Goal: Task Accomplishment & Management: Manage account settings

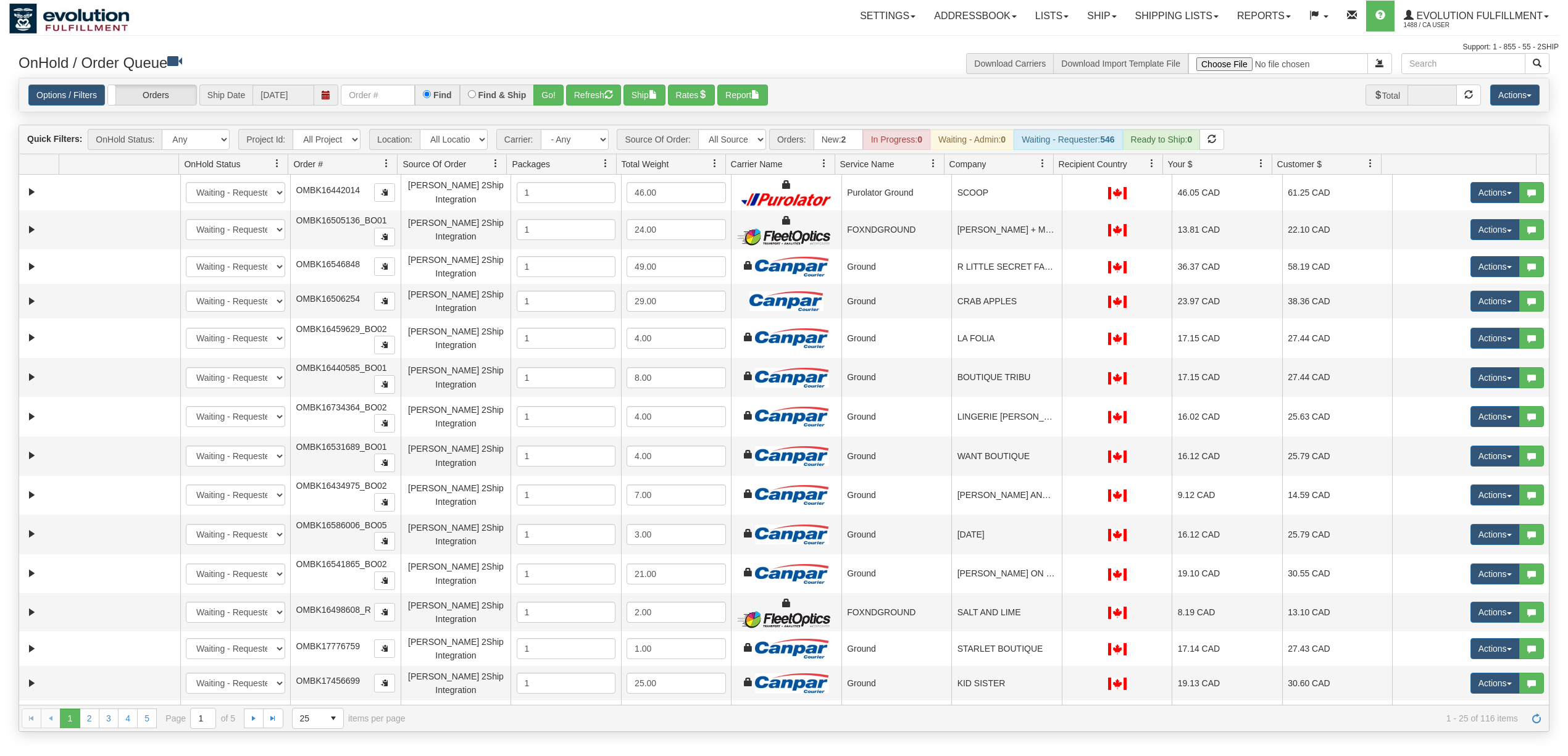
select select "[PERSON_NAME] 2Ship Integration"
click at [402, 92] on input "text" at bounding box center [378, 95] width 74 height 21
type input "13321"
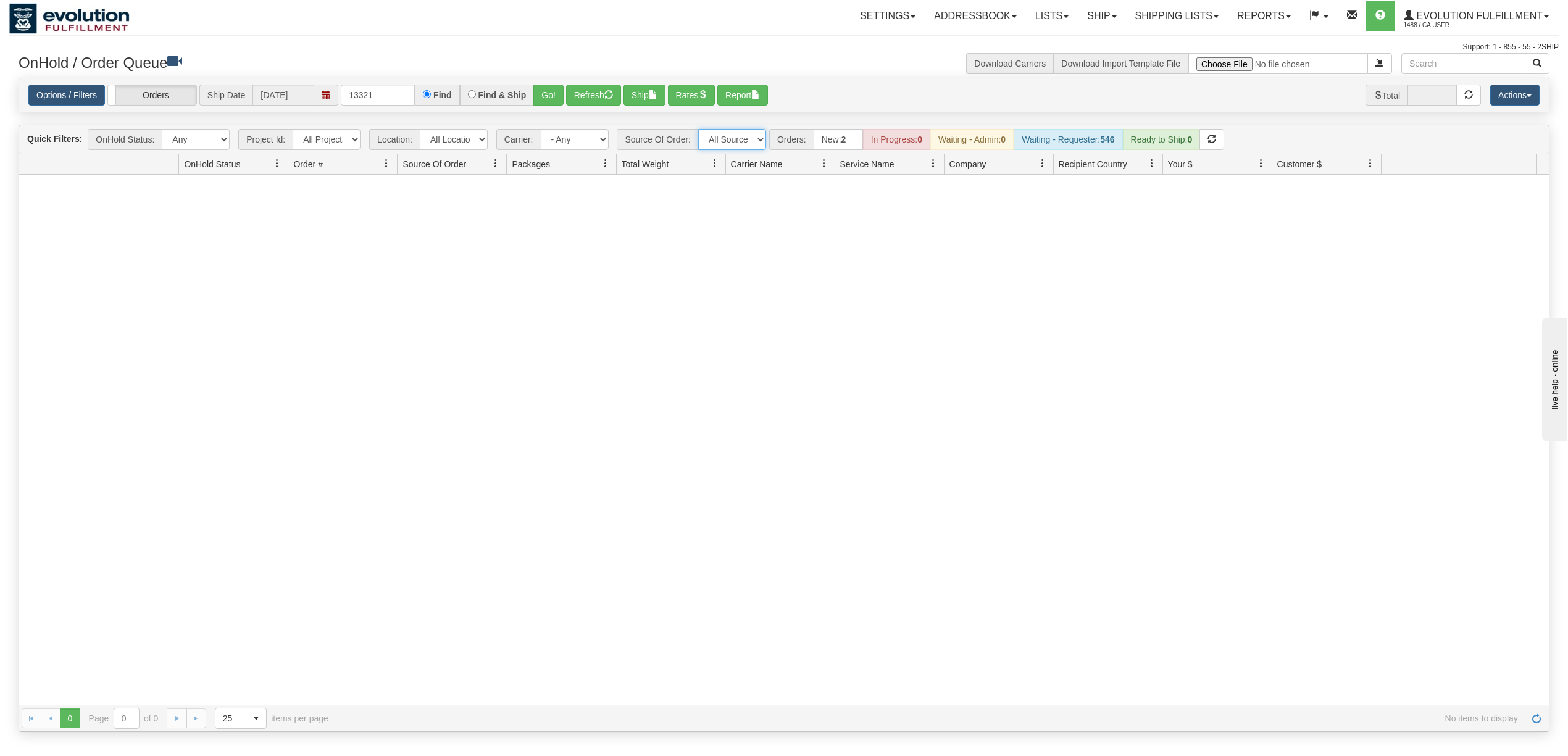
drag, startPoint x: 738, startPoint y: 135, endPoint x: 737, endPoint y: 149, distance: 14.0
click at [738, 135] on select "All Sources AirBlaster 2Ship Integration Ambler Apparel 2Ship Integration BC [M…" at bounding box center [732, 140] width 68 height 21
click at [699, 130] on select "All Sources AirBlaster 2Ship Integration Ambler Apparel 2Ship Integration BC [M…" at bounding box center [732, 140] width 68 height 21
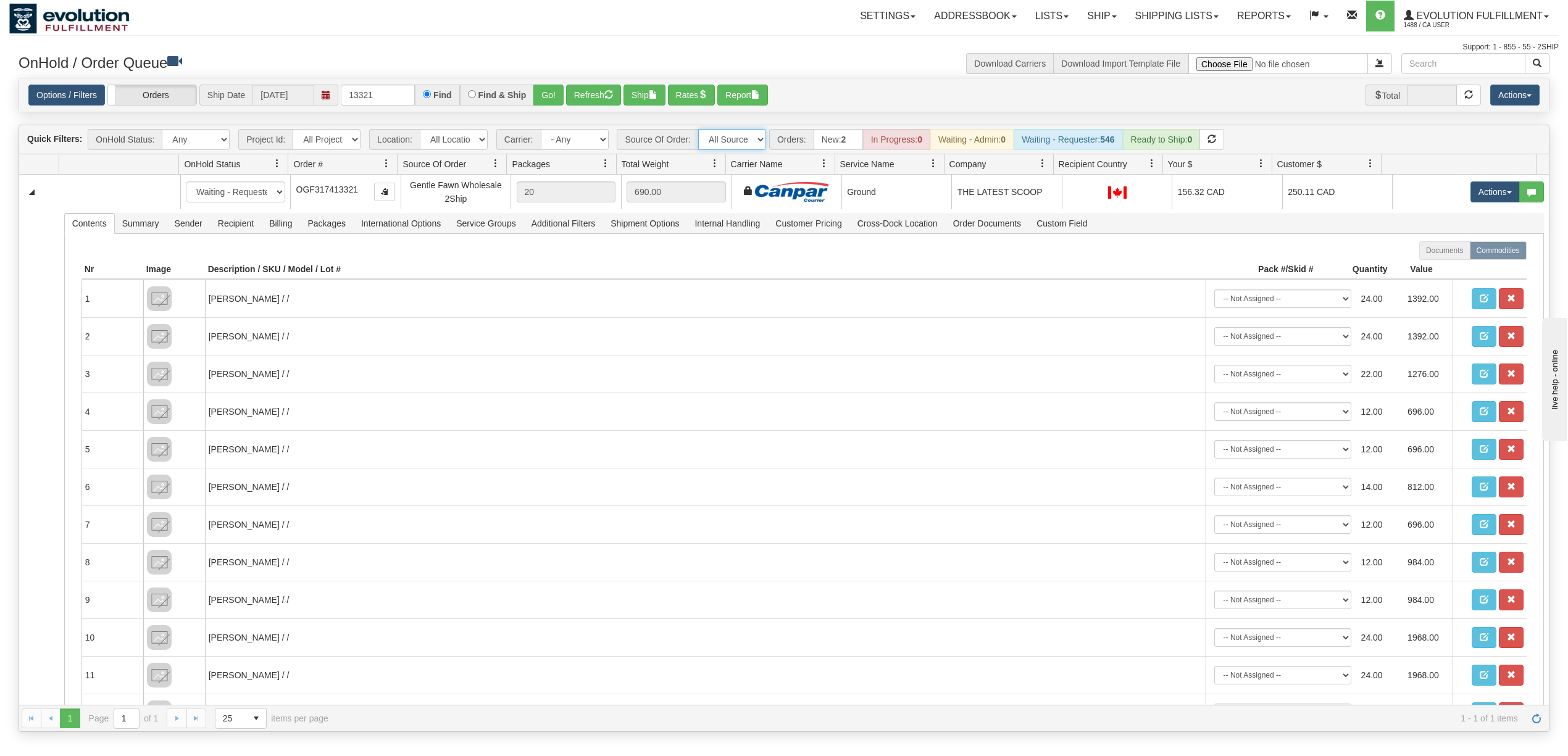
click at [741, 141] on select "All Sources AirBlaster 2Ship Integration Ambler Apparel 2Ship Integration BC [M…" at bounding box center [732, 140] width 68 height 21
select select "[PERSON_NAME] 2Ship Integration"
click at [699, 130] on select "All Sources AirBlaster 2Ship Integration Ambler Apparel 2Ship Integration BC [M…" at bounding box center [732, 140] width 68 height 21
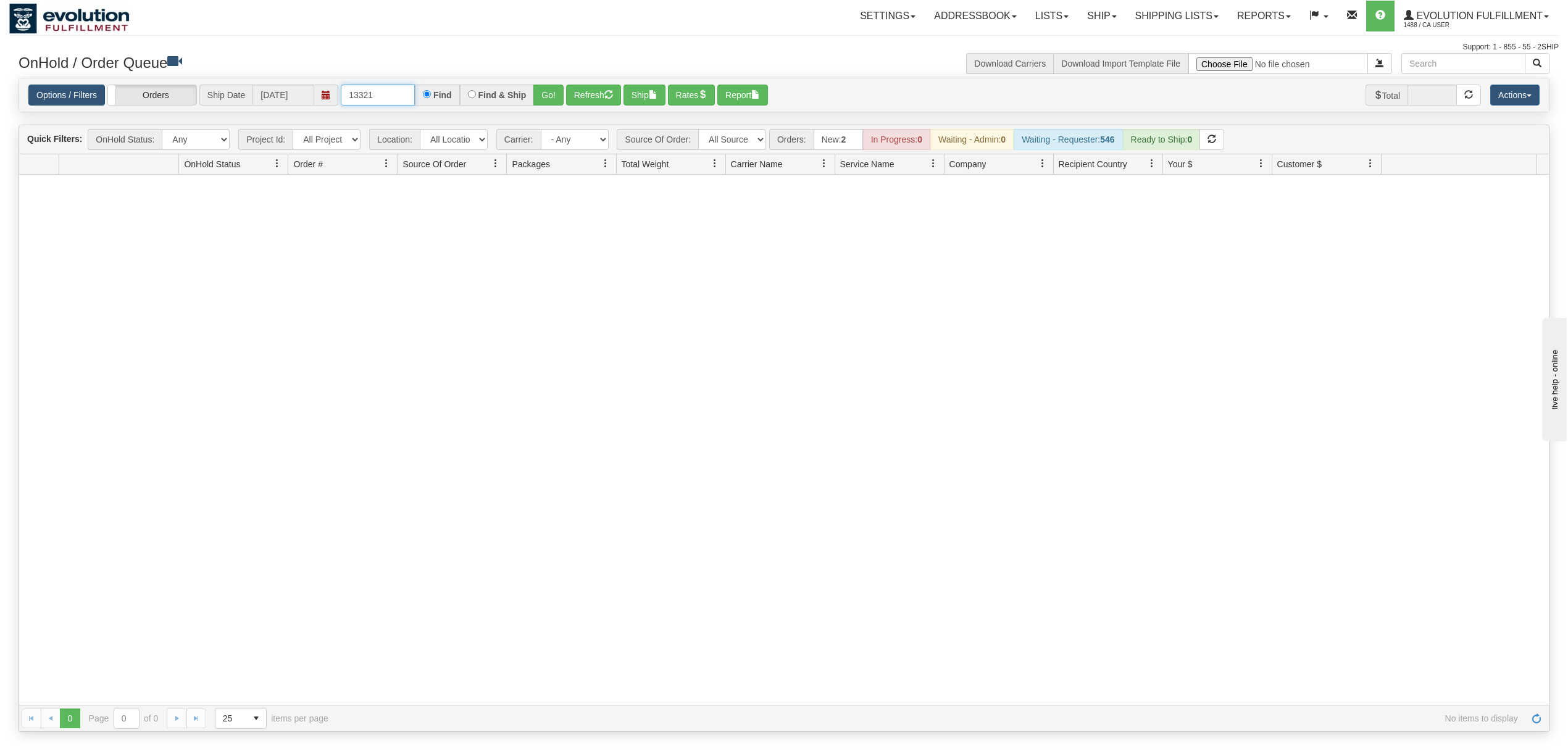
drag, startPoint x: 393, startPoint y: 96, endPoint x: 105, endPoint y: 100, distance: 288.0
click at [105, 100] on div "Options / Filters Group Shipments Orders Ship Date 08/29/2025 13321 Find Find &…" at bounding box center [784, 95] width 1511 height 21
click at [519, 97] on label "Find & Ship" at bounding box center [502, 95] width 48 height 9
click at [476, 97] on input "Find & Ship" at bounding box center [472, 94] width 8 height 8
radio input "true"
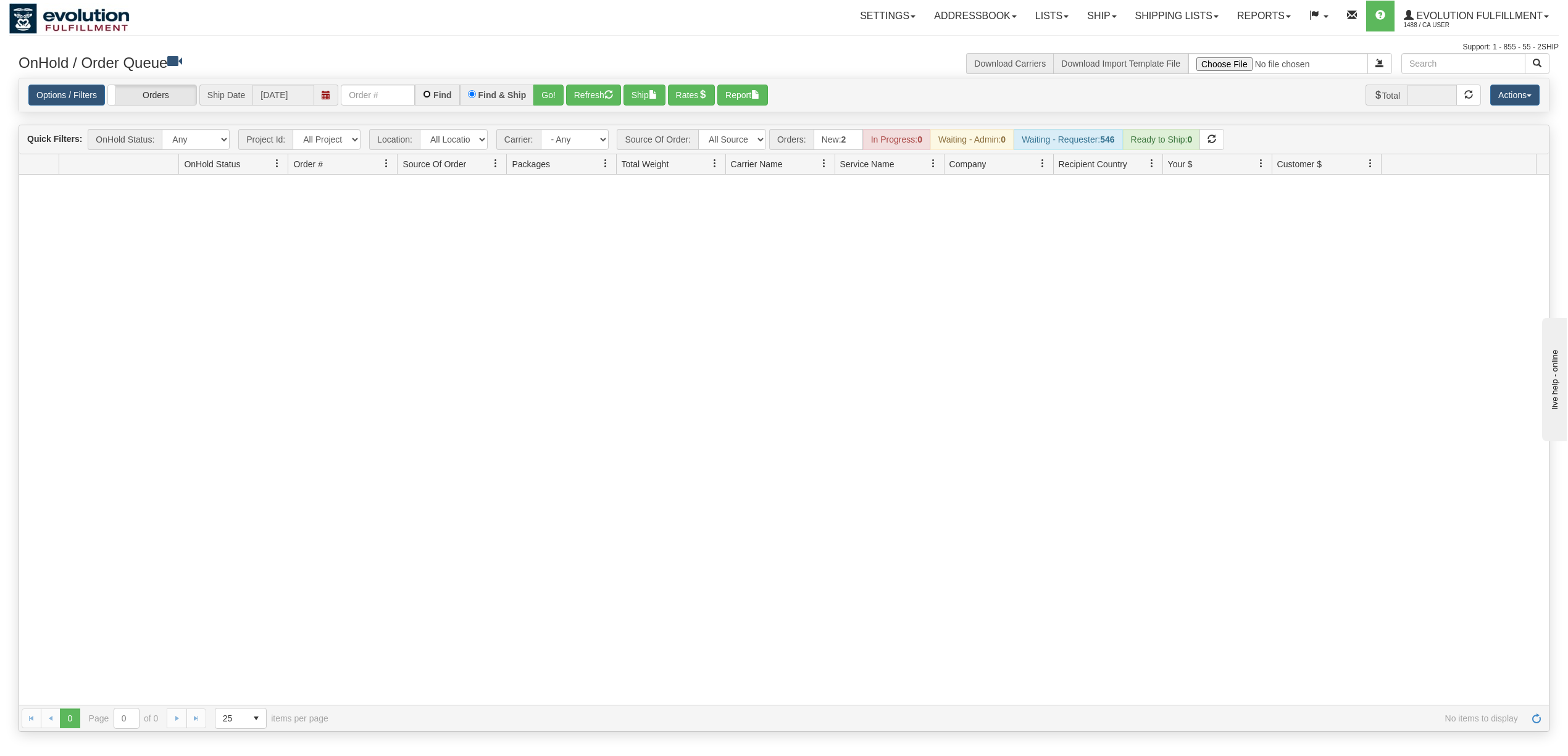
click at [429, 96] on input "Find" at bounding box center [427, 94] width 8 height 8
radio input "true"
click at [557, 99] on button "Go!" at bounding box center [548, 95] width 30 height 21
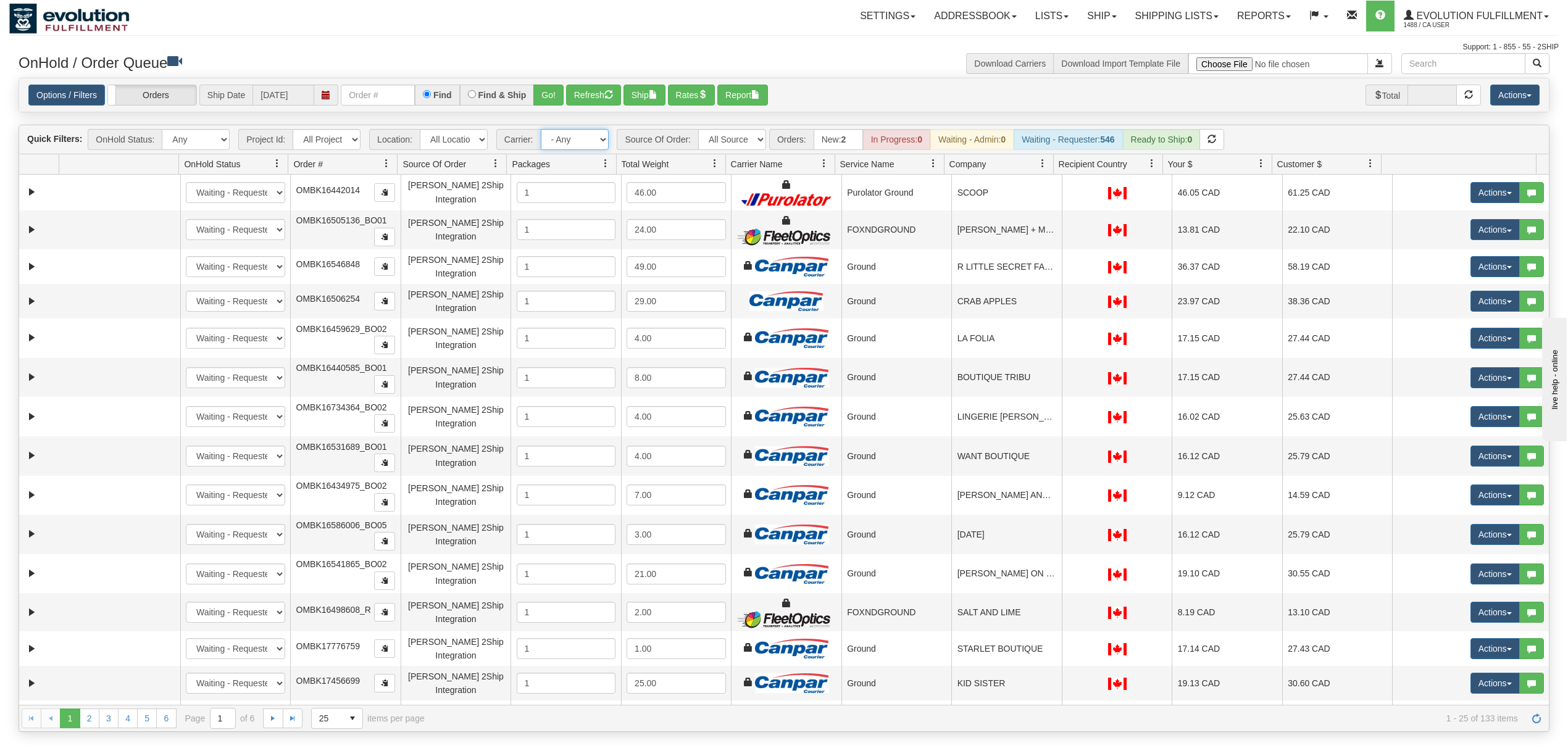
click at [581, 144] on select "- Any - Has NO carrier assigned - Has a carrier assigned FleetOptics Inc. My Ca…" at bounding box center [574, 140] width 68 height 21
select select "-1"
click at [541, 130] on select "- Any - Has NO carrier assigned - Has a carrier assigned FleetOptics Inc. My Ca…" at bounding box center [574, 140] width 68 height 21
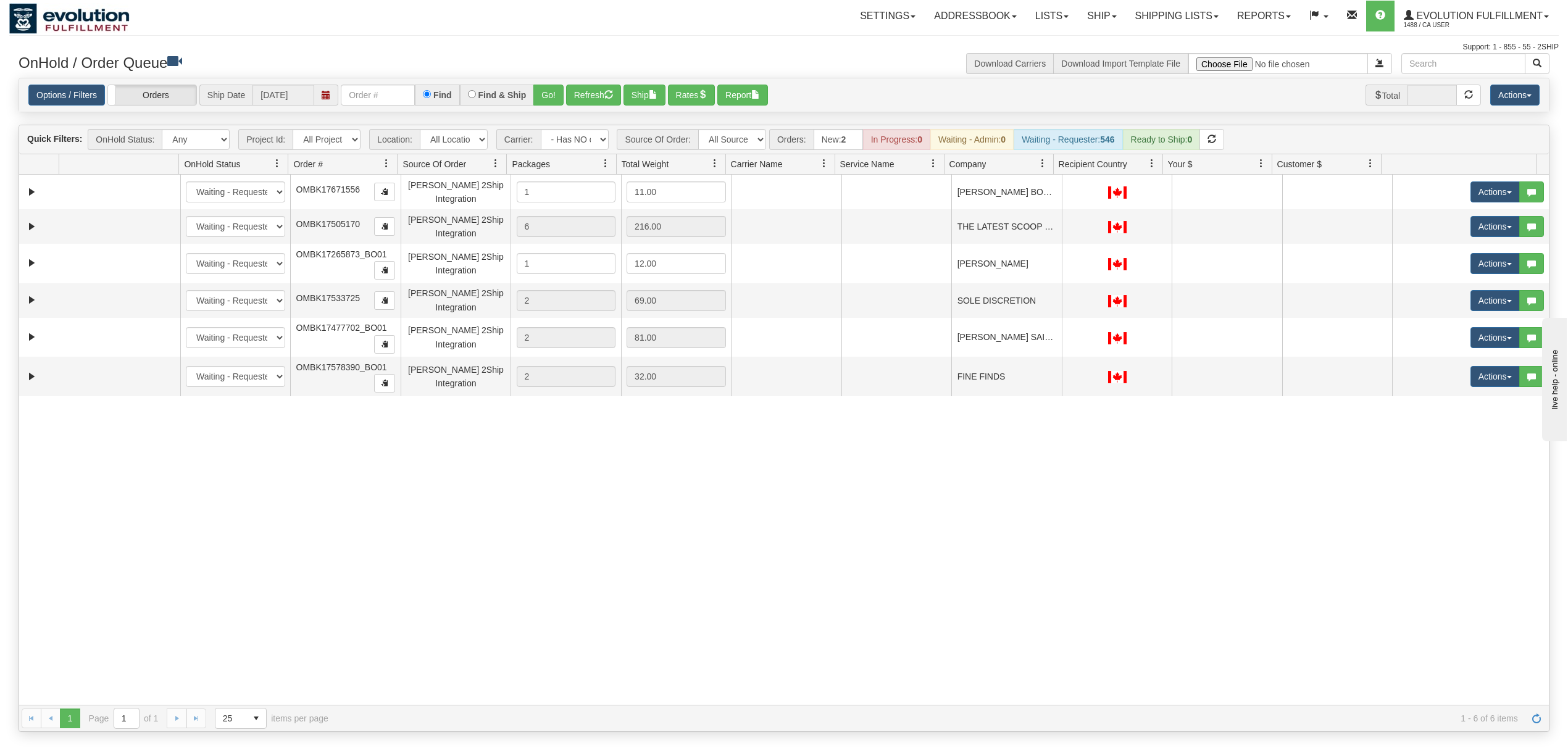
click at [890, 499] on div "31548332 EVOLUTION V3 90893366 0 New In Progress Waiting - Admin Waiting - Requ…" at bounding box center [784, 440] width 1529 height 530
click at [608, 561] on div "31548332 EVOLUTION V3 90893366 0 New In Progress Waiting - Admin Waiting - Requ…" at bounding box center [784, 440] width 1529 height 530
click at [588, 84] on div "Options / Filters Group Shipments Orders Ship Date 08/29/2025 Find Find & Ship …" at bounding box center [784, 95] width 1529 height 34
click at [600, 102] on button "Refresh" at bounding box center [594, 95] width 55 height 21
click at [380, 101] on input "text" at bounding box center [378, 95] width 74 height 21
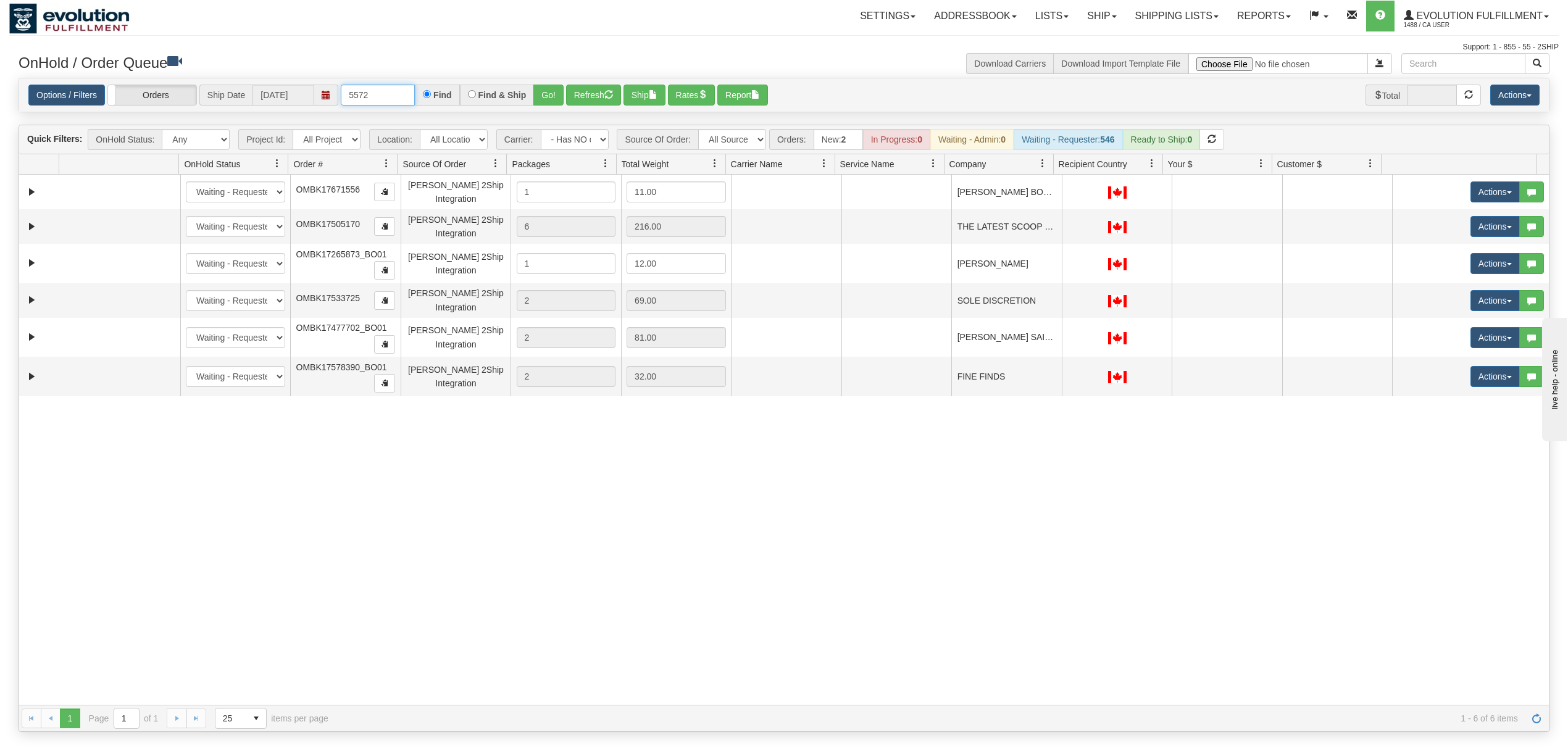
drag, startPoint x: 381, startPoint y: 94, endPoint x: 253, endPoint y: 94, distance: 128.0
click at [253, 94] on div "Options / Filters Group Shipments Orders Ship Date 08/29/2025 5572 Find Find & …" at bounding box center [784, 95] width 1511 height 21
type input "68682"
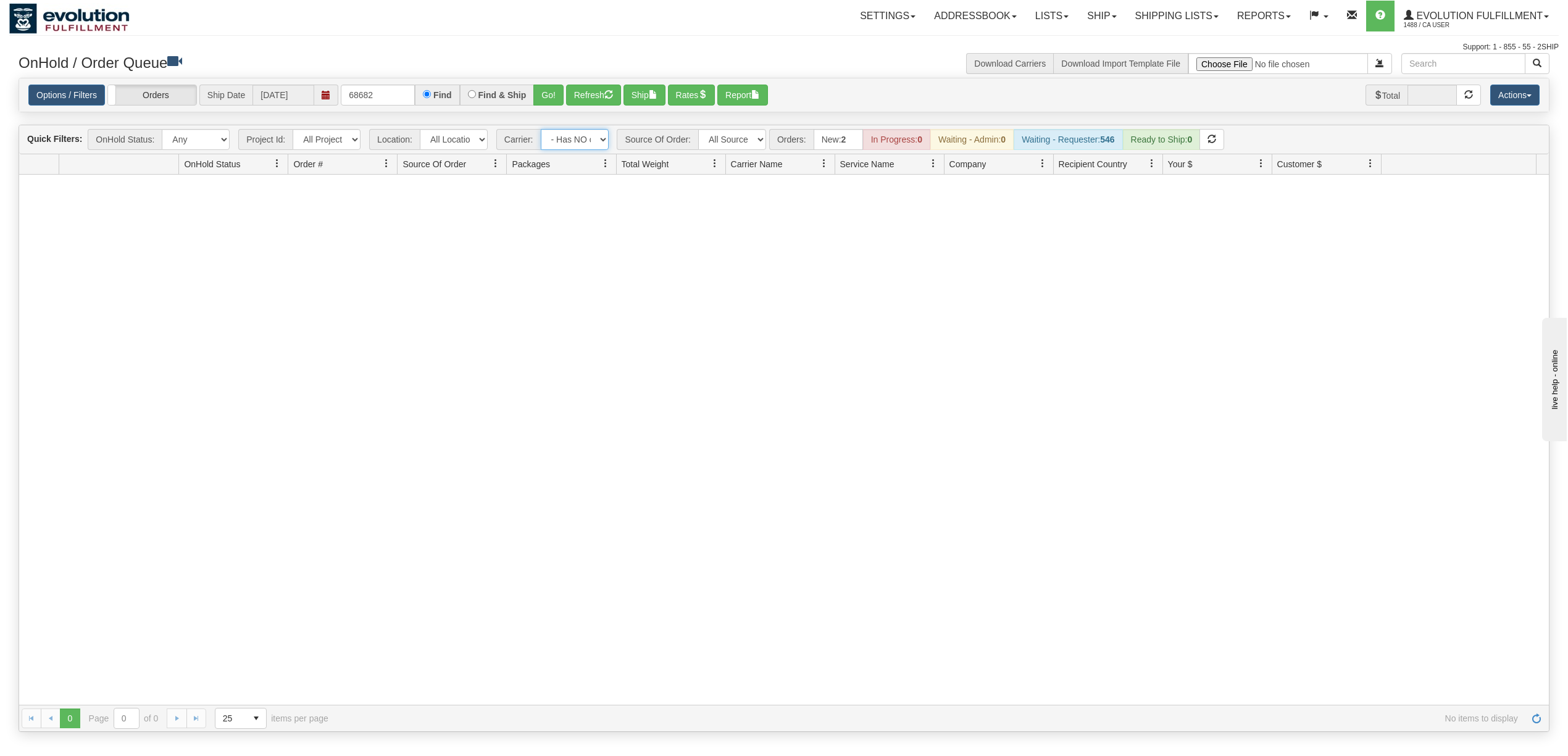
click at [591, 137] on select "- Any - Has NO carrier assigned - Has a carrier assigned FleetOptics Inc. My Ca…" at bounding box center [574, 140] width 68 height 21
select select "grid toolbar"
click at [541, 130] on select "- Any - Has NO carrier assigned - Has a carrier assigned FleetOptics Inc. My Ca…" at bounding box center [574, 140] width 68 height 21
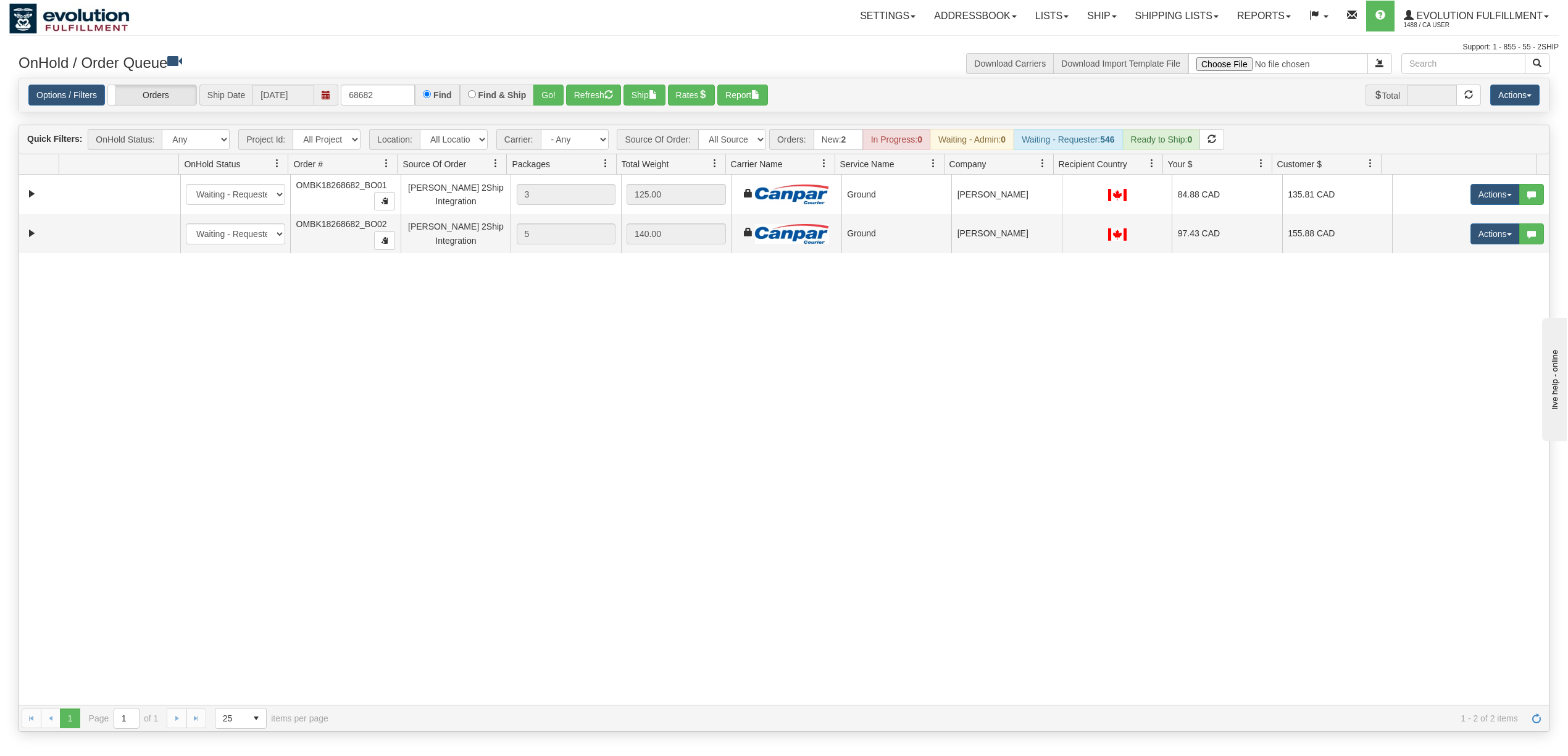
click at [819, 400] on div "31543916 EVOLUTION V3 90883260 90883263 New In Progress Waiting - Admin Waiting…" at bounding box center [784, 440] width 1529 height 530
click at [375, 94] on input "68682" at bounding box center [378, 95] width 74 height 21
type input "34548"
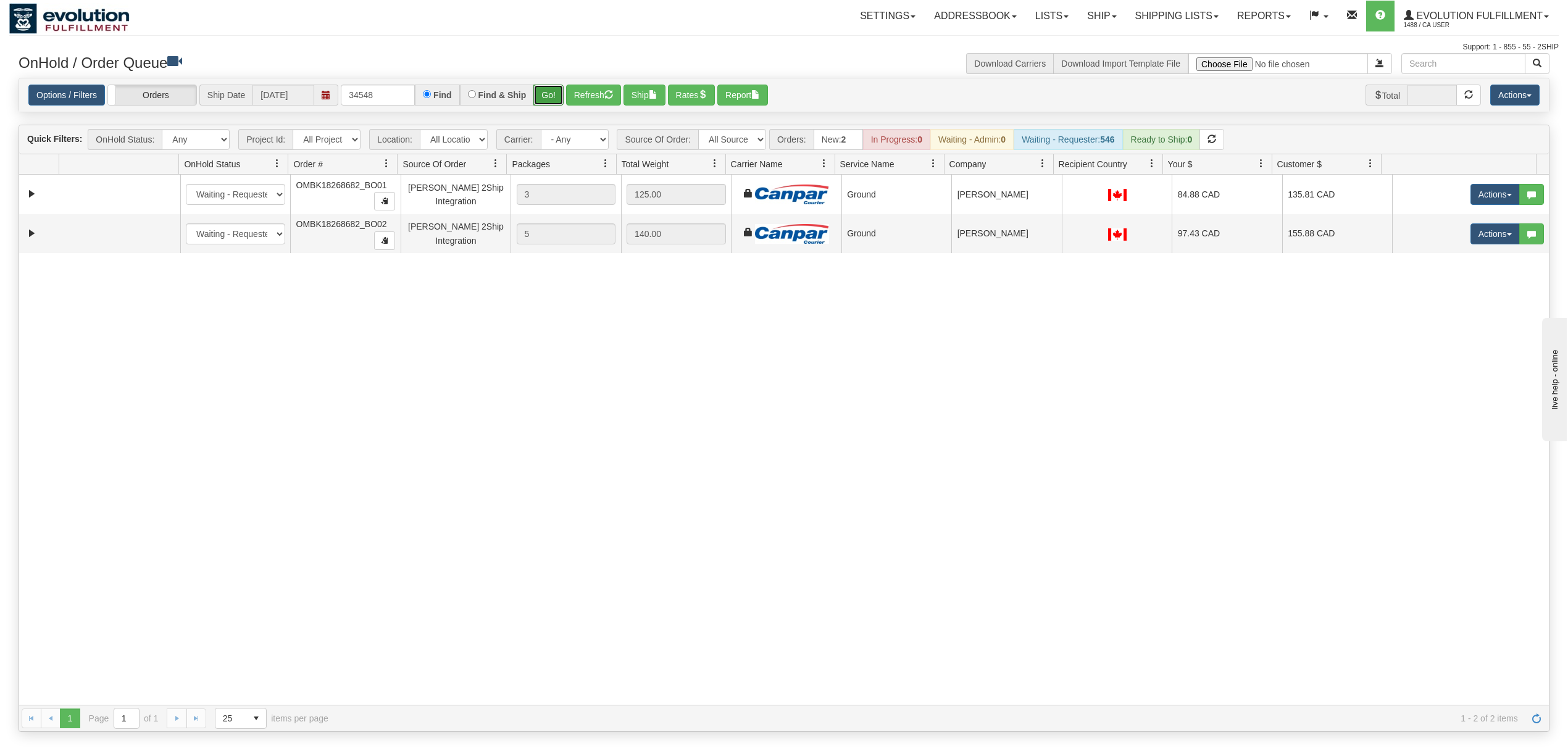
click at [559, 98] on button "Go!" at bounding box center [548, 95] width 30 height 21
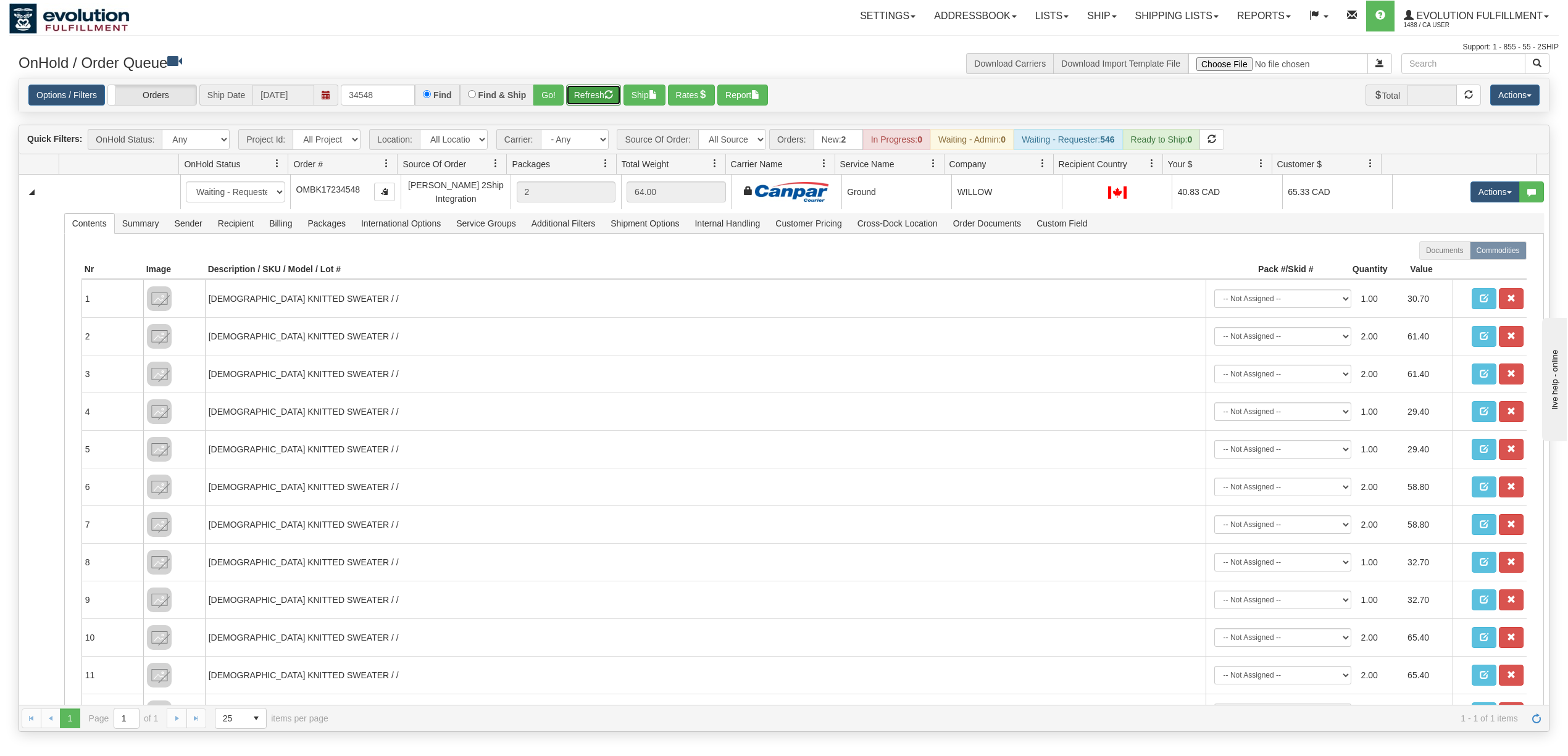
click at [586, 91] on button "Refresh" at bounding box center [594, 95] width 55 height 21
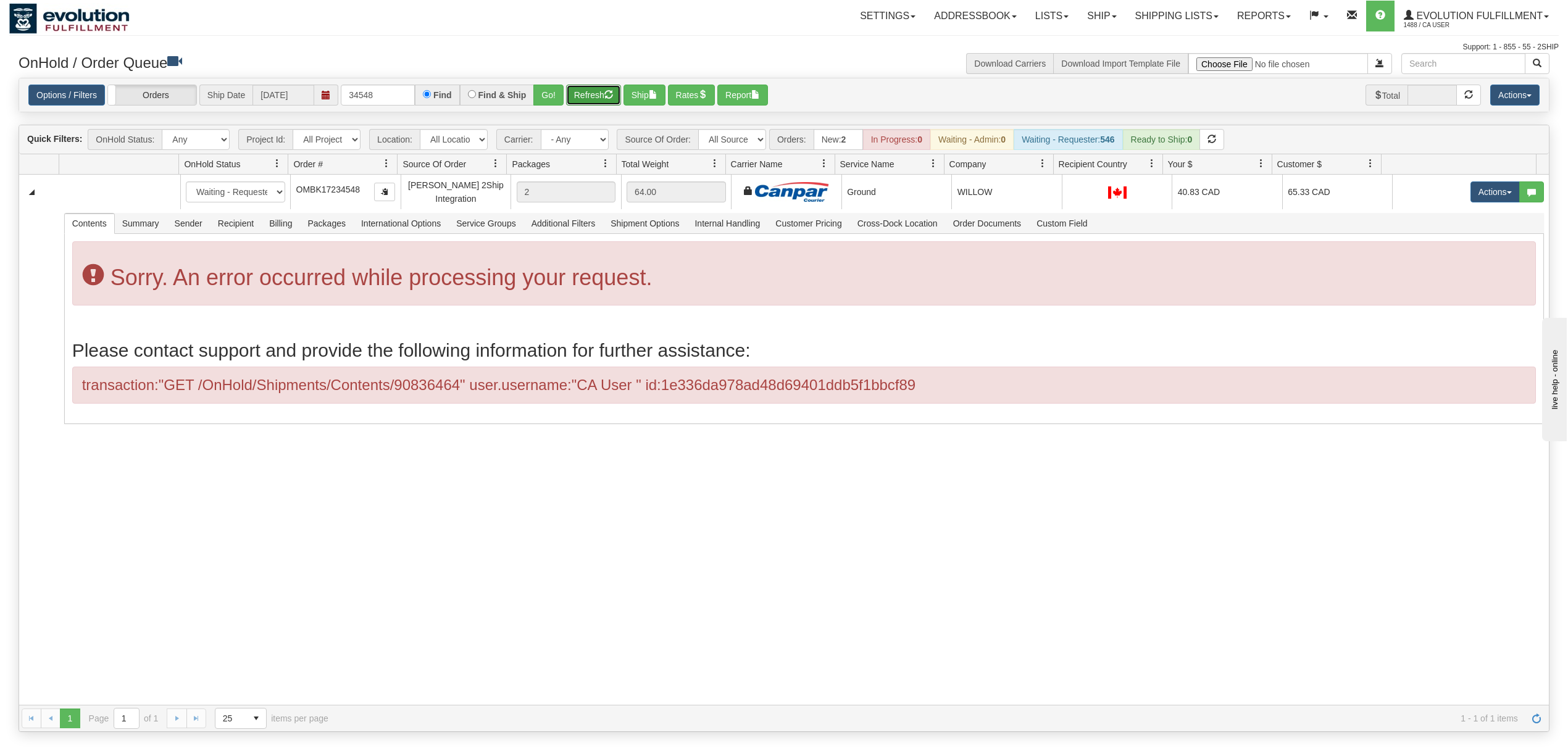
click at [601, 89] on button "Refresh" at bounding box center [594, 95] width 55 height 21
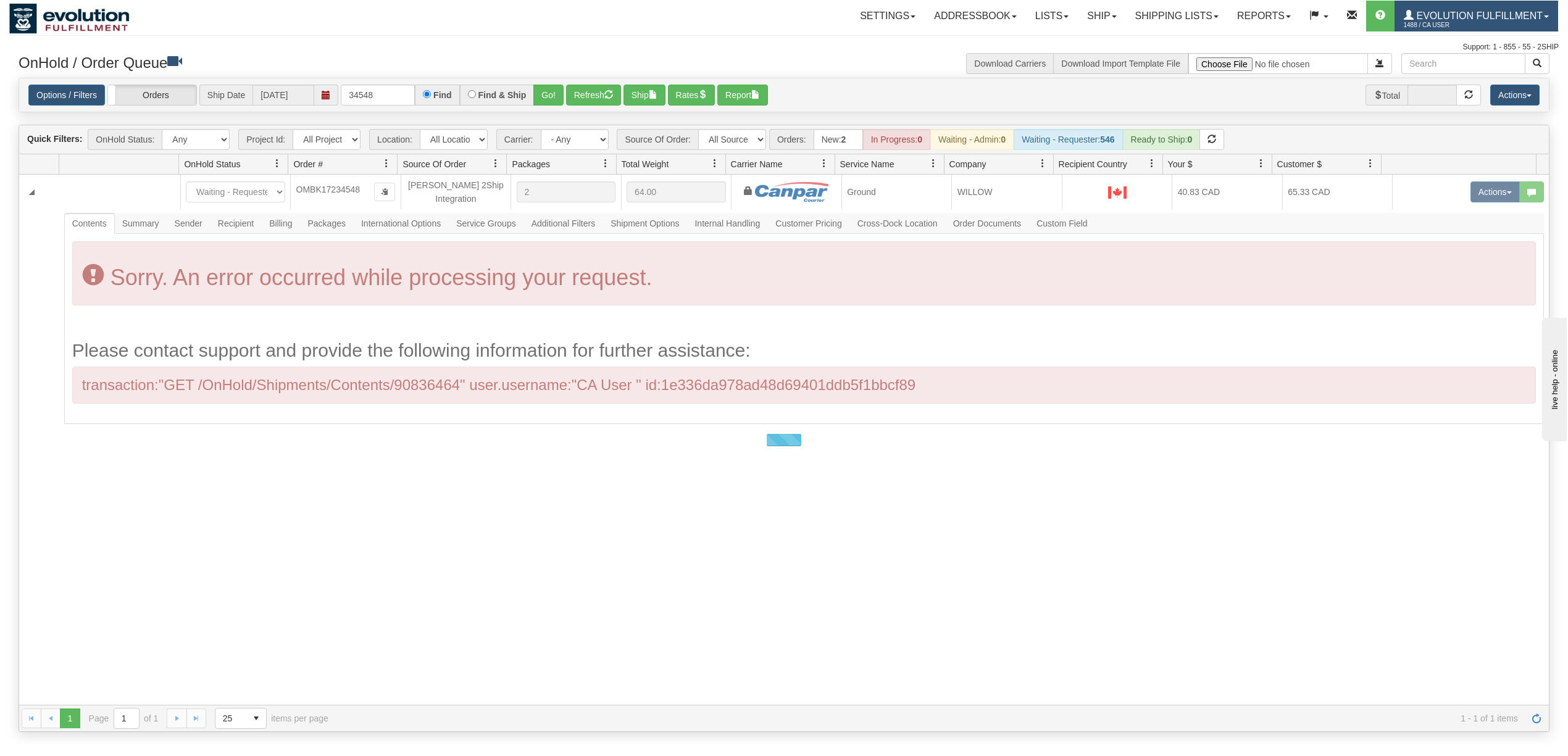
click at [1474, 25] on span "1488 / CA User" at bounding box center [1450, 25] width 93 height 12
click at [1482, 75] on span "LOG OUT" at bounding box center [1475, 75] width 39 height 10
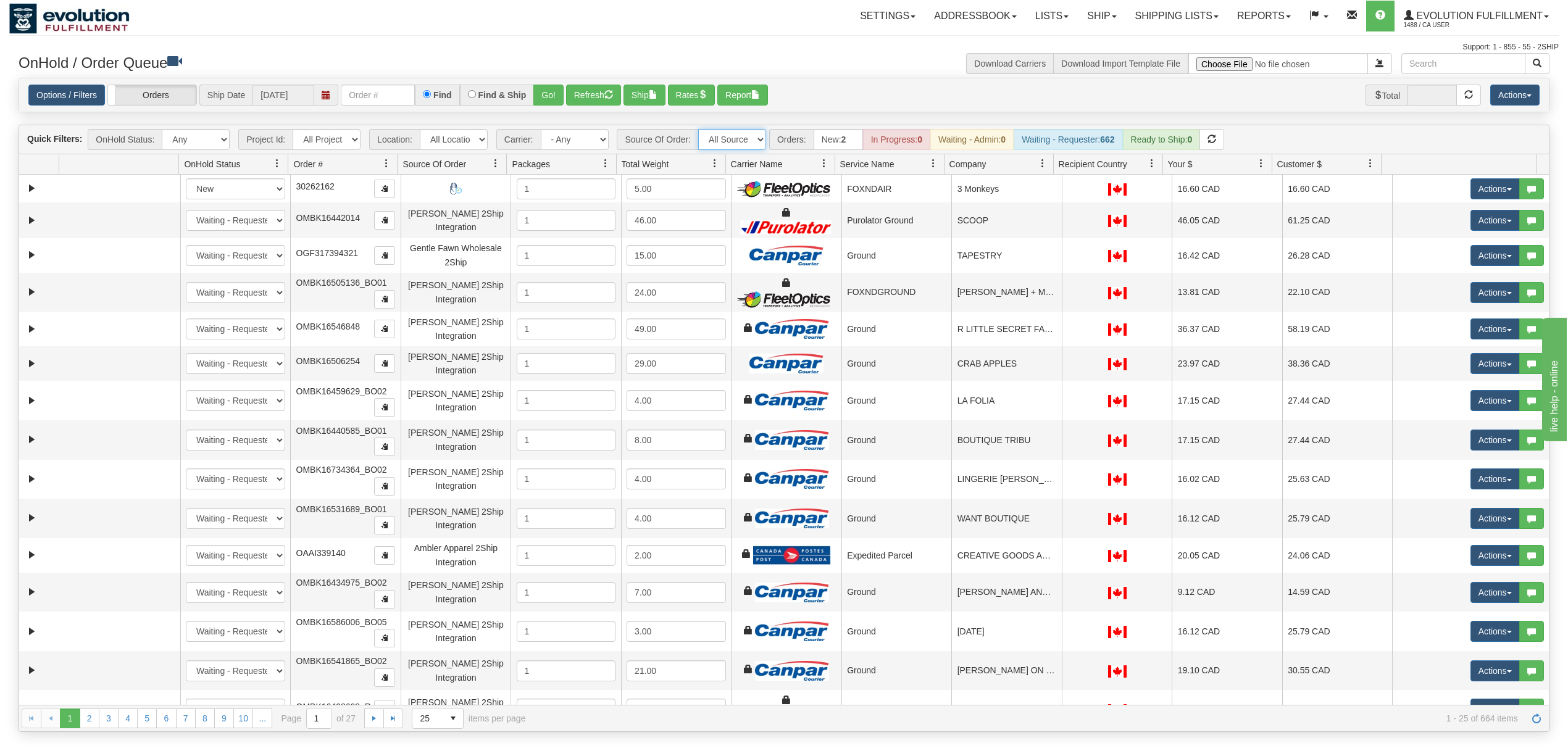
click at [731, 138] on select "All Sources AirBlaster 2Ship Integration Ambler Apparel 2Ship Integration BC [M…" at bounding box center [732, 140] width 68 height 21
click at [573, 133] on select "- Any - Has NO carrier assigned - Has a carrier assigned FleetOptics Inc. My Ca…" at bounding box center [574, 140] width 68 height 21
select select "-1"
click at [541, 130] on select "- Any - Has NO carrier assigned - Has a carrier assigned FleetOptics Inc. My Ca…" at bounding box center [574, 140] width 68 height 21
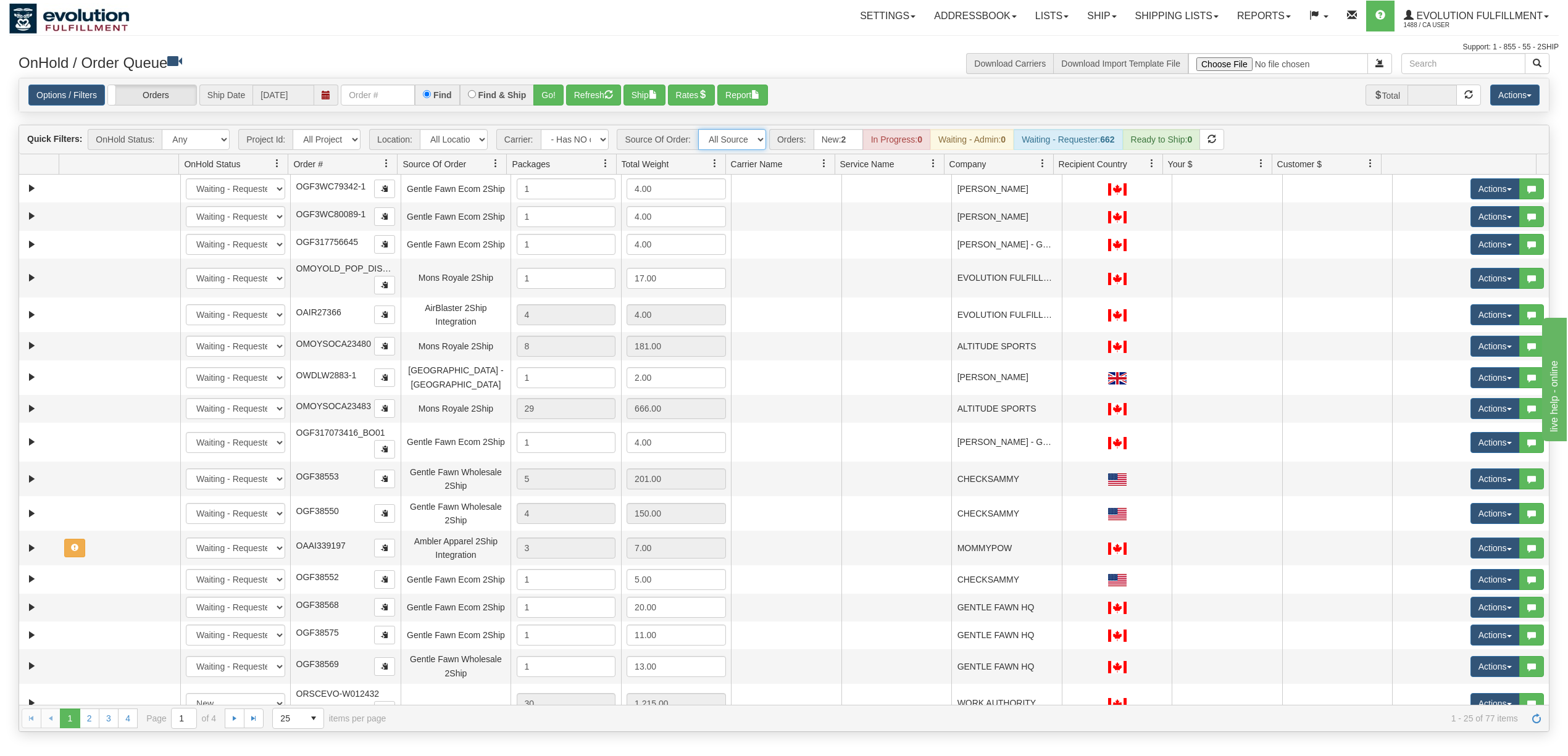
click at [726, 143] on select "All Sources AirBlaster 2Ship Integration Ambler Apparel 2Ship Integration BC [M…" at bounding box center [732, 140] width 68 height 21
select select "[PERSON_NAME] 2Ship Integration"
click at [699, 130] on select "All Sources AirBlaster 2Ship Integration Ambler Apparel 2Ship Integration BC [M…" at bounding box center [732, 140] width 68 height 21
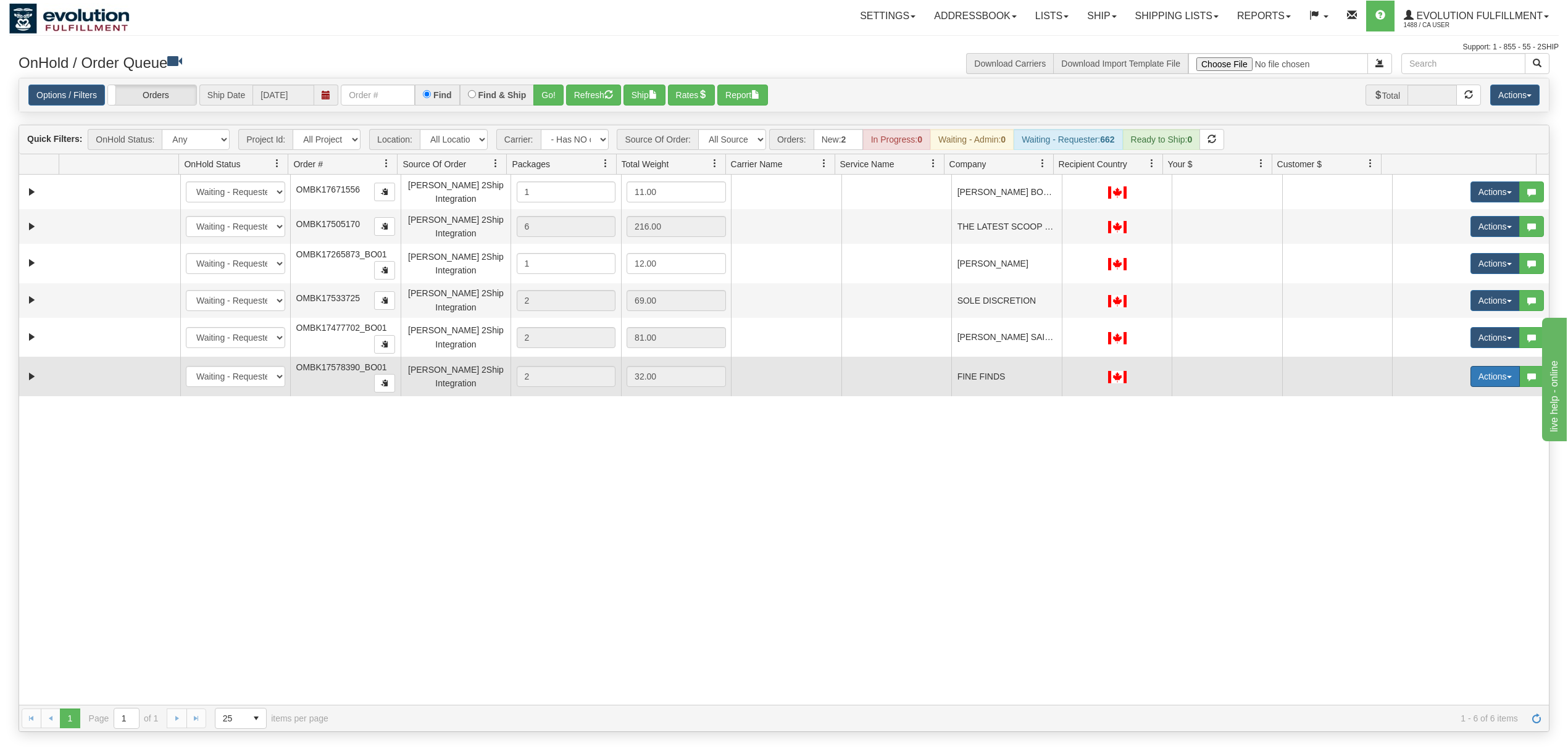
click at [1470, 380] on button "Actions" at bounding box center [1495, 376] width 50 height 21
click at [1450, 437] on span "Rate All Services" at bounding box center [1470, 432] width 74 height 10
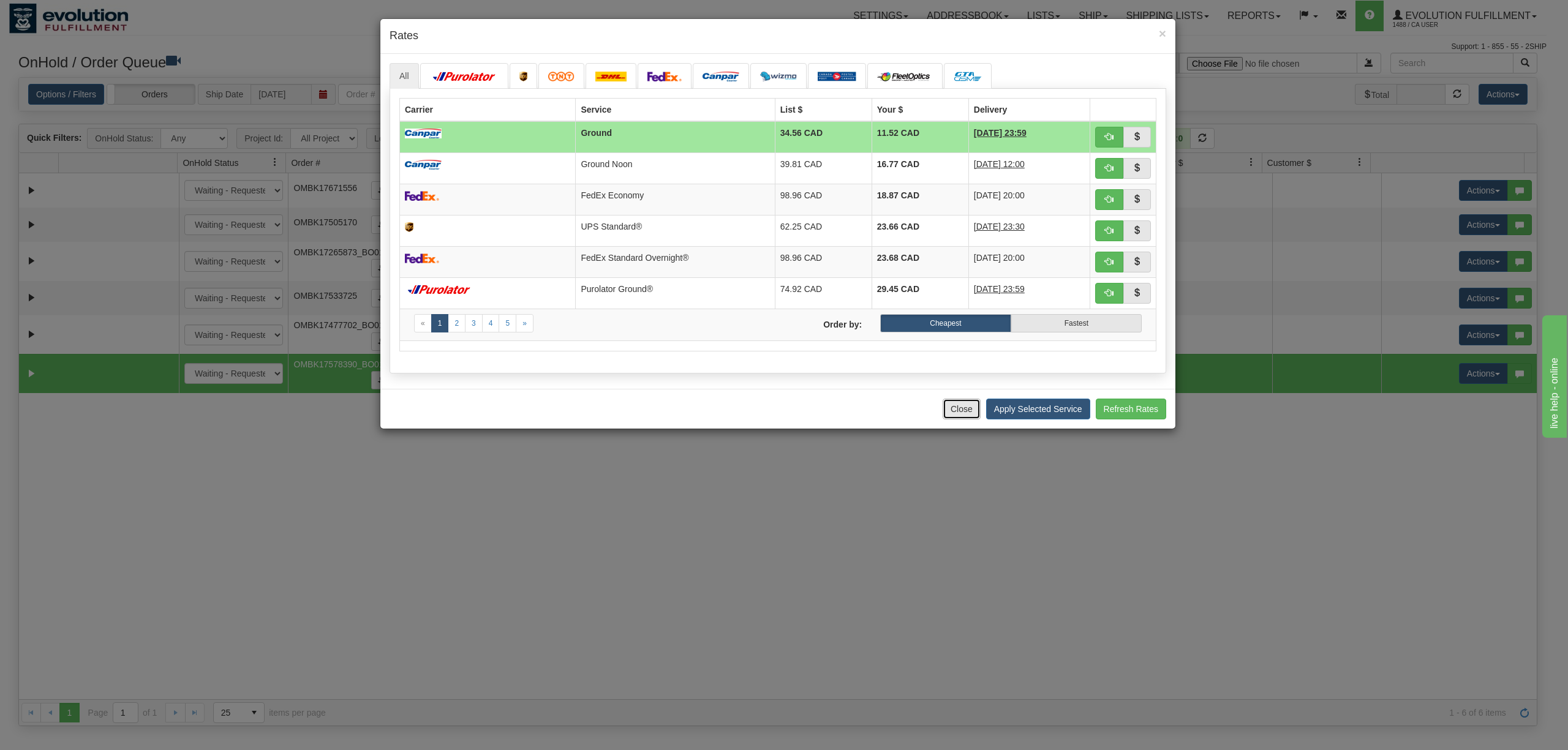
click at [947, 416] on button "Close" at bounding box center [962, 409] width 38 height 21
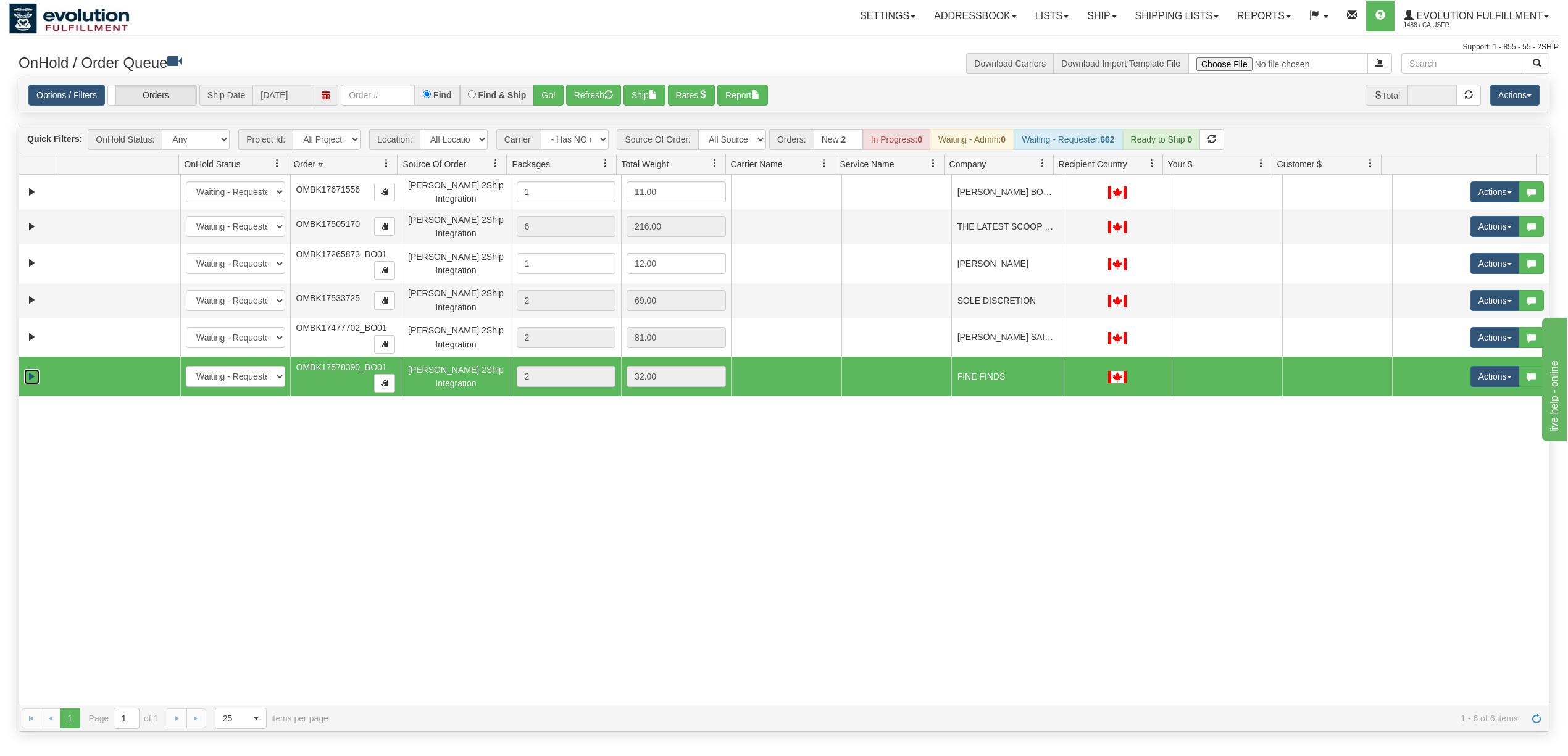
click at [27, 376] on link "Expand" at bounding box center [32, 377] width 15 height 15
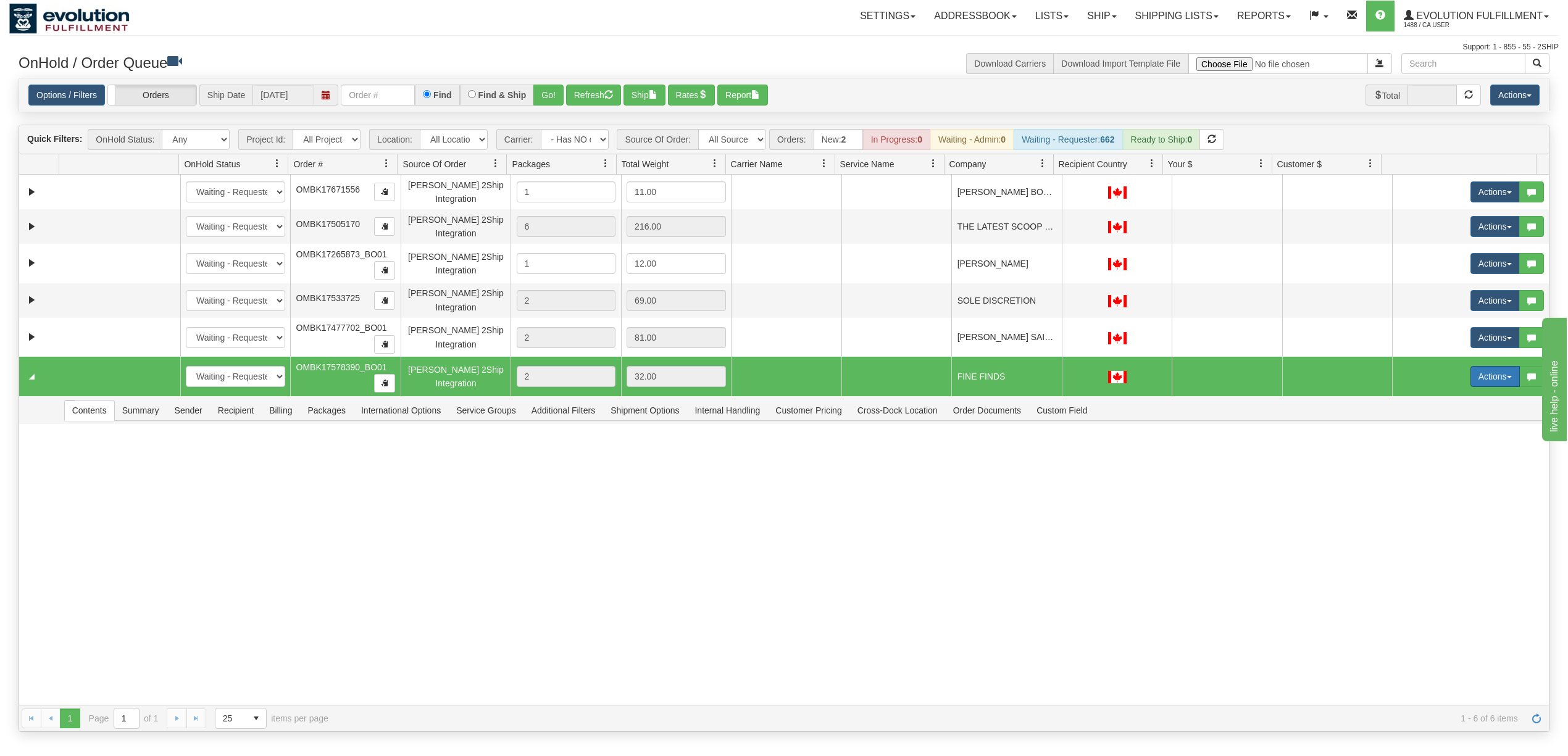
click at [1470, 380] on button "Actions" at bounding box center [1495, 376] width 50 height 21
click at [1446, 430] on span "Rate All Services" at bounding box center [1470, 432] width 74 height 10
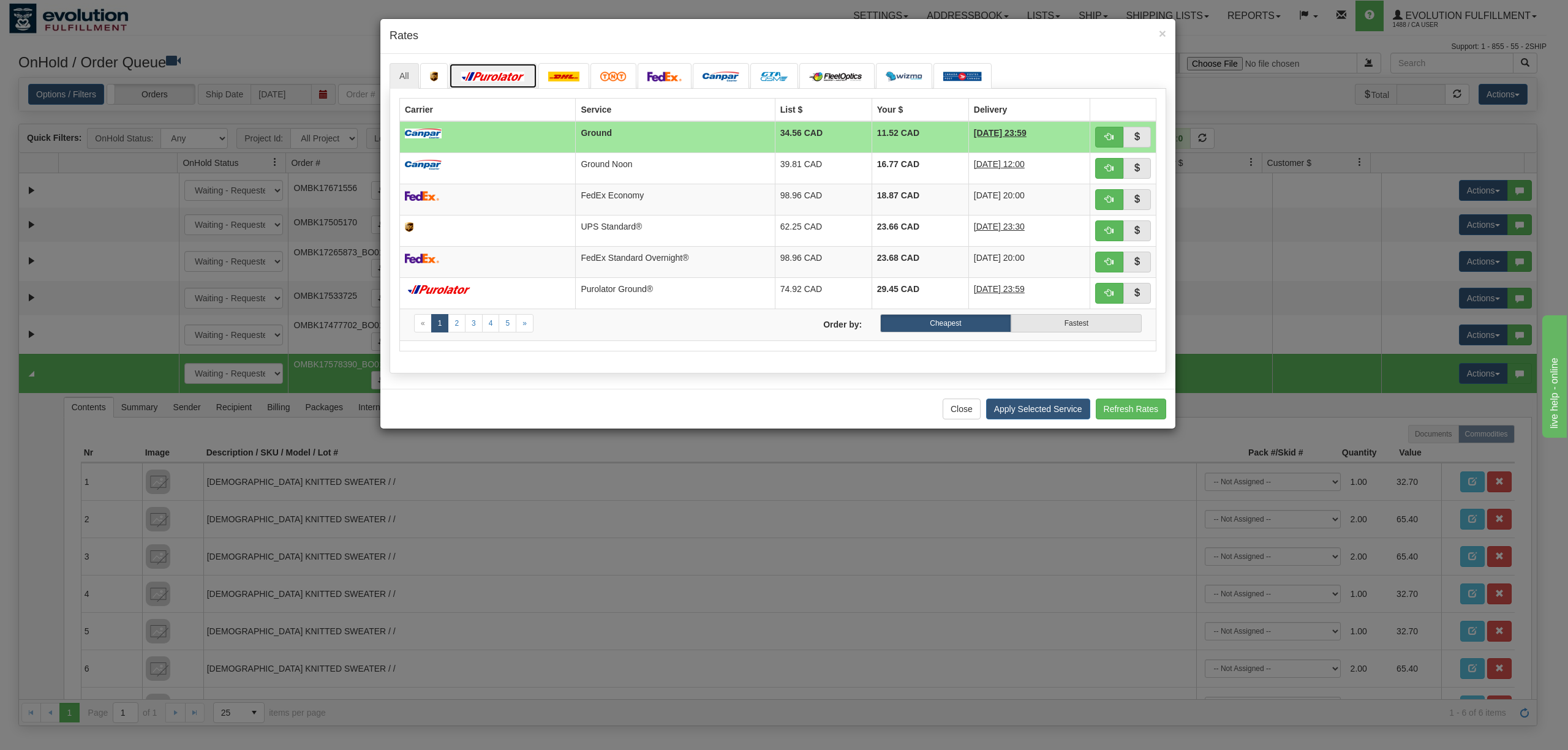
click at [504, 81] on img at bounding box center [493, 76] width 68 height 10
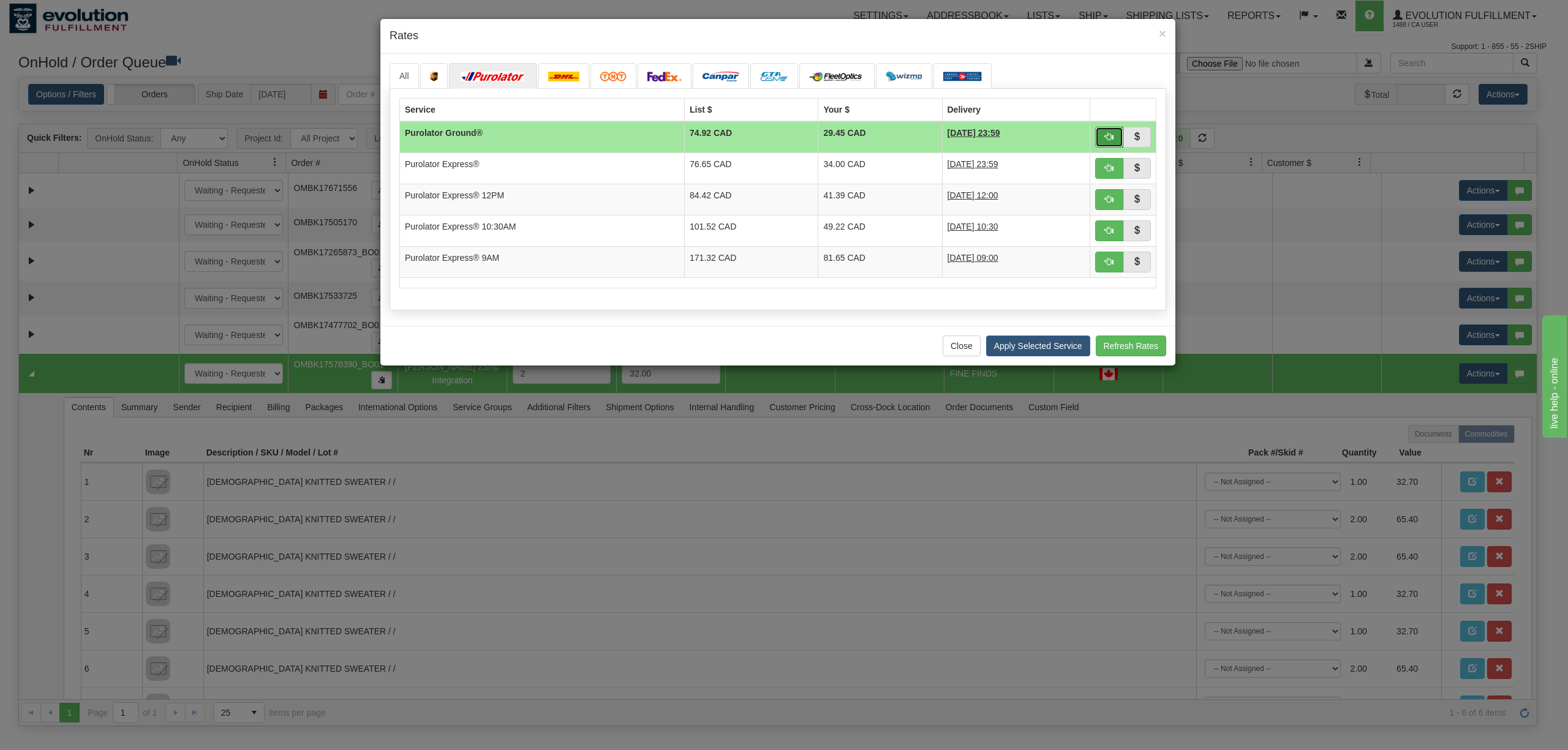
click at [1107, 143] on button "button" at bounding box center [1109, 137] width 28 height 21
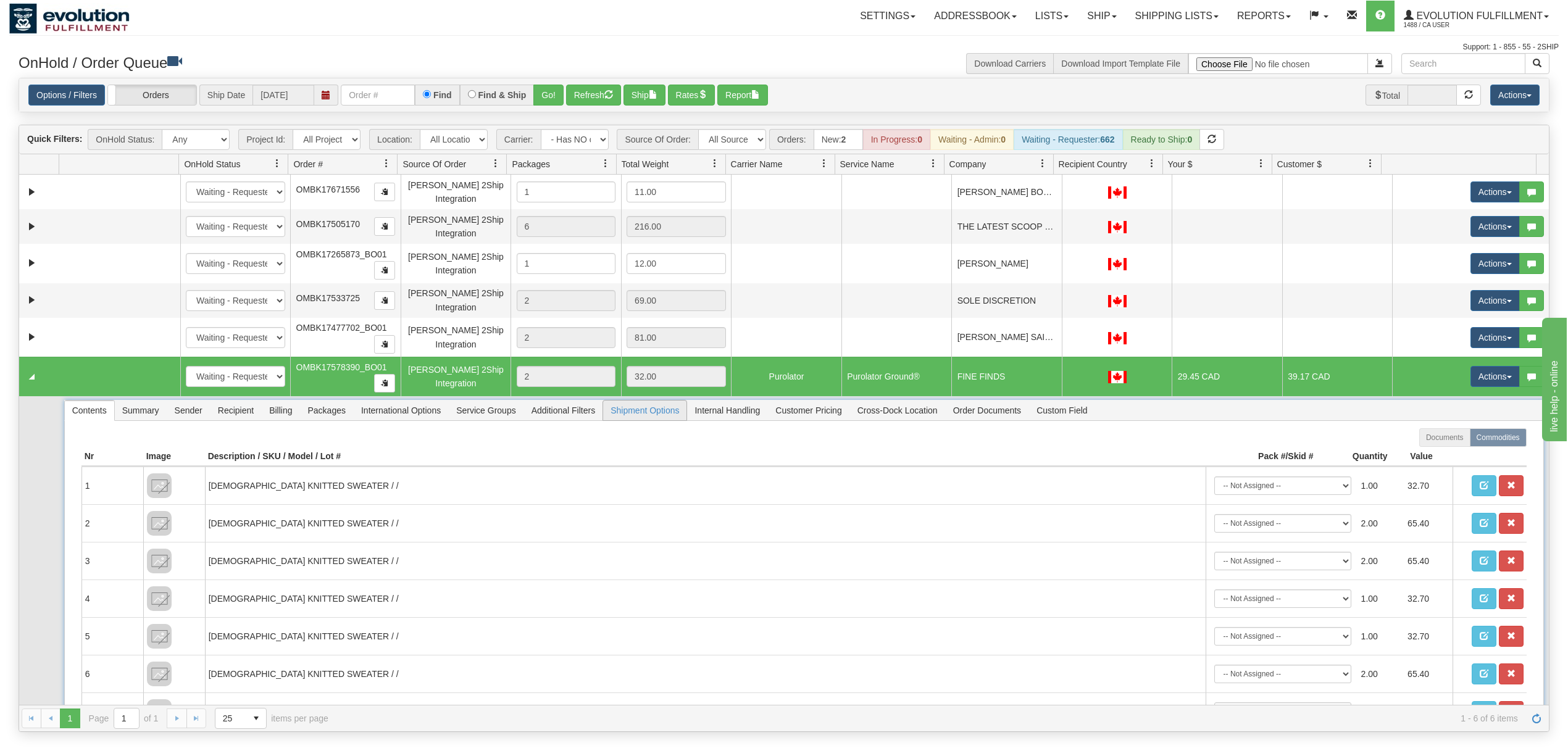
click at [679, 415] on span "Shipment Options" at bounding box center [645, 410] width 83 height 20
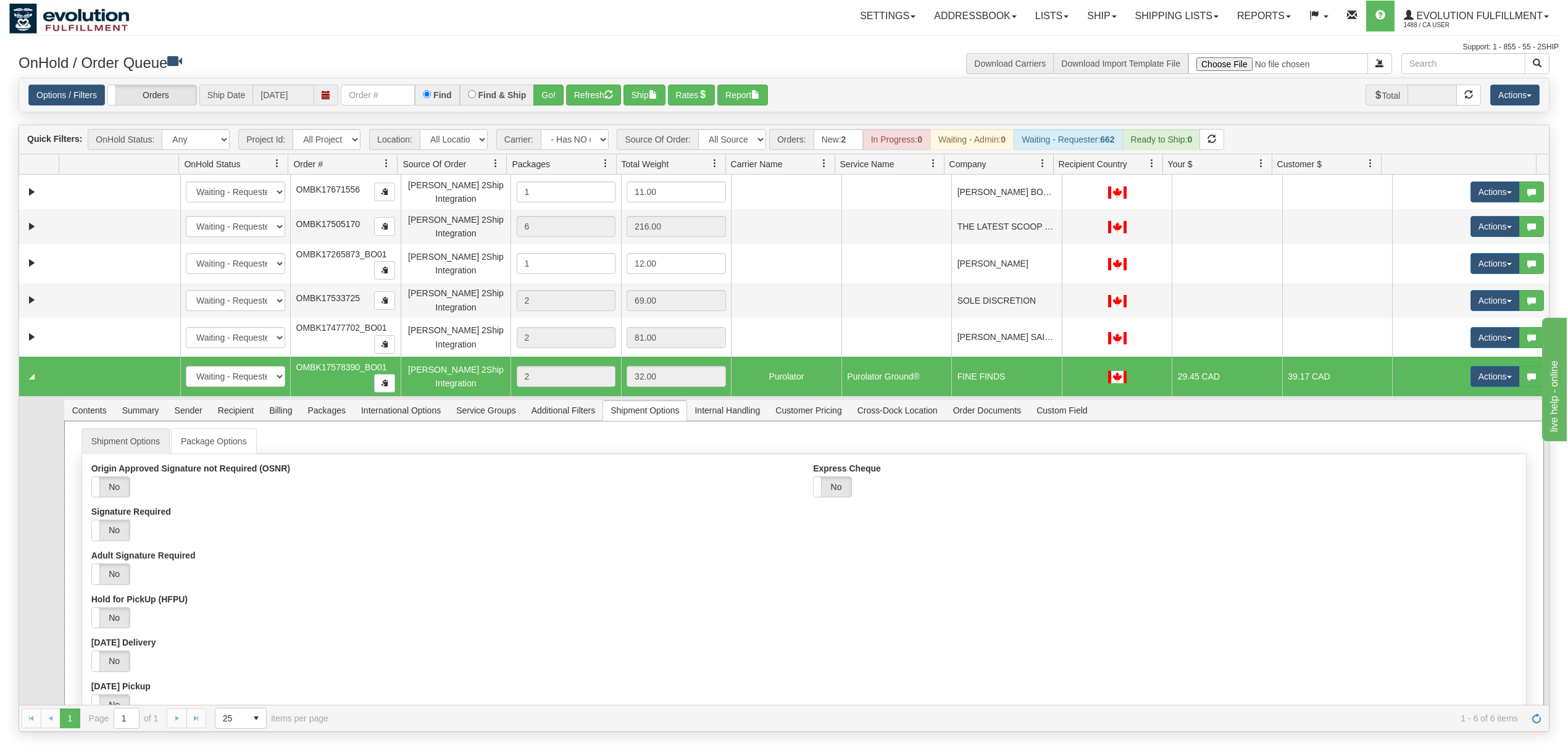
drag, startPoint x: 843, startPoint y: 477, endPoint x: 836, endPoint y: 477, distance: 7.0
click at [841, 473] on label "Express Cheque" at bounding box center [847, 468] width 68 height 10
click at [826, 484] on label "No" at bounding box center [832, 488] width 38 height 21
click at [653, 519] on div "Signature Required Yes No" at bounding box center [443, 524] width 703 height 34
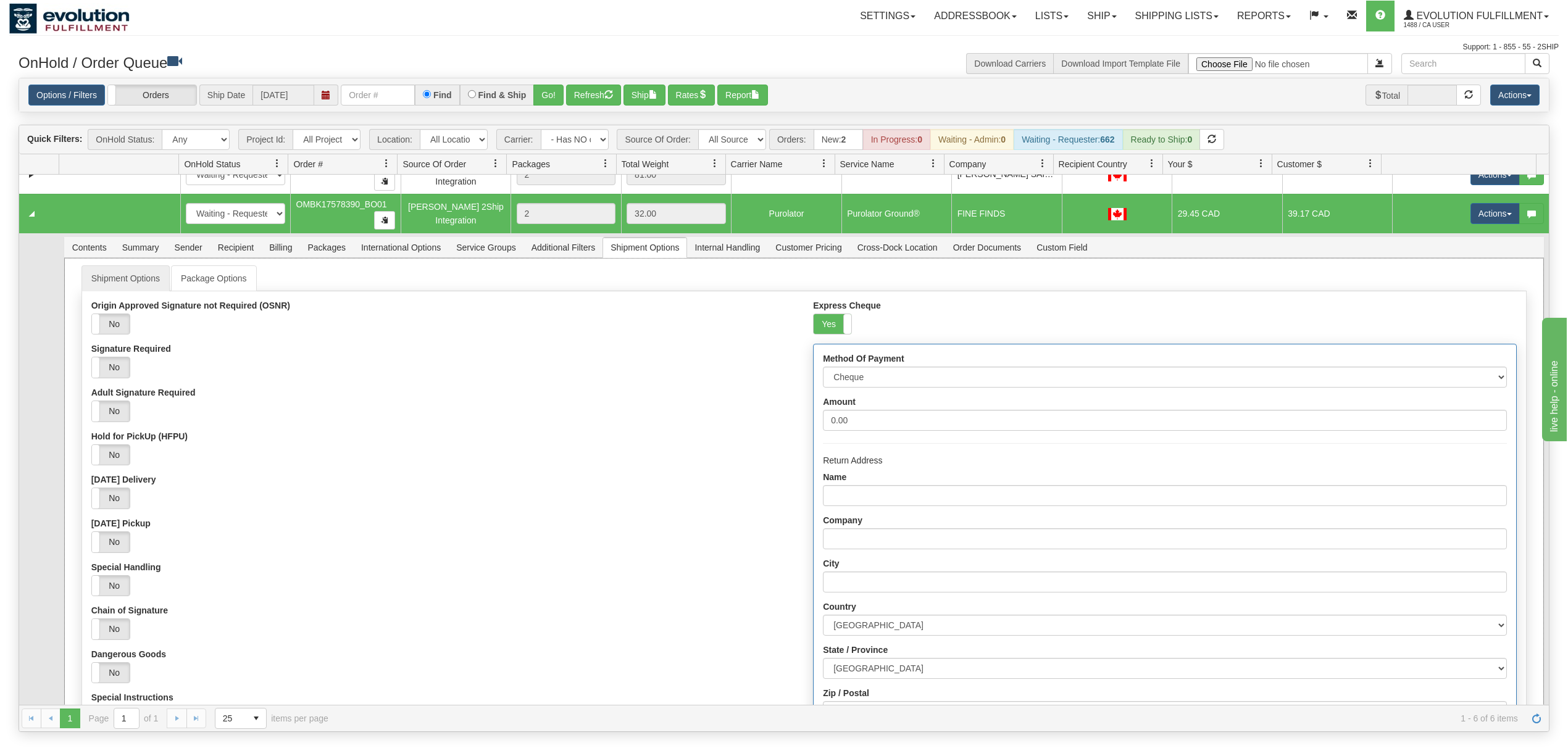
scroll to position [164, 0]
click at [894, 384] on select "Cheque Post - dated Cheque Certified Cheque Money Order Bank Draft" at bounding box center [1164, 376] width 683 height 21
select select "2"
click at [823, 369] on select "Cheque Post - dated Cheque Certified Cheque Money Order Bank Draft" at bounding box center [1164, 376] width 683 height 21
click at [694, 428] on div "Origin Approved Signature not Required (OSNR) Yes No Signature Required Yes No …" at bounding box center [442, 539] width 722 height 479
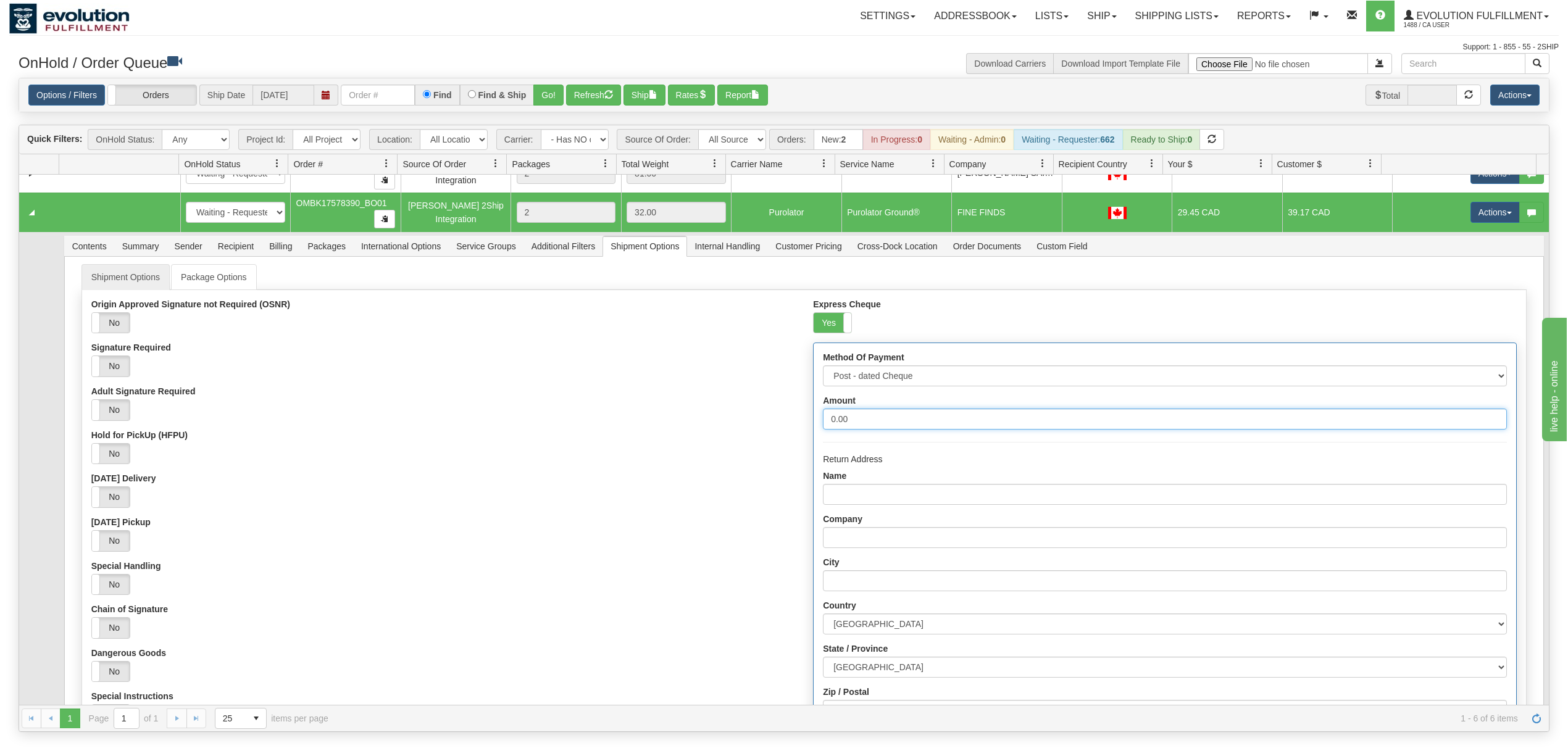
drag, startPoint x: 866, startPoint y: 423, endPoint x: 584, endPoint y: 462, distance: 284.7
click at [584, 462] on div "Origin Approved Signature not Required (OSNR) Yes No Signature Required Yes No …" at bounding box center [804, 587] width 1443 height 576
type input "1000"
click at [589, 458] on div "Yes No" at bounding box center [443, 453] width 703 height 21
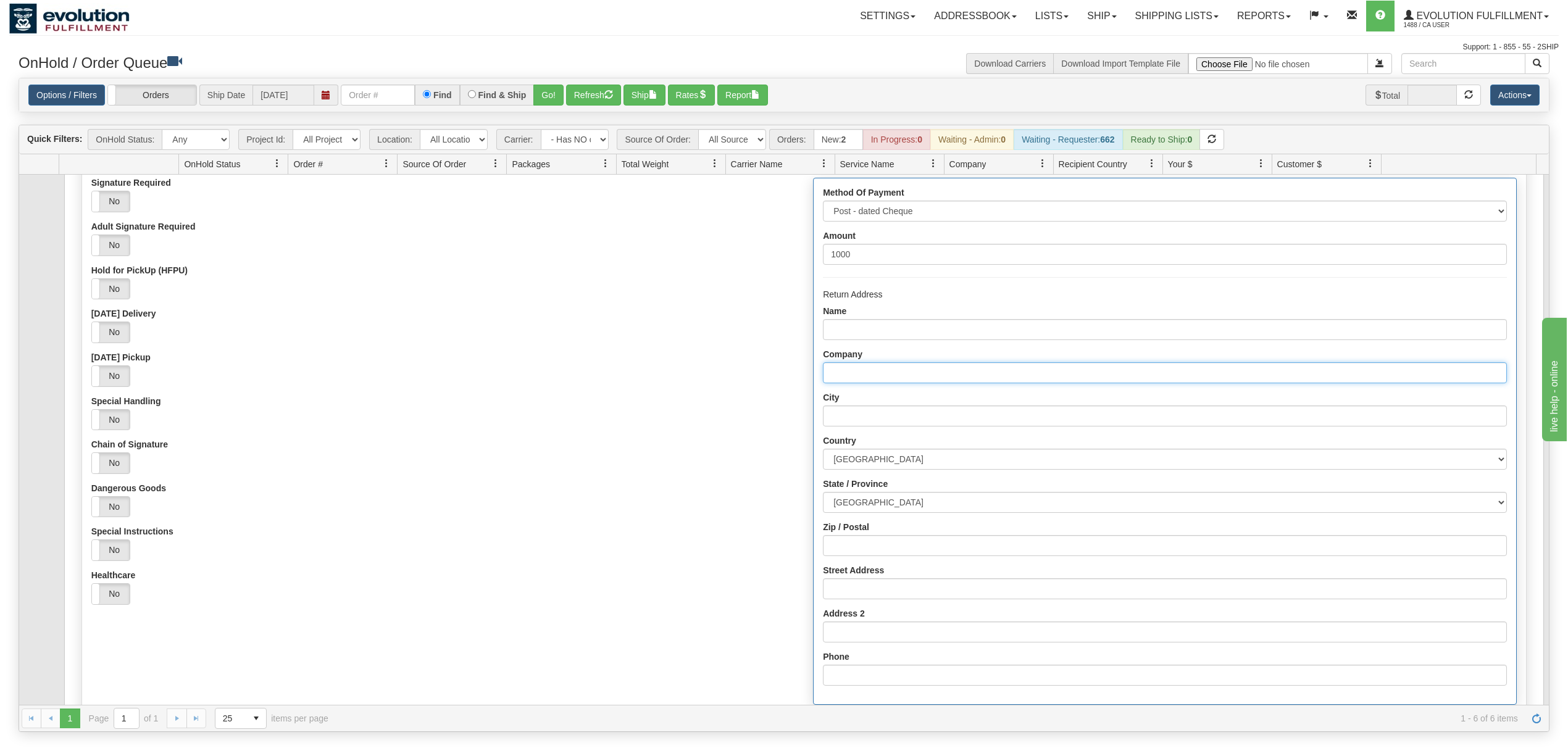
click at [874, 374] on input "Company" at bounding box center [1164, 373] width 683 height 21
type input "Evolution fulfilment"
click at [870, 333] on input "Name" at bounding box center [1164, 330] width 683 height 21
type input "Evolution fulfilment"
click at [912, 418] on input "City" at bounding box center [1164, 415] width 683 height 21
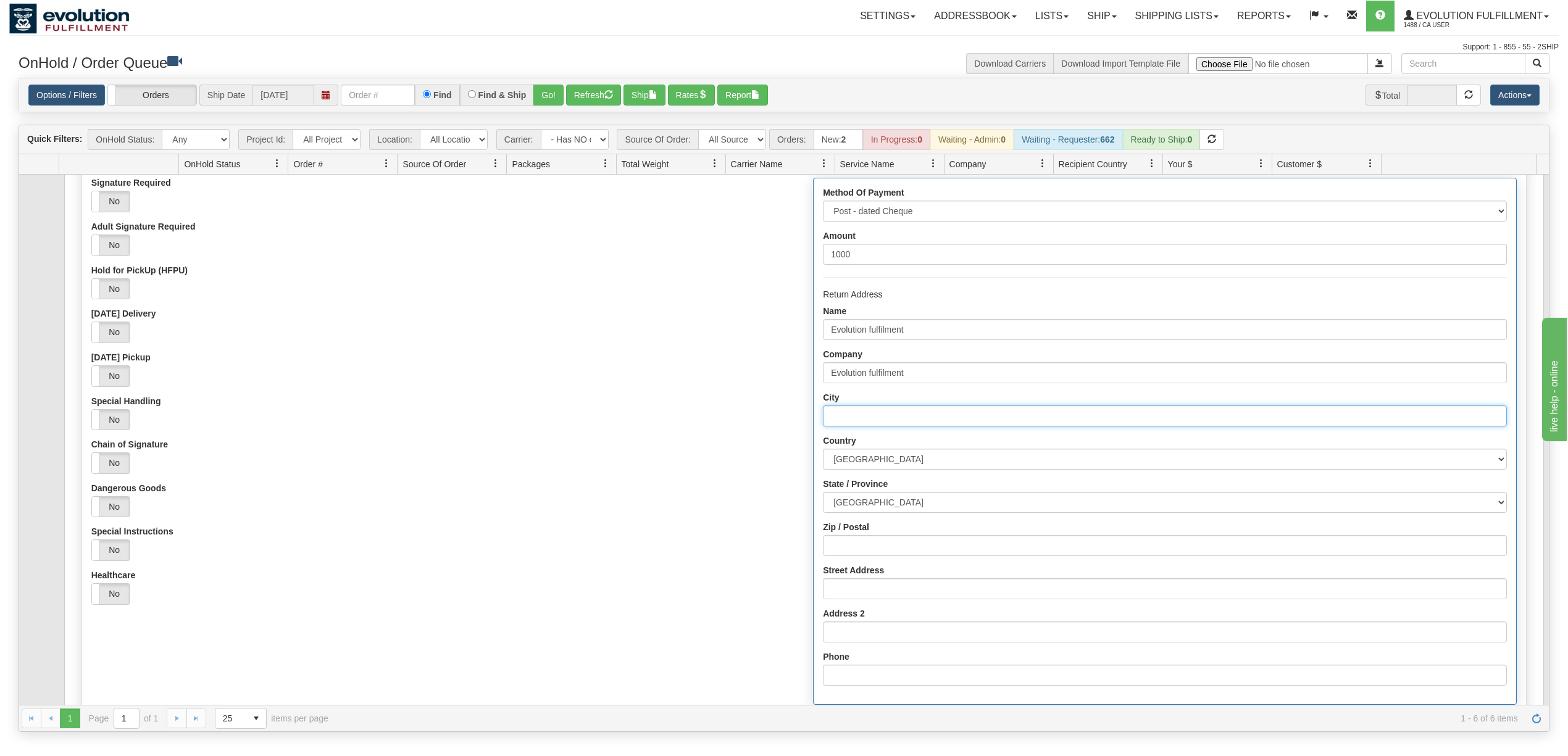
type input "Delta"
click at [916, 462] on select "[GEOGRAPHIC_DATA] [GEOGRAPHIC_DATA] [GEOGRAPHIC_DATA] [GEOGRAPHIC_DATA] [US_STA…" at bounding box center [1164, 459] width 683 height 21
click at [907, 504] on select "[GEOGRAPHIC_DATA] [GEOGRAPHIC_DATA] [GEOGRAPHIC_DATA] [GEOGRAPHIC_DATA] [GEOGRA…" at bounding box center [1164, 502] width 683 height 21
select select "BC"
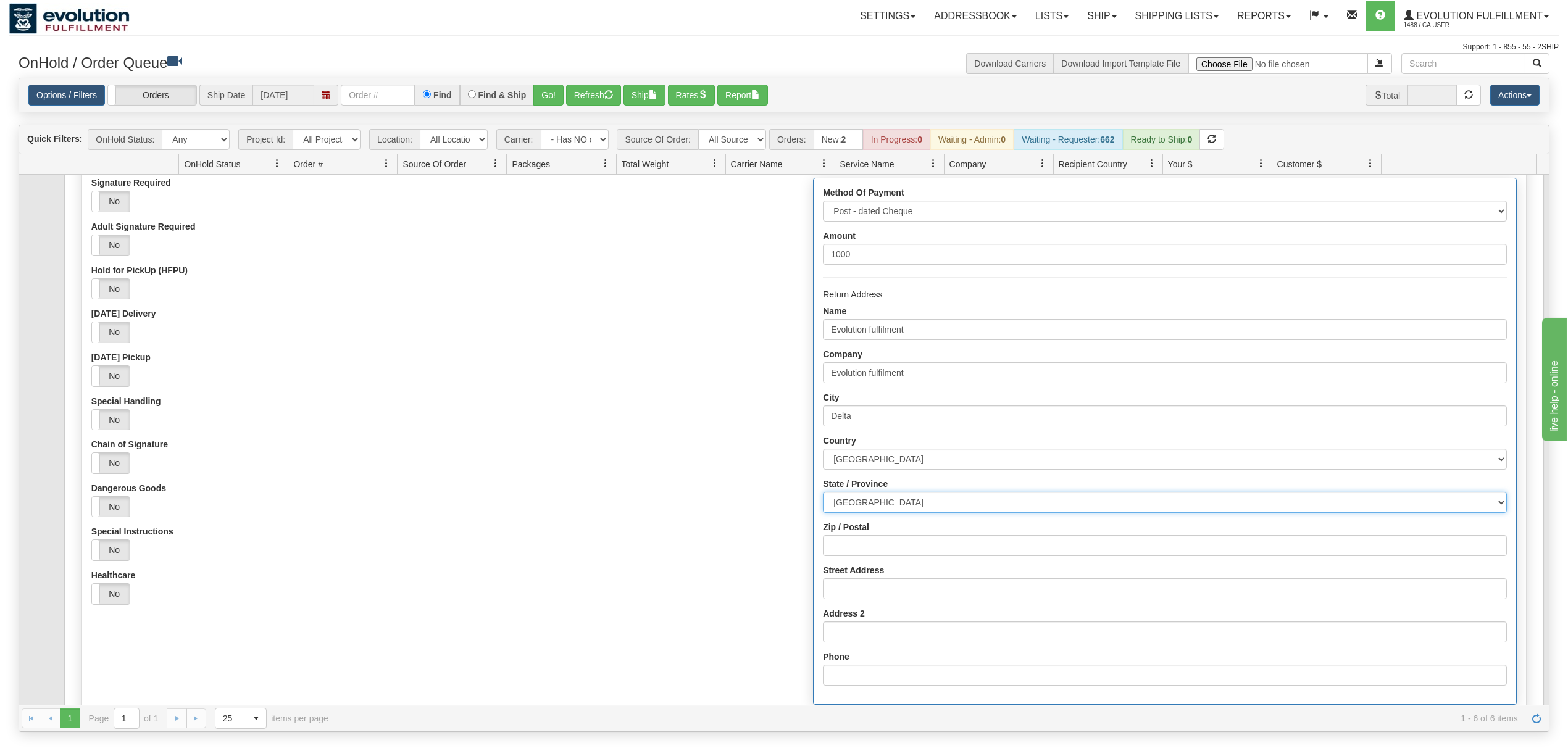
click at [823, 496] on select "[GEOGRAPHIC_DATA] [GEOGRAPHIC_DATA] [GEOGRAPHIC_DATA] [GEOGRAPHIC_DATA] [GEOGRA…" at bounding box center [1164, 502] width 683 height 21
click at [853, 550] on input "Zip / Postal" at bounding box center [1164, 546] width 683 height 21
type input "V4G1K3"
click at [896, 595] on input "Street Address" at bounding box center [1164, 589] width 683 height 21
type input "[STREET_ADDRESS]"
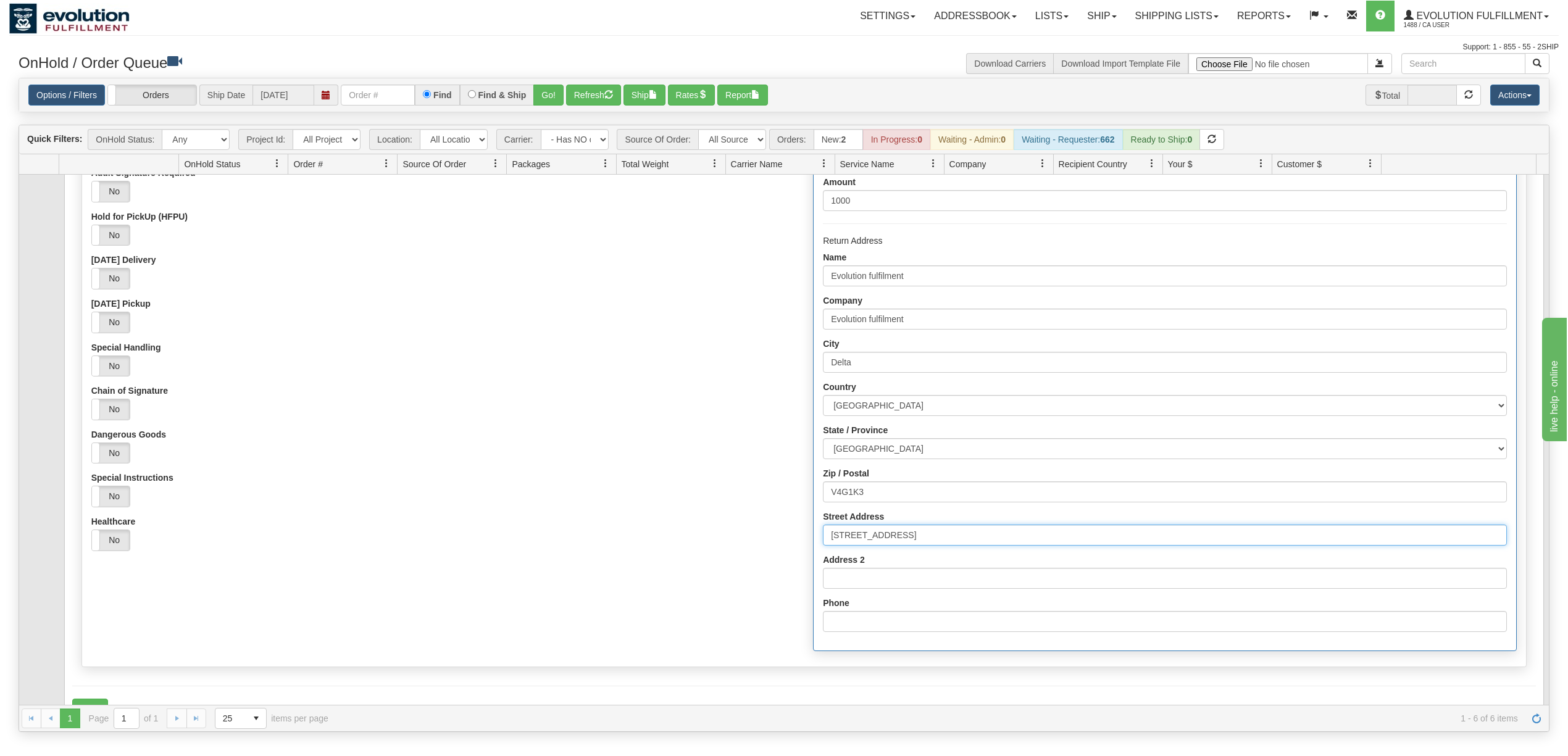
scroll to position [411, 0]
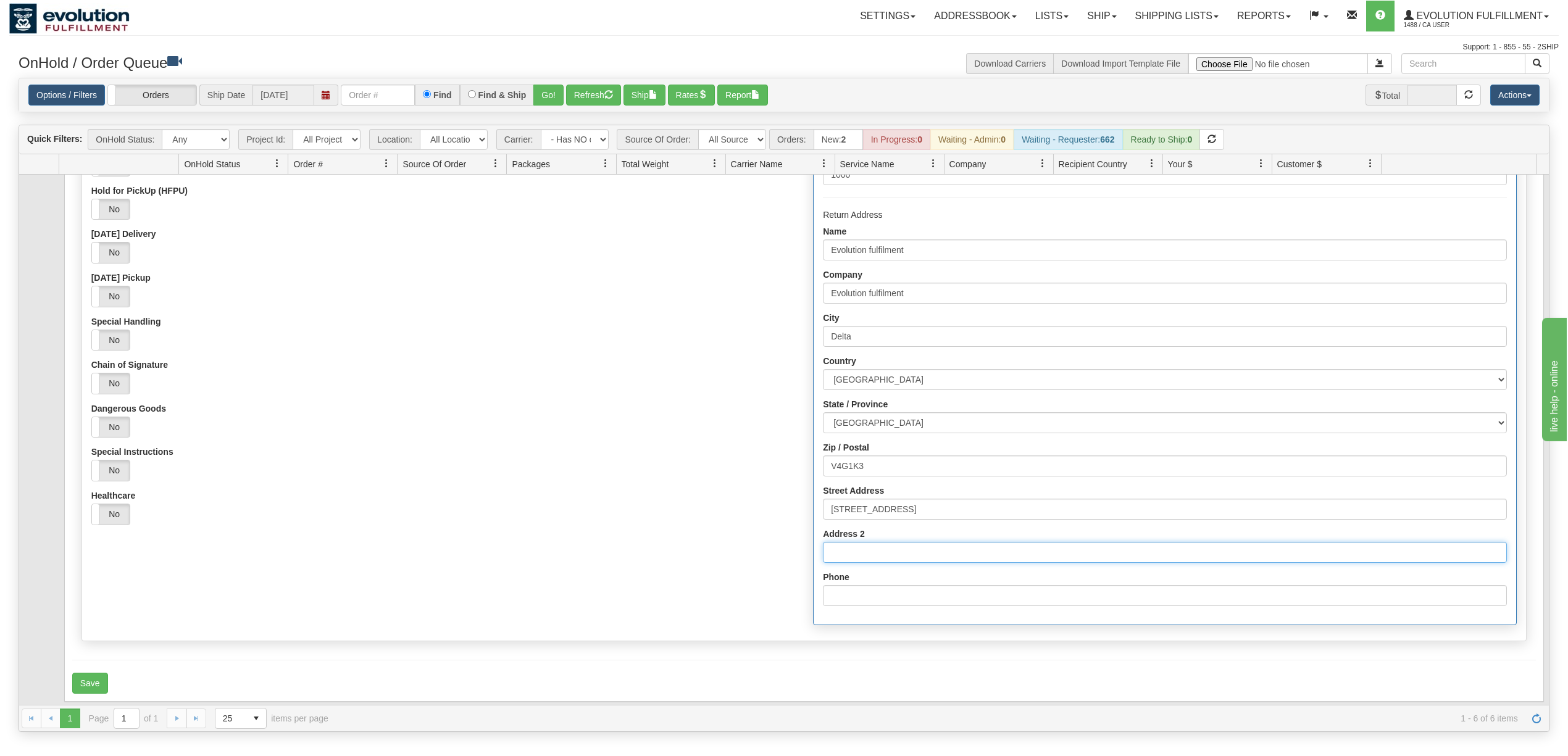
click at [852, 549] on input "Address 2" at bounding box center [1164, 552] width 683 height 21
click at [859, 589] on input "Phone" at bounding box center [1164, 596] width 683 height 21
type input "6049402228"
click at [761, 517] on div "Yes No" at bounding box center [443, 514] width 703 height 21
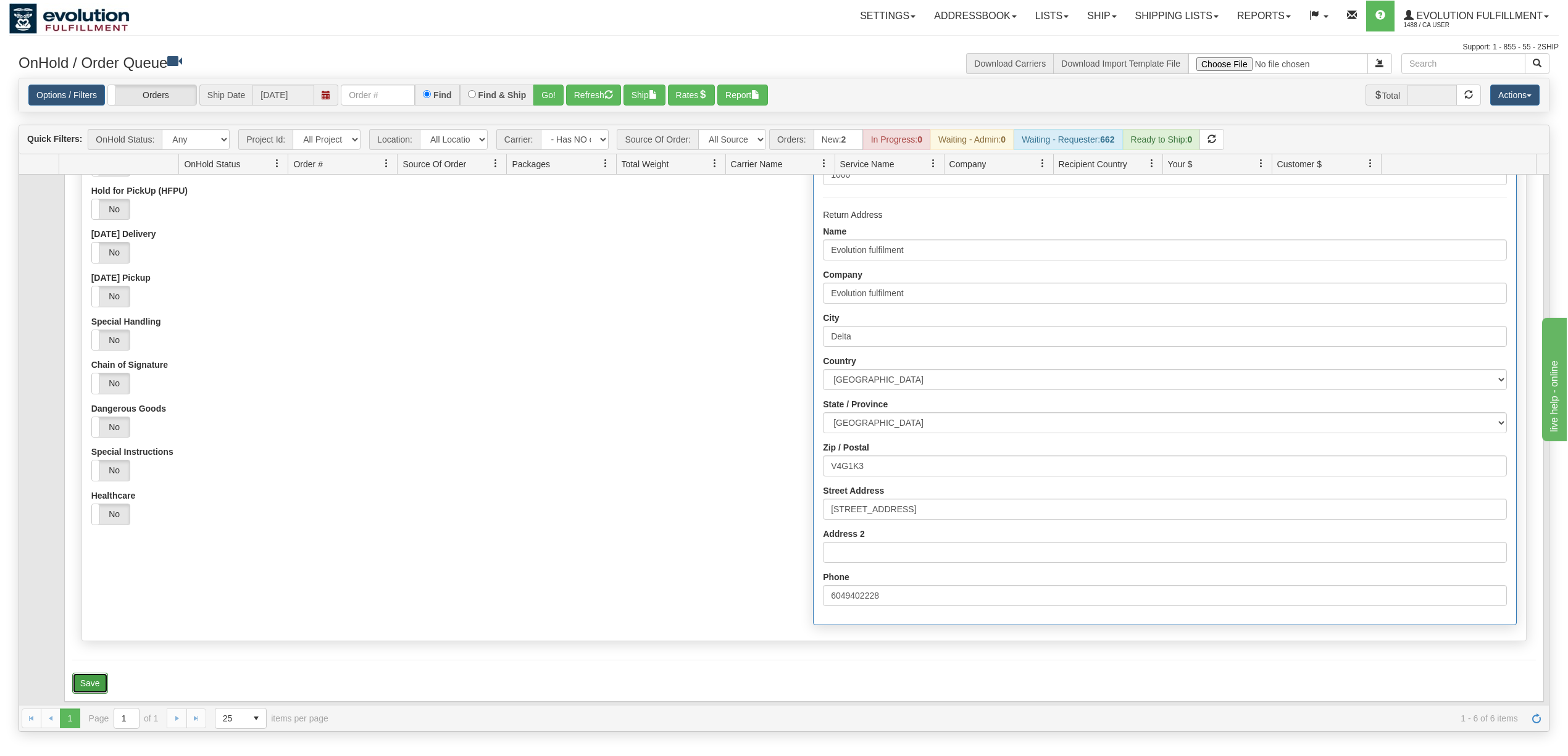
click at [92, 689] on button "Save" at bounding box center [90, 683] width 36 height 21
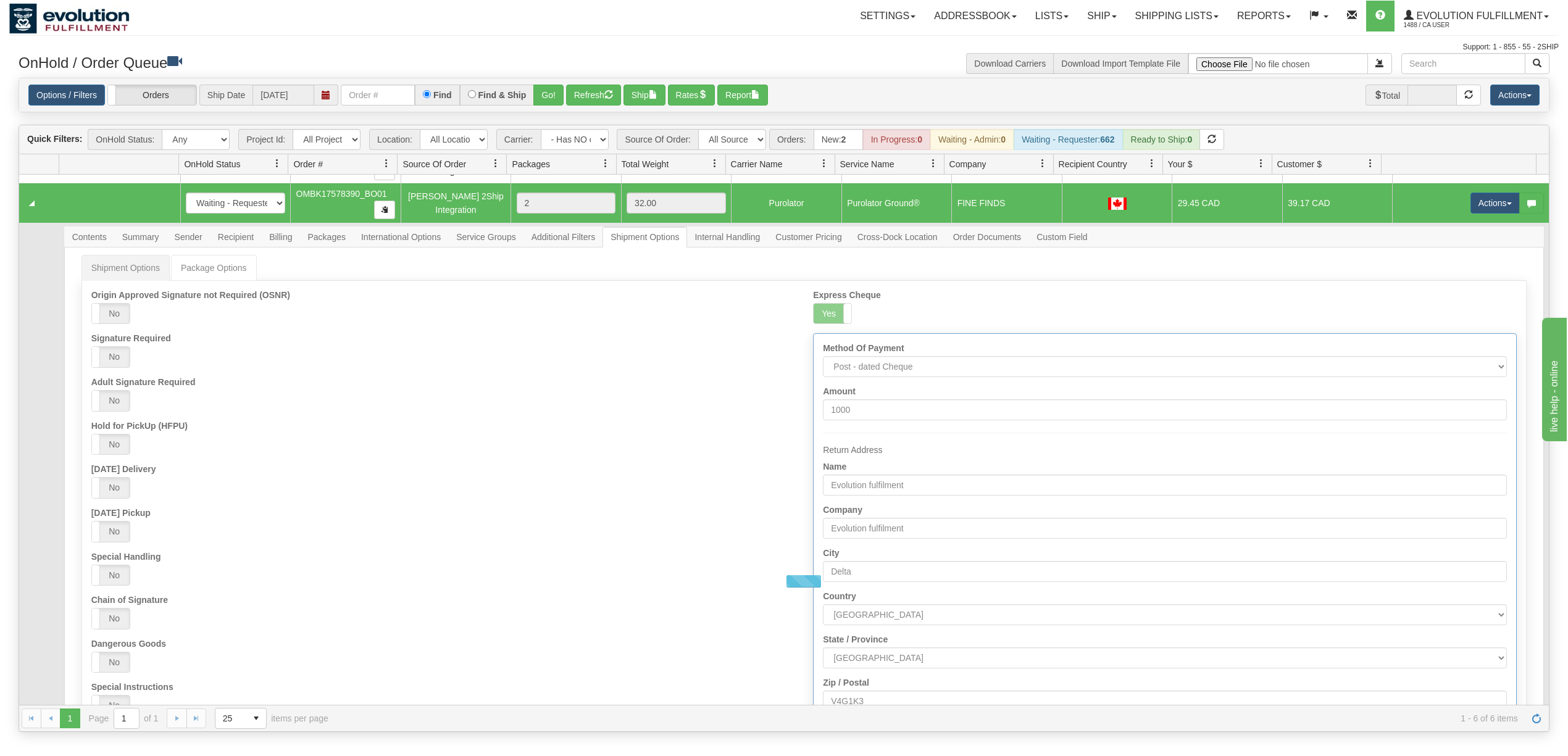
scroll to position [165, 0]
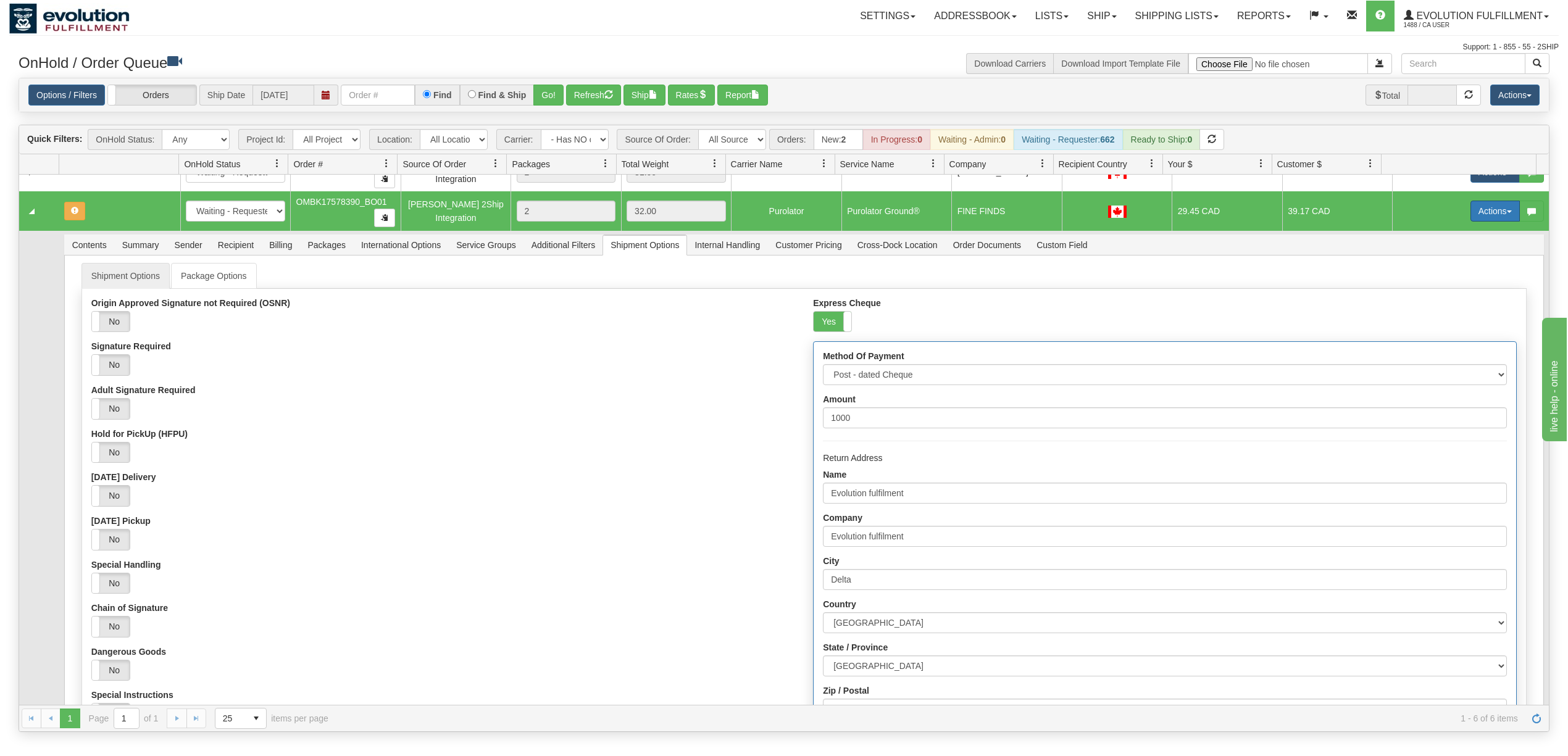
click at [1472, 211] on button "Actions" at bounding box center [1495, 211] width 50 height 21
click at [1459, 252] on span "Refresh Rates" at bounding box center [1464, 250] width 63 height 10
click at [598, 94] on button "Refresh" at bounding box center [594, 95] width 55 height 21
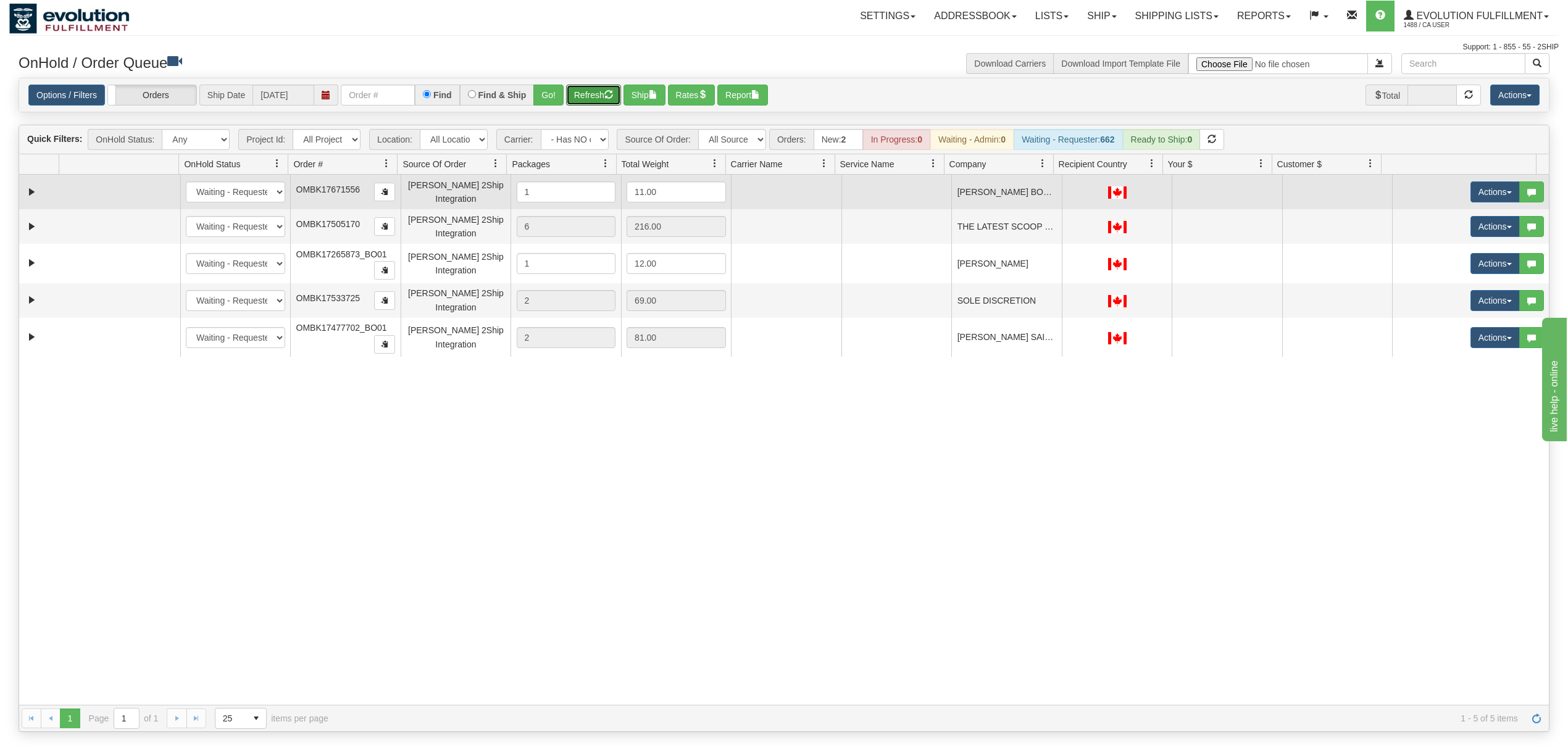
scroll to position [0, 0]
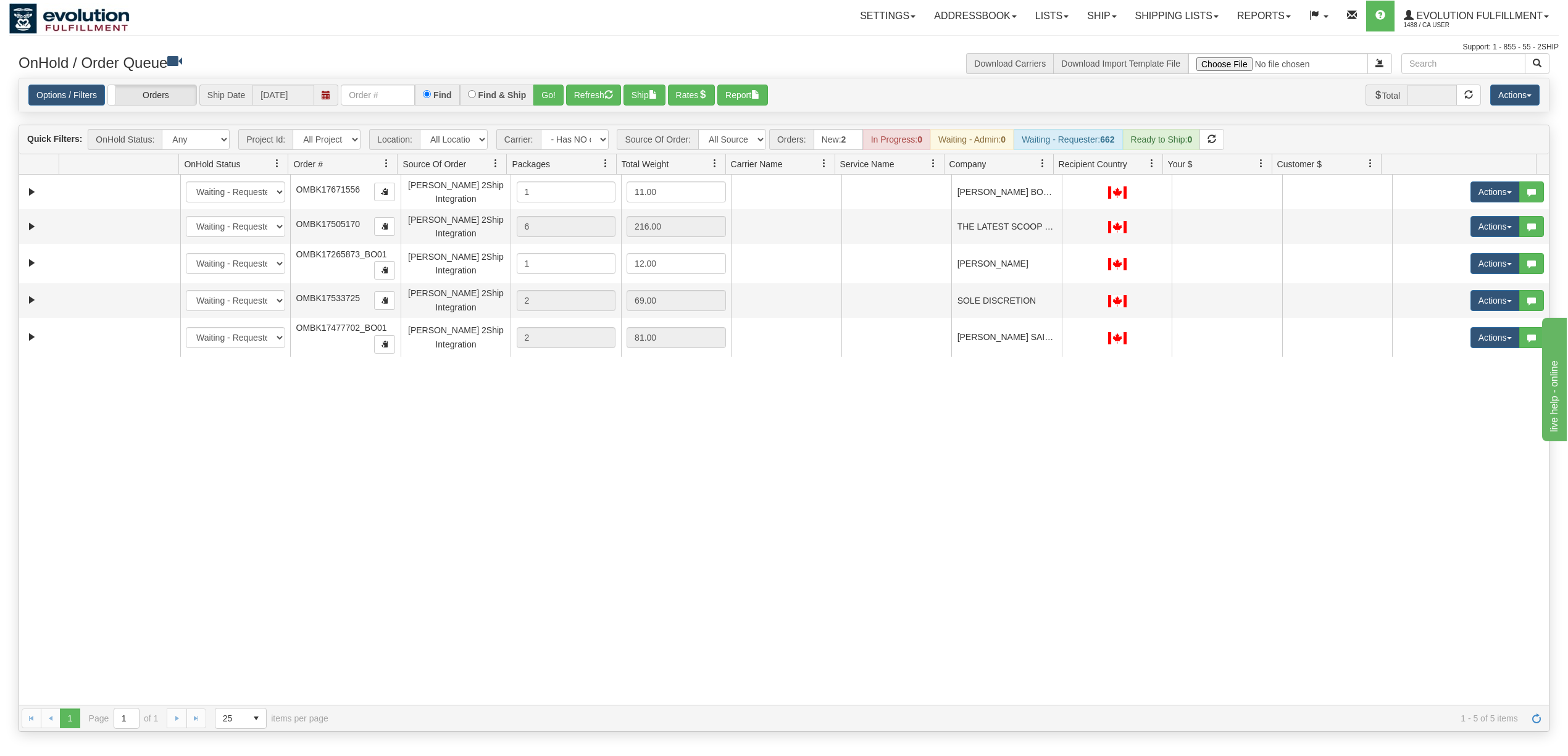
click at [1046, 449] on div "31548332 EVOLUTION V3 90893366 0 New In Progress Waiting - Admin Waiting - Requ…" at bounding box center [784, 440] width 1529 height 530
click at [929, 573] on div "31548332 EVOLUTION V3 90893366 0 New In Progress Waiting - Admin Waiting - Requ…" at bounding box center [784, 440] width 1529 height 530
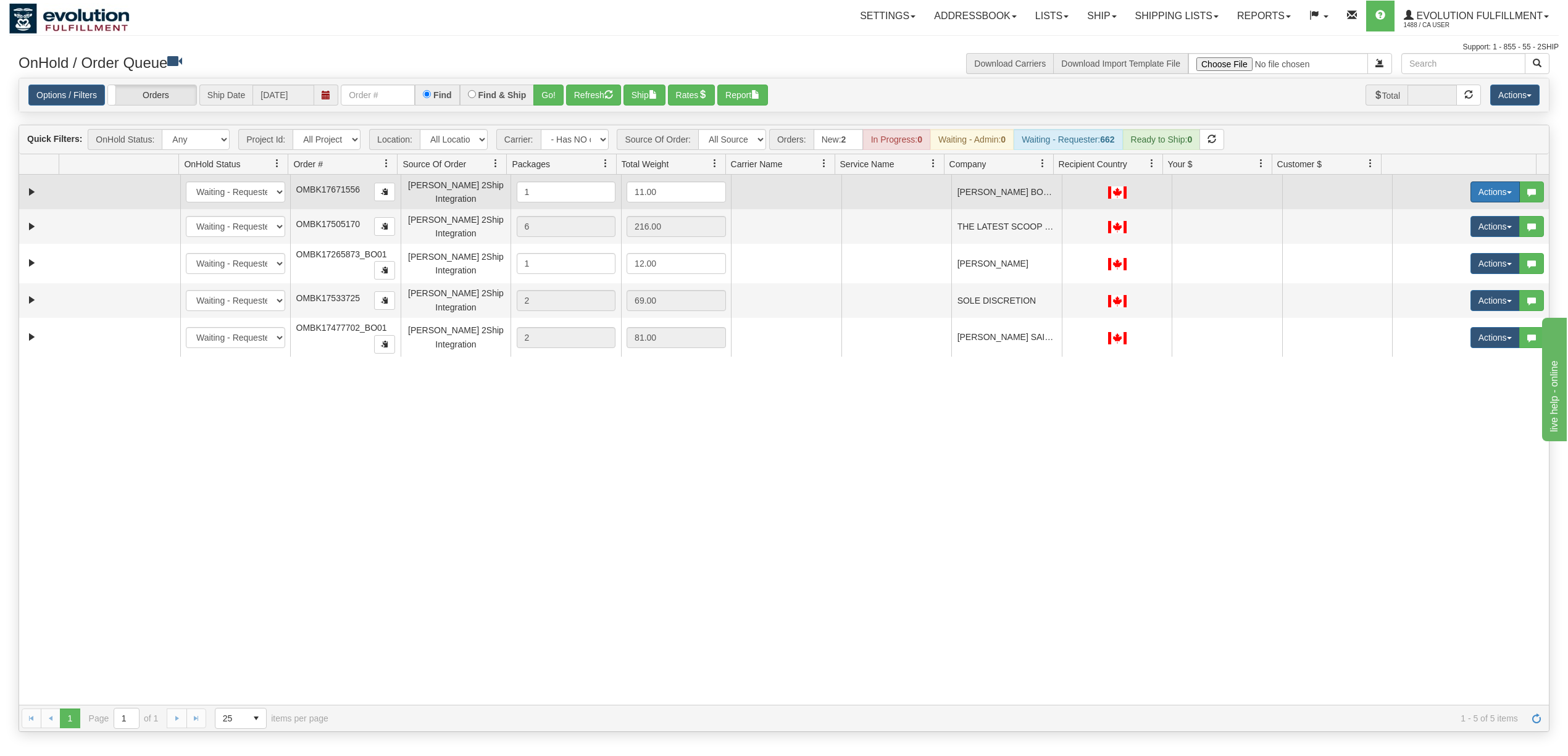
click at [1492, 189] on button "Actions" at bounding box center [1495, 192] width 50 height 21
click at [1455, 250] on span "Rate All Services" at bounding box center [1470, 248] width 74 height 10
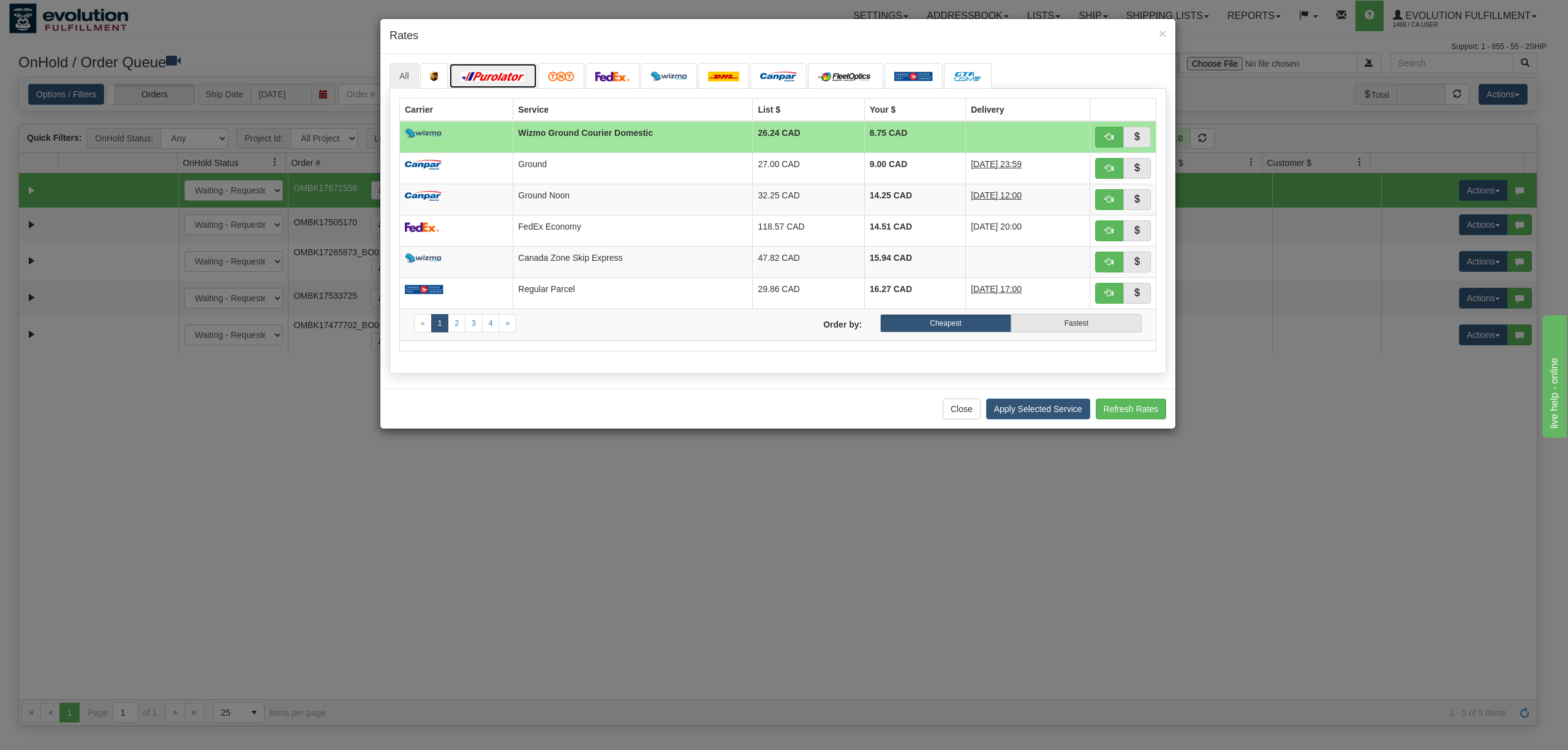
click at [515, 67] on link at bounding box center [493, 76] width 88 height 26
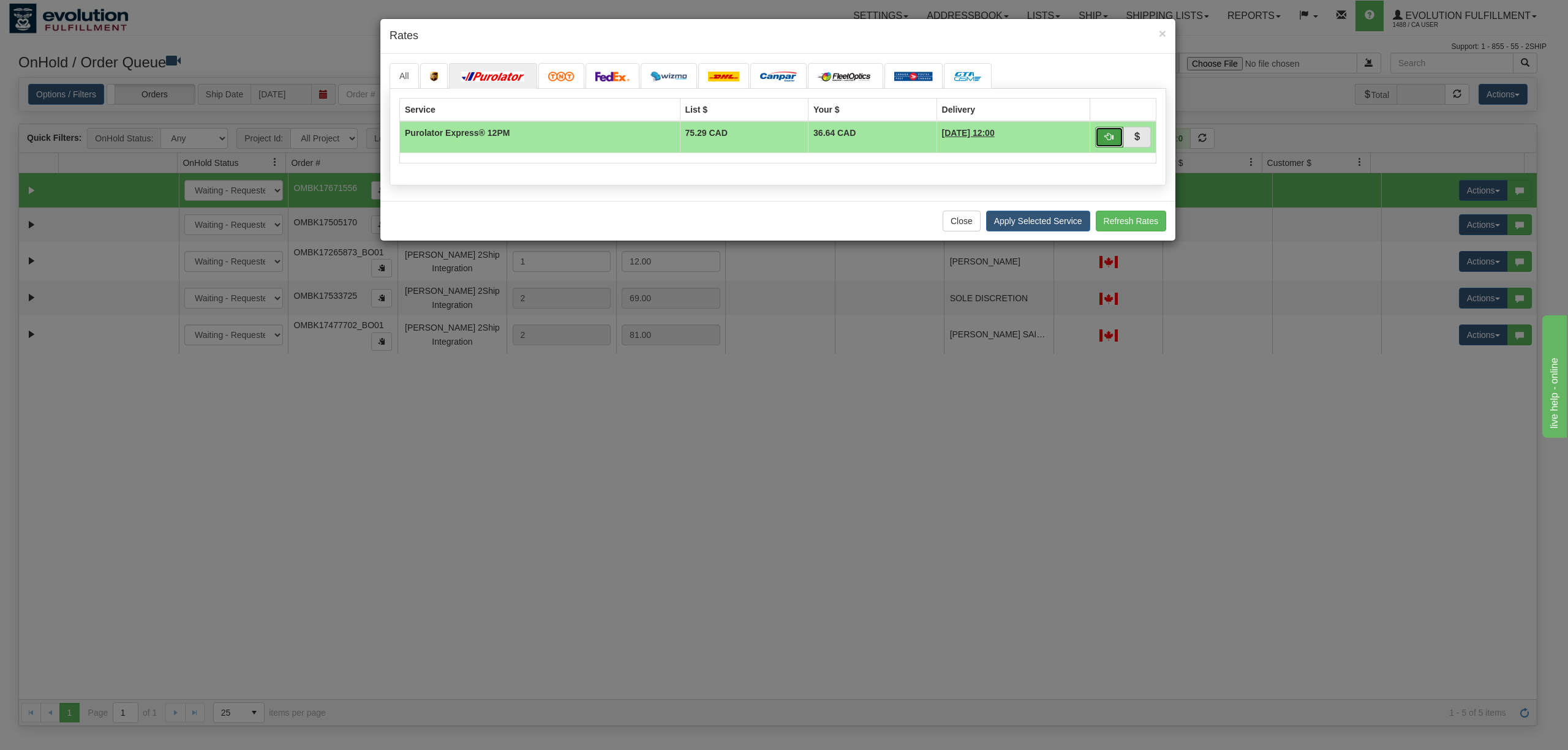
click at [1113, 140] on button "button" at bounding box center [1109, 137] width 28 height 21
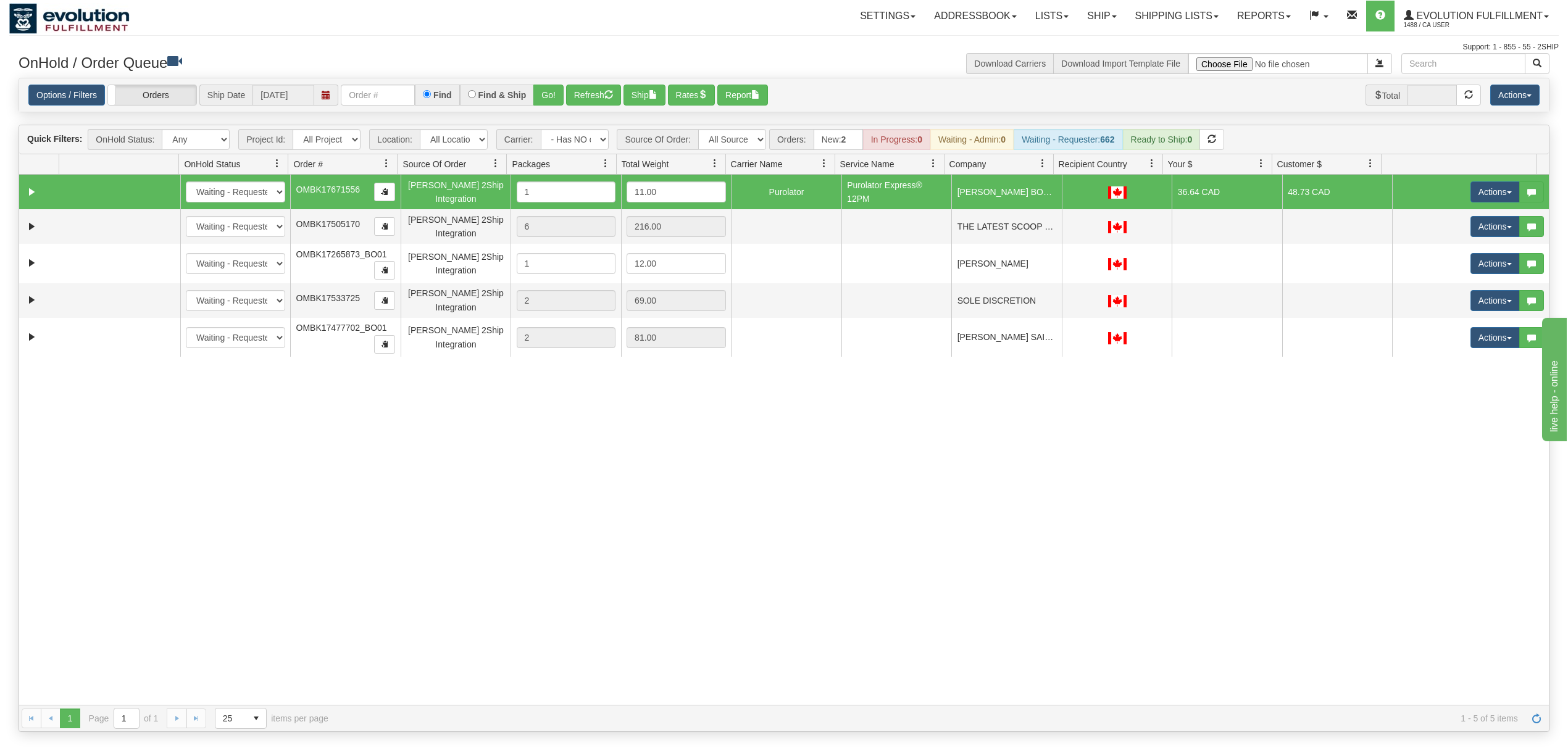
click at [1170, 477] on div "31548332 EVOLUTION V3 90893366 0 New In Progress Waiting - Admin Waiting - Requ…" at bounding box center [784, 440] width 1529 height 530
click at [33, 191] on link "Expand" at bounding box center [32, 192] width 15 height 15
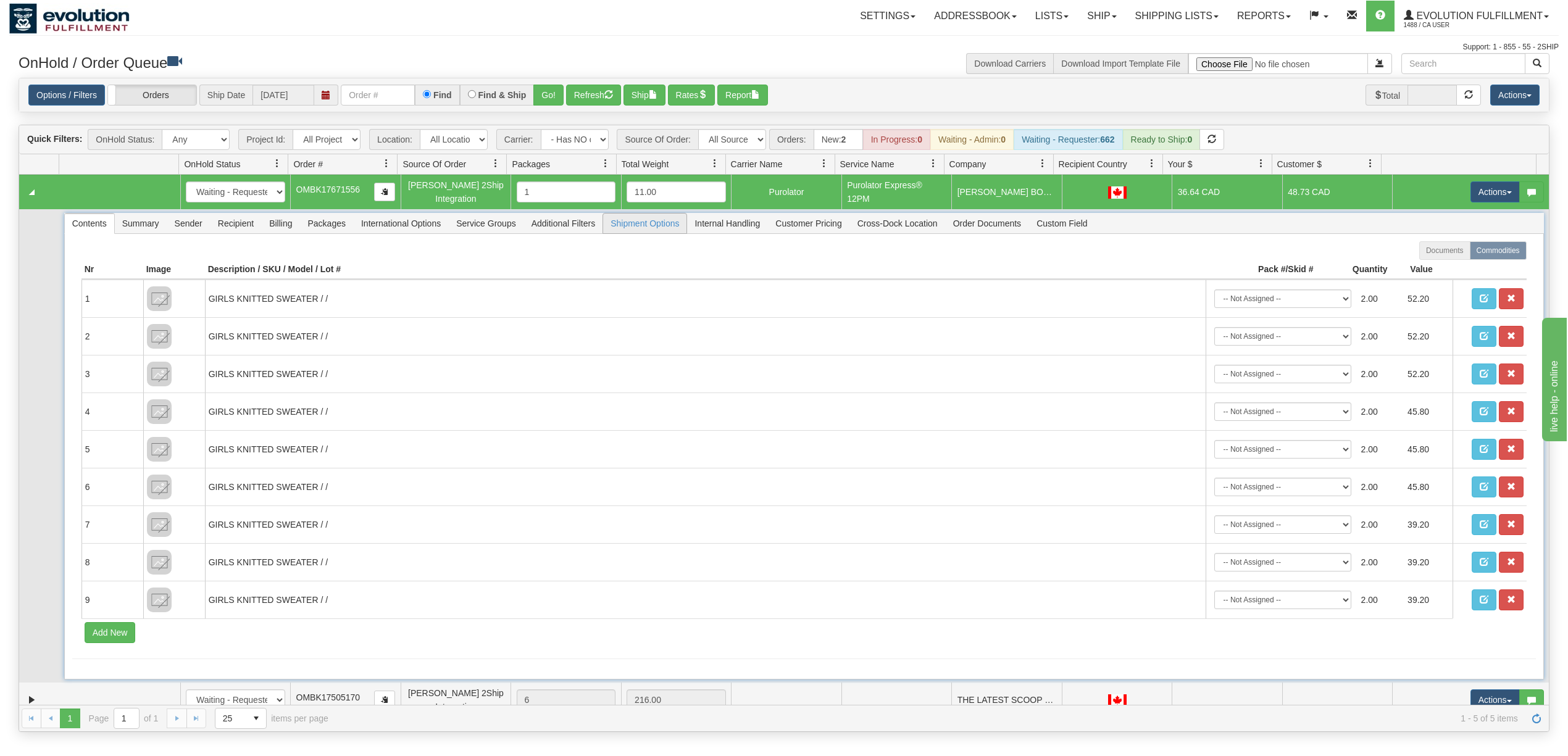
click at [653, 231] on span "Shipment Options" at bounding box center [645, 223] width 83 height 20
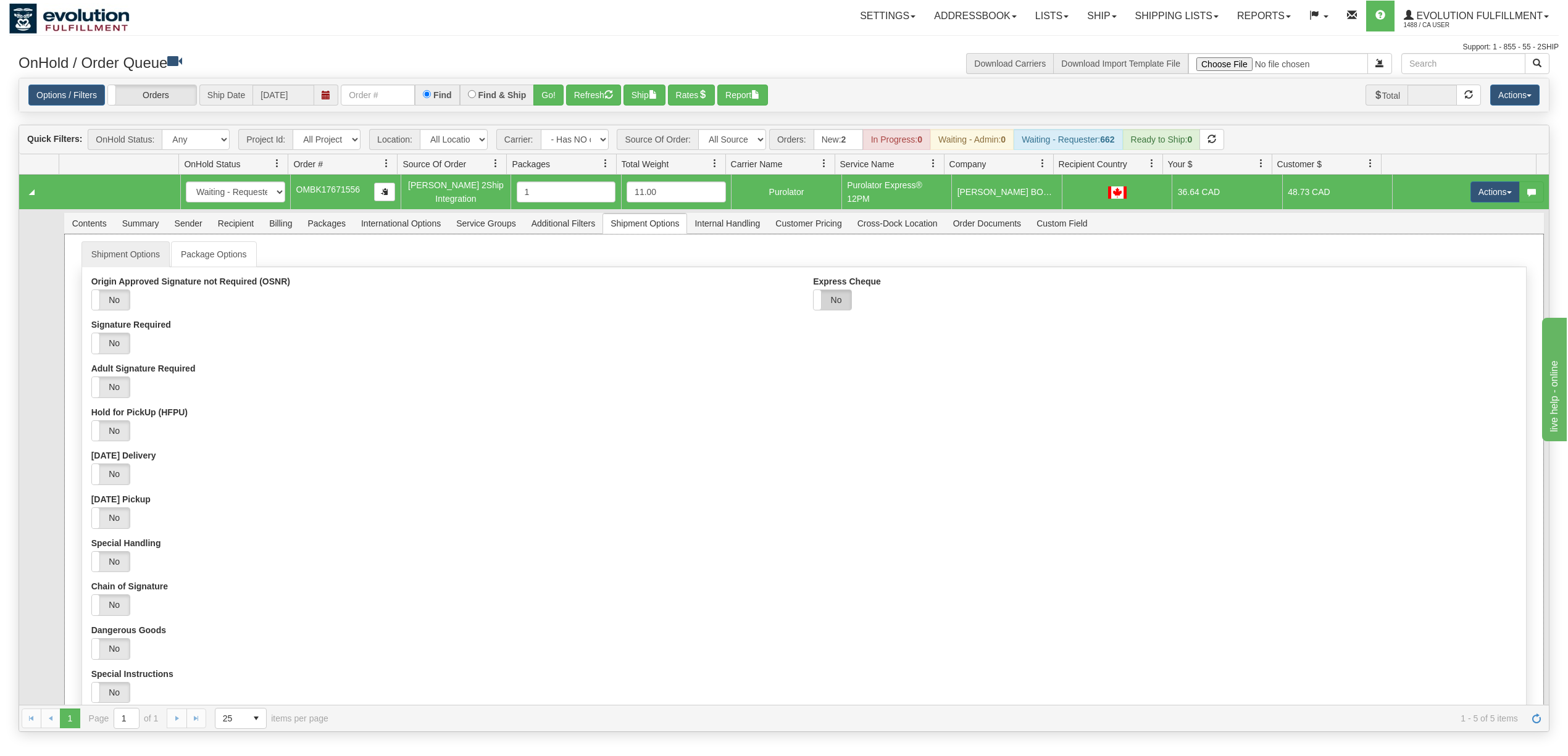
click at [840, 299] on label "No" at bounding box center [832, 301] width 38 height 21
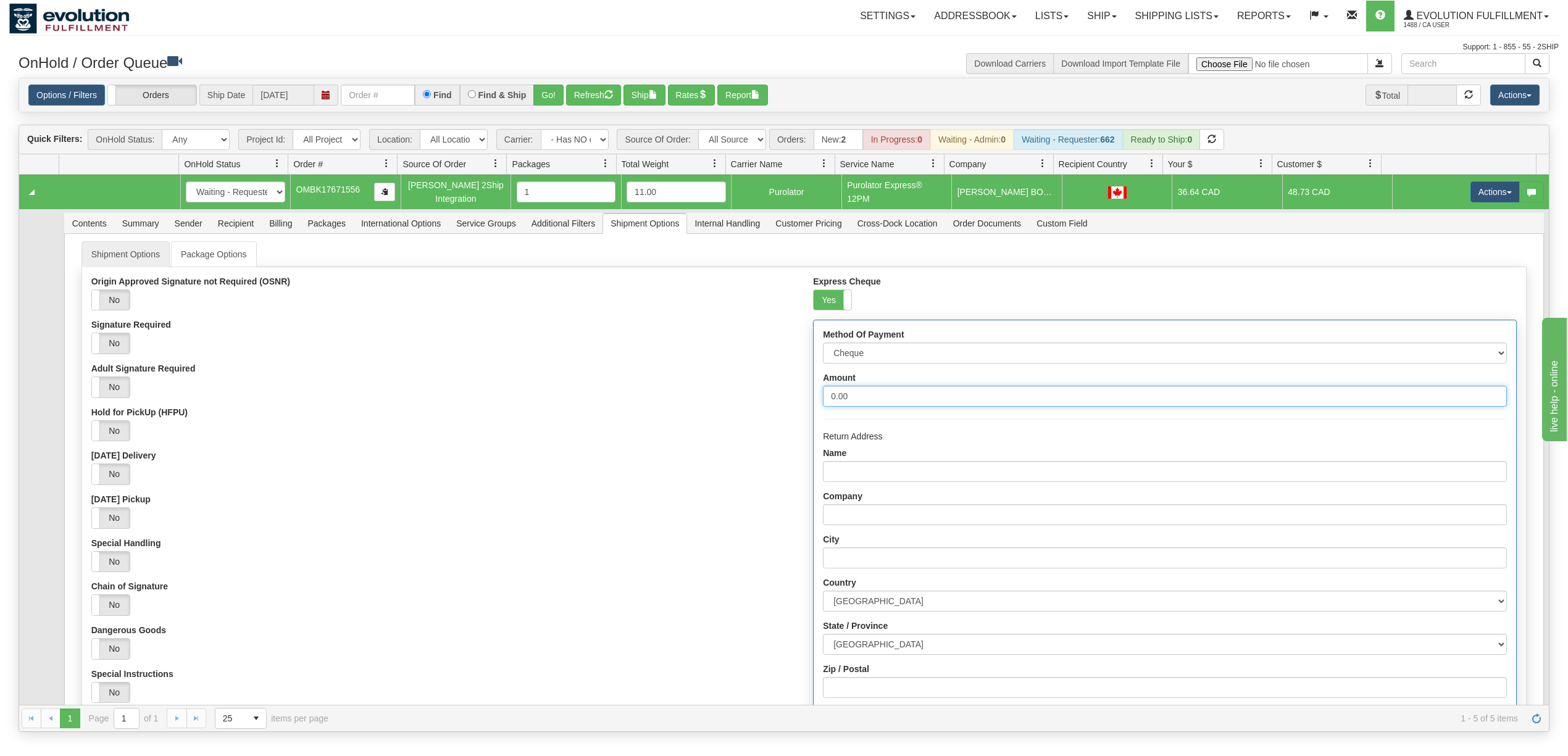
drag, startPoint x: 897, startPoint y: 400, endPoint x: 740, endPoint y: 415, distance: 157.7
click at [740, 415] on div "Origin Approved Signature not Required (OSNR) Yes No Signature Required Yes No …" at bounding box center [804, 565] width 1443 height 576
type input "1000"
click at [861, 360] on select "Cheque Post - dated Cheque Certified Cheque Money Order Bank Draft" at bounding box center [1164, 353] width 683 height 21
select select "2"
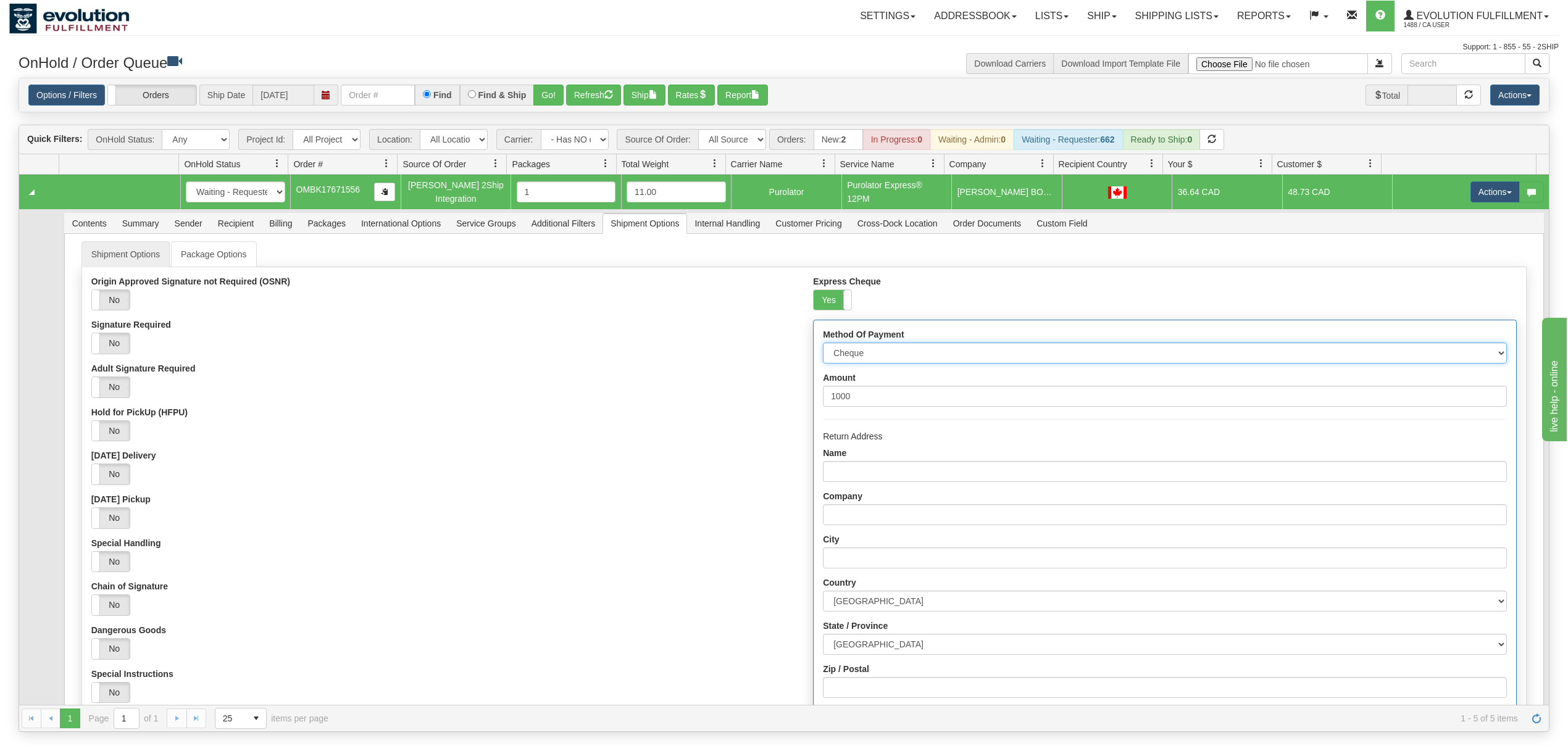
click at [823, 346] on select "Cheque Post - dated Cheque Certified Cheque Money Order Bank Draft" at bounding box center [1164, 353] width 683 height 21
click at [616, 429] on div "Yes No" at bounding box center [443, 431] width 703 height 21
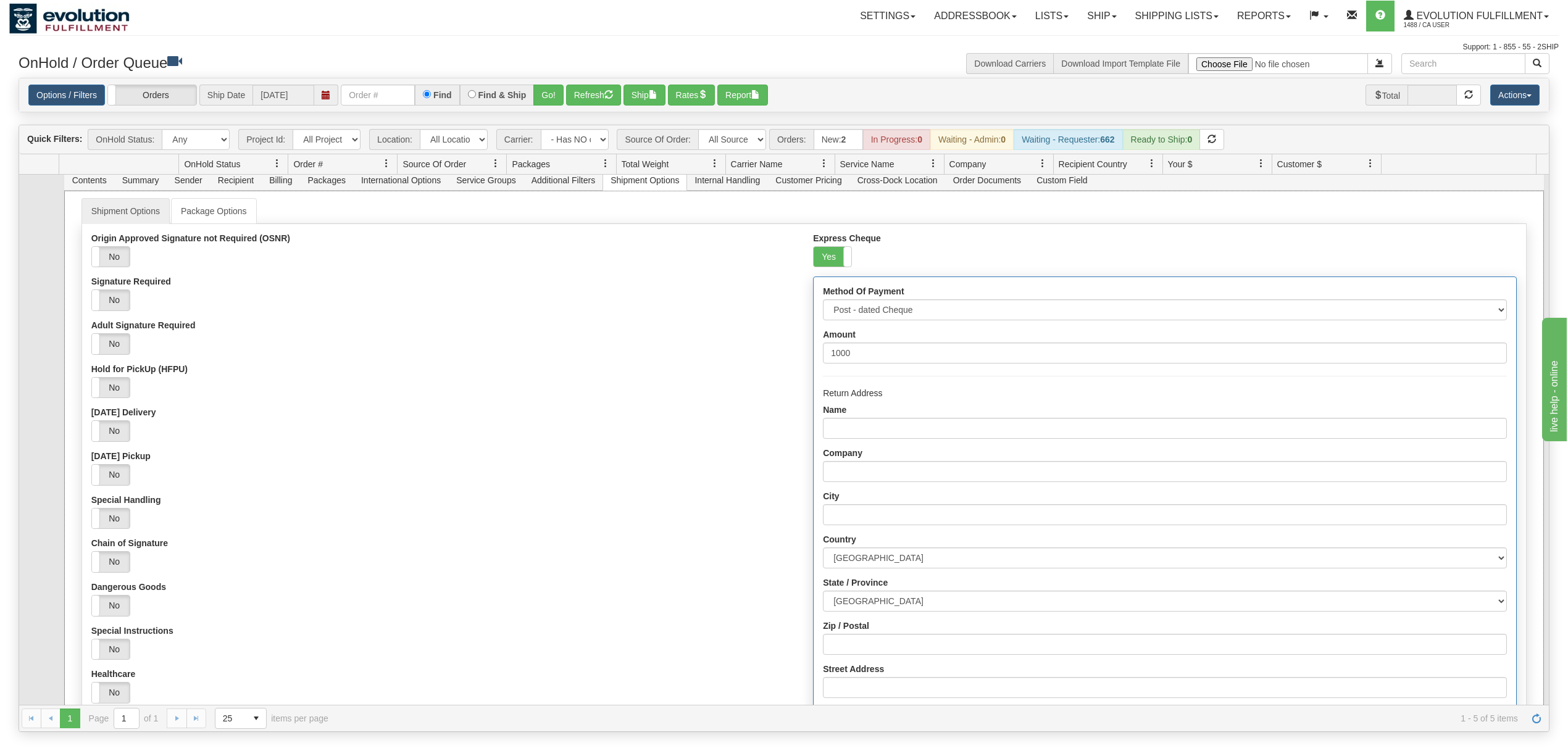
scroll to position [82, 0]
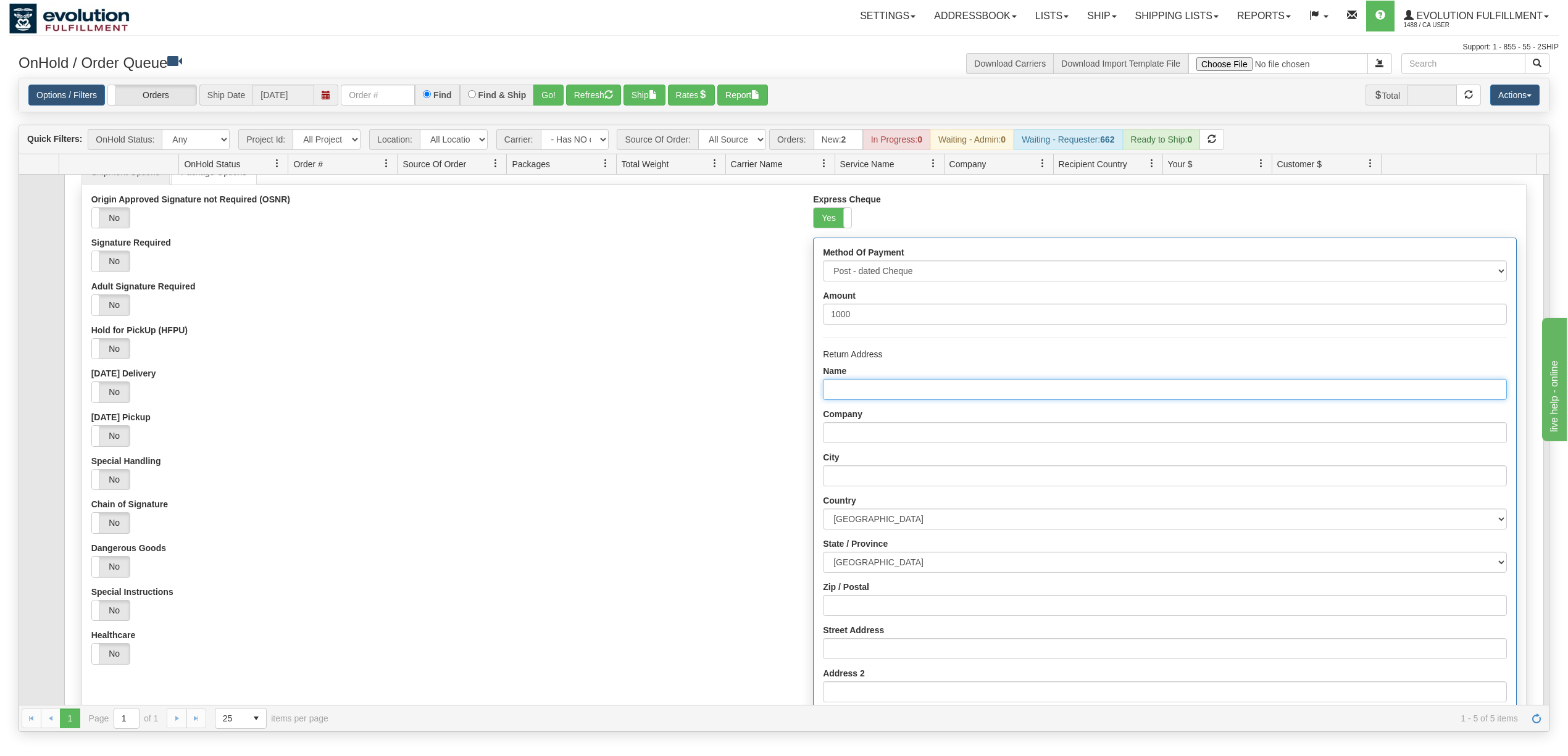
click at [848, 396] on input "Name" at bounding box center [1164, 389] width 683 height 21
type input "Evolution fulfilment"
click at [868, 438] on input "Company" at bounding box center [1164, 433] width 683 height 21
type input "Evolution fulfilment"
click at [875, 486] on input "City" at bounding box center [1164, 475] width 683 height 21
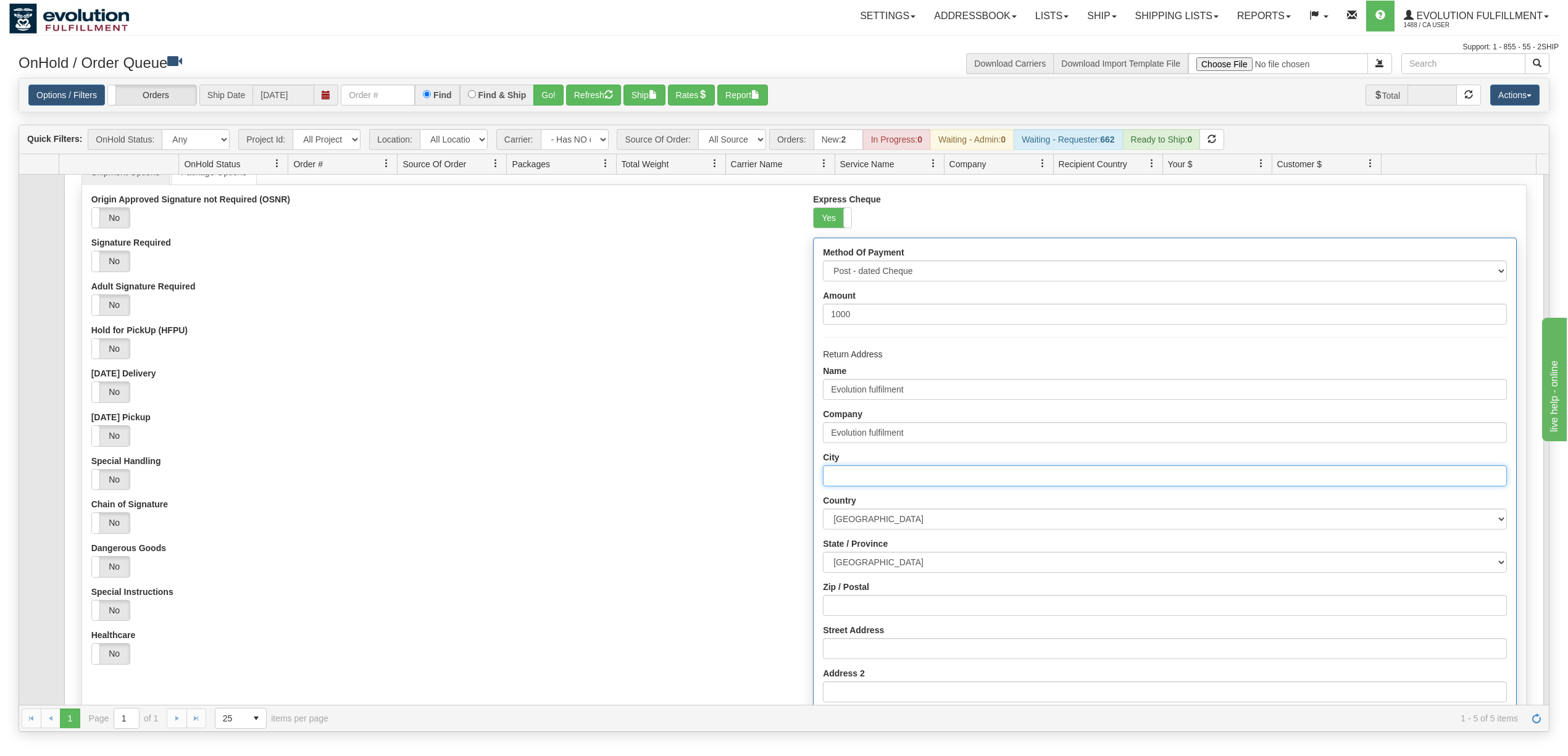
type input "Delta"
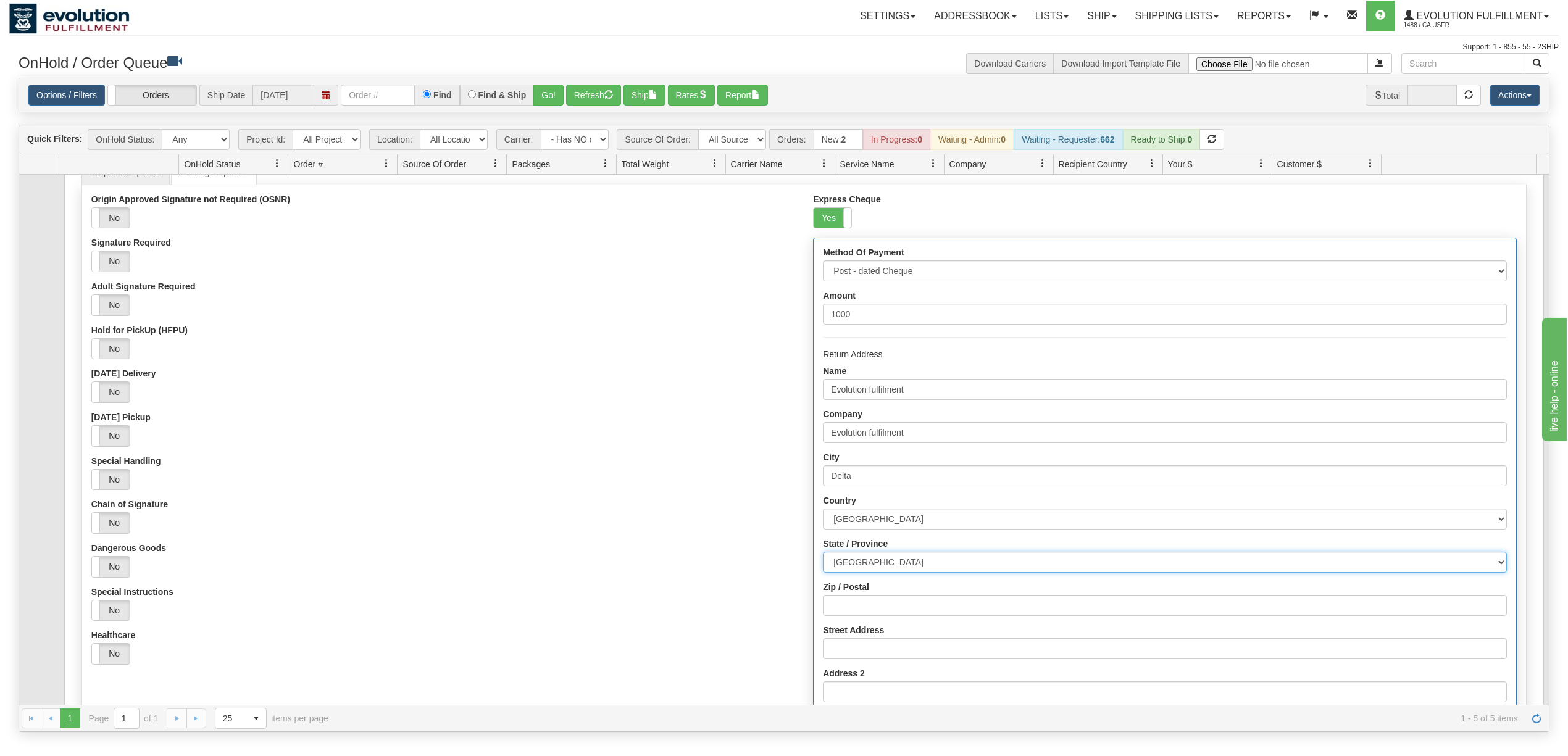
click at [881, 568] on select "[GEOGRAPHIC_DATA] [GEOGRAPHIC_DATA] [GEOGRAPHIC_DATA] [GEOGRAPHIC_DATA] [GEOGRA…" at bounding box center [1164, 562] width 683 height 21
select select "BC"
click at [823, 555] on select "[GEOGRAPHIC_DATA] [GEOGRAPHIC_DATA] [GEOGRAPHIC_DATA] [GEOGRAPHIC_DATA] [GEOGRA…" at bounding box center [1164, 562] width 683 height 21
click at [759, 358] on div "Yes No" at bounding box center [443, 349] width 703 height 21
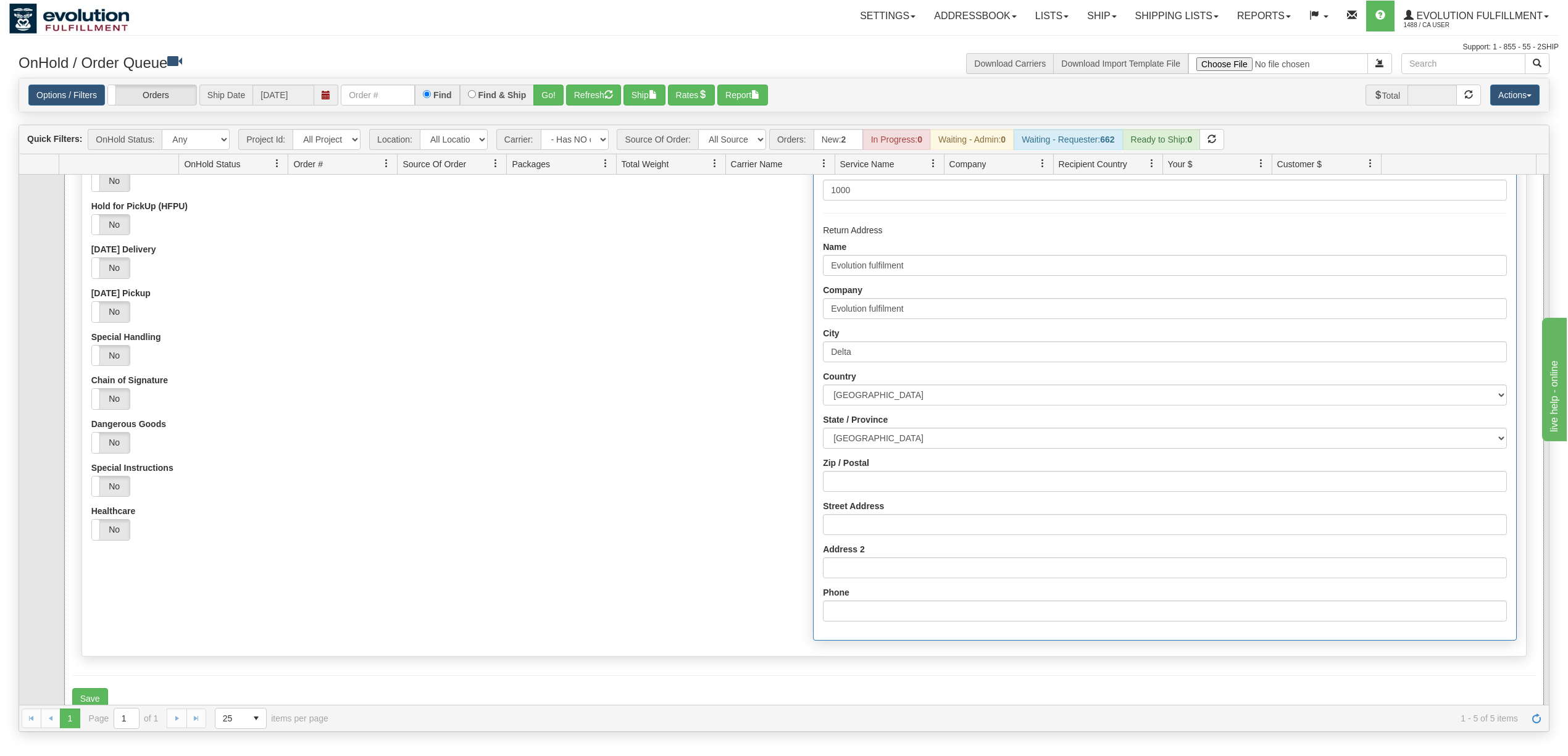
scroll to position [247, 0]
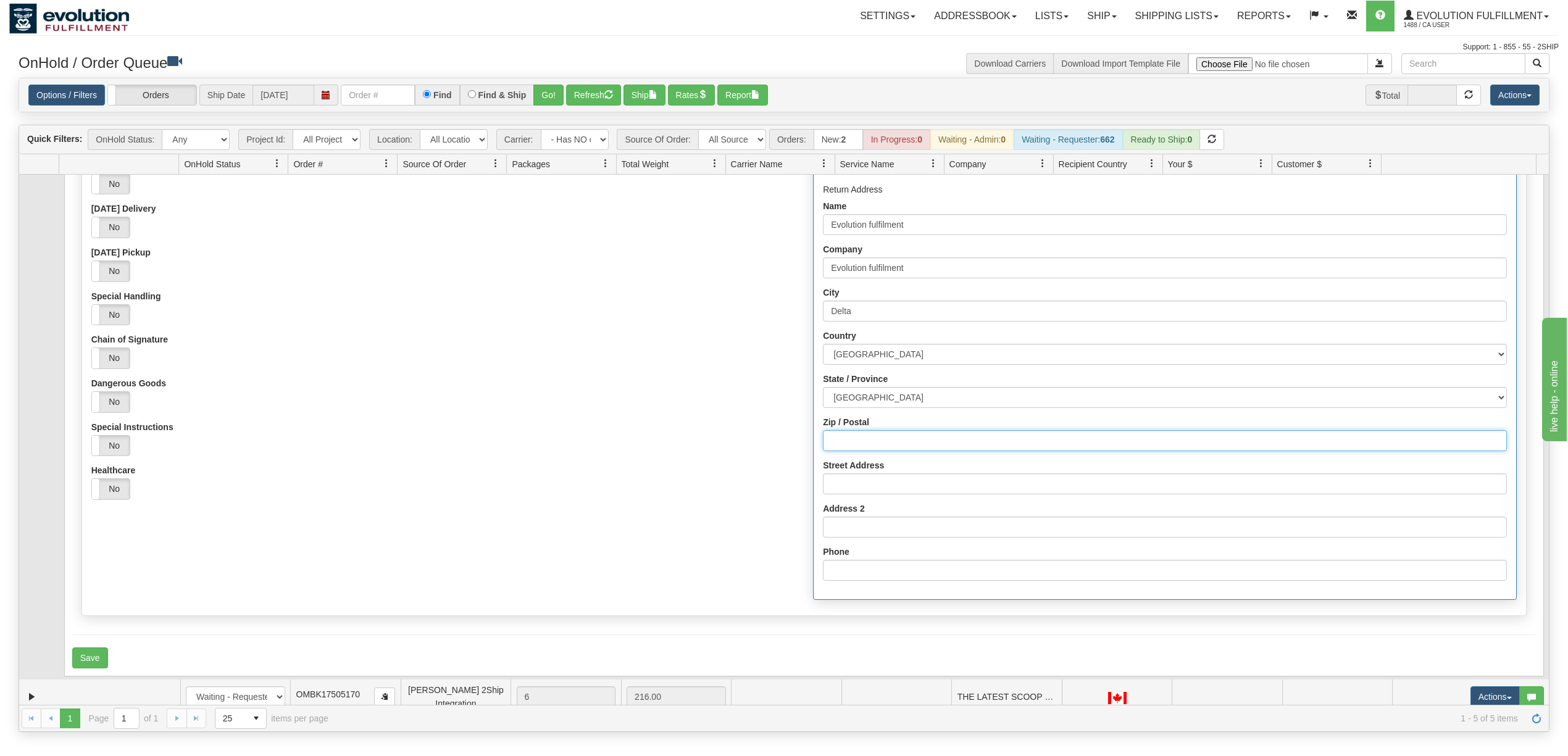
click at [892, 442] on input "Zip / Postal" at bounding box center [1164, 440] width 683 height 21
type input "V4G1K3"
click at [897, 491] on input "Street Address" at bounding box center [1164, 484] width 683 height 21
type input "[STREET_ADDRESS]"
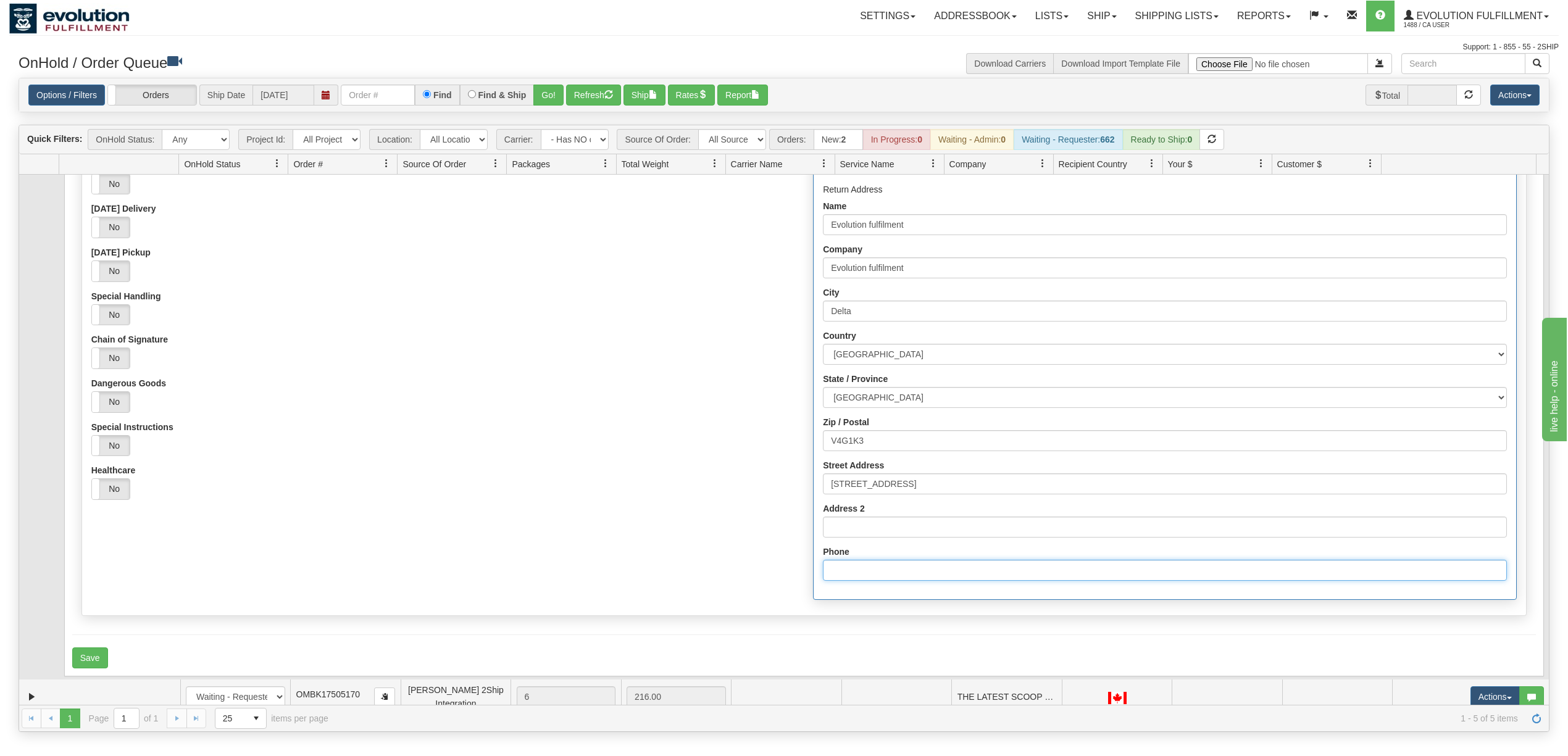
drag, startPoint x: 847, startPoint y: 579, endPoint x: 855, endPoint y: 581, distance: 8.2
click at [847, 579] on input "Phone" at bounding box center [1164, 570] width 683 height 21
type input "6049402228"
click at [667, 479] on div "Healthcare Yes No" at bounding box center [443, 482] width 703 height 34
click at [99, 657] on button "Save" at bounding box center [90, 658] width 36 height 21
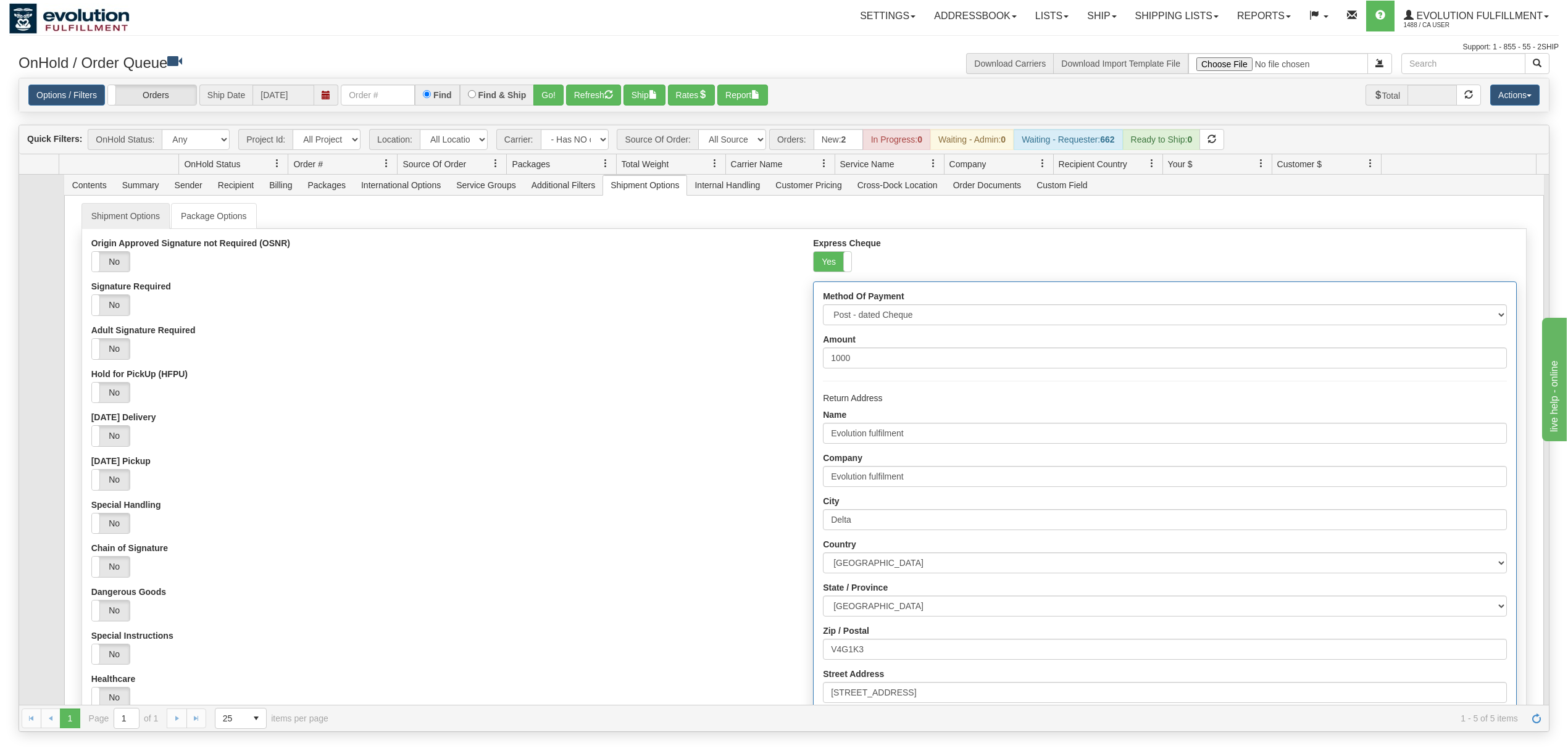
scroll to position [0, 0]
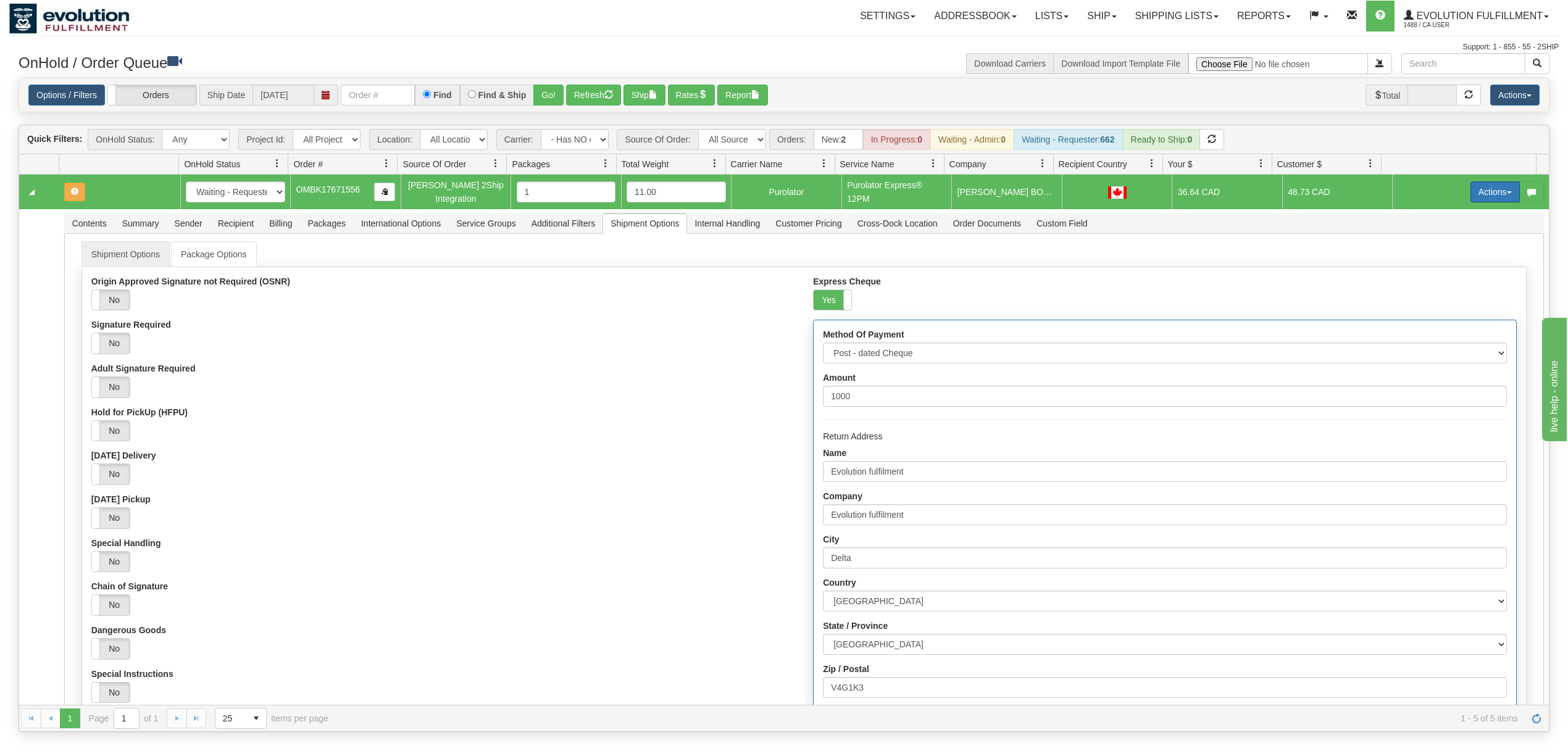
click at [1474, 193] on button "Actions" at bounding box center [1495, 192] width 50 height 21
click at [1450, 232] on span "Refresh Rates" at bounding box center [1464, 231] width 63 height 10
click at [1480, 193] on button "Actions" at bounding box center [1495, 192] width 50 height 21
click at [1460, 243] on link "Rate All Services" at bounding box center [1470, 247] width 99 height 16
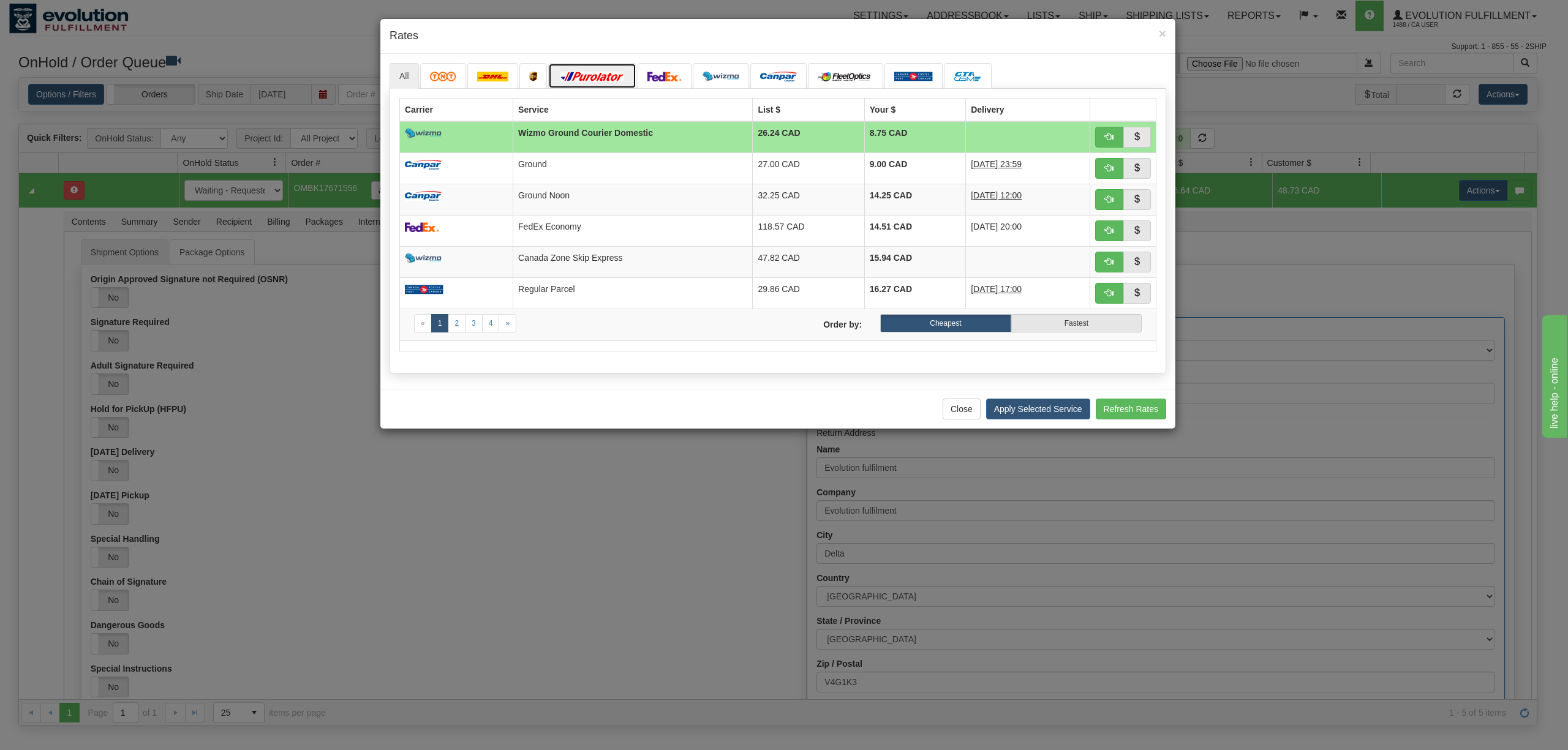
click at [586, 70] on link at bounding box center [592, 76] width 88 height 26
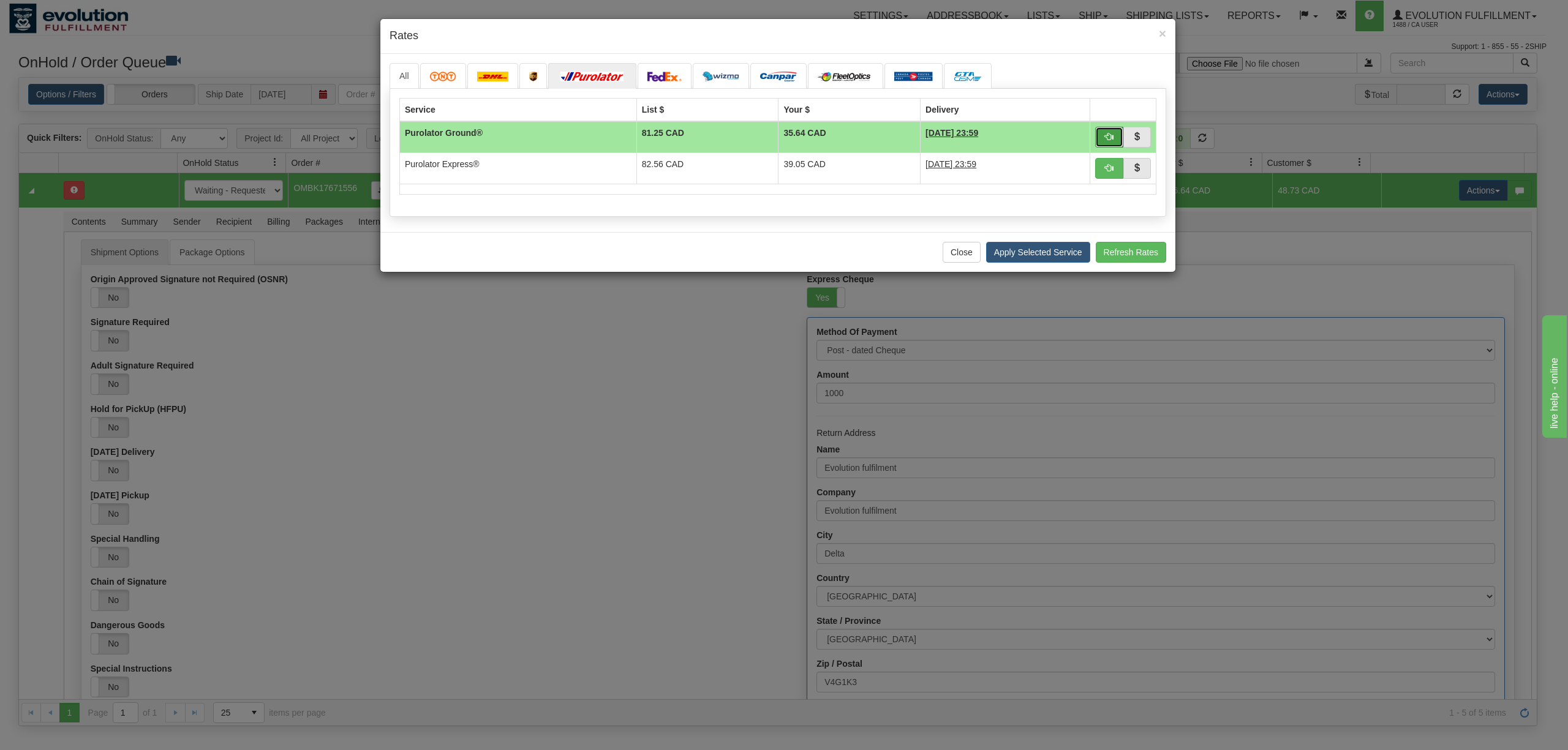
click at [1111, 134] on span "button" at bounding box center [1109, 136] width 9 height 9
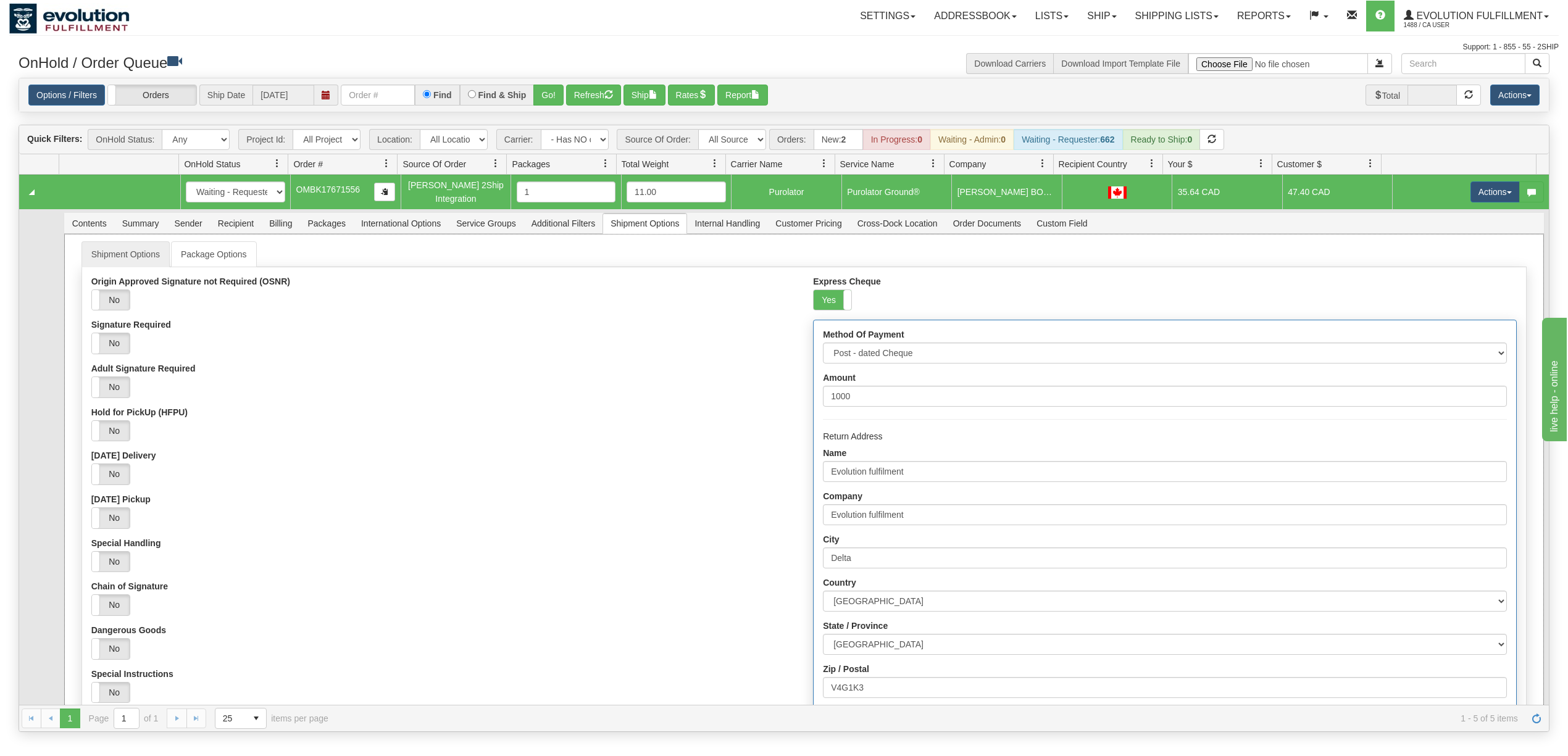
click at [655, 303] on div "Yes No" at bounding box center [443, 300] width 703 height 21
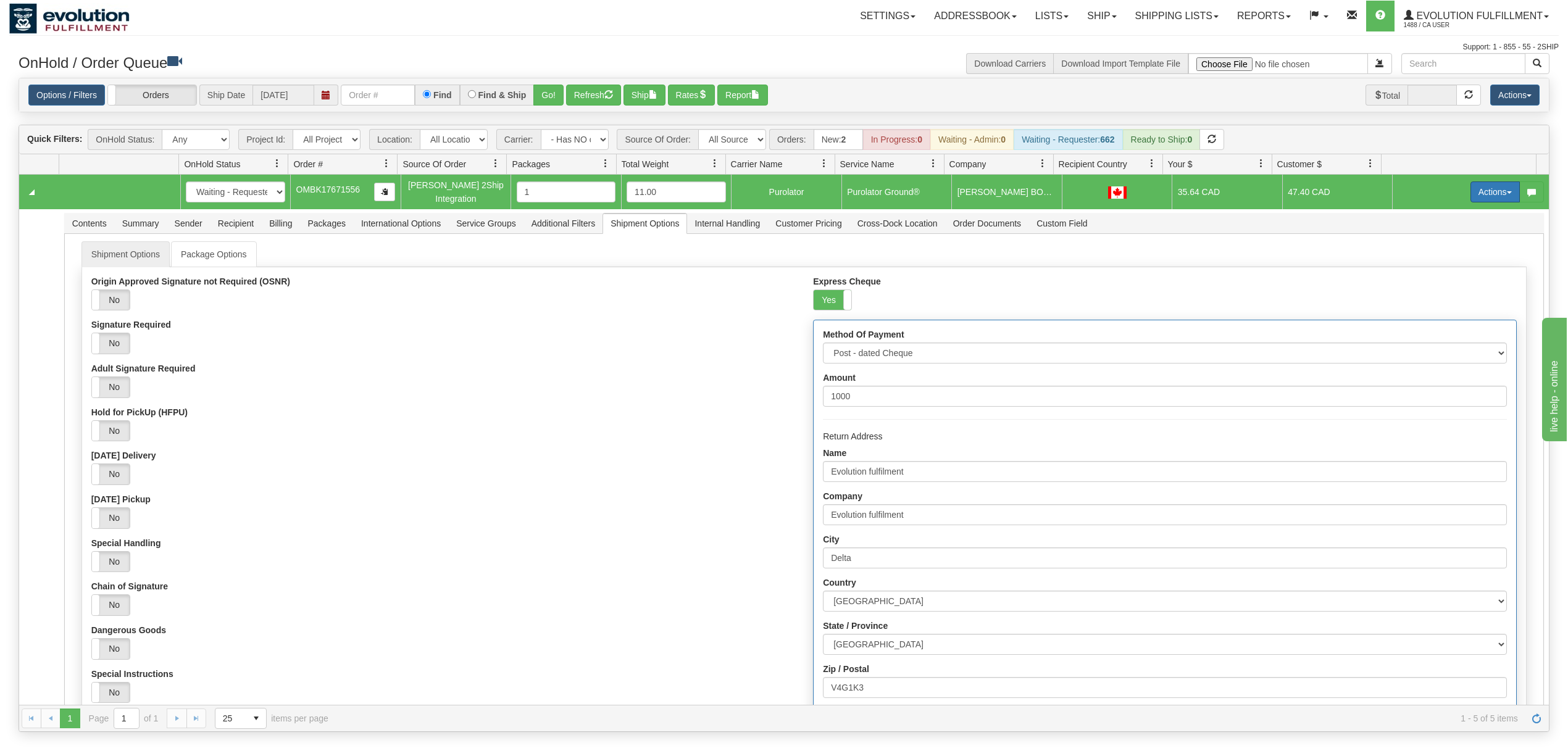
click at [1476, 197] on button "Actions" at bounding box center [1495, 192] width 50 height 21
click at [1455, 232] on span "Refresh Rates" at bounding box center [1464, 231] width 63 height 10
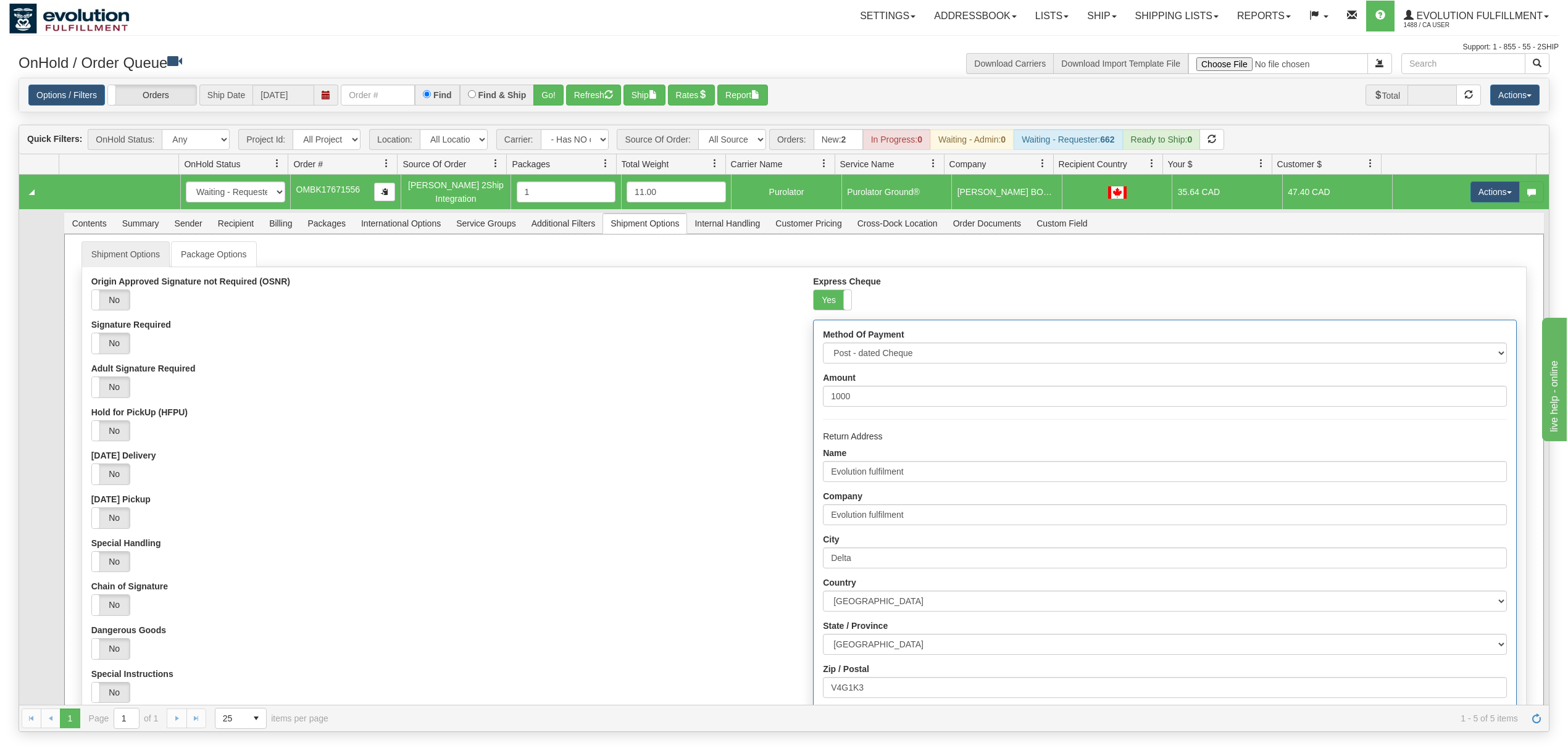
click at [659, 413] on div "Hold for PickUp (HFPU) Yes No" at bounding box center [443, 424] width 703 height 34
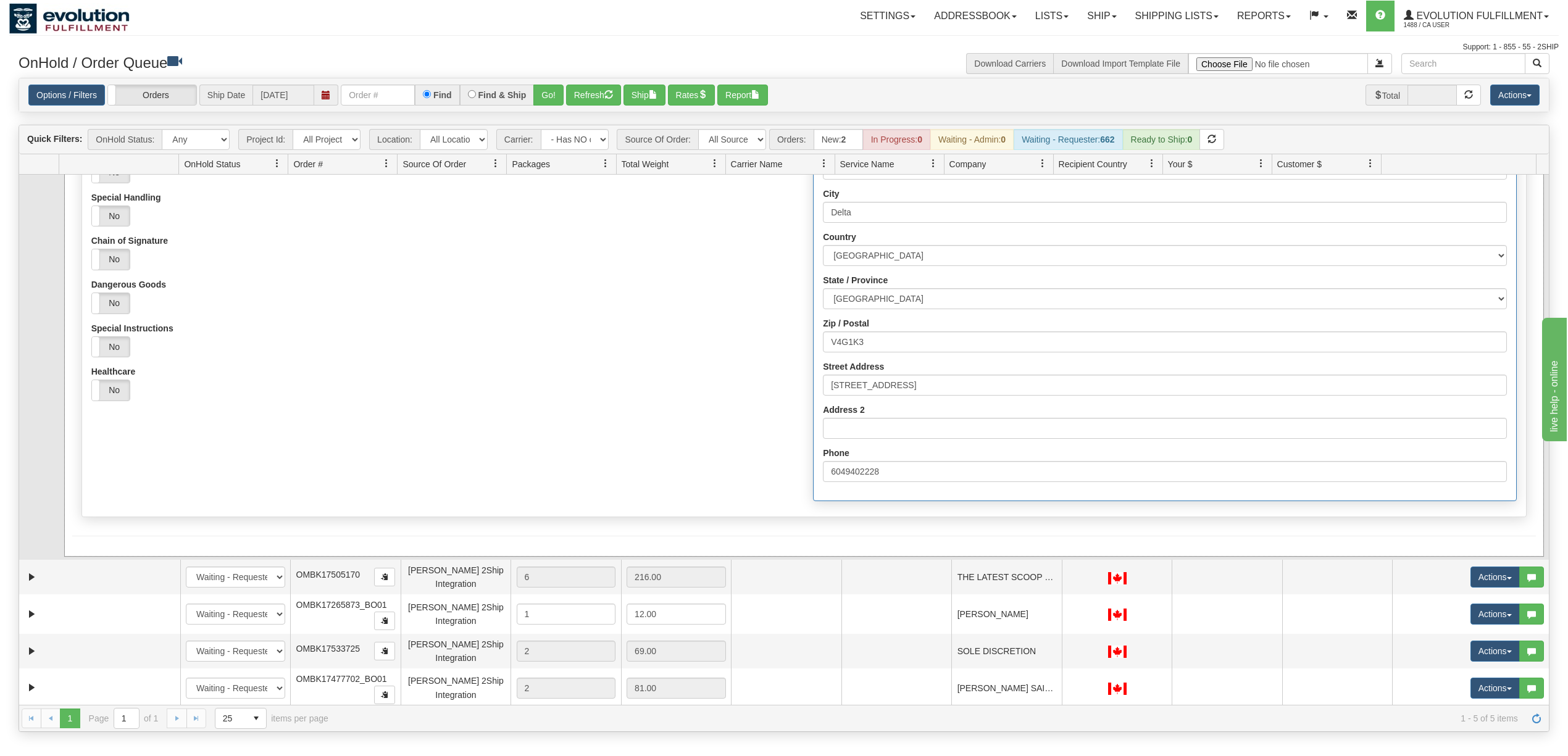
scroll to position [351, 0]
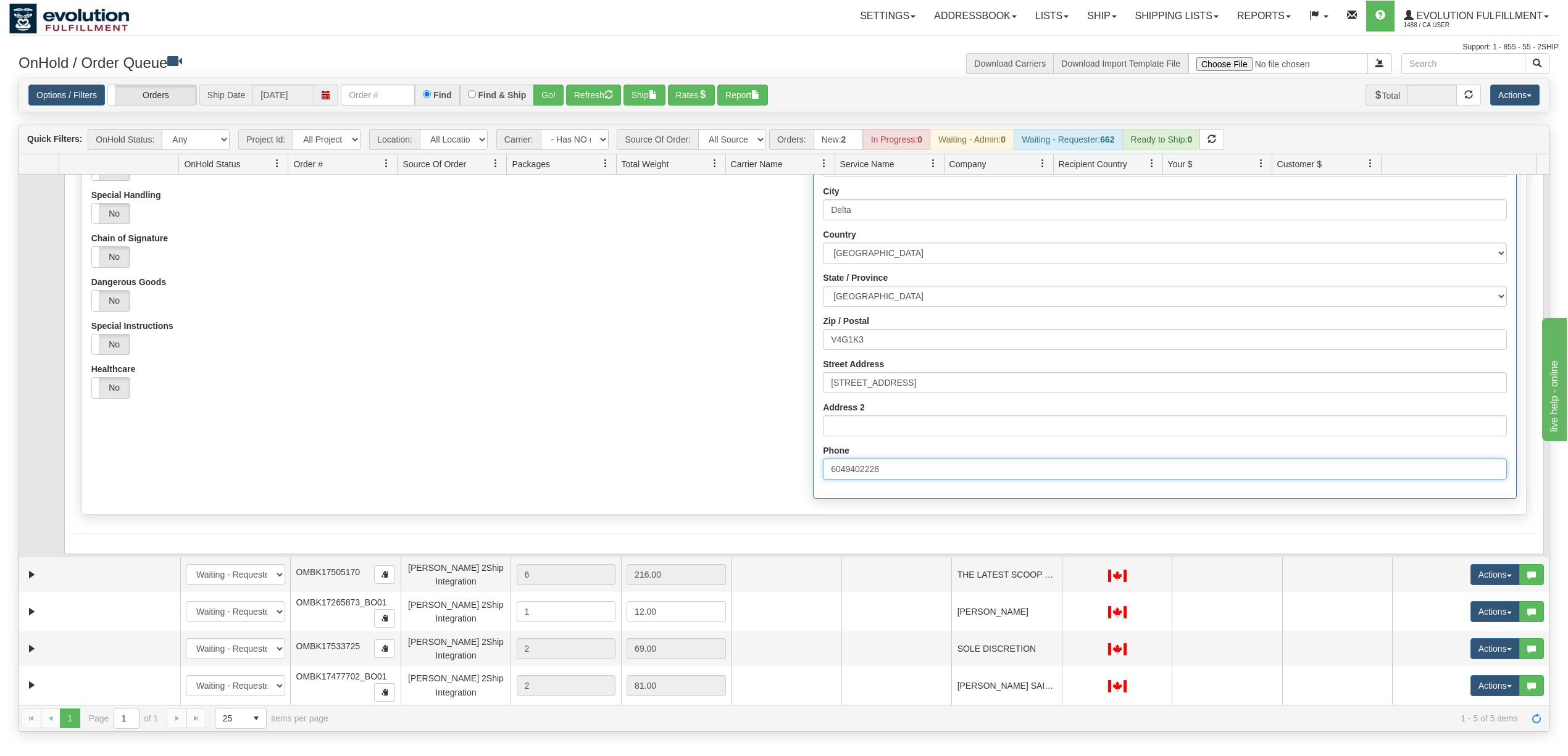
click at [900, 462] on input "6049402228" at bounding box center [1164, 469] width 683 height 21
type input "6049402228"
click at [667, 403] on div "Origin Approved Signature not Required (OSNR) Yes No Signature Required Yes No …" at bounding box center [442, 168] width 722 height 479
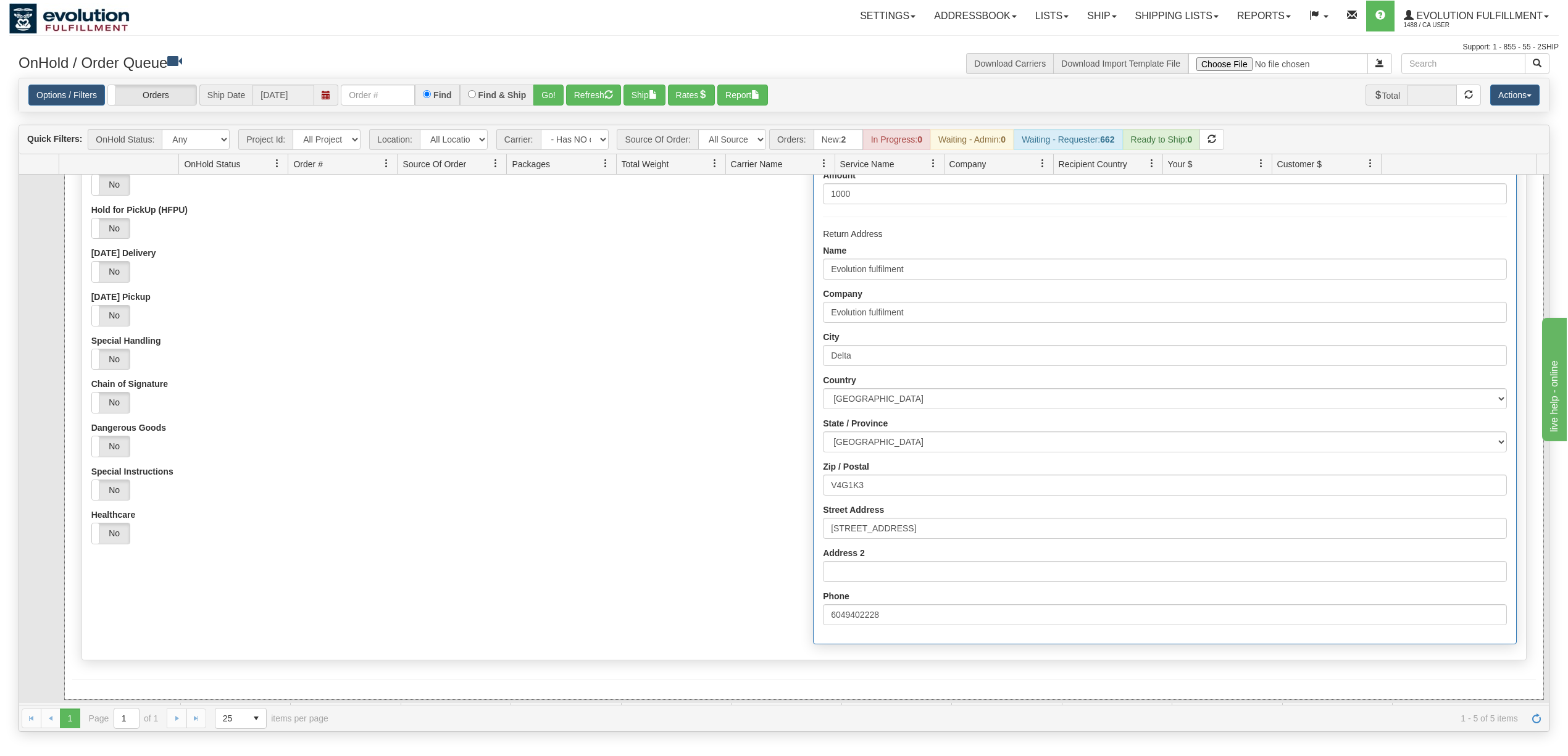
scroll to position [186, 0]
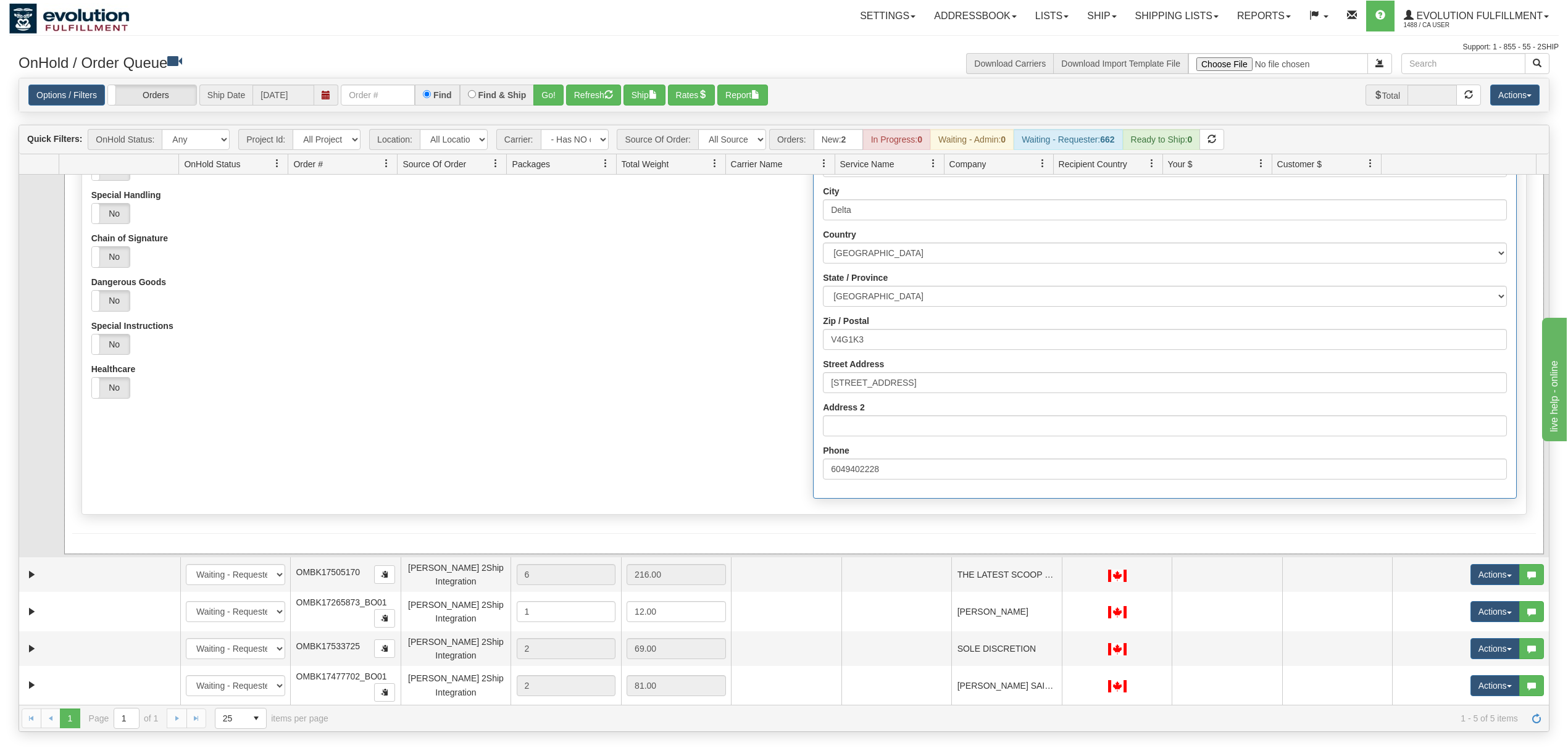
click at [430, 327] on div "Special Instructions Yes No" at bounding box center [443, 338] width 703 height 34
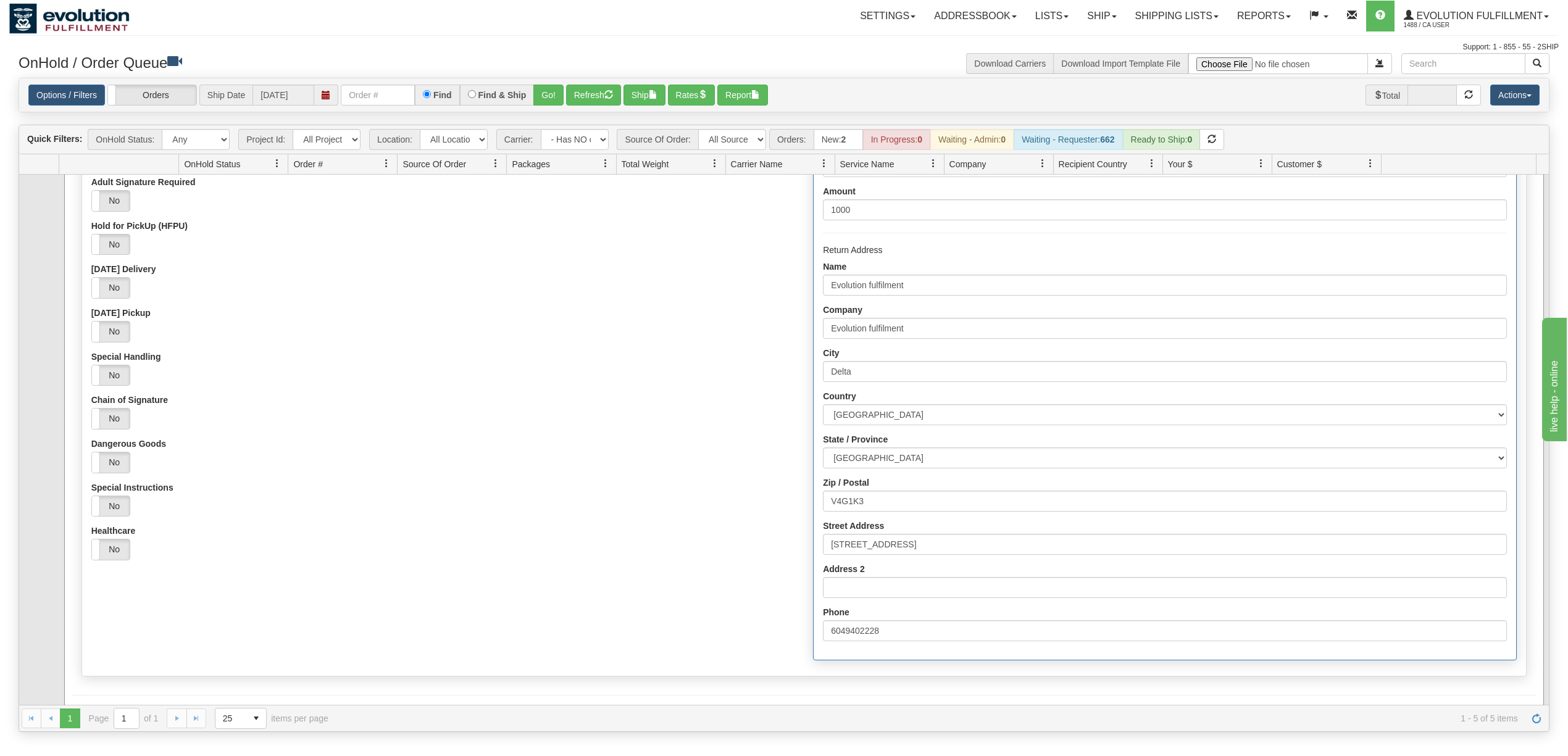
scroll to position [0, 0]
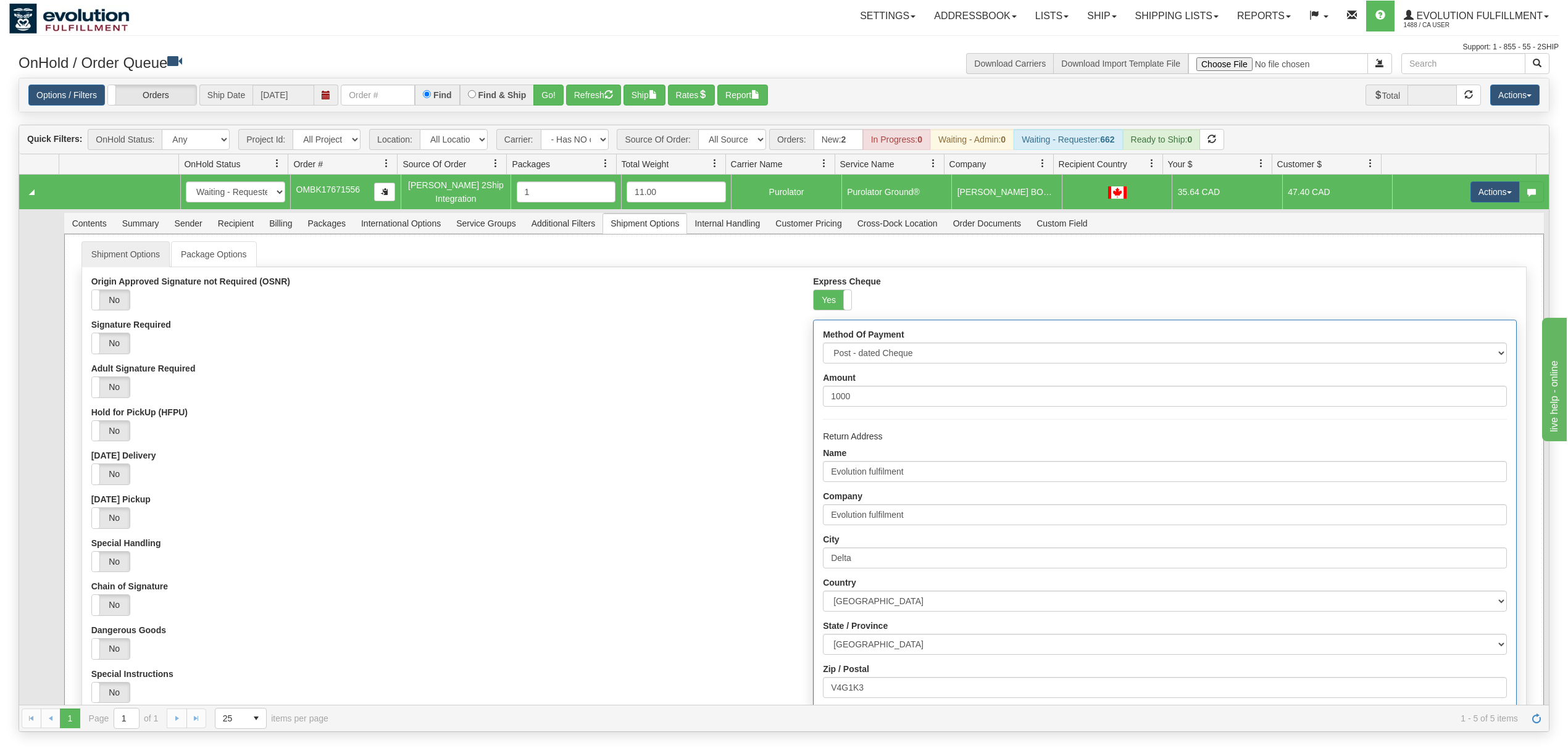
click at [702, 323] on div "Signature Required Yes No" at bounding box center [443, 337] width 703 height 34
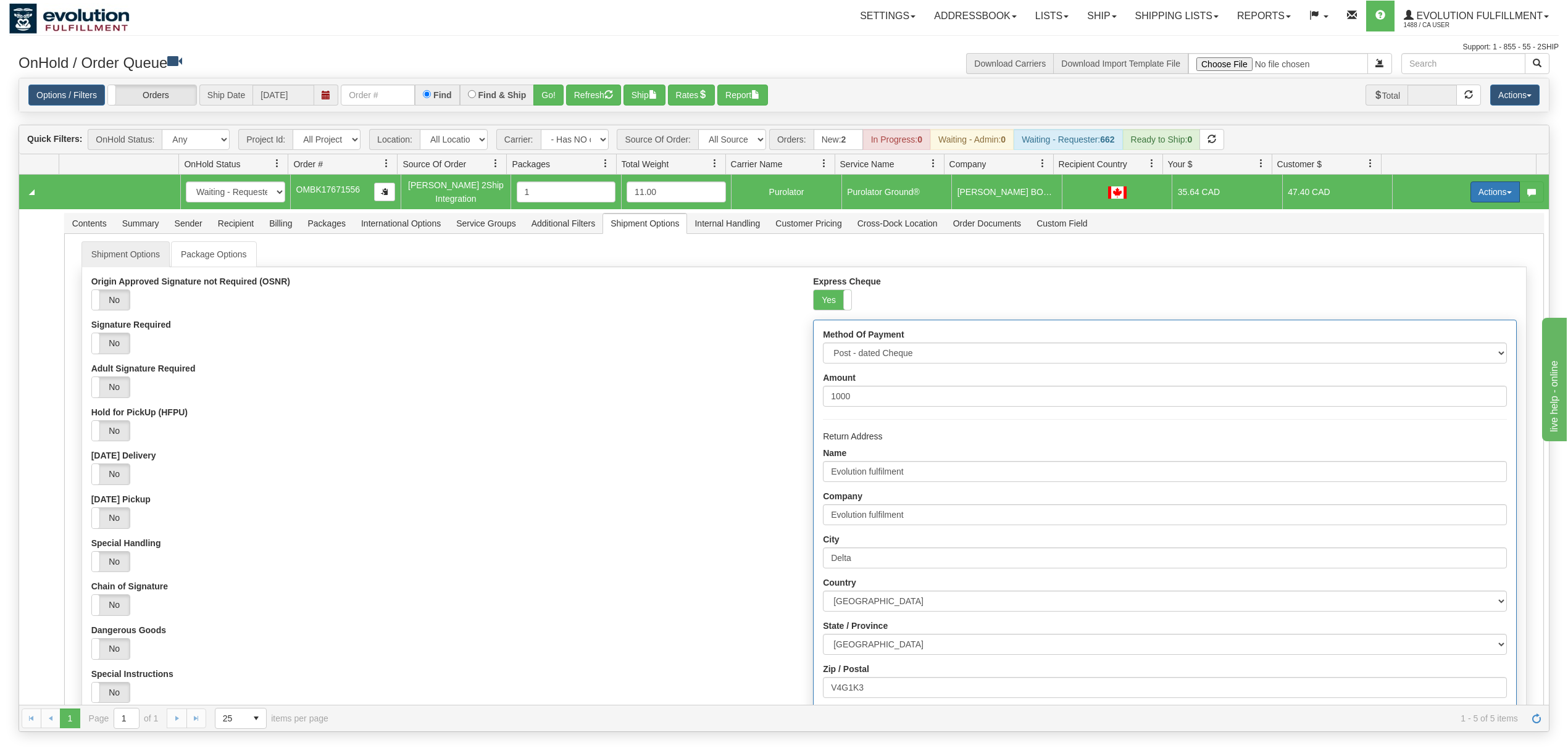
click at [1477, 191] on button "Actions" at bounding box center [1495, 192] width 50 height 21
click at [1450, 252] on span "Rate All Services" at bounding box center [1470, 248] width 74 height 10
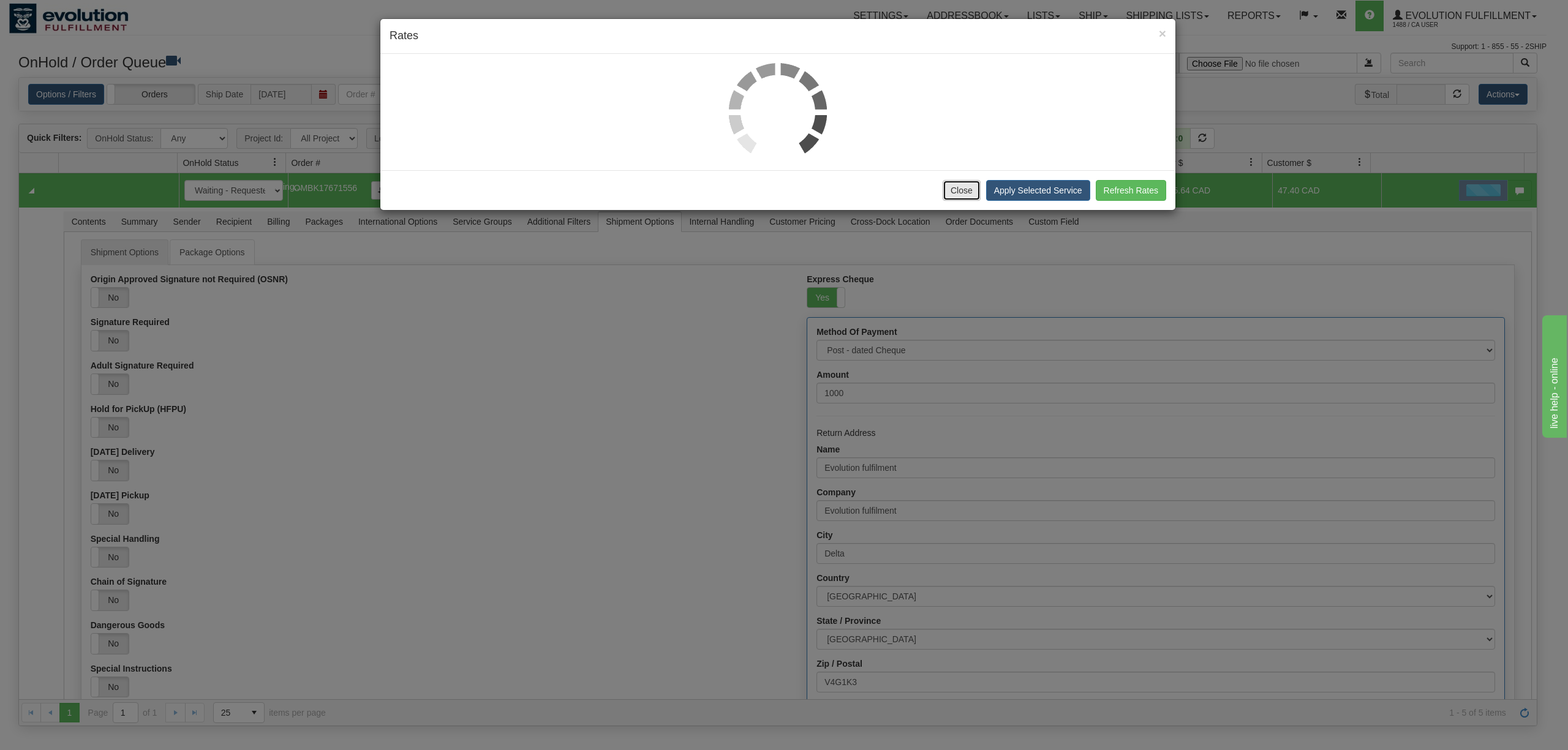
click at [964, 194] on button "Close" at bounding box center [962, 190] width 38 height 21
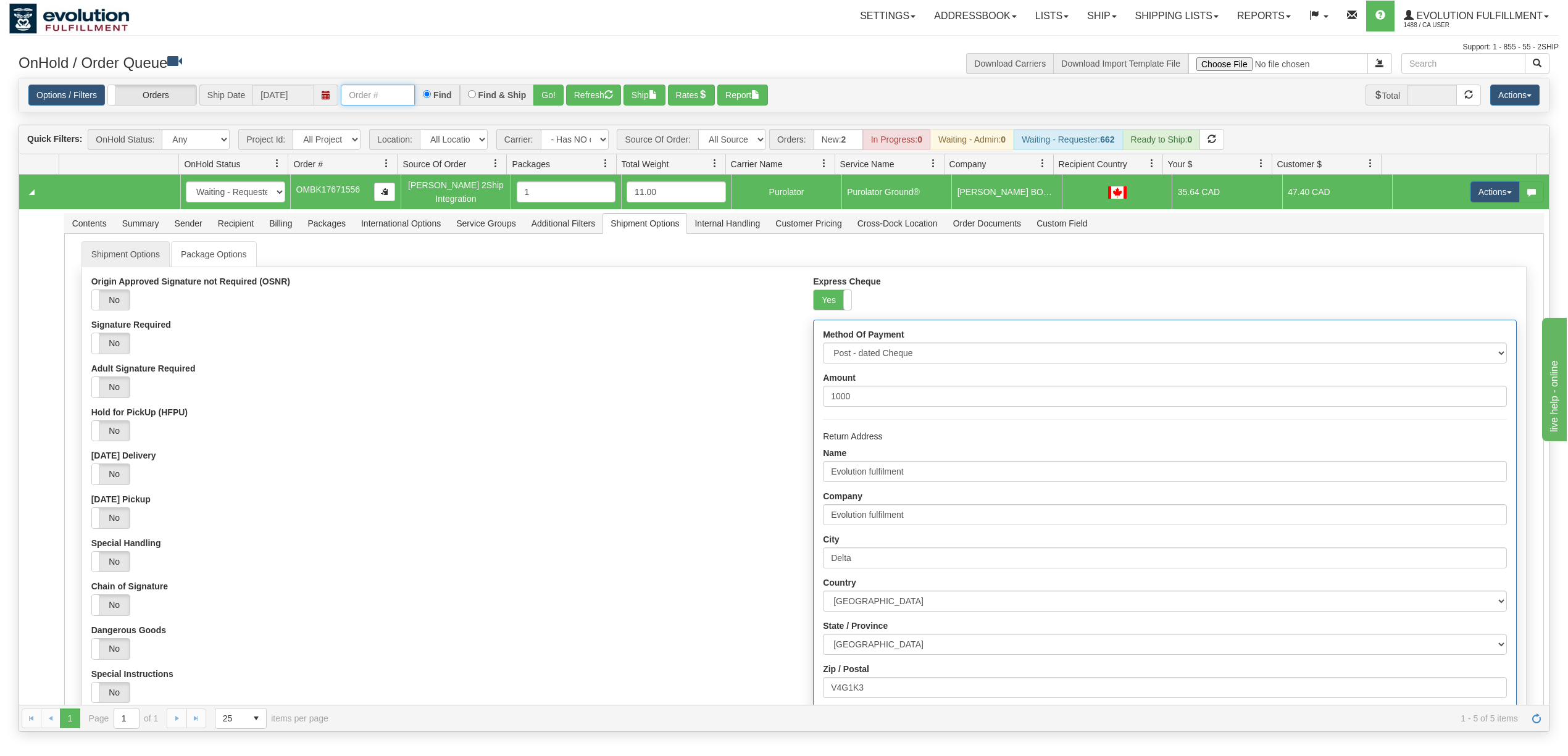
click at [396, 89] on input "text" at bounding box center [378, 95] width 74 height 21
click at [544, 95] on button "Go!" at bounding box center [548, 95] width 30 height 21
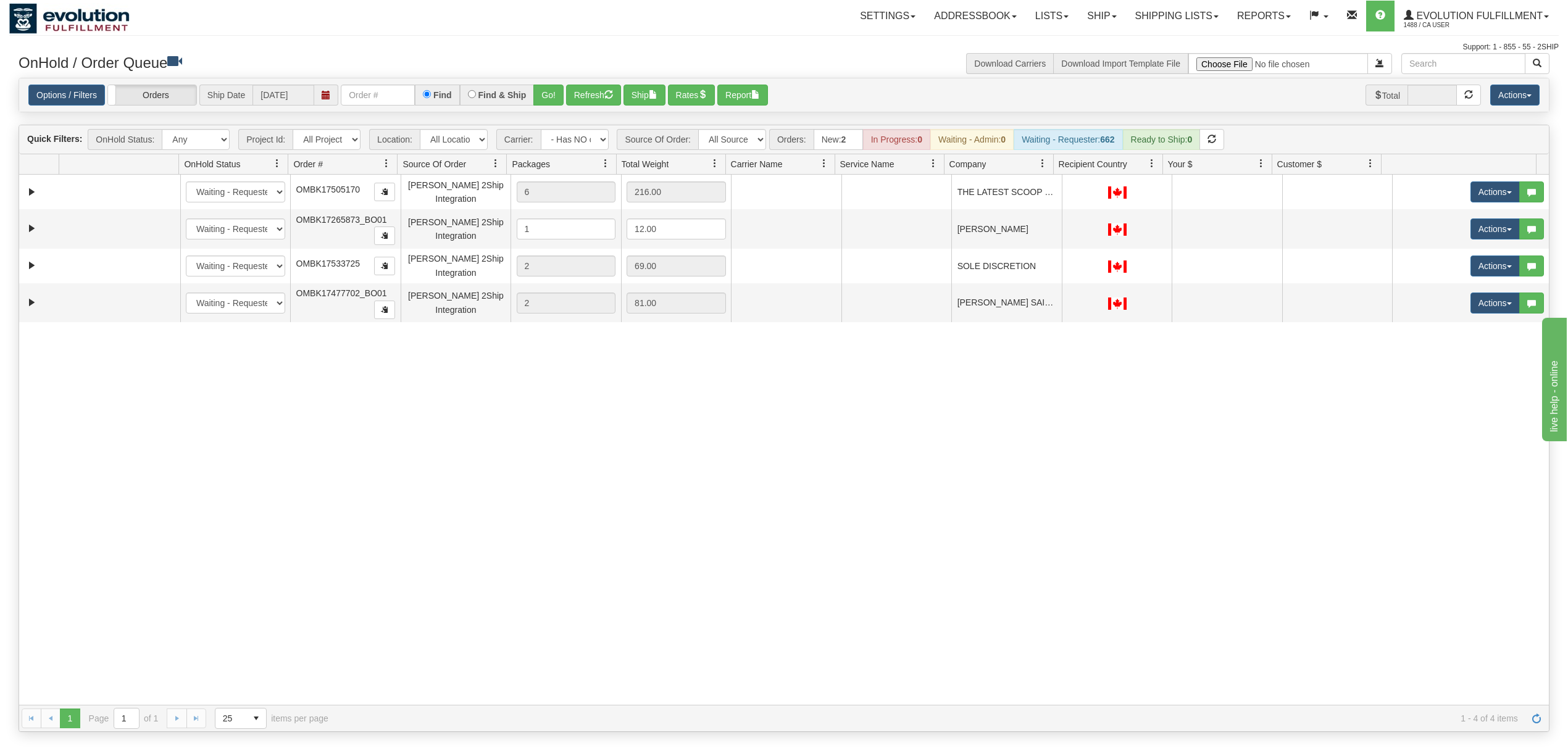
click at [819, 534] on div "31549674 EVOLUTION V3 90896586 0 New In Progress Waiting - Admin Waiting - Requ…" at bounding box center [784, 440] width 1529 height 530
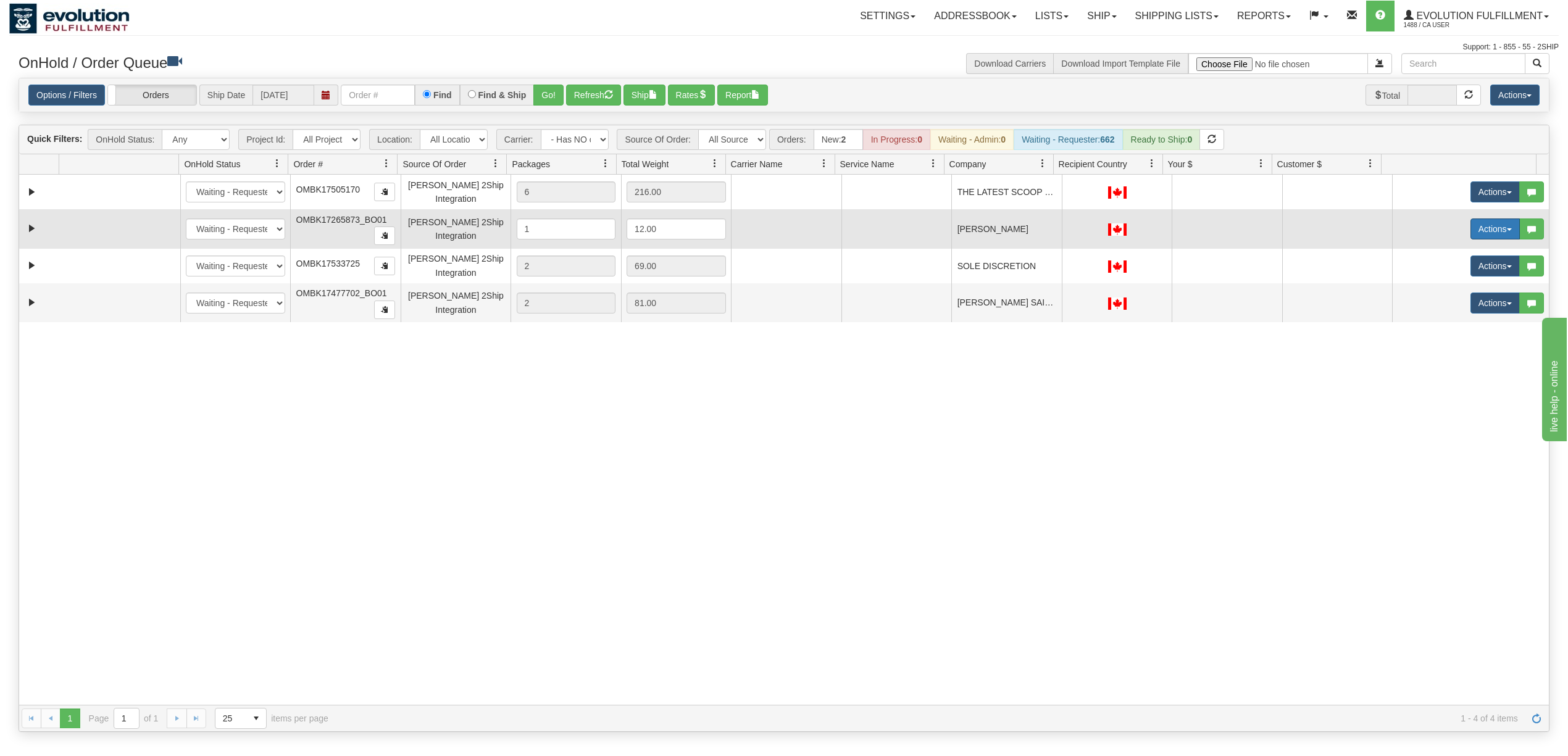
click at [1483, 228] on button "Actions" at bounding box center [1495, 229] width 50 height 21
click at [1468, 285] on span "Rate All Services" at bounding box center [1470, 284] width 74 height 10
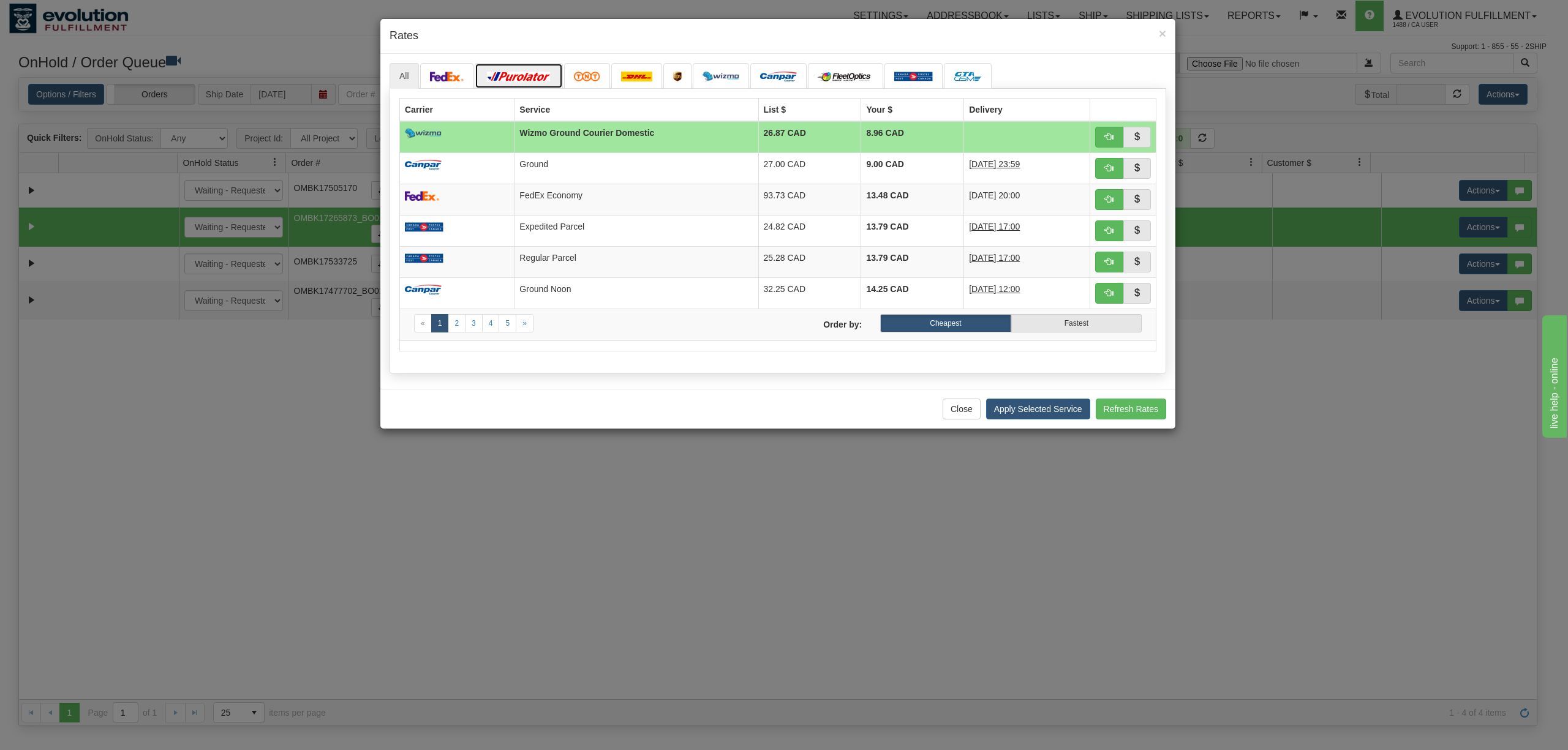
click at [537, 68] on link at bounding box center [518, 76] width 88 height 26
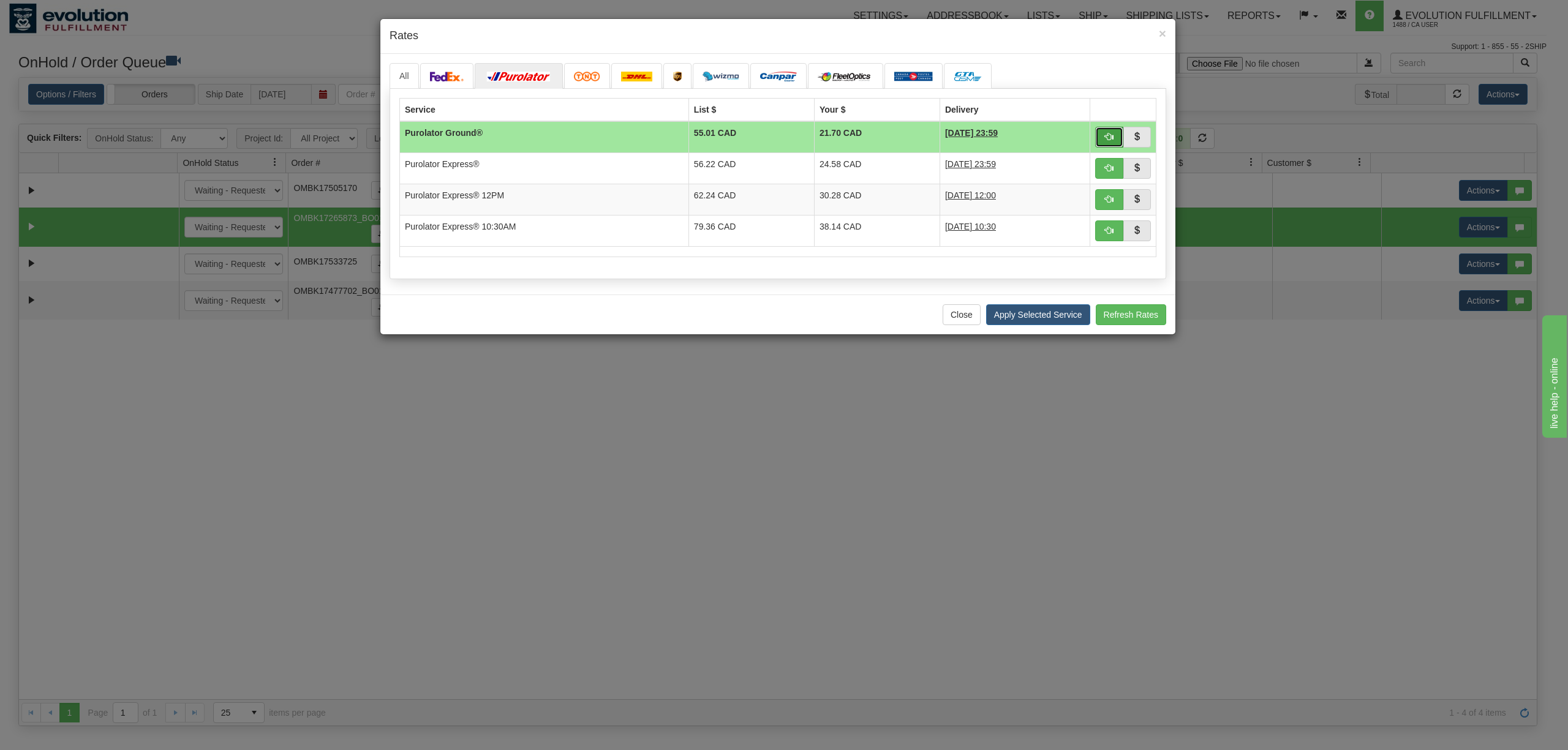
click at [1109, 138] on span "button" at bounding box center [1109, 136] width 9 height 9
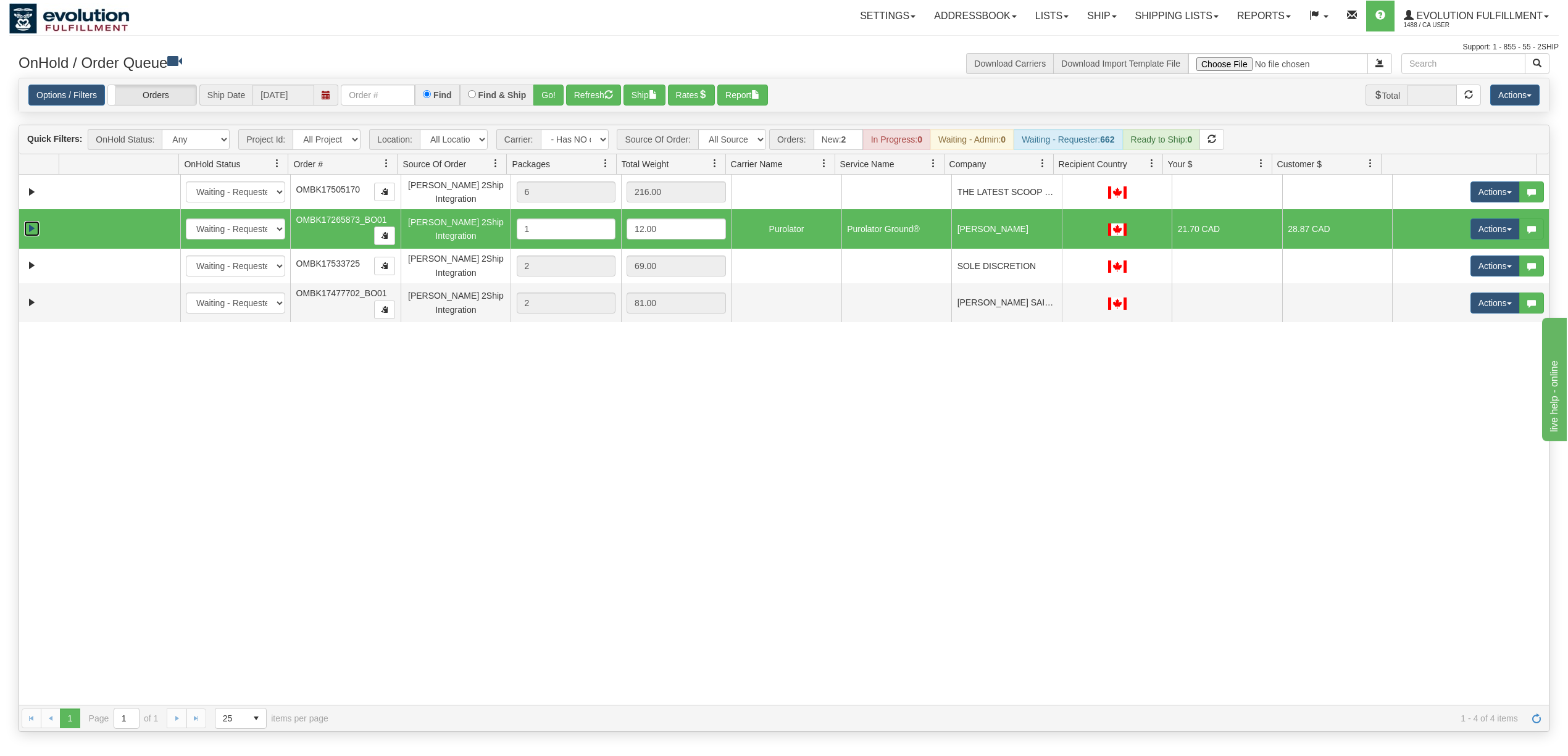
click at [34, 224] on link "Expand" at bounding box center [32, 228] width 15 height 15
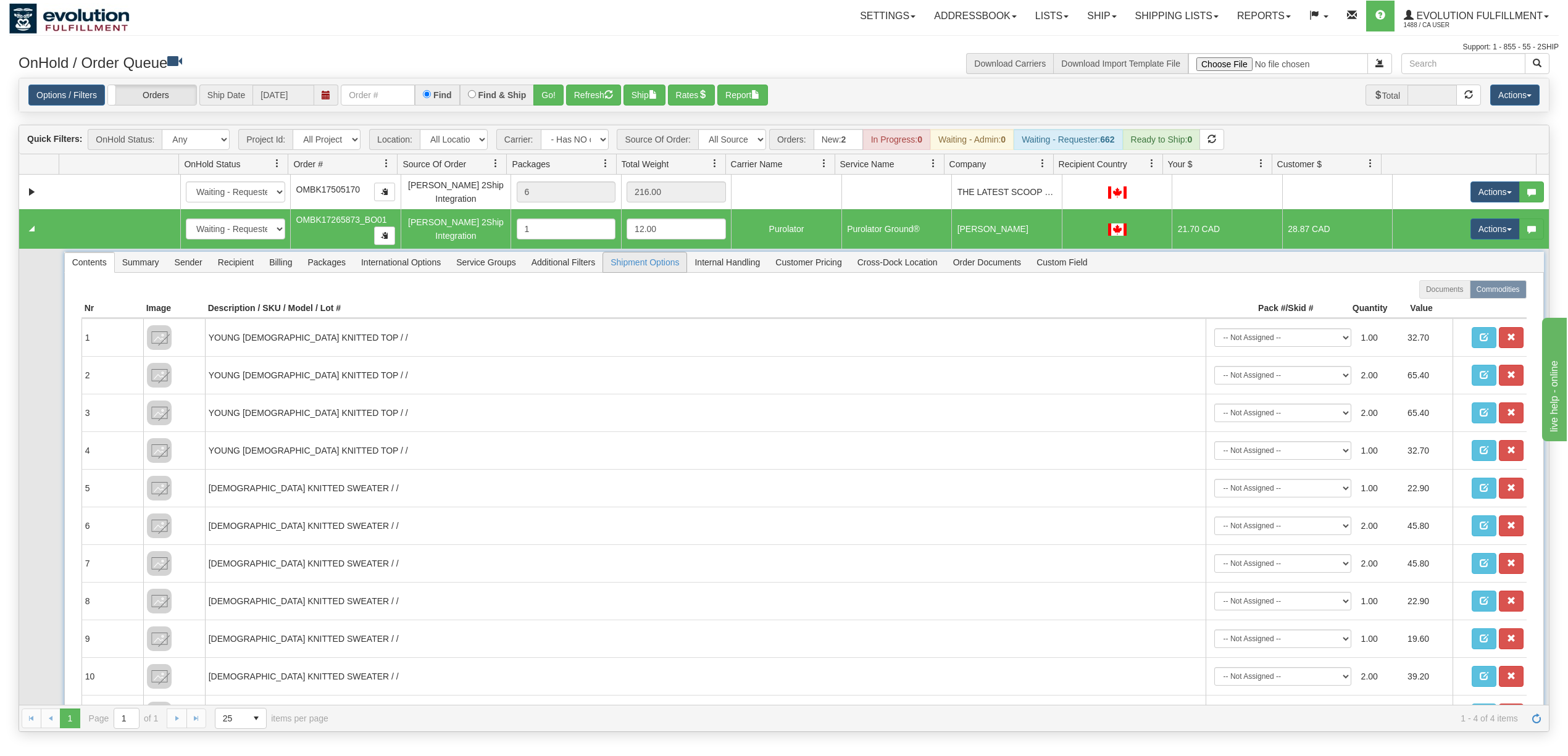
click at [672, 263] on span "Shipment Options" at bounding box center [645, 262] width 83 height 20
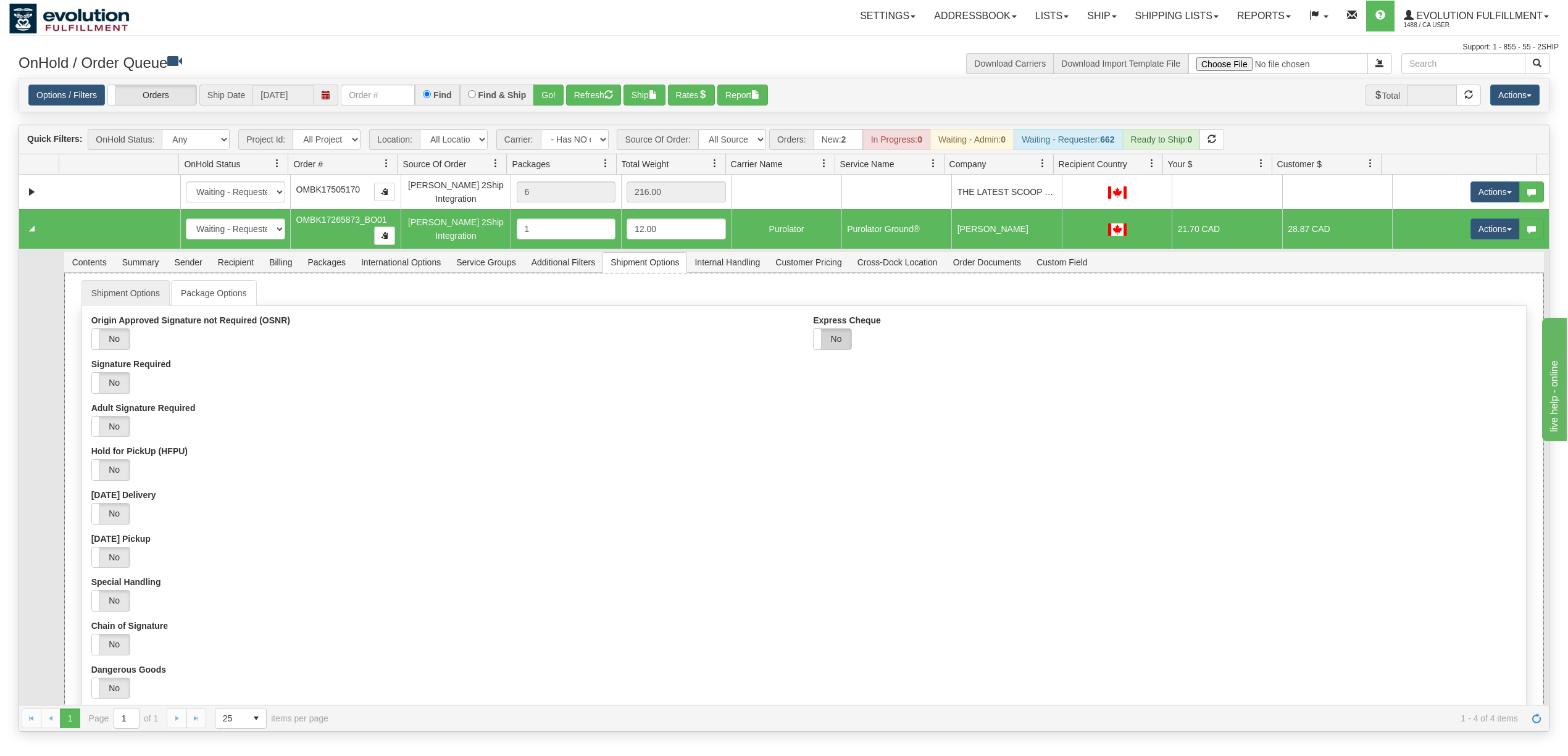
click at [838, 336] on label "No" at bounding box center [832, 339] width 38 height 21
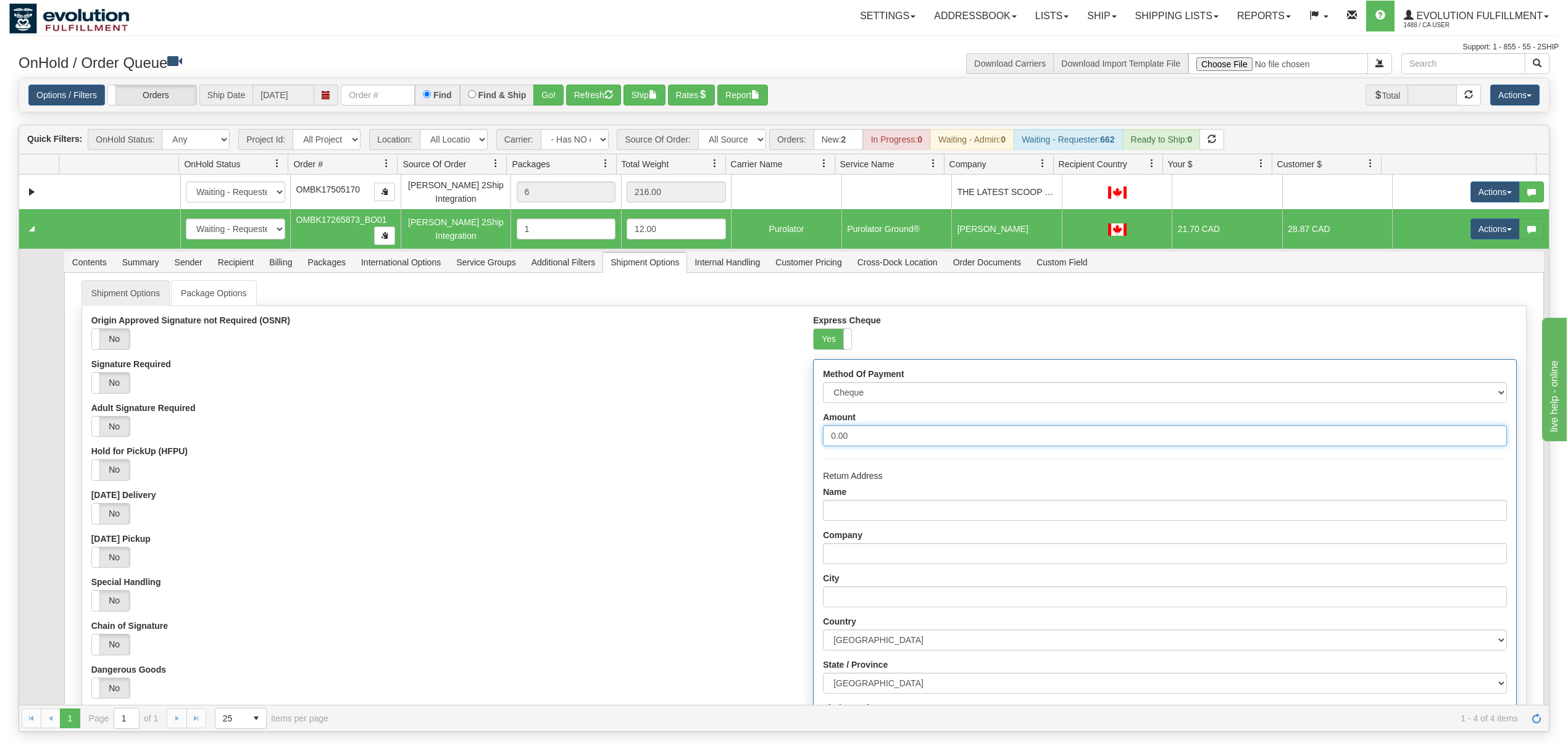
drag, startPoint x: 883, startPoint y: 430, endPoint x: 650, endPoint y: 447, distance: 233.6
click at [650, 447] on div "Origin Approved Signature not Required (OSNR) Yes No Signature Required Yes No …" at bounding box center [804, 603] width 1443 height 576
type input "1000"
click at [857, 400] on select "Cheque Post - dated Cheque Certified Cheque Money Order Bank Draft" at bounding box center [1164, 392] width 683 height 21
select select "2"
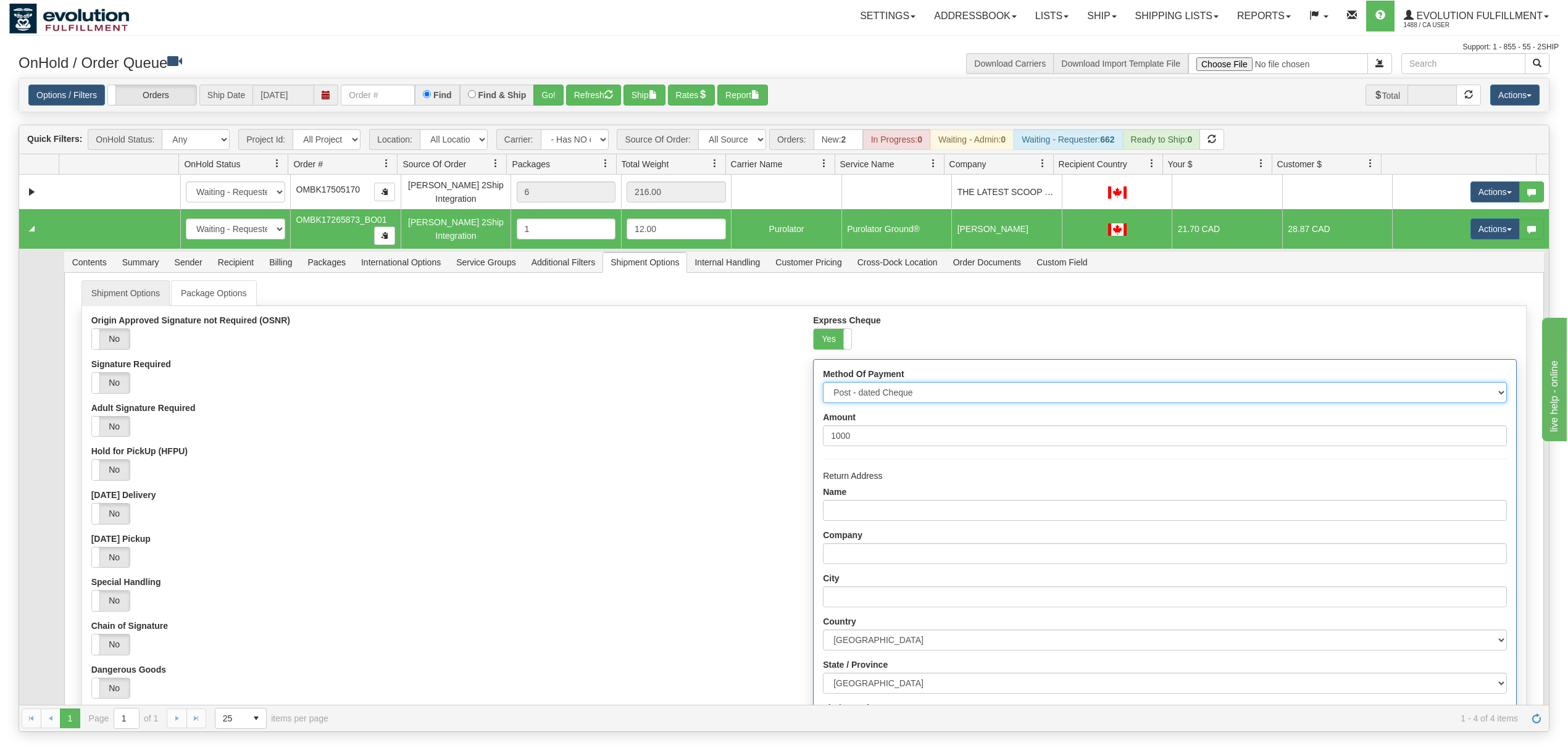
click at [823, 386] on select "Cheque Post - dated Cheque Certified Cheque Money Order Bank Draft" at bounding box center [1164, 392] width 683 height 21
click at [732, 445] on div "Origin Approved Signature not Required (OSNR) Yes No Signature Required Yes No …" at bounding box center [442, 554] width 722 height 479
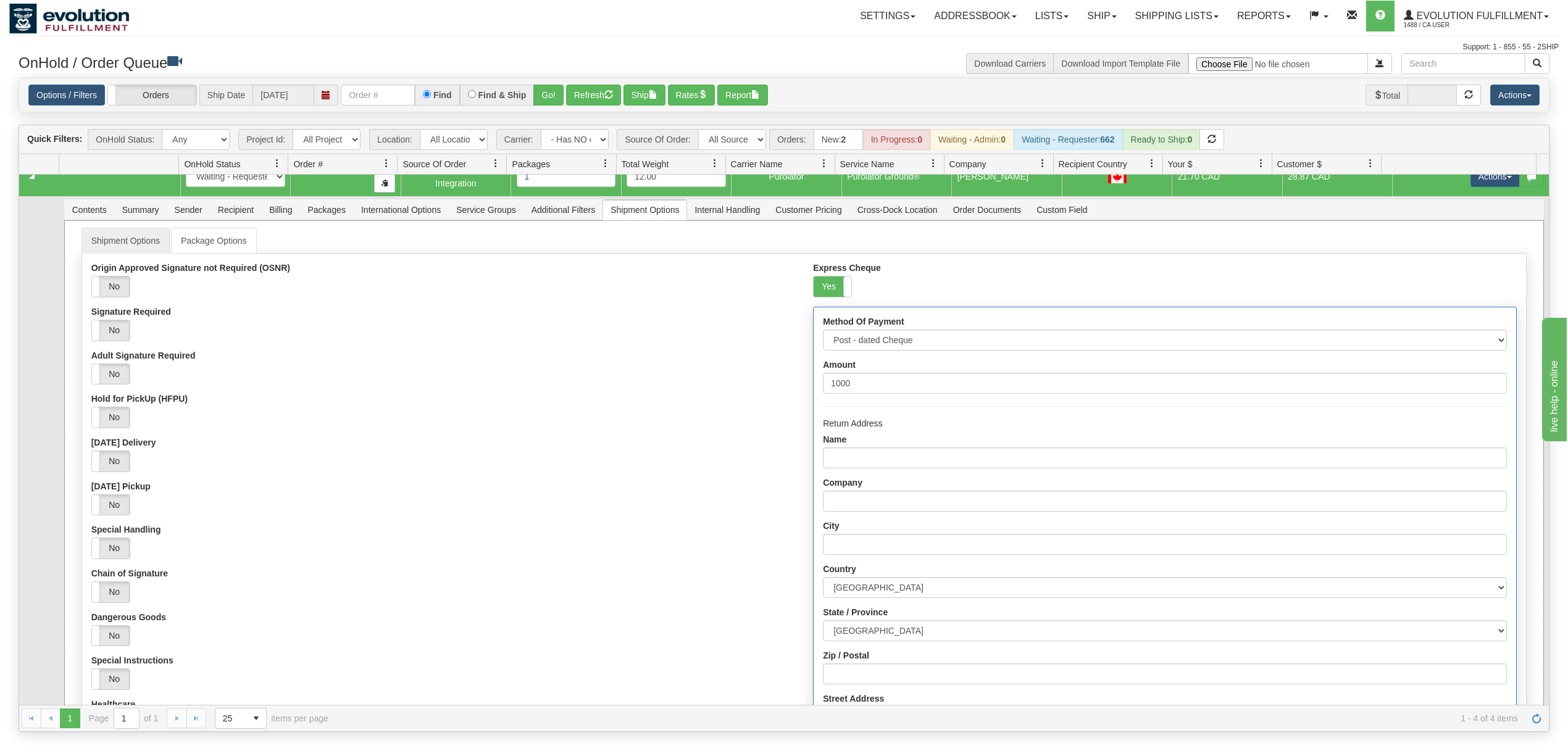
scroll to position [82, 0]
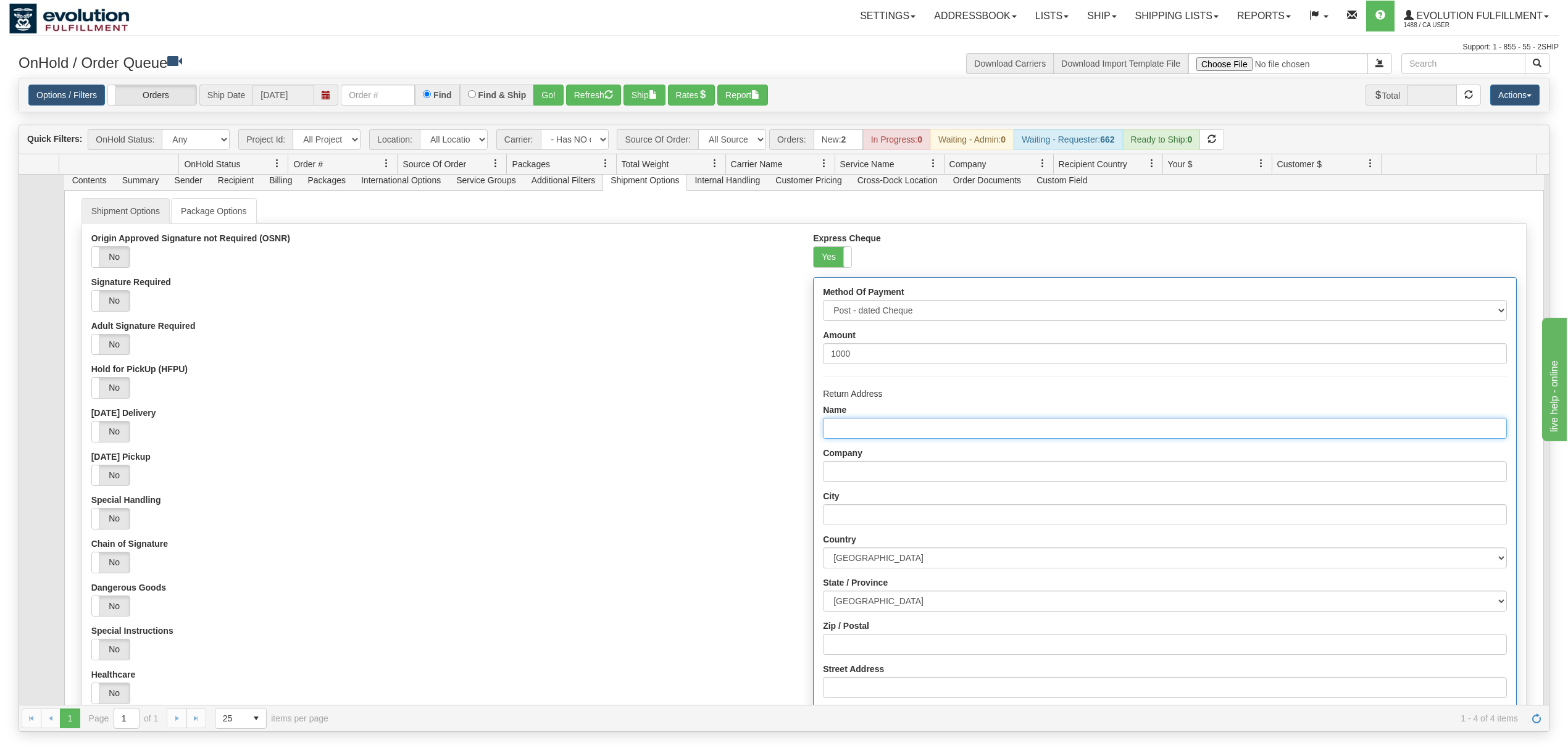
click at [852, 430] on input "Name" at bounding box center [1164, 428] width 683 height 21
type input "Evolution fulfilment"
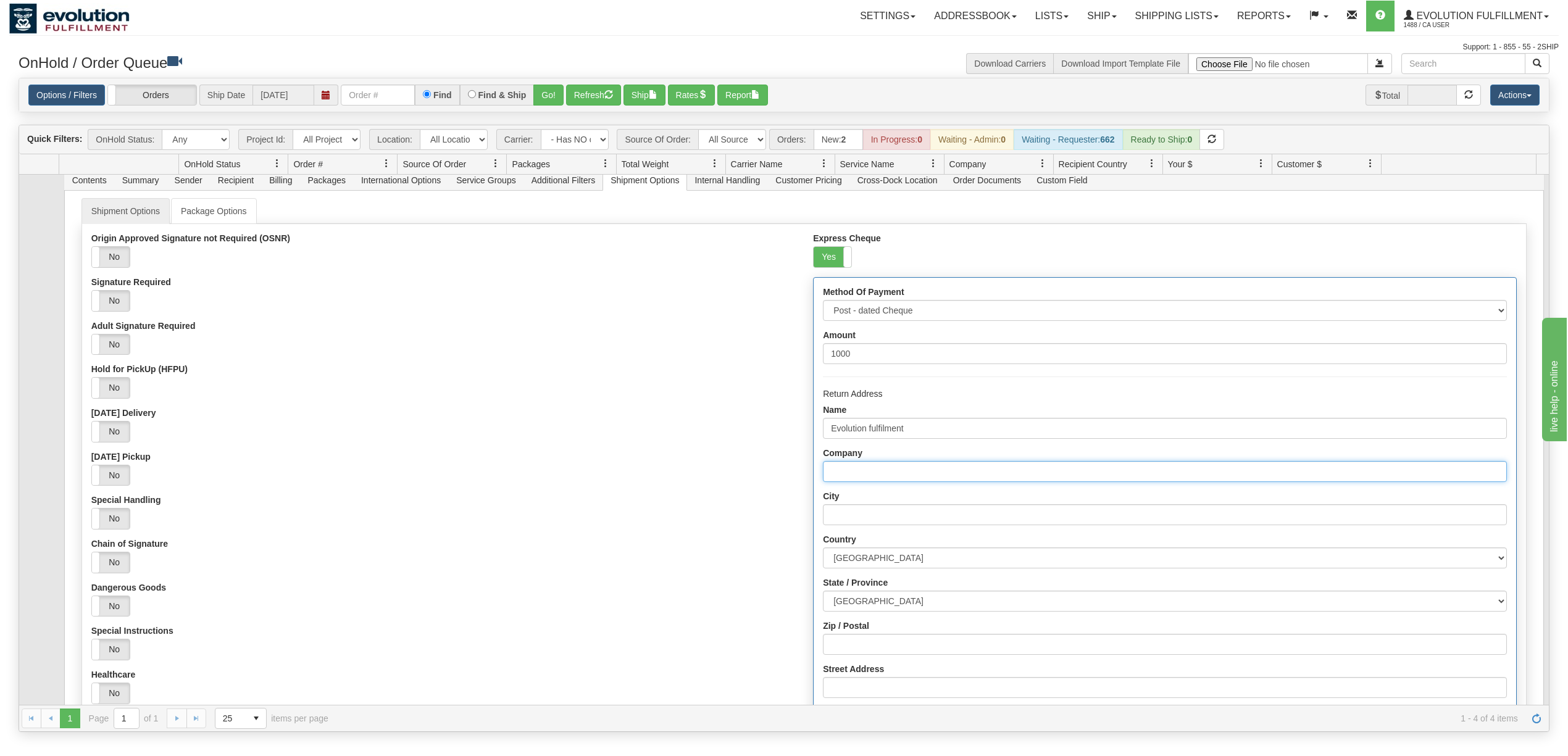
click at [894, 477] on input "Company" at bounding box center [1164, 471] width 683 height 21
type input "Evolution fulfilment"
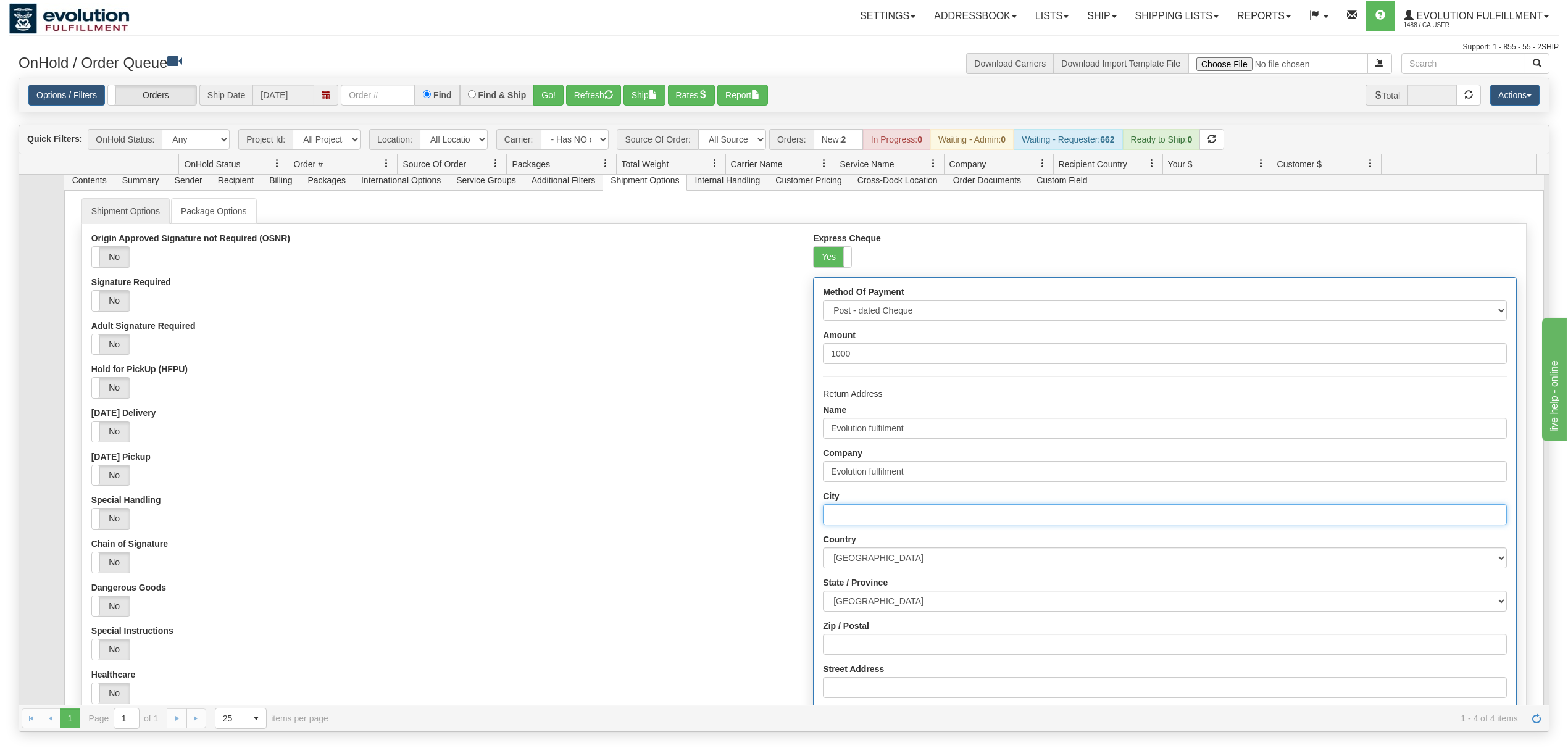
click at [905, 513] on input "City" at bounding box center [1164, 515] width 683 height 21
type input "Delta"
drag, startPoint x: 855, startPoint y: 609, endPoint x: 855, endPoint y: 596, distance: 13.0
click at [855, 609] on select "[GEOGRAPHIC_DATA] [GEOGRAPHIC_DATA] [GEOGRAPHIC_DATA] [GEOGRAPHIC_DATA] [GEOGRA…" at bounding box center [1164, 601] width 683 height 21
select select "BC"
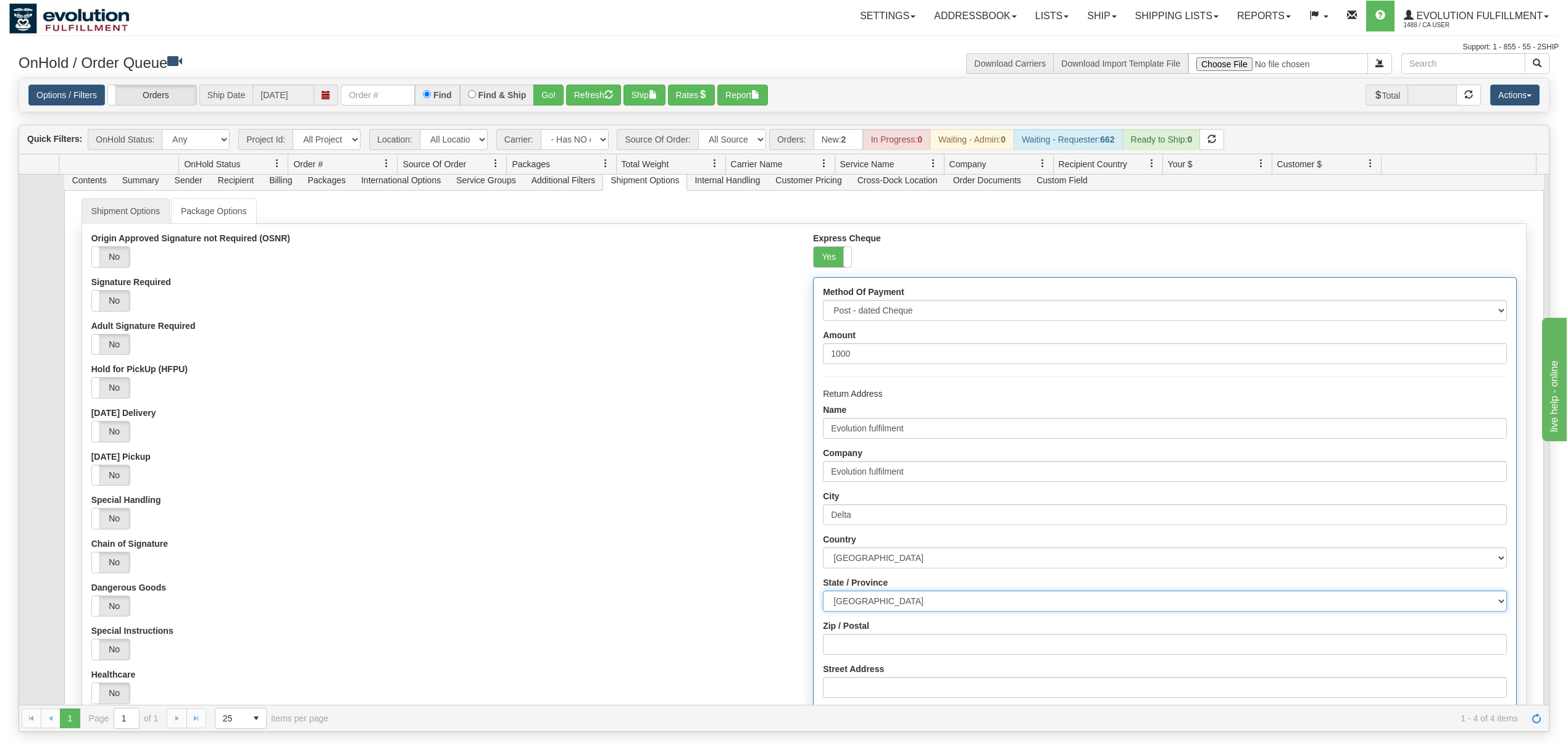
click at [823, 595] on select "[GEOGRAPHIC_DATA] [GEOGRAPHIC_DATA] [GEOGRAPHIC_DATA] [GEOGRAPHIC_DATA] [GEOGRA…" at bounding box center [1164, 601] width 683 height 21
click at [694, 388] on div "Yes No" at bounding box center [443, 387] width 703 height 21
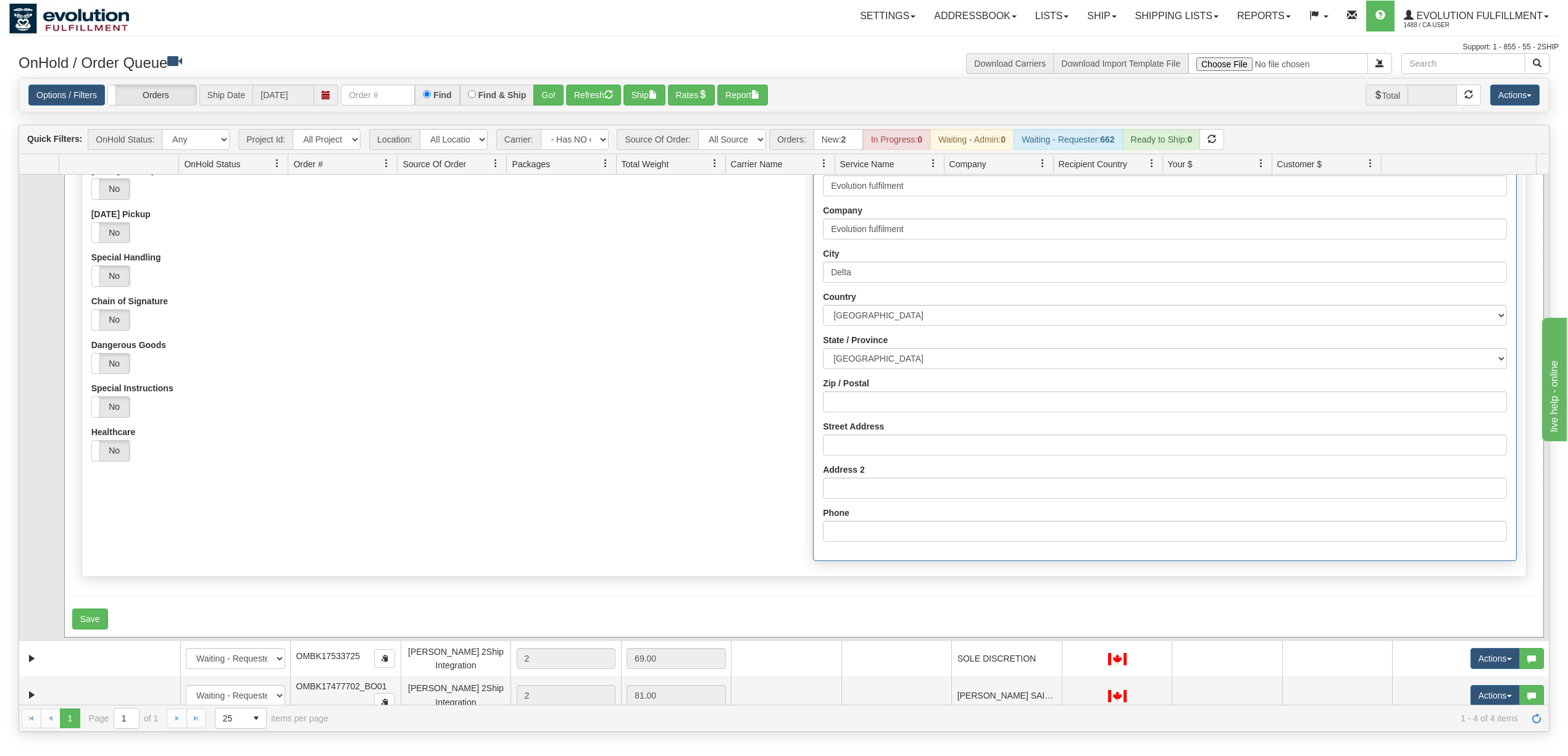
scroll to position [329, 0]
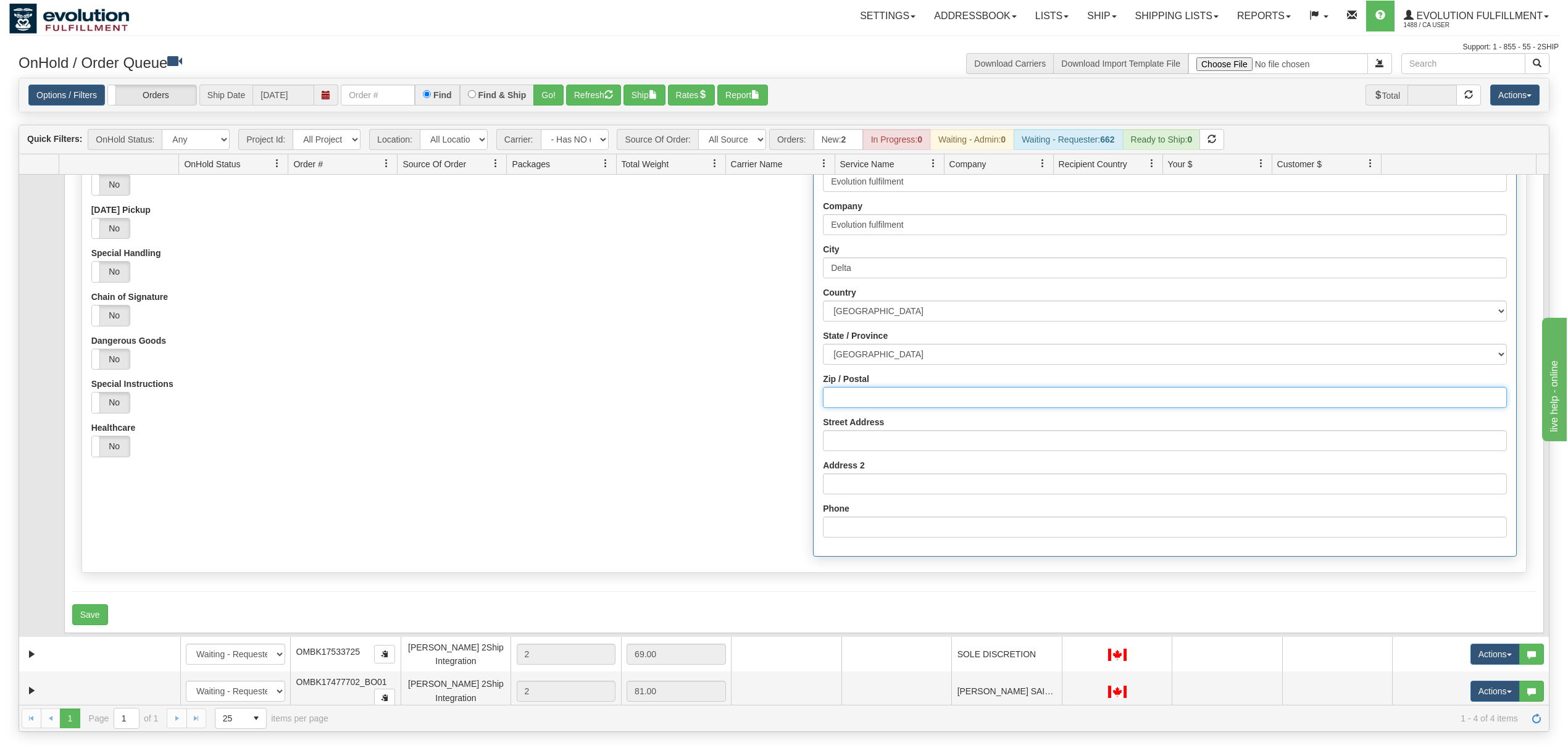
click at [864, 393] on input "Zip / Postal" at bounding box center [1164, 398] width 683 height 21
type input "V4G1K3"
click at [884, 440] on input "Street Address" at bounding box center [1164, 440] width 683 height 21
type input "[STREET_ADDRESS]"
drag, startPoint x: 874, startPoint y: 523, endPoint x: 885, endPoint y: 531, distance: 13.6
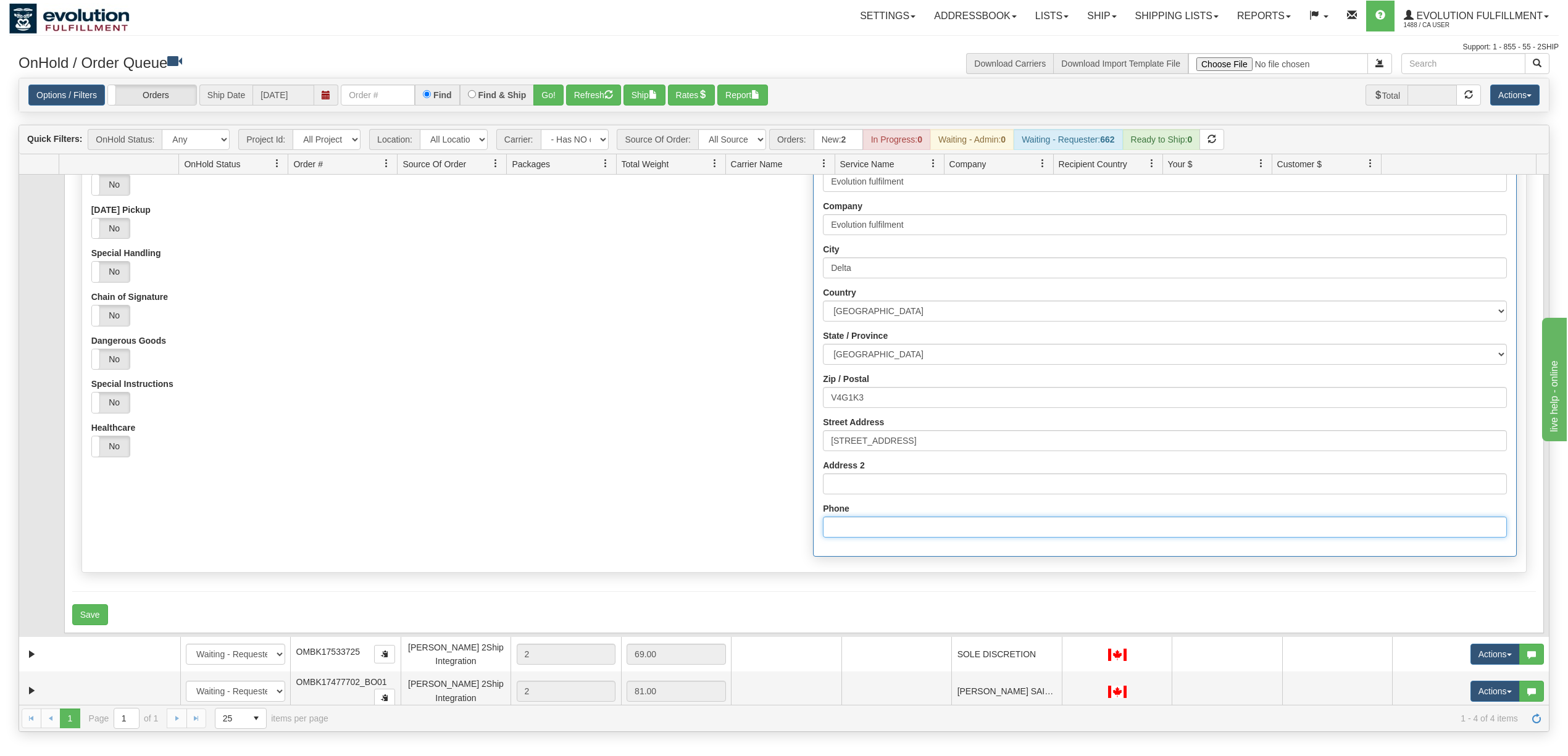
click at [874, 523] on input "Phone" at bounding box center [1164, 527] width 683 height 21
type input "6049402228"
click at [612, 433] on div "Healthcare Yes No" at bounding box center [443, 440] width 703 height 34
click at [100, 615] on button "Save" at bounding box center [90, 614] width 36 height 21
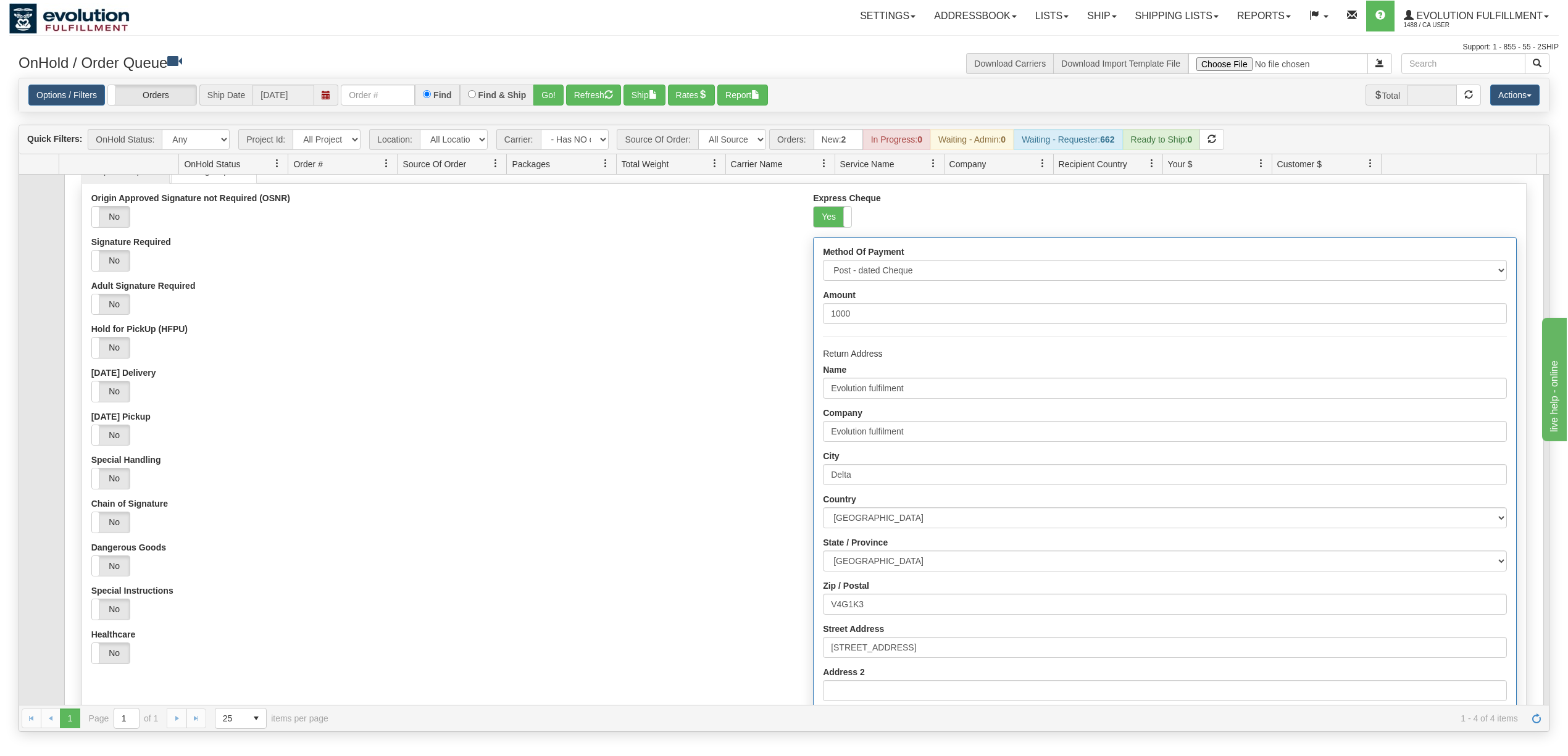
scroll to position [0, 0]
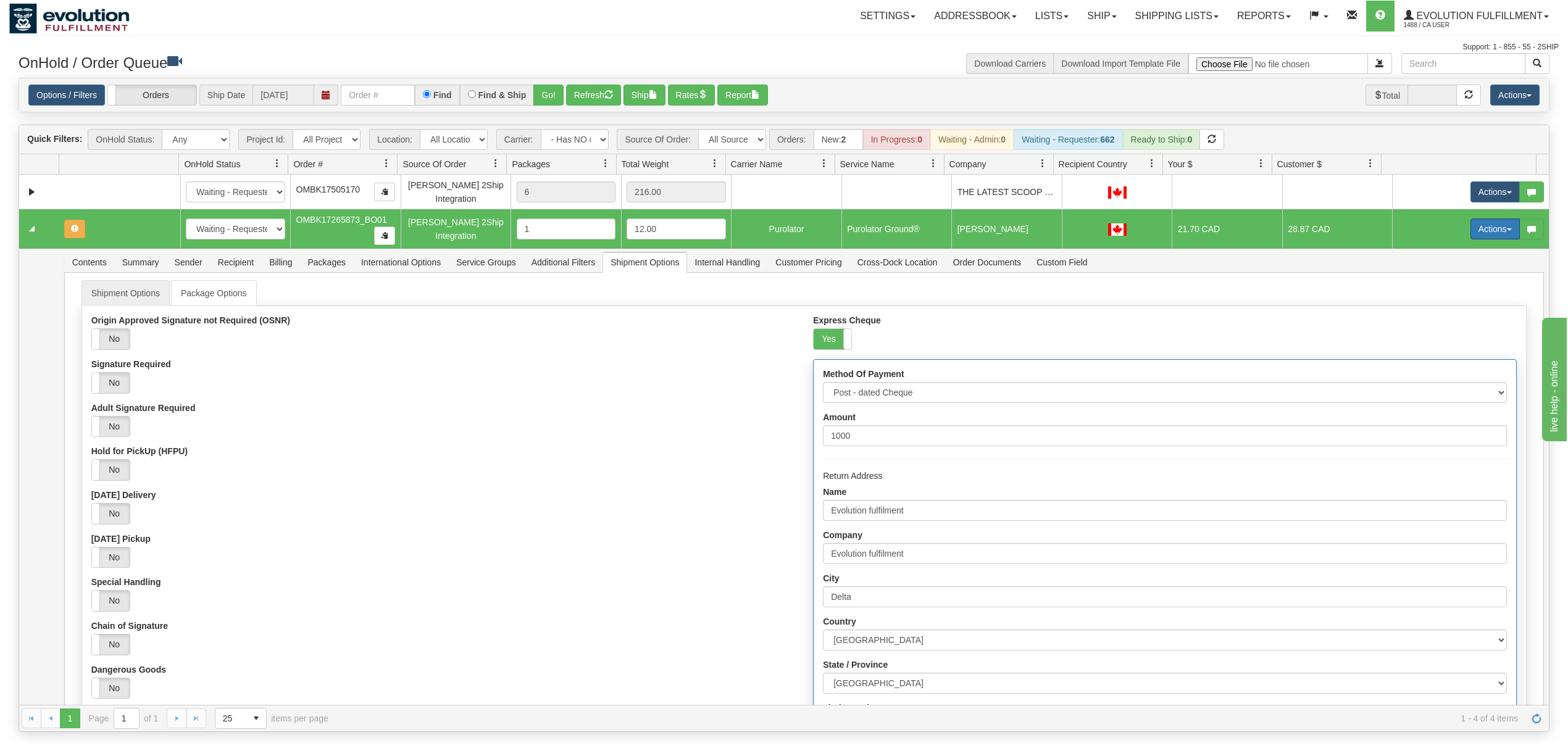
click at [1475, 232] on button "Actions" at bounding box center [1495, 229] width 50 height 21
click at [1446, 270] on span "Refresh Rates" at bounding box center [1464, 268] width 63 height 10
click at [579, 96] on button "Refresh" at bounding box center [594, 95] width 55 height 21
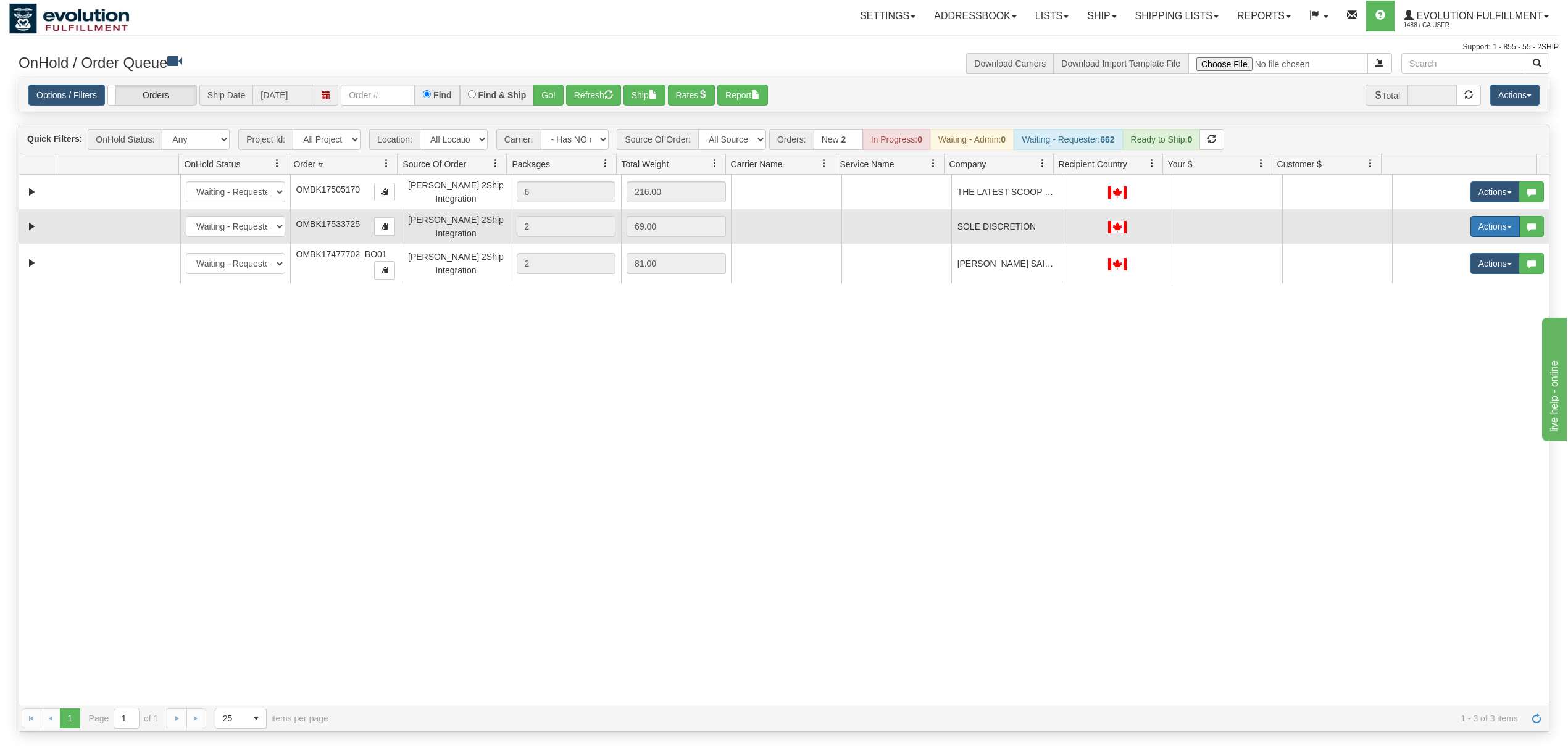
click at [1470, 226] on button "Actions" at bounding box center [1495, 226] width 50 height 21
click at [1470, 286] on span "Rate All Services" at bounding box center [1470, 282] width 74 height 10
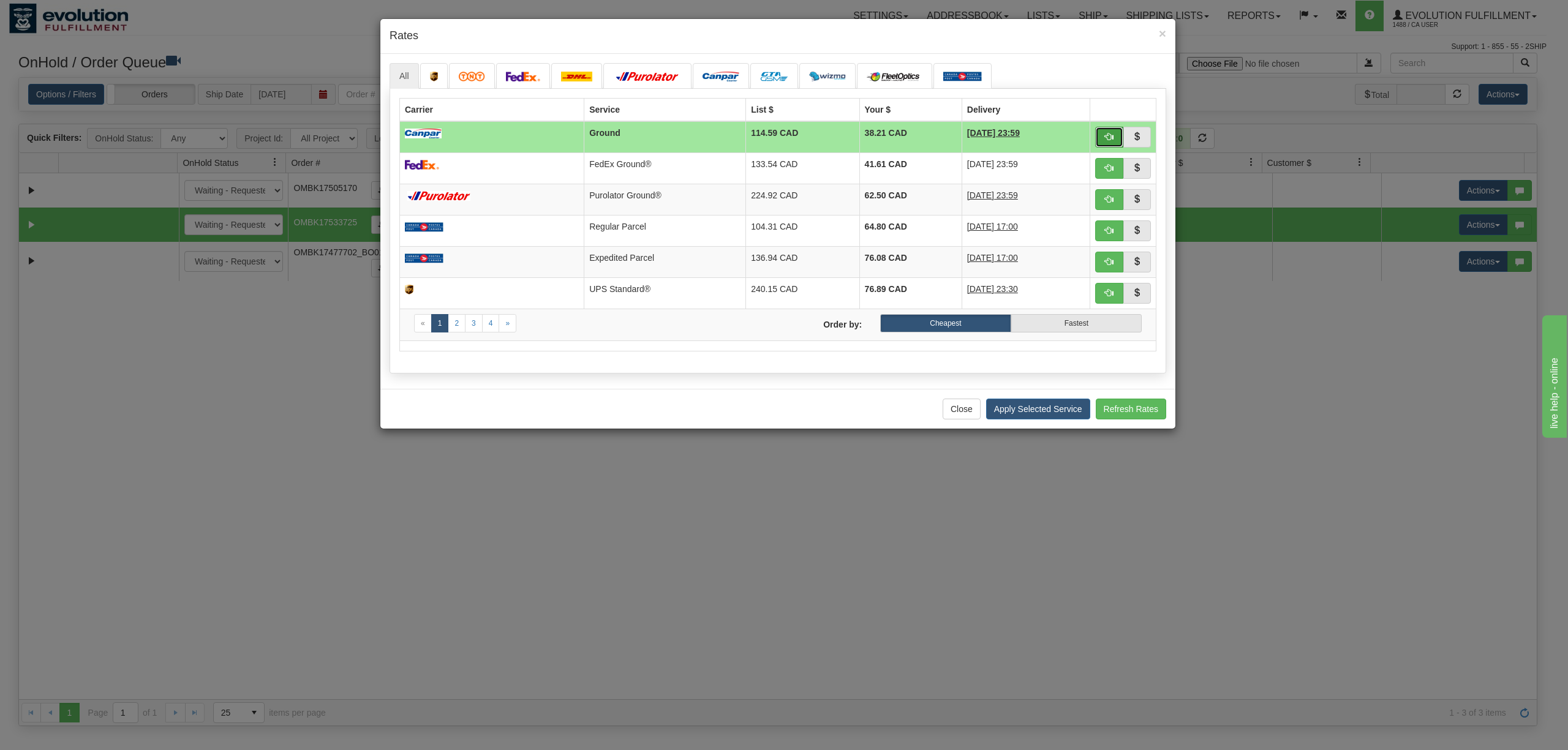
click at [1100, 143] on button "button" at bounding box center [1109, 137] width 28 height 21
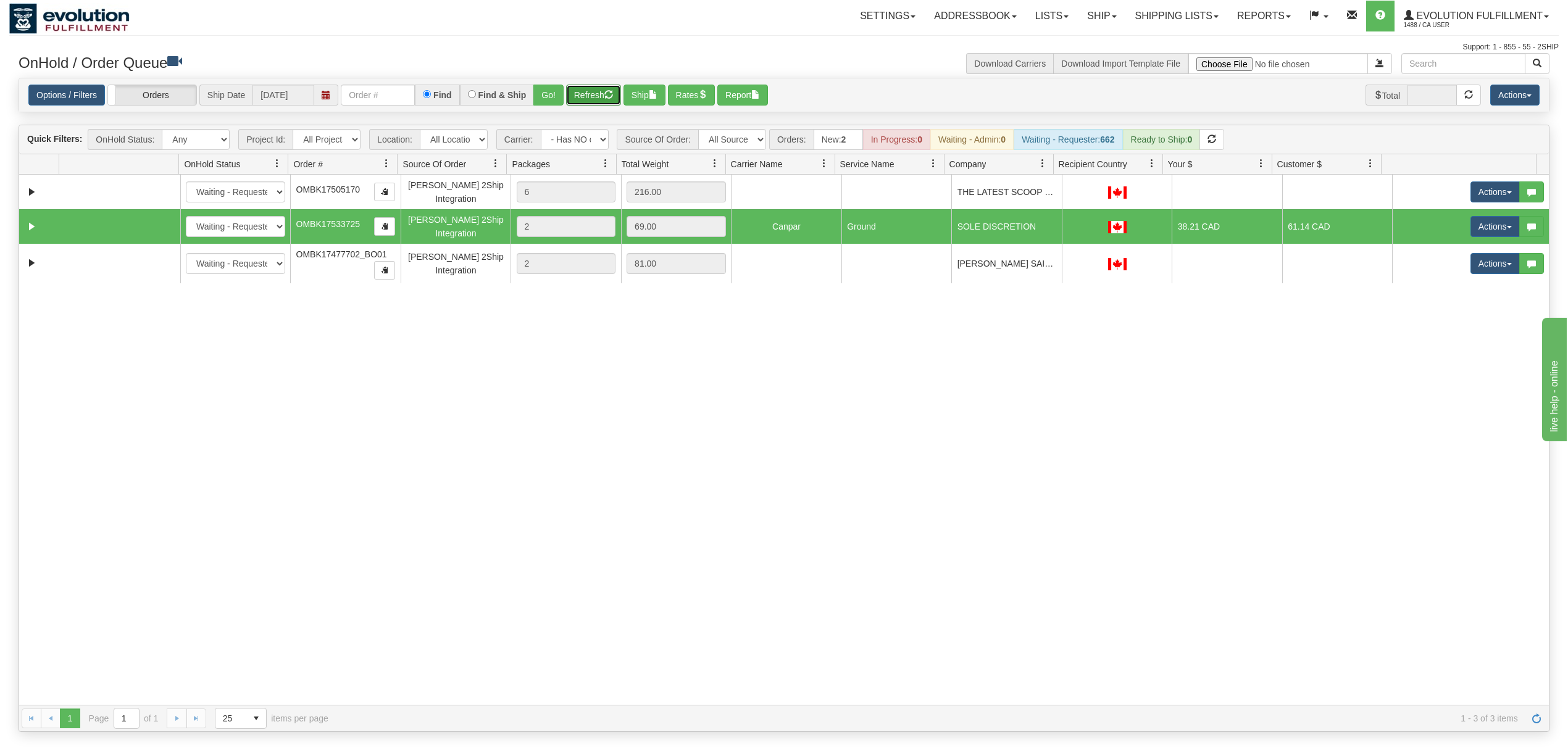
click at [588, 100] on button "Refresh" at bounding box center [594, 95] width 55 height 21
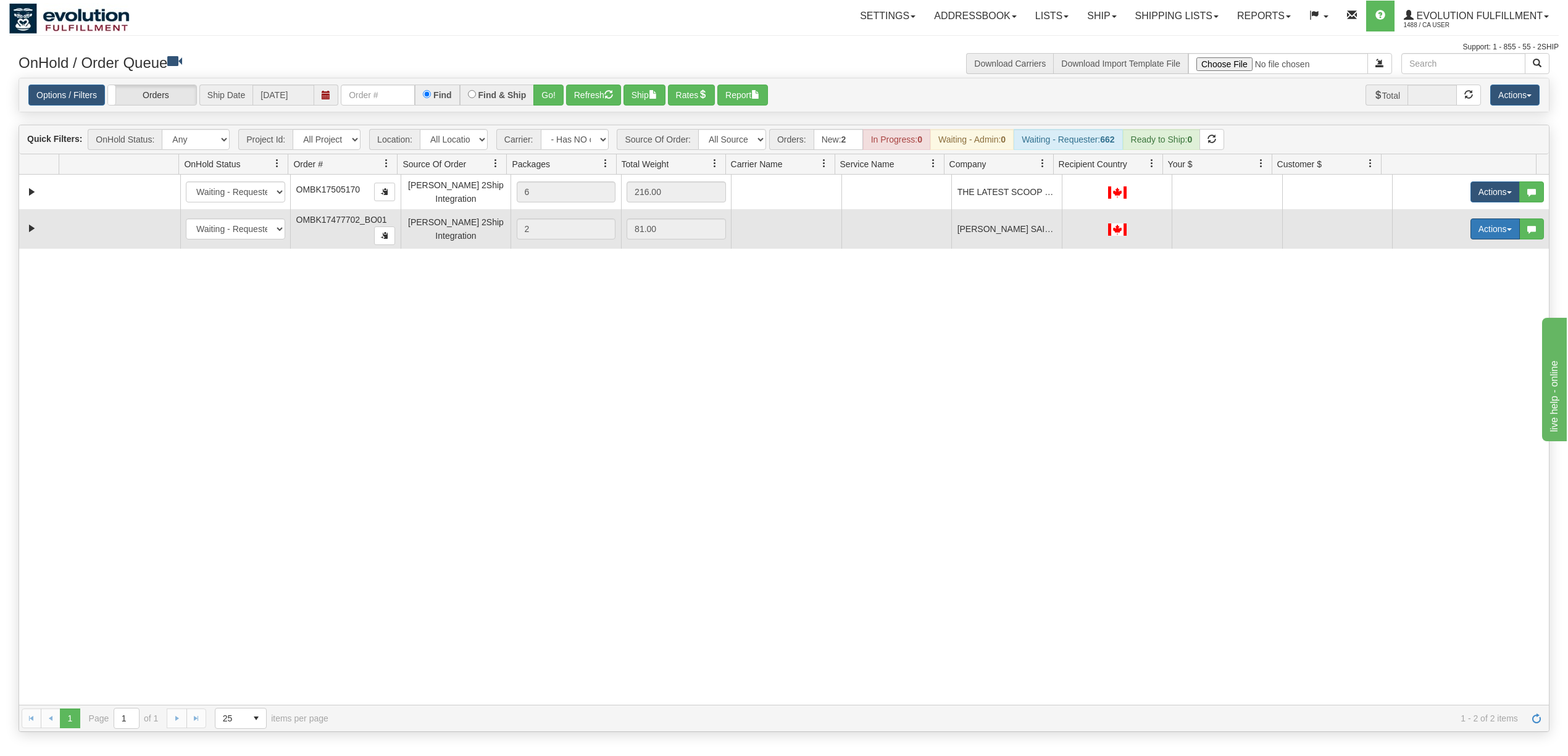
click at [1487, 226] on button "Actions" at bounding box center [1495, 229] width 50 height 21
click at [1457, 283] on span "Rate All Services" at bounding box center [1470, 284] width 74 height 10
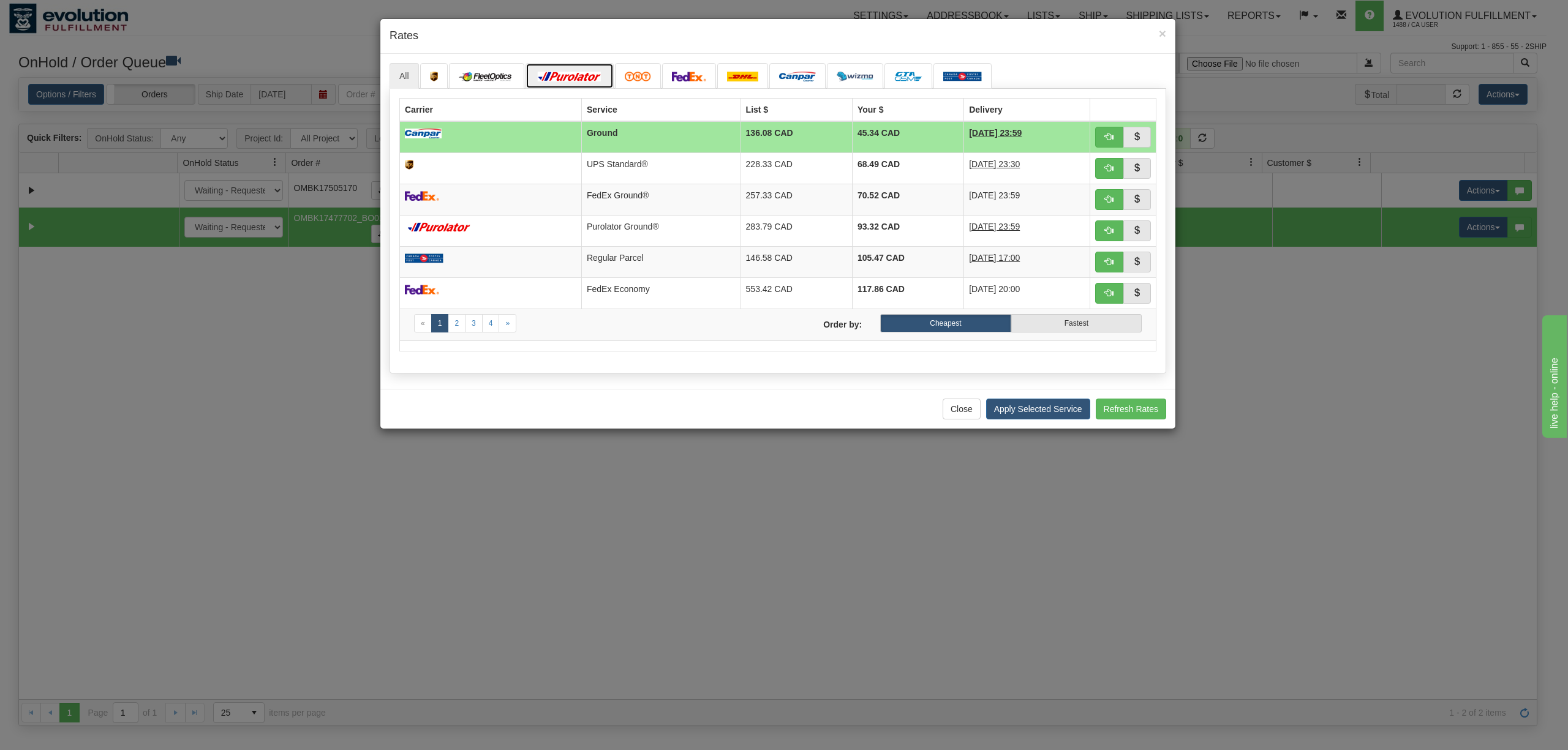
click at [557, 74] on img at bounding box center [569, 76] width 68 height 10
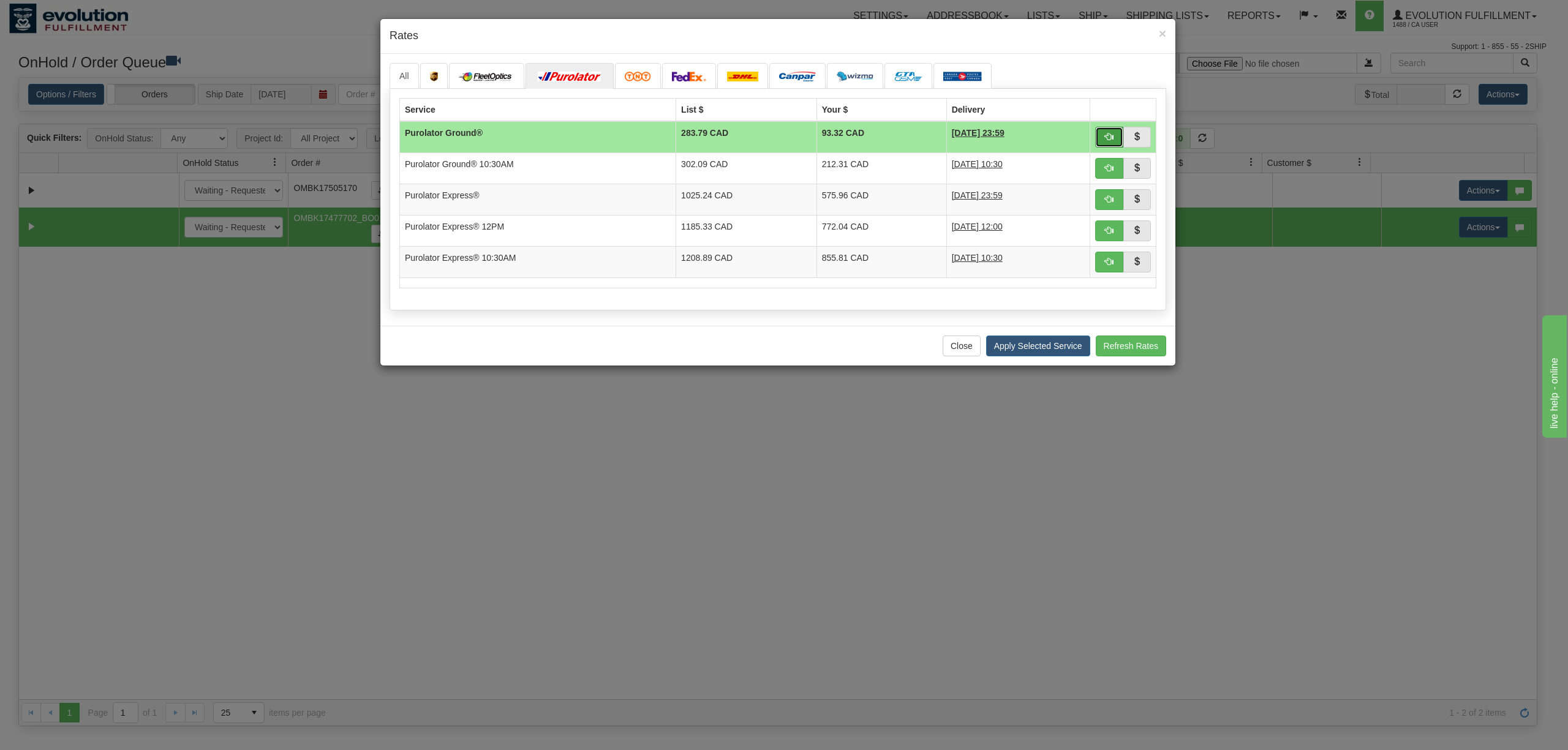
click at [1113, 132] on button "button" at bounding box center [1109, 137] width 28 height 21
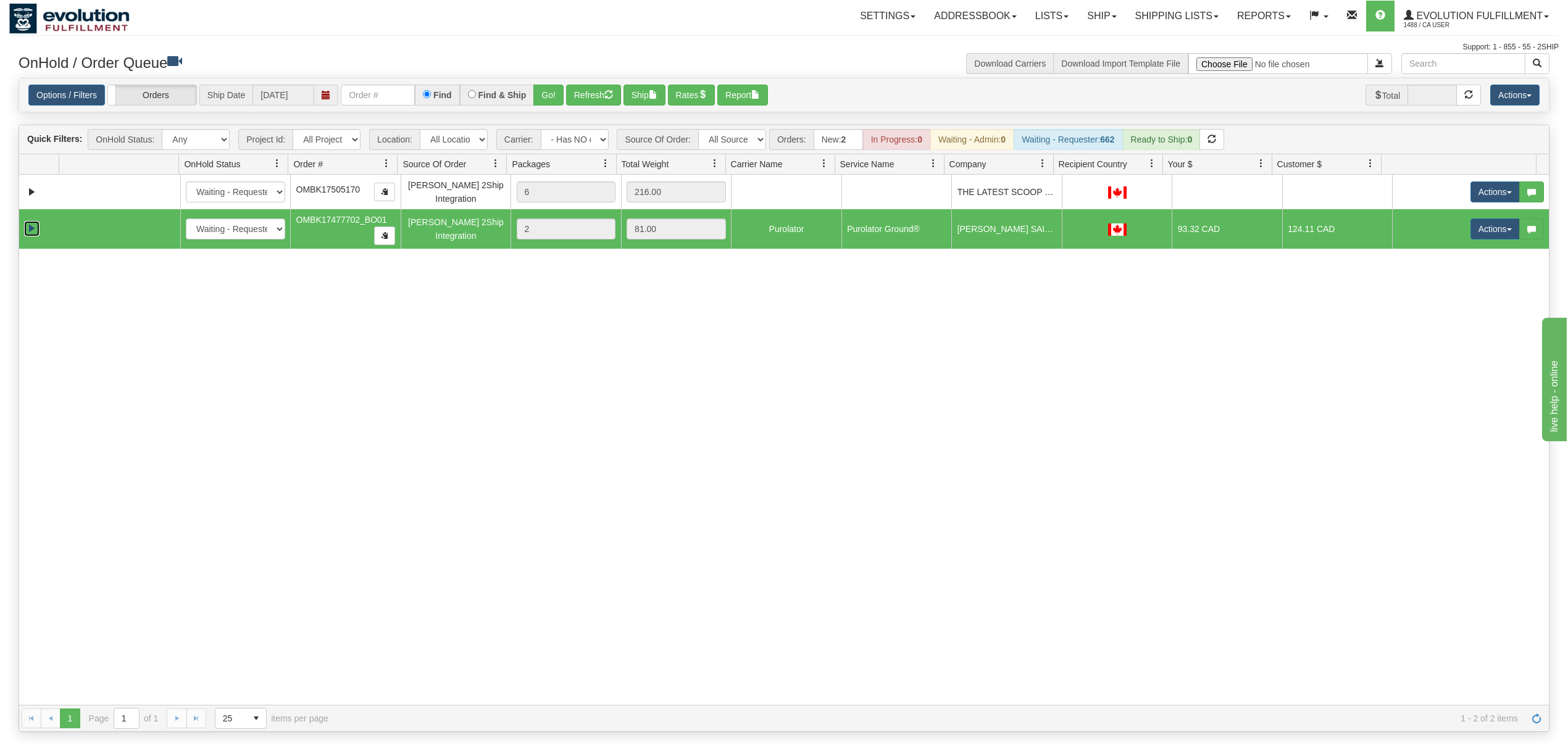
click at [33, 233] on link "Expand" at bounding box center [32, 228] width 15 height 15
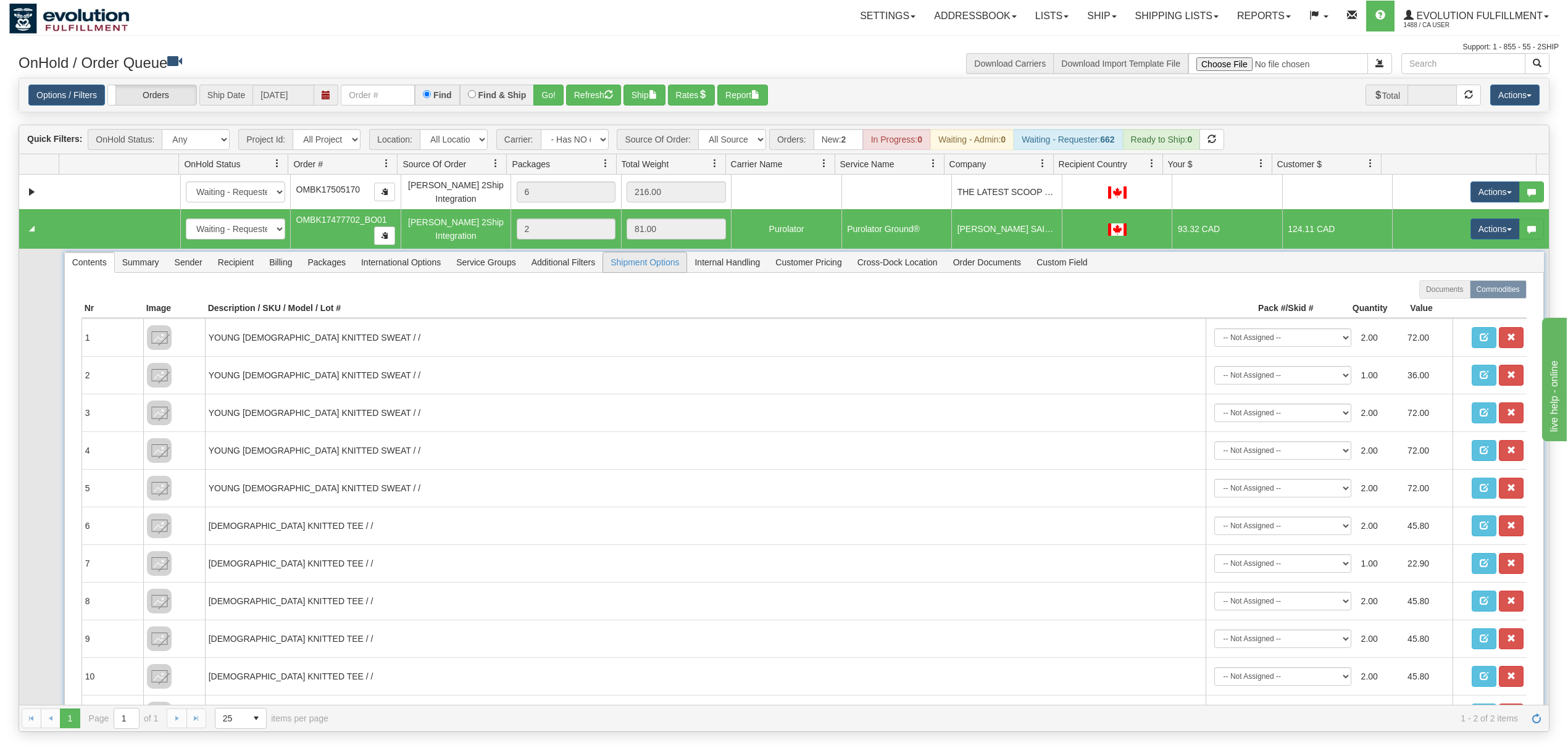
click at [638, 272] on span "Shipment Options" at bounding box center [645, 262] width 83 height 20
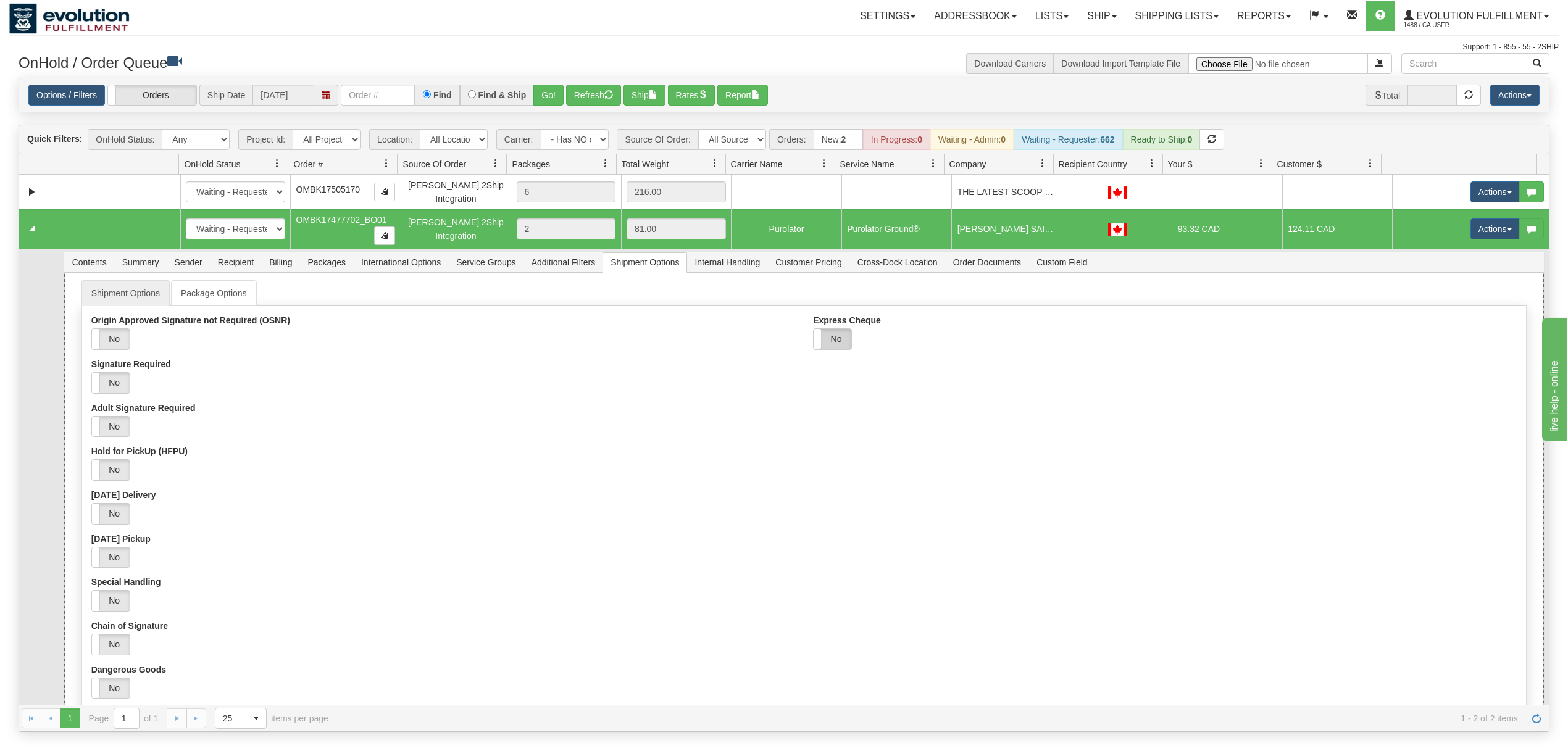
click at [837, 337] on label "No" at bounding box center [832, 339] width 38 height 21
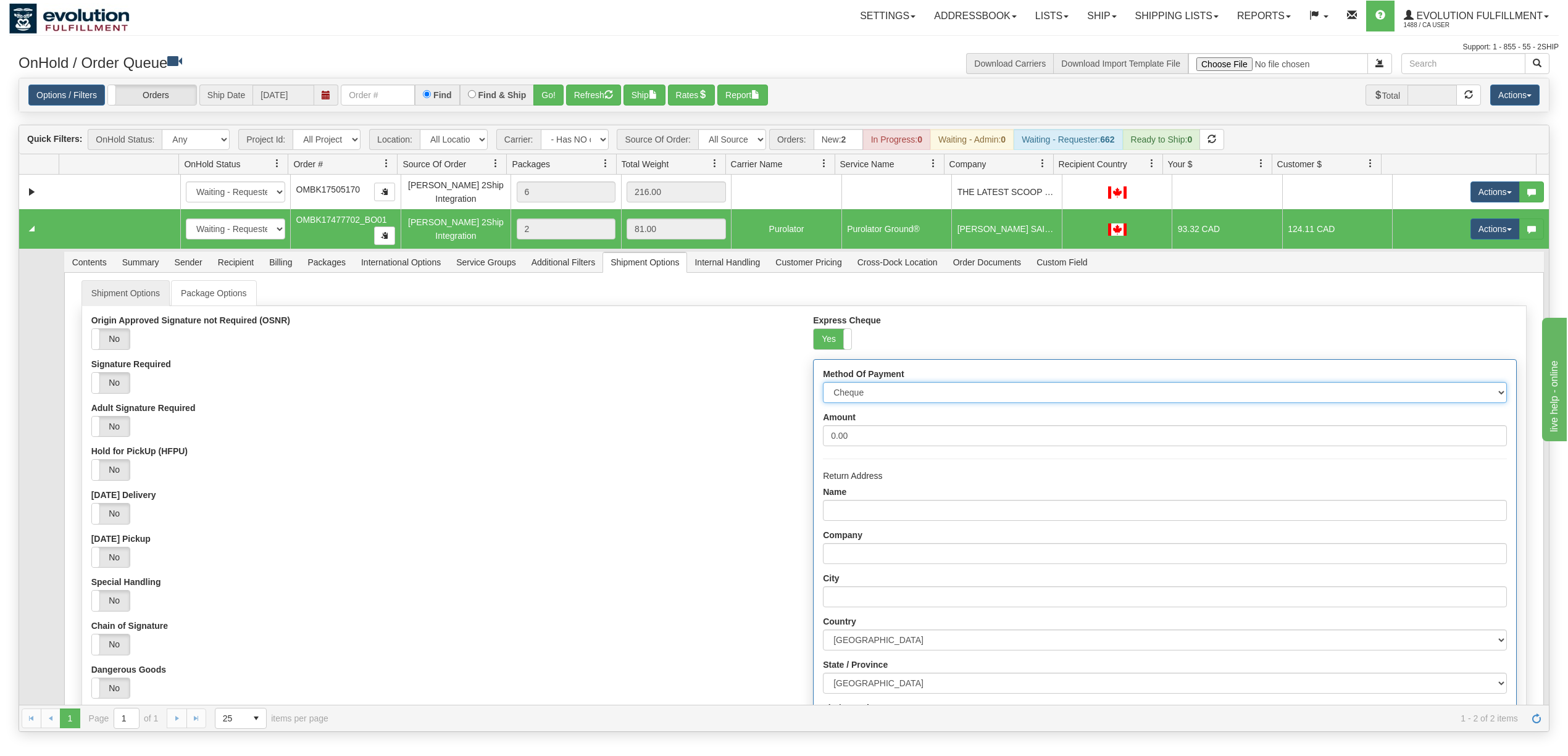
click at [862, 399] on select "Cheque Post - dated Cheque Certified Cheque Money Order Bank Draft" at bounding box center [1164, 392] width 683 height 21
select select "2"
click at [823, 386] on select "Cheque Post - dated Cheque Certified Cheque Money Order Bank Draft" at bounding box center [1164, 392] width 683 height 21
drag, startPoint x: 861, startPoint y: 433, endPoint x: 668, endPoint y: 458, distance: 194.6
click at [668, 458] on div "Origin Approved Signature not Required (OSNR) Yes No Signature Required Yes No …" at bounding box center [804, 603] width 1443 height 576
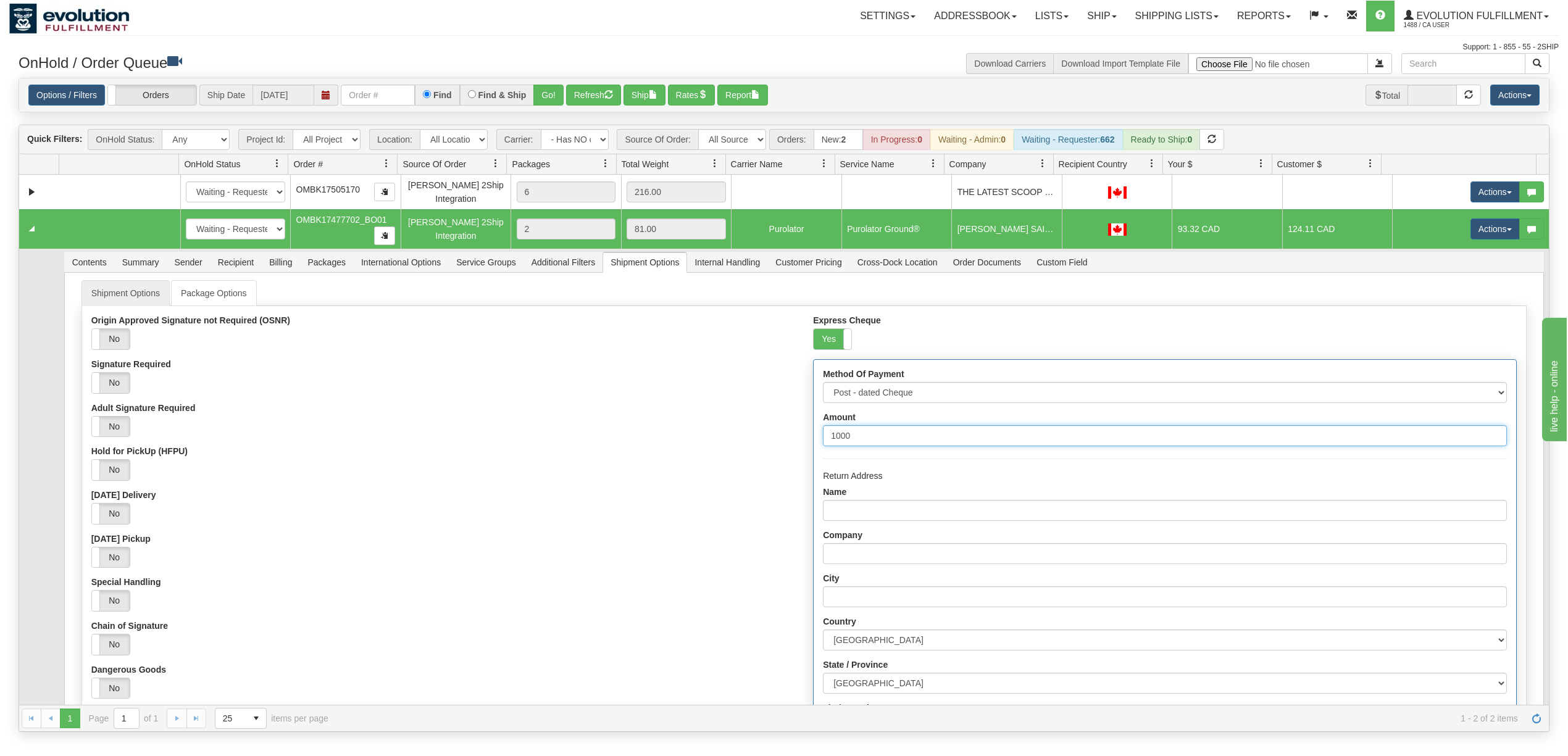
type input "1000"
click at [667, 458] on div "Hold for PickUp (HFPU) Yes No" at bounding box center [443, 464] width 703 height 34
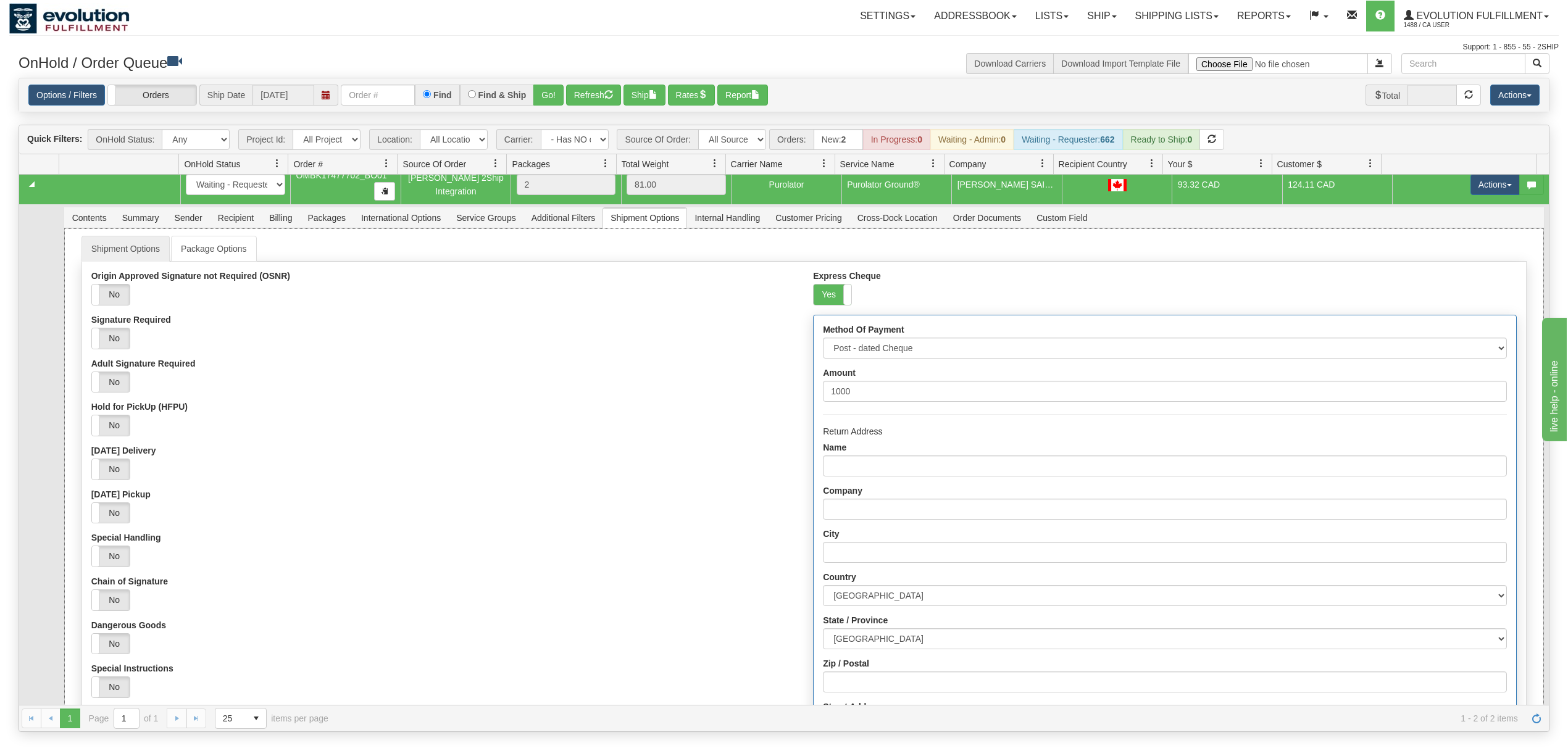
scroll to position [164, 0]
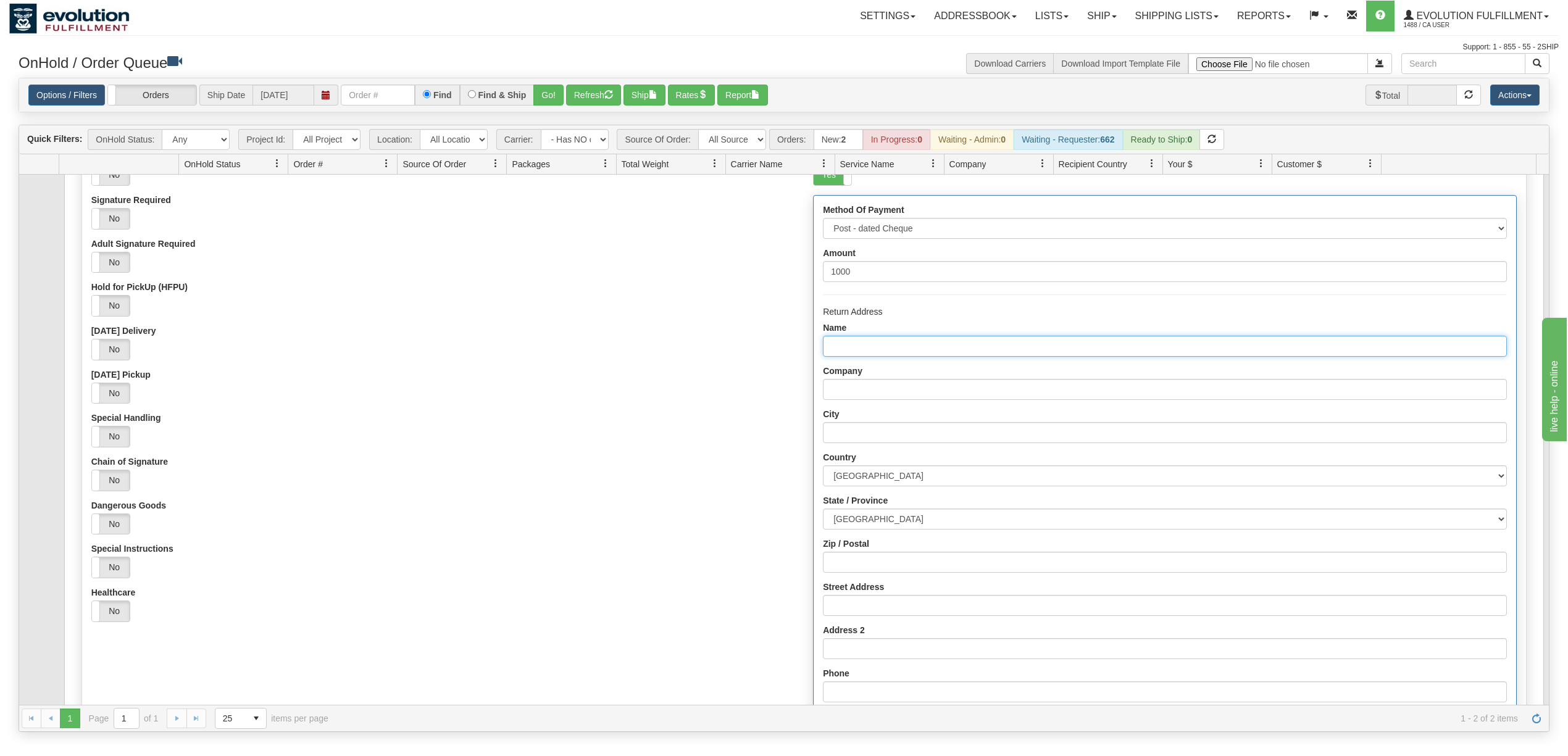
click at [874, 353] on input "Name" at bounding box center [1164, 346] width 683 height 21
type input "Evolution fulfilment"
click at [934, 393] on input "Company" at bounding box center [1164, 389] width 683 height 21
type input "Evolution fulfilment"
click at [912, 427] on input "City" at bounding box center [1164, 433] width 683 height 21
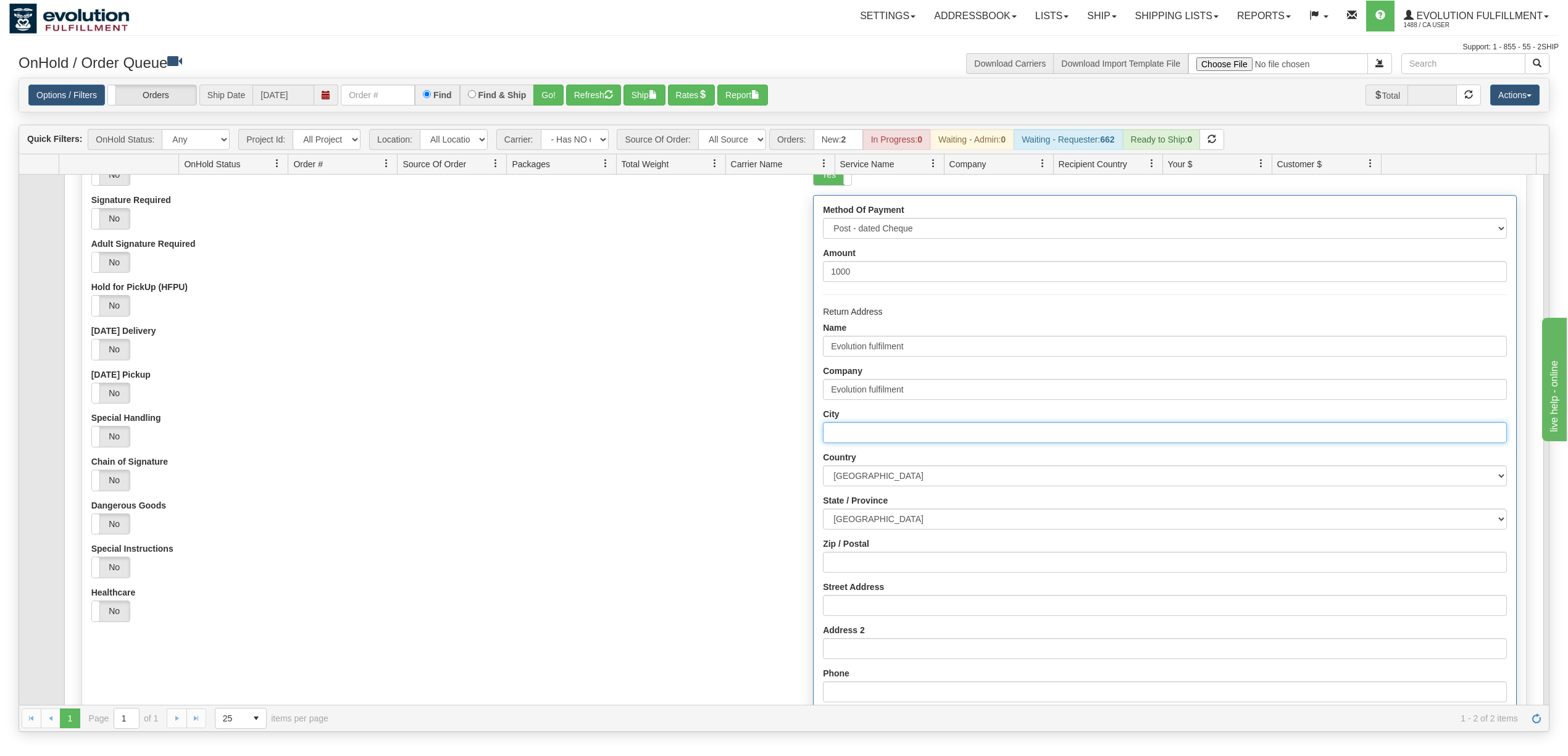
type input "Delta"
click at [861, 529] on select "[GEOGRAPHIC_DATA] [GEOGRAPHIC_DATA] [GEOGRAPHIC_DATA] [GEOGRAPHIC_DATA] [GEOGRA…" at bounding box center [1164, 519] width 683 height 21
select select "BC"
click at [823, 513] on select "[GEOGRAPHIC_DATA] [GEOGRAPHIC_DATA] [GEOGRAPHIC_DATA] [GEOGRAPHIC_DATA] [GEOGRA…" at bounding box center [1164, 519] width 683 height 21
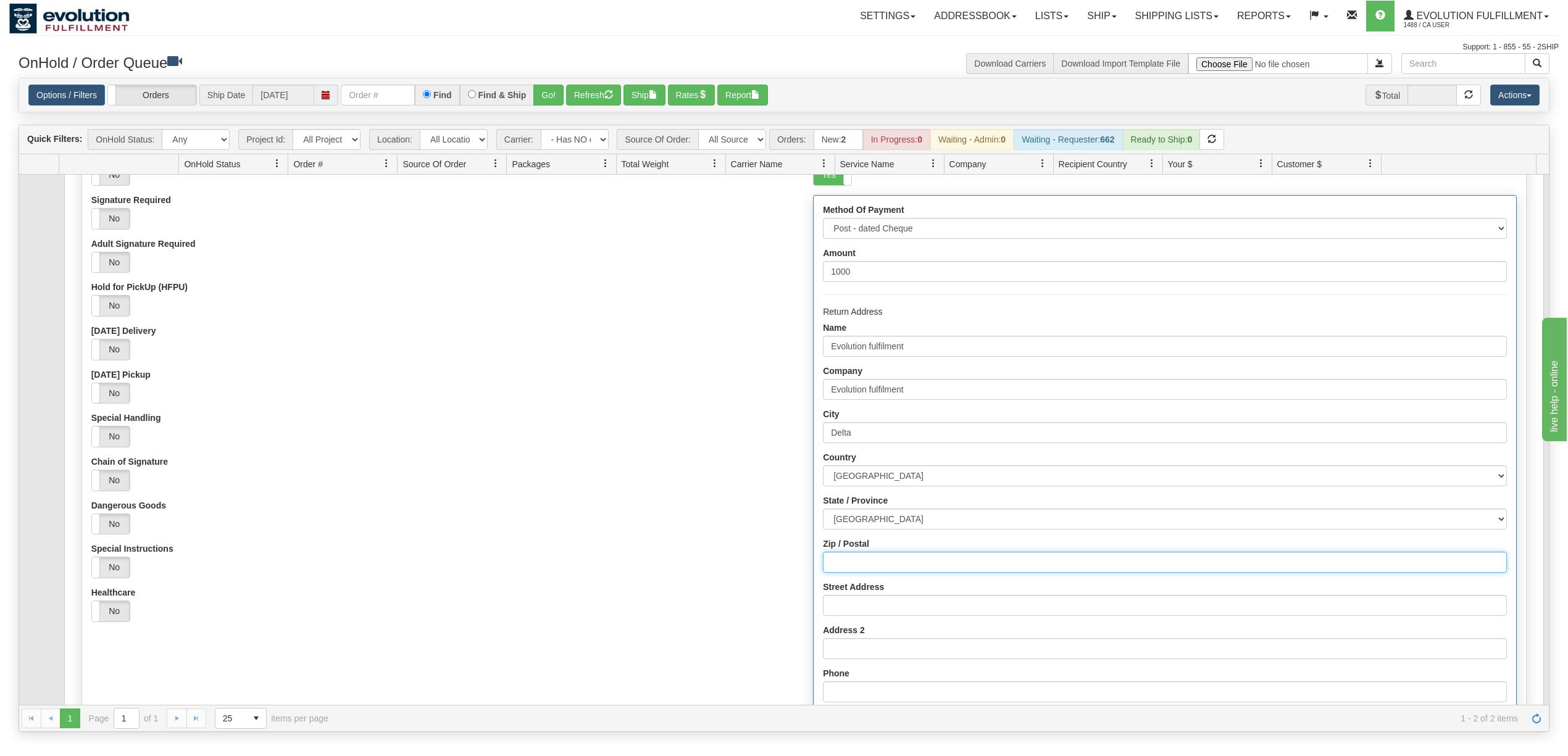
click at [874, 557] on input "Zip / Postal" at bounding box center [1164, 562] width 683 height 21
type input "V4G1K3"
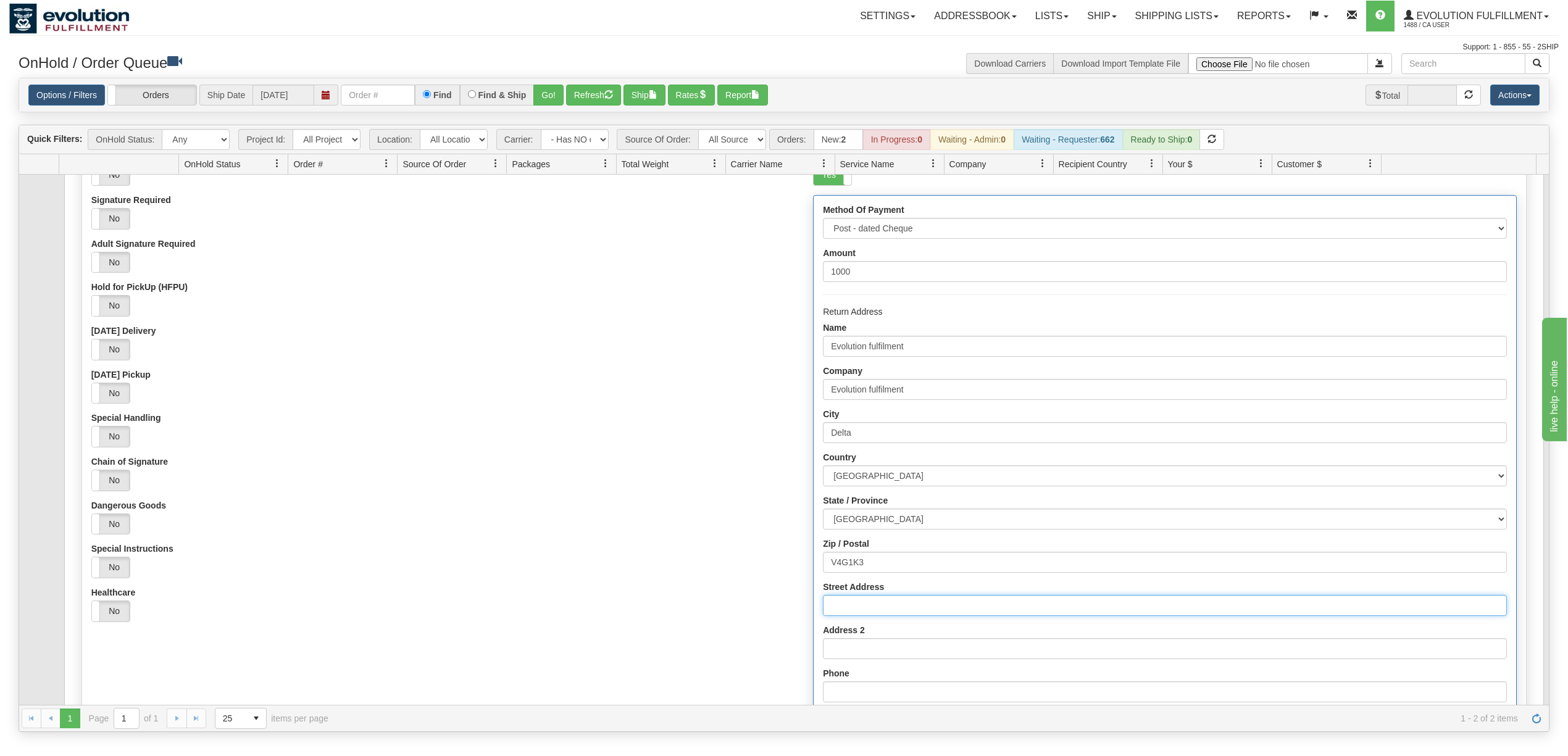
click at [878, 603] on input "Street Address" at bounding box center [1164, 605] width 683 height 21
type input "[STREET_ADDRESS]"
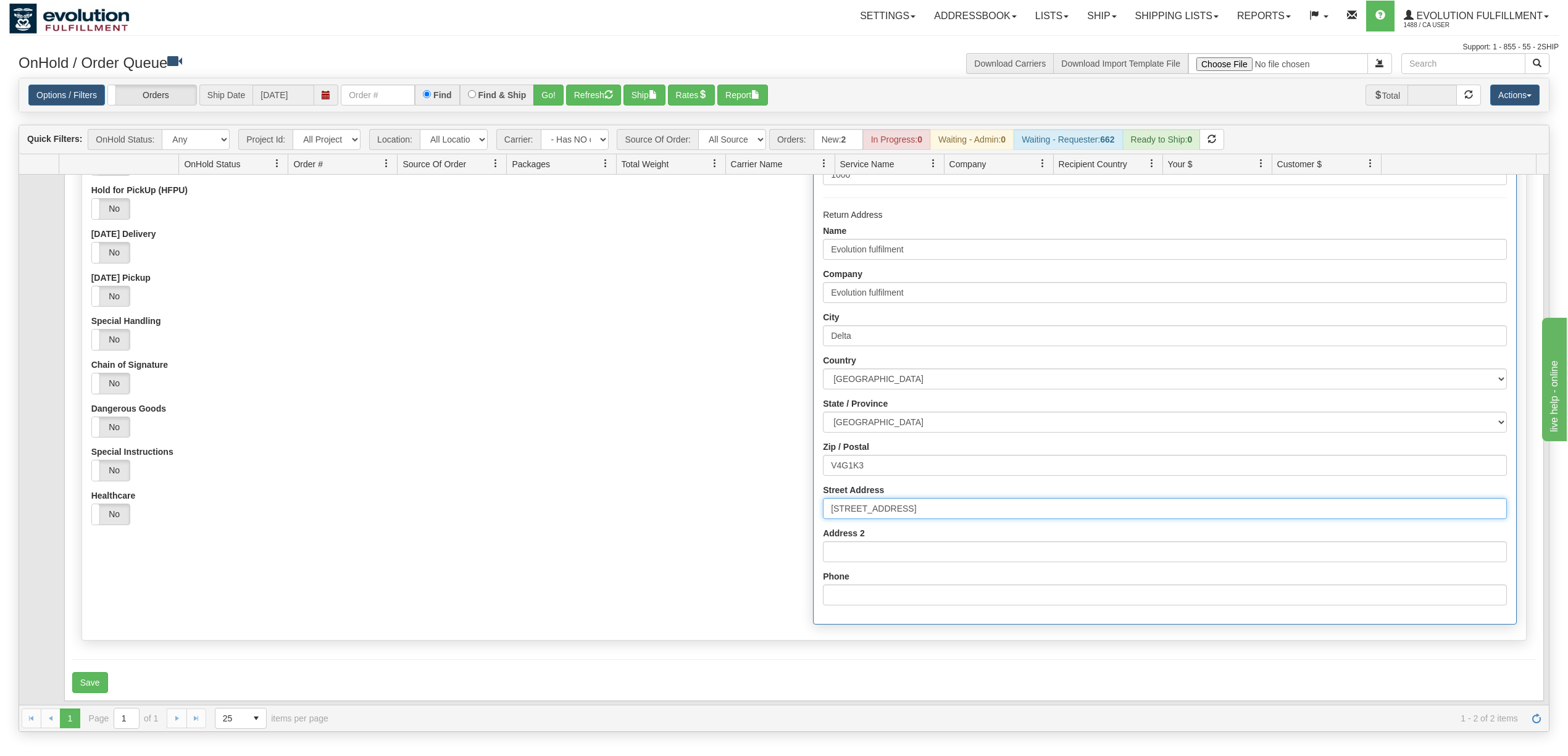
scroll to position [264, 0]
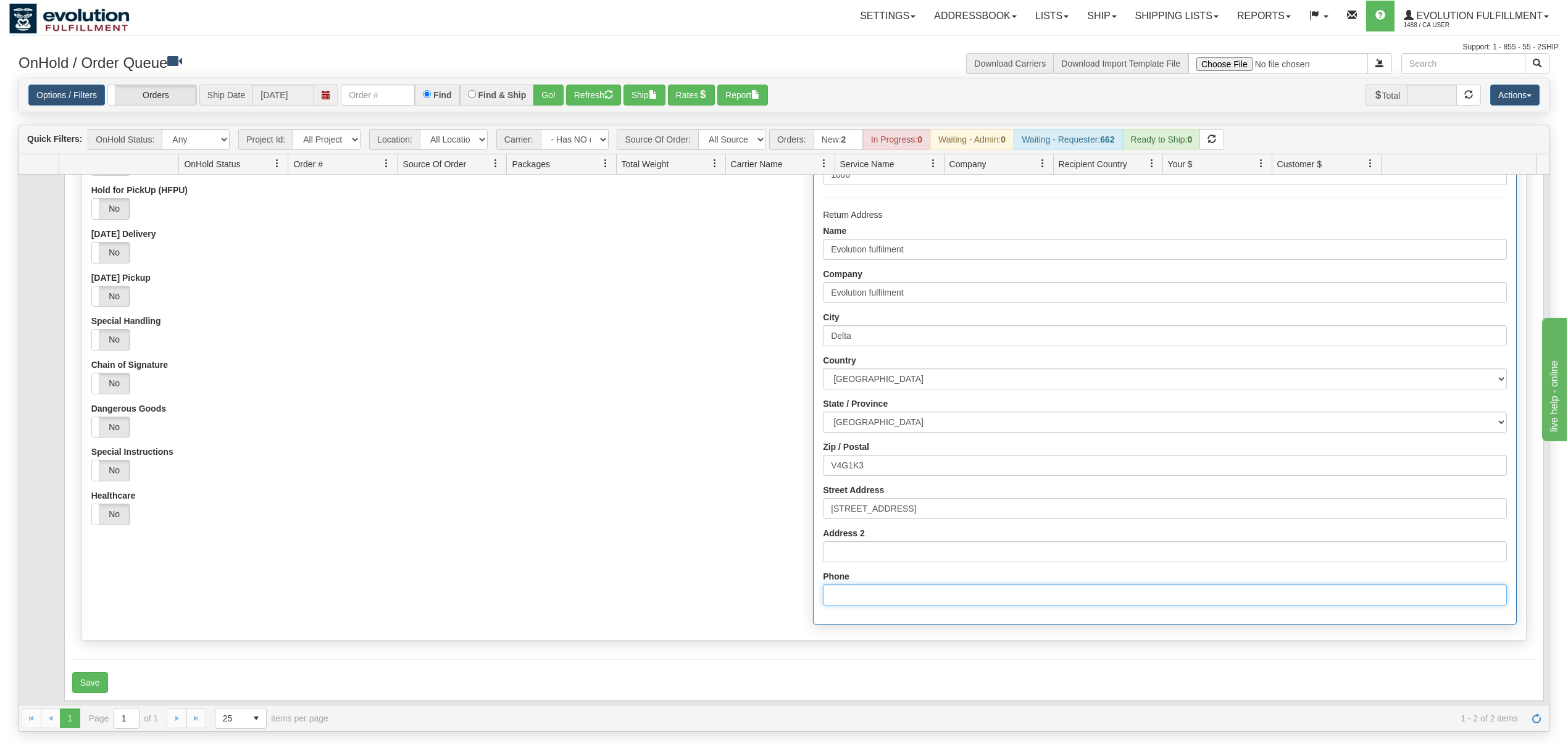
click at [881, 591] on input "Phone" at bounding box center [1164, 595] width 683 height 21
type input "6049402228"
click at [447, 463] on div "Yes No" at bounding box center [443, 470] width 703 height 21
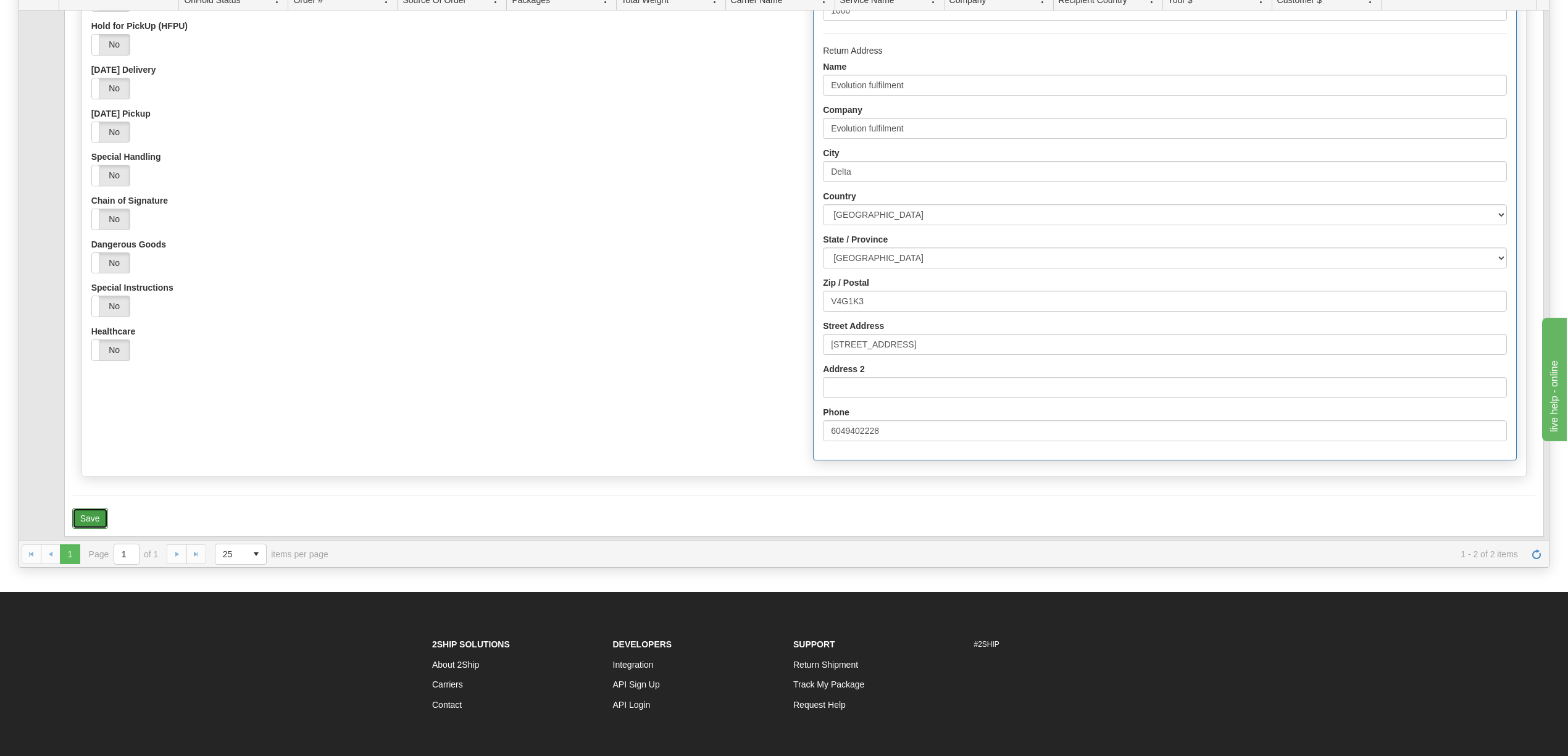
click at [85, 528] on button "Save" at bounding box center [90, 518] width 36 height 21
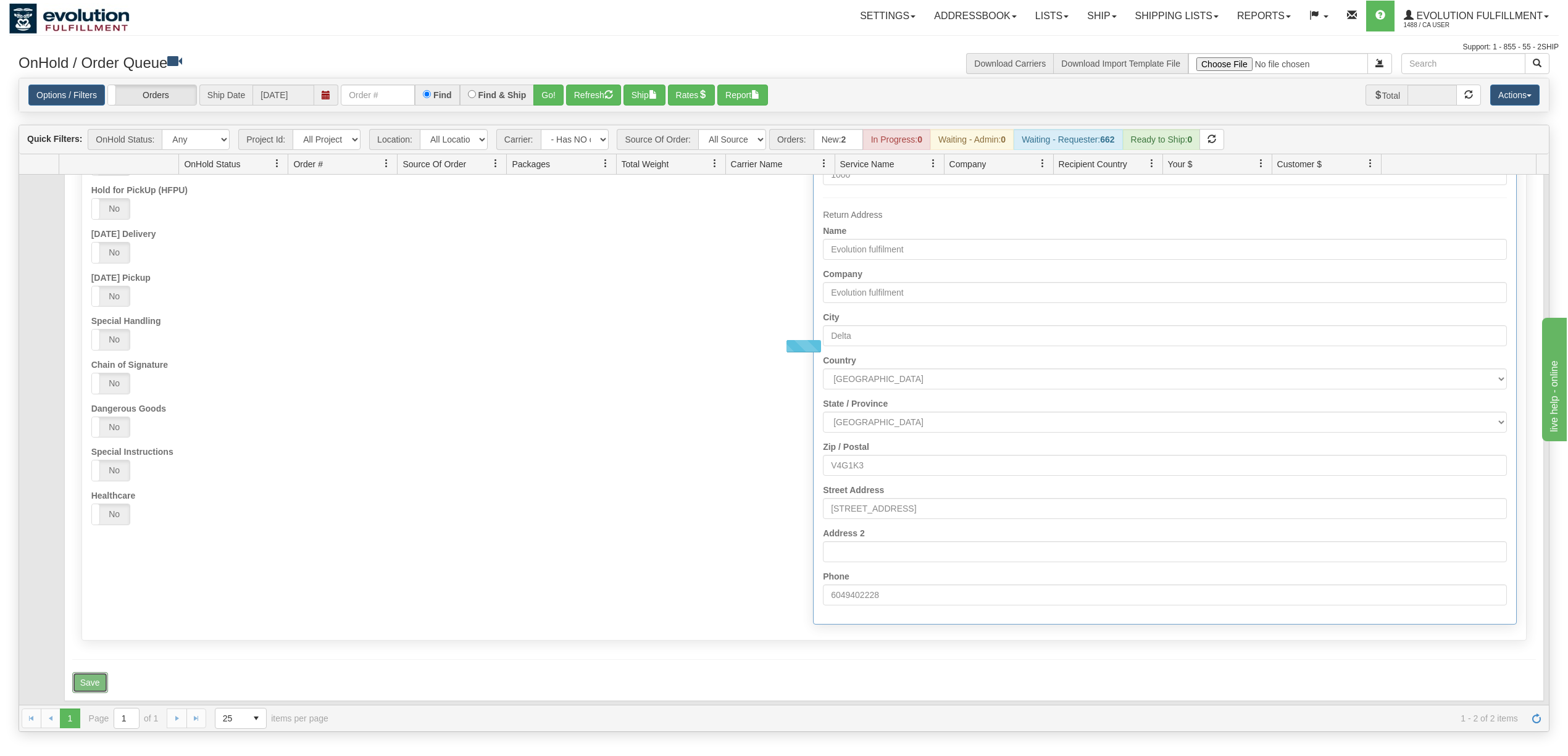
scroll to position [0, 0]
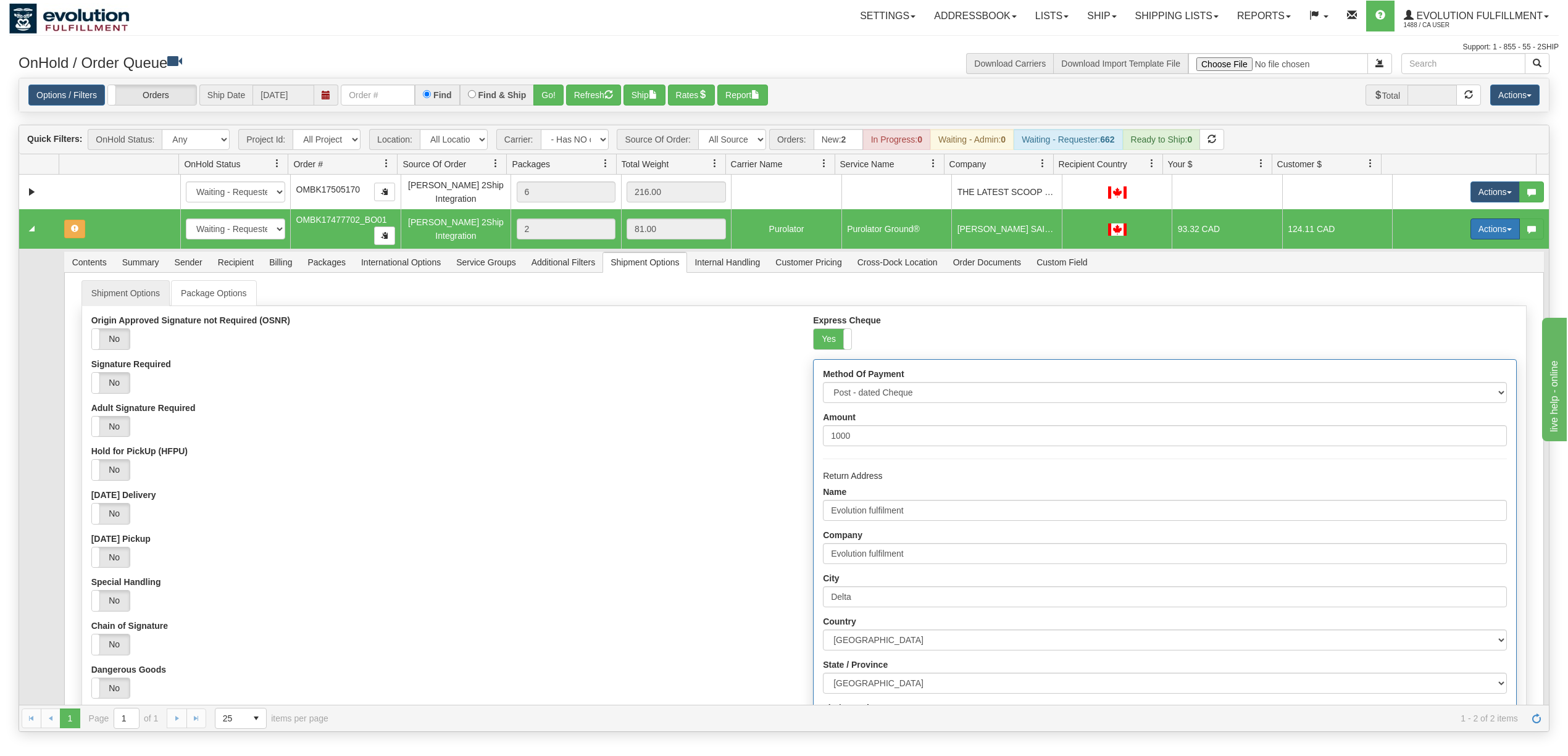
click at [1470, 231] on button "Actions" at bounding box center [1495, 229] width 50 height 21
click at [1463, 272] on span "Refresh Rates" at bounding box center [1464, 268] width 63 height 10
click at [597, 102] on button "Refresh" at bounding box center [594, 95] width 55 height 21
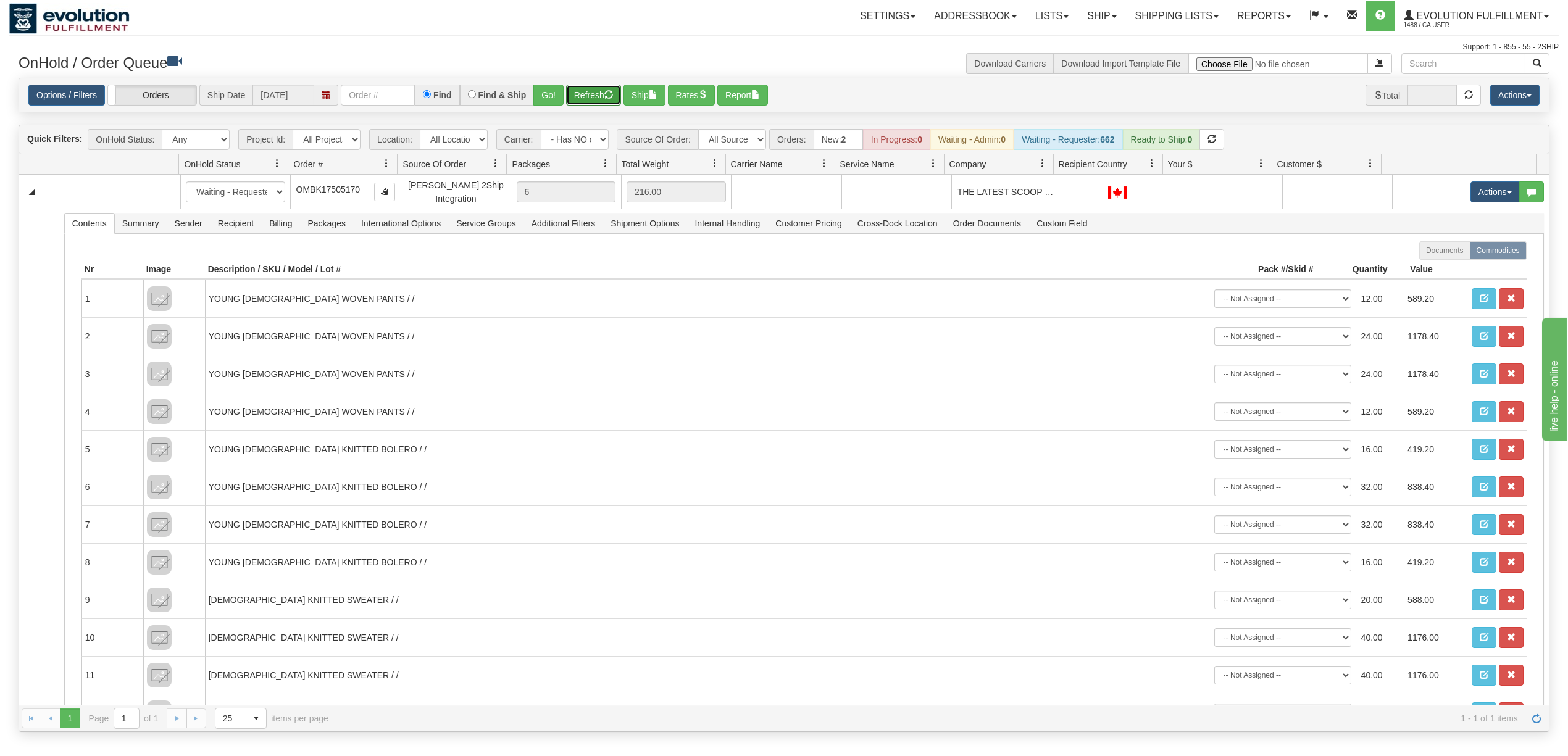
click at [597, 92] on button "Refresh" at bounding box center [594, 95] width 55 height 21
click at [716, 149] on select "All Sources AirBlaster 2Ship Integration Ambler Apparel 2Ship Integration BC [M…" at bounding box center [732, 140] width 68 height 21
select select "Gentle Fawn Wholesale 2Ship"
click at [699, 130] on select "All Sources AirBlaster 2Ship Integration Ambler Apparel 2Ship Integration BC [M…" at bounding box center [732, 140] width 68 height 21
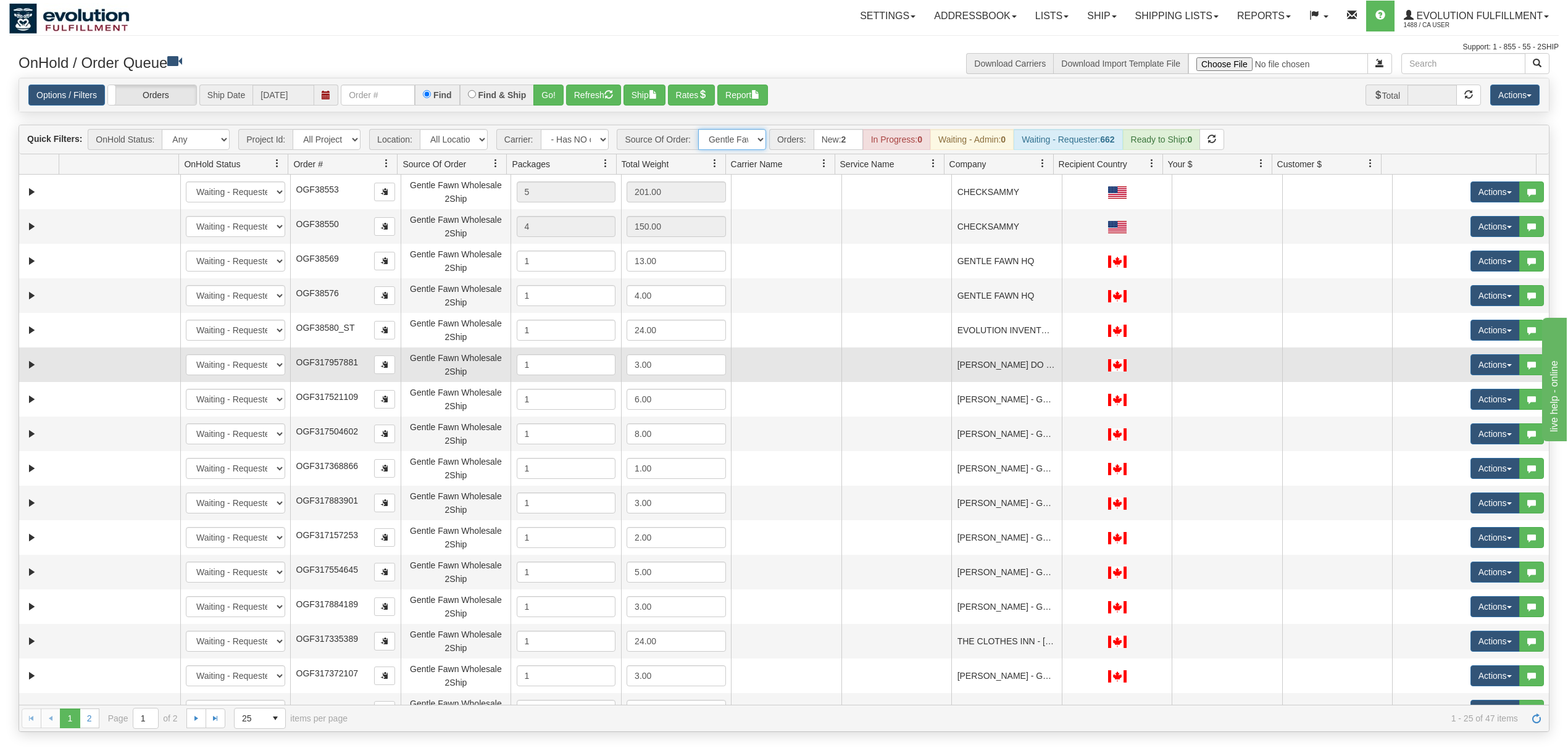
scroll to position [333, 0]
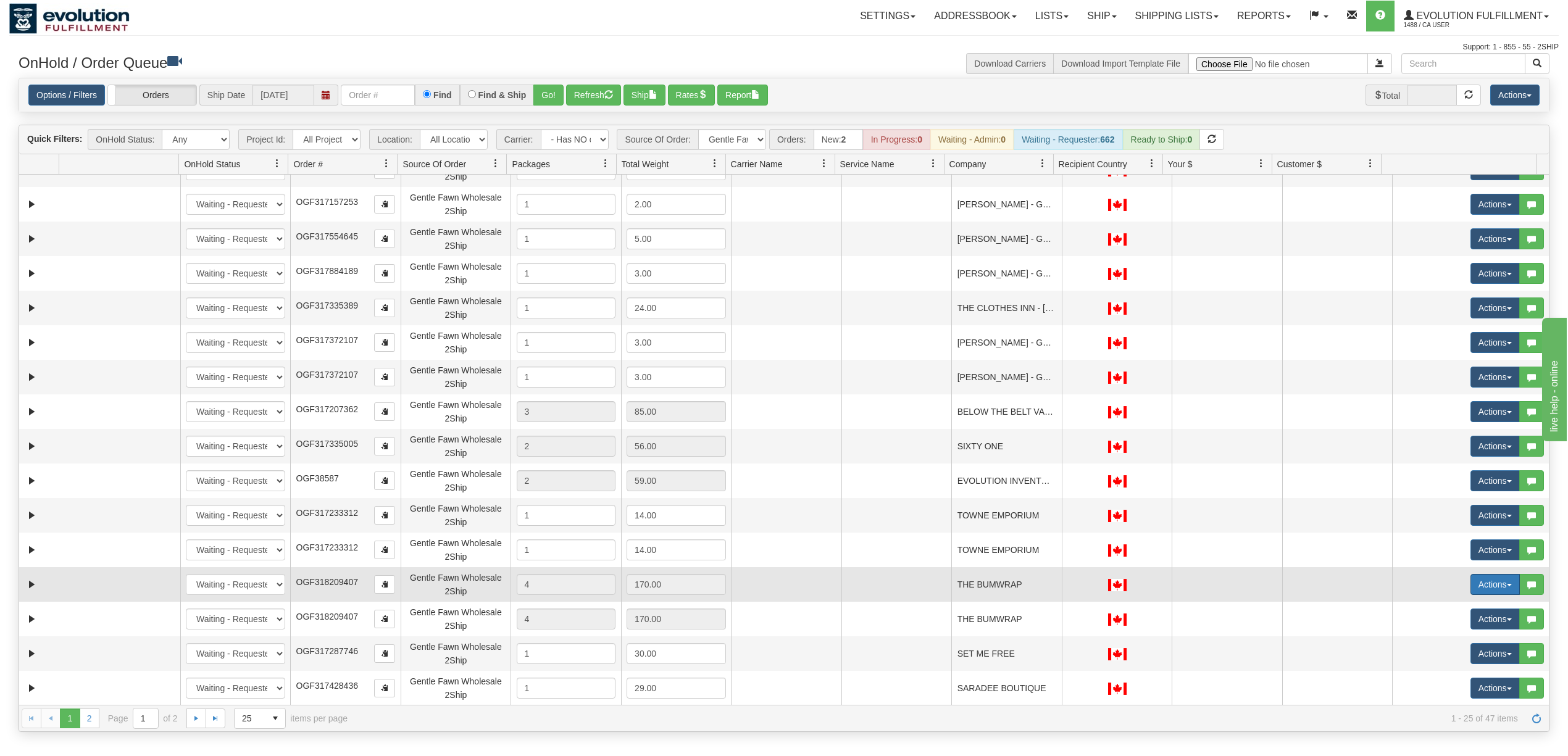
click at [1470, 588] on button "Actions" at bounding box center [1495, 584] width 50 height 21
click at [1439, 672] on span "Delete" at bounding box center [1449, 672] width 33 height 10
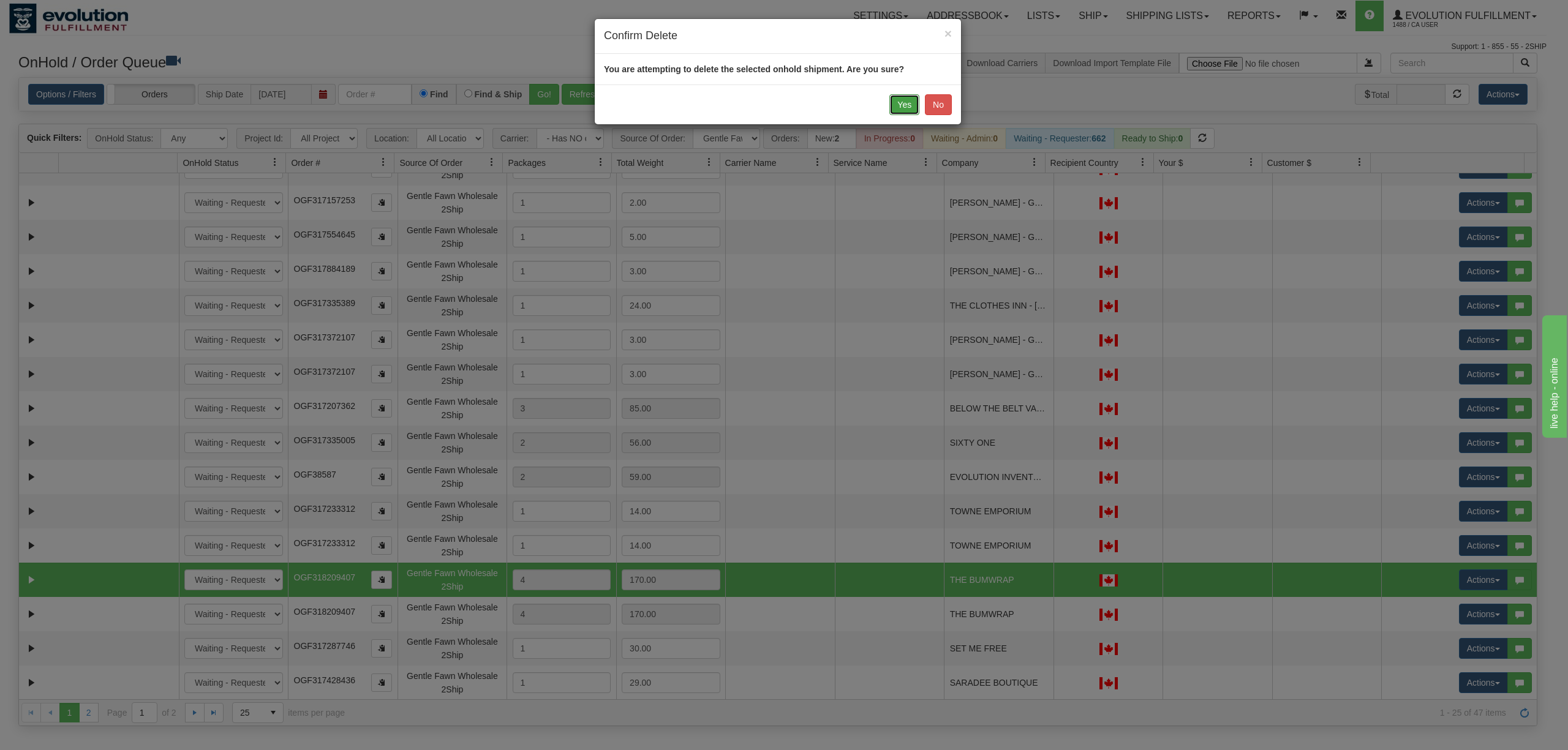
click at [889, 111] on button "Yes" at bounding box center [904, 104] width 30 height 21
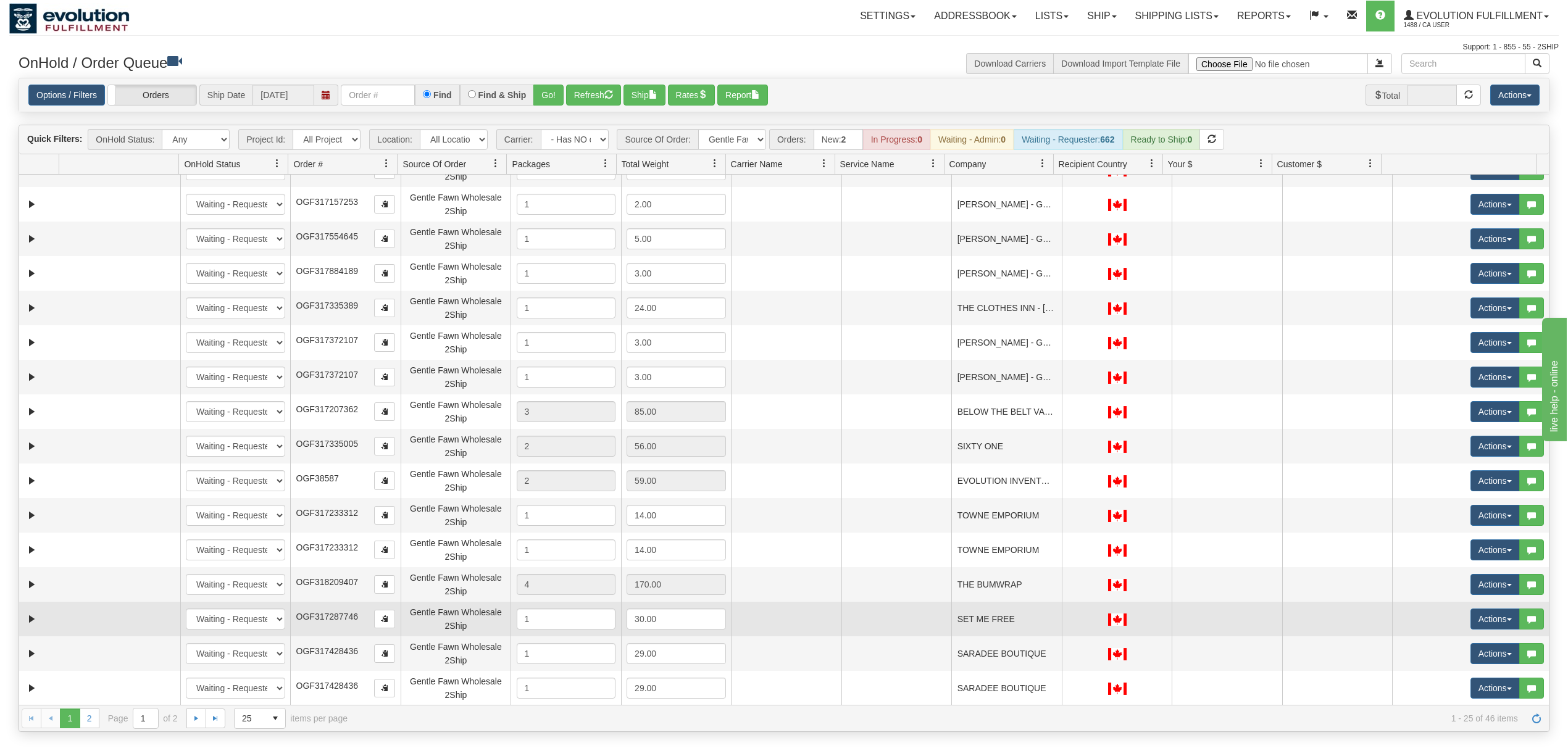
scroll to position [82, 0]
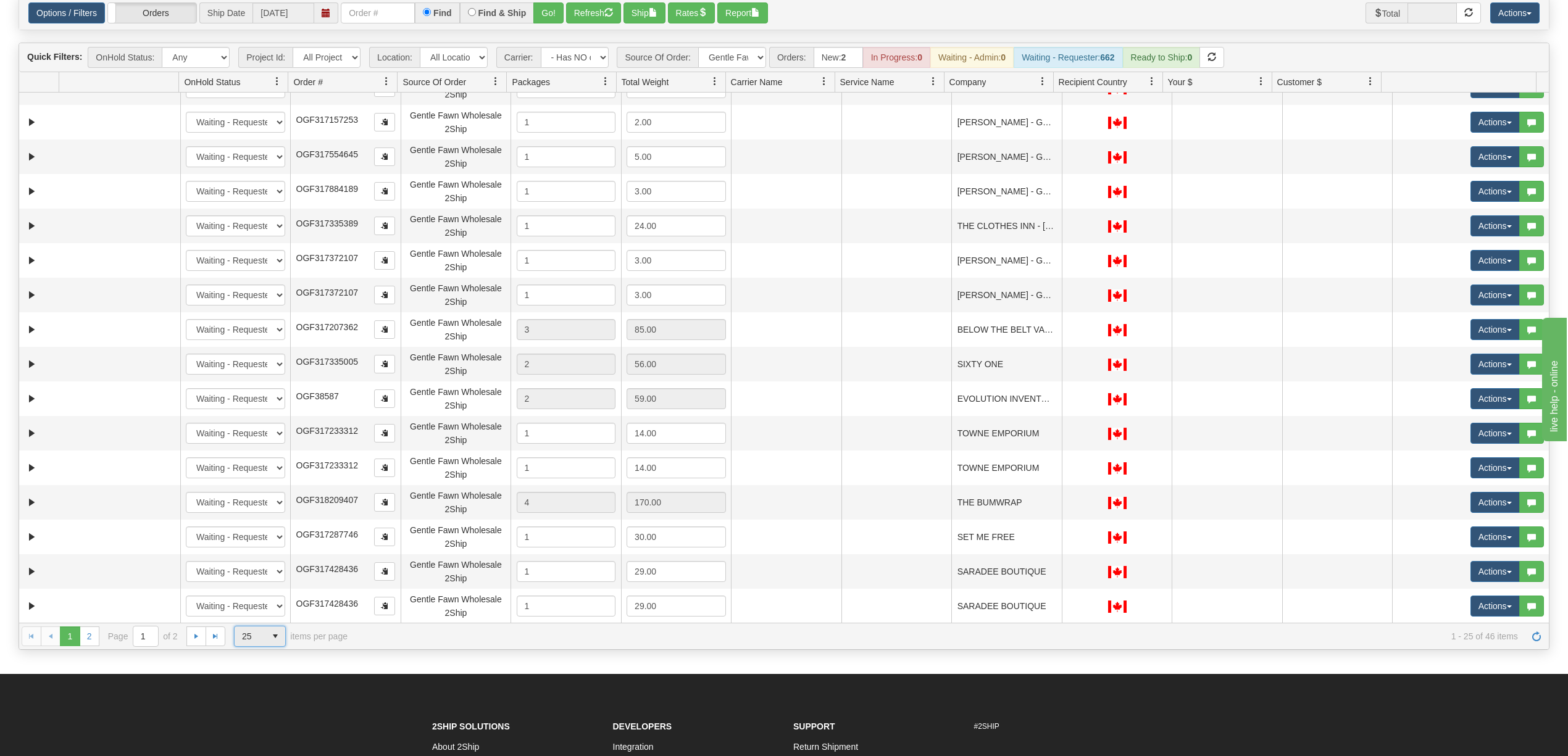
click at [263, 633] on span "25" at bounding box center [250, 636] width 31 height 20
click at [255, 710] on li "100" at bounding box center [260, 711] width 51 height 17
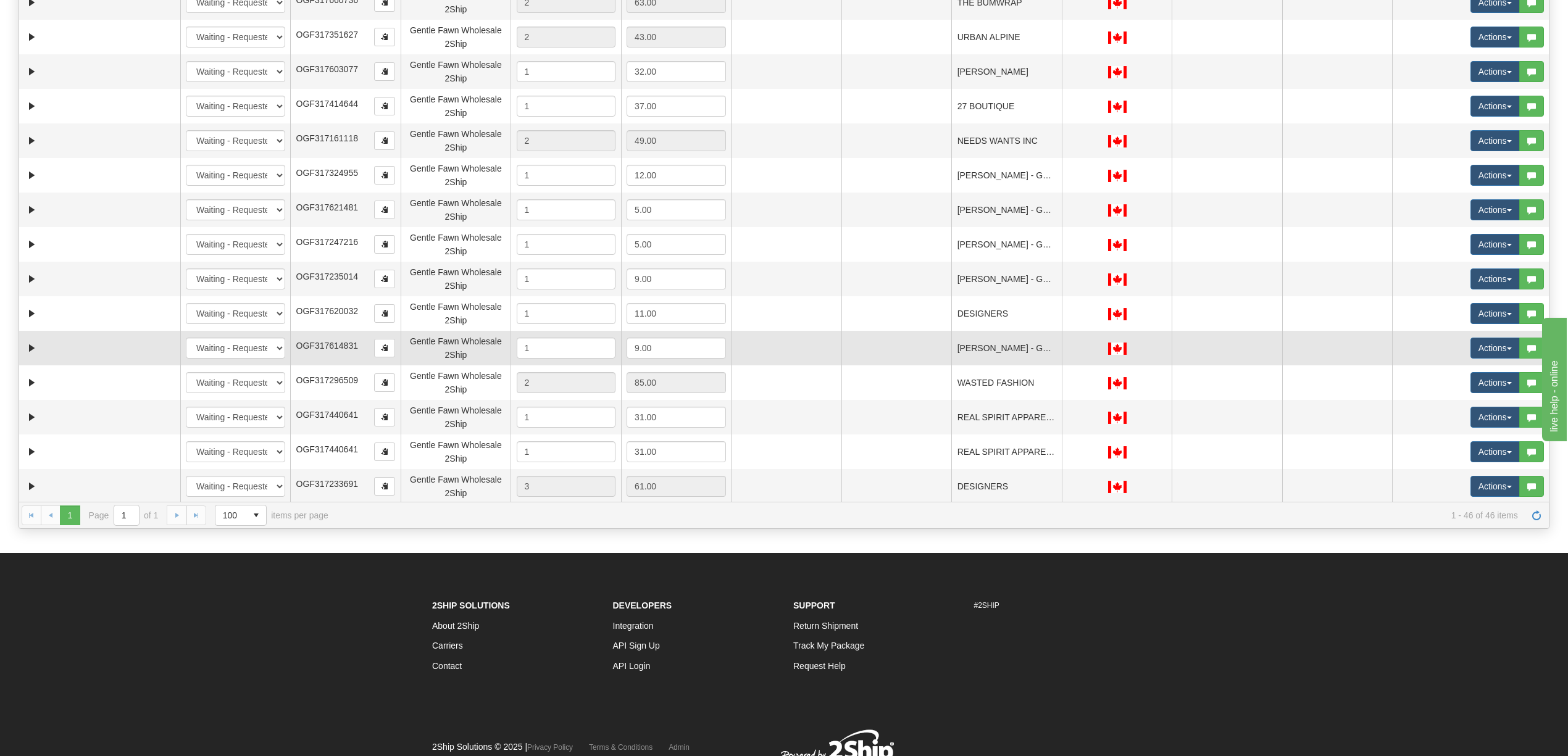
scroll to position [255, 0]
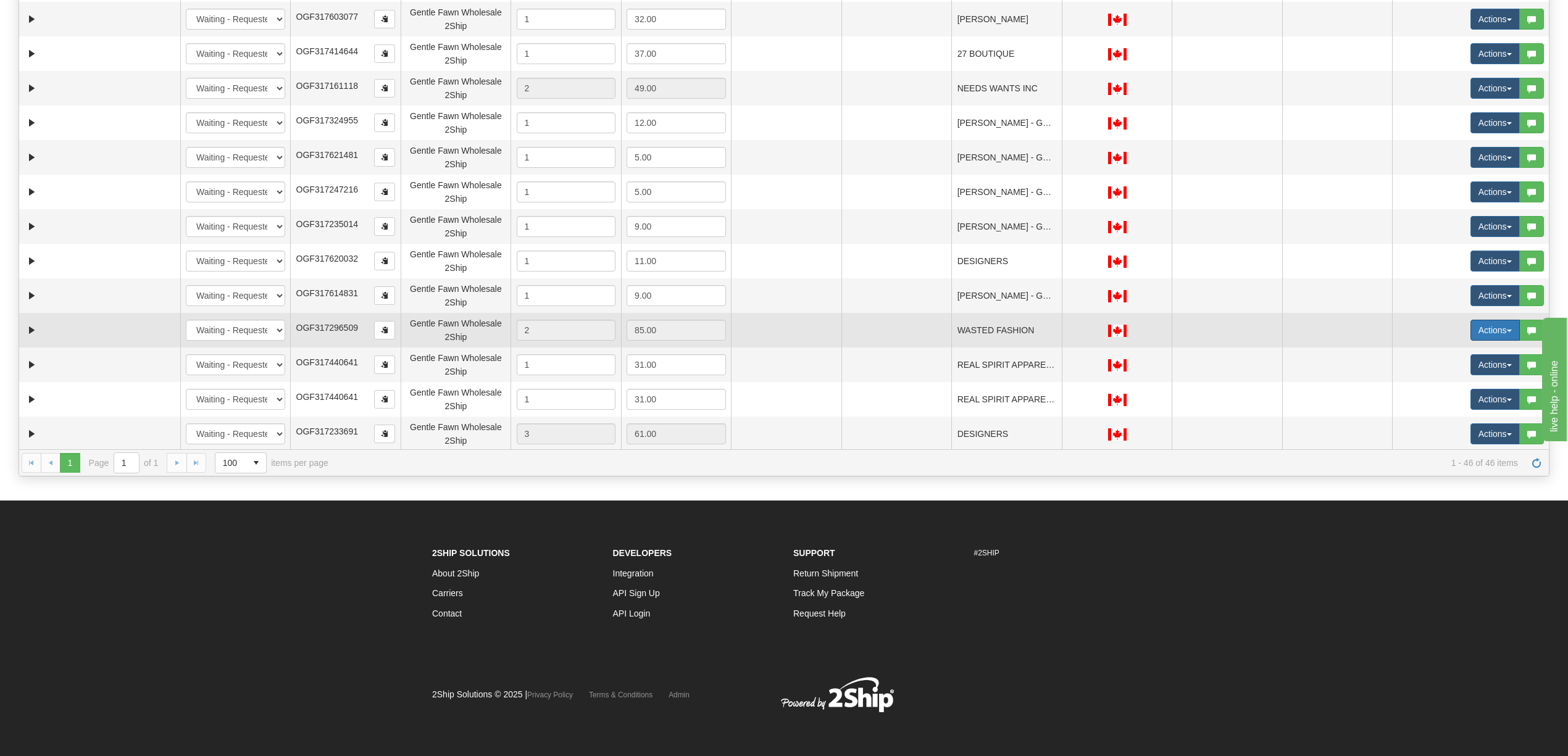
click at [1470, 326] on button "Actions" at bounding box center [1495, 330] width 50 height 21
click at [1452, 382] on span "Rate All Services" at bounding box center [1470, 386] width 74 height 10
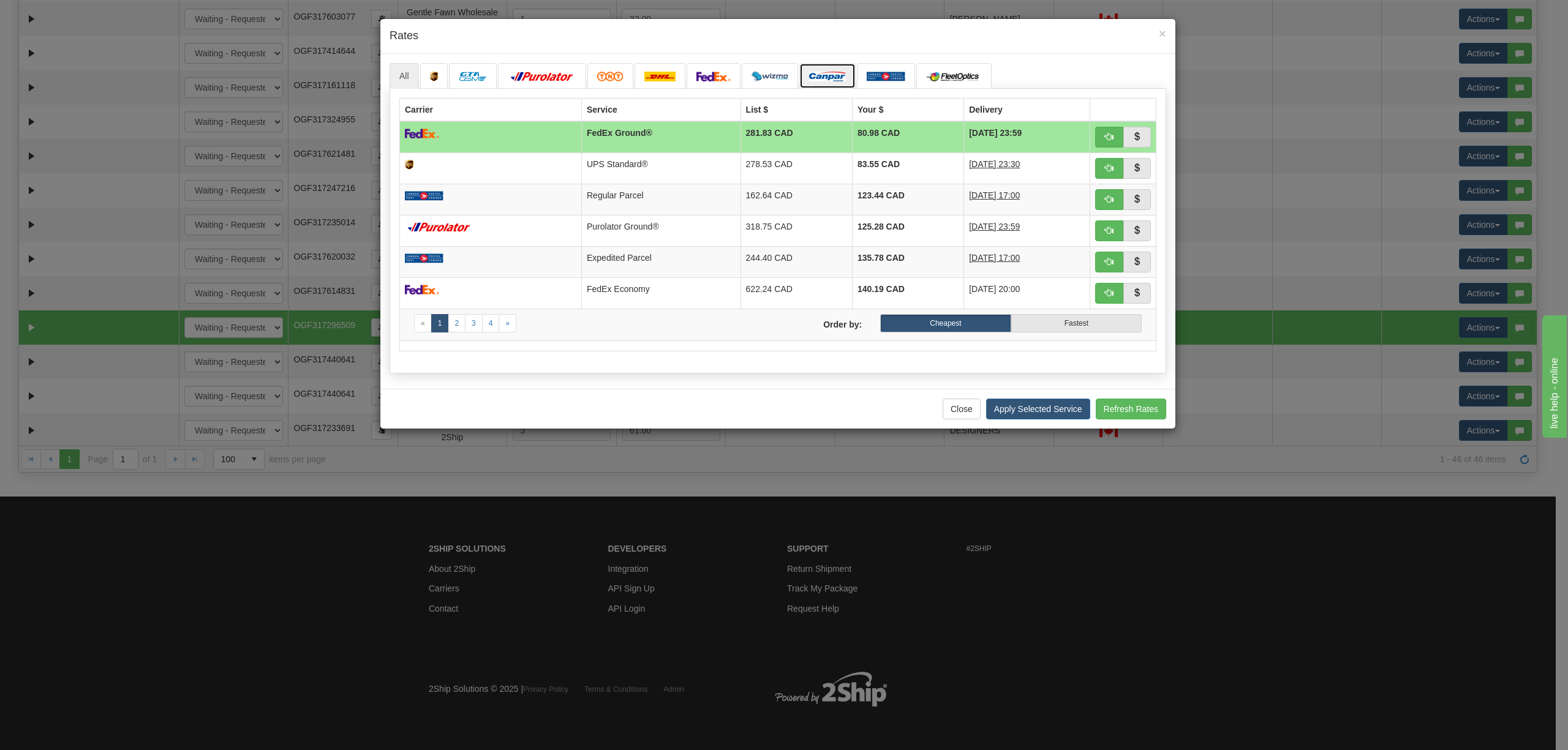
click at [831, 72] on img at bounding box center [827, 76] width 37 height 10
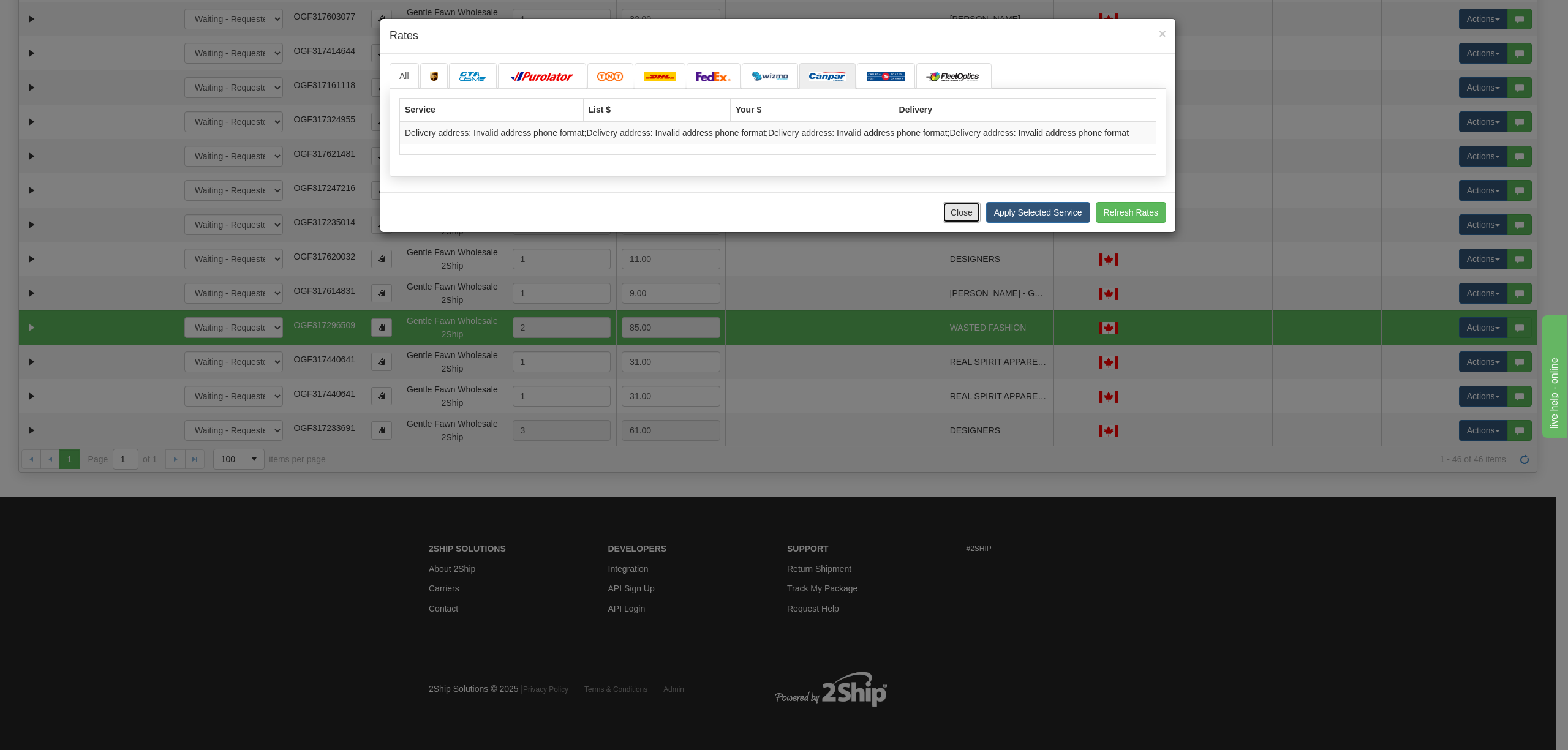
click at [950, 217] on button "Close" at bounding box center [962, 212] width 38 height 21
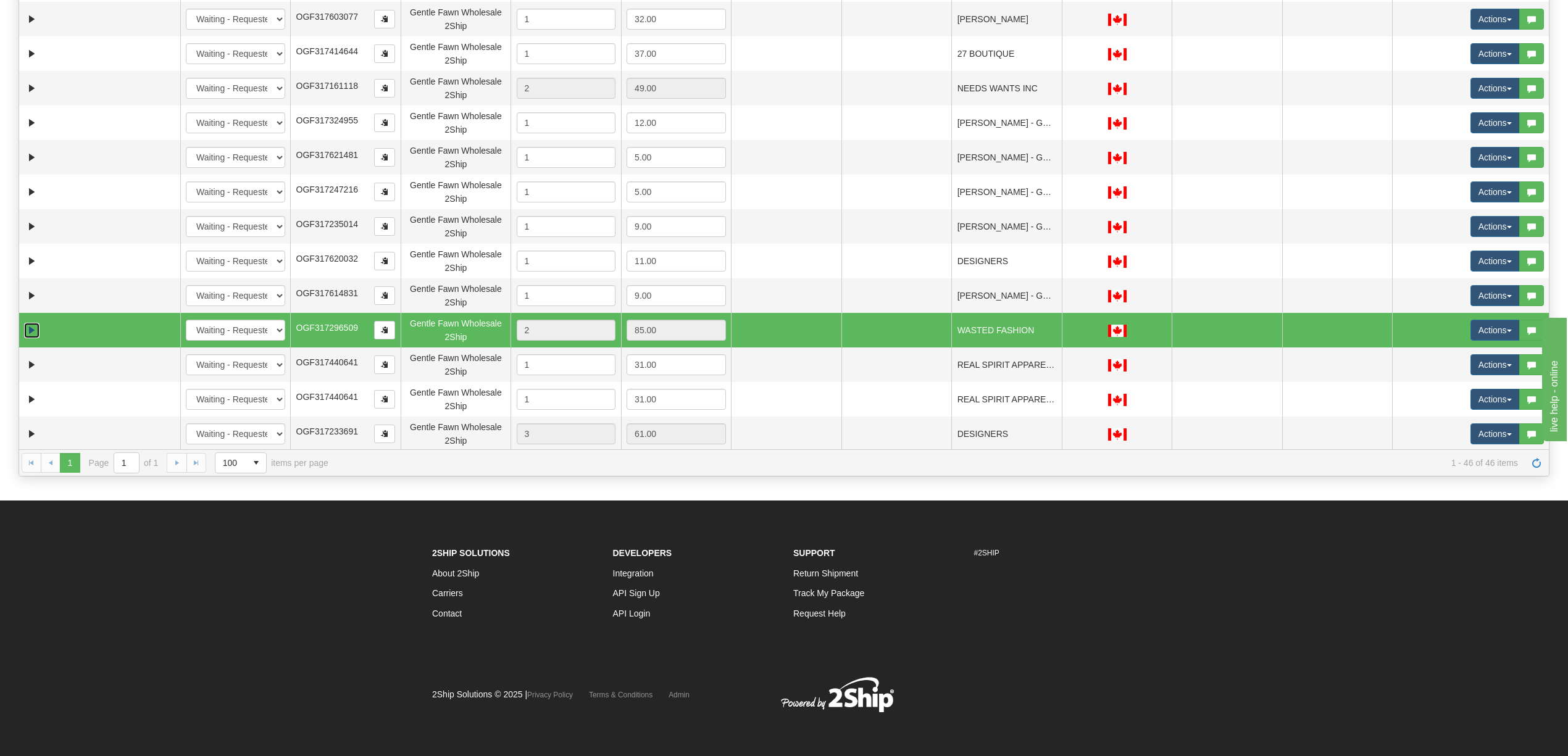
click at [31, 327] on link "Expand" at bounding box center [32, 330] width 15 height 15
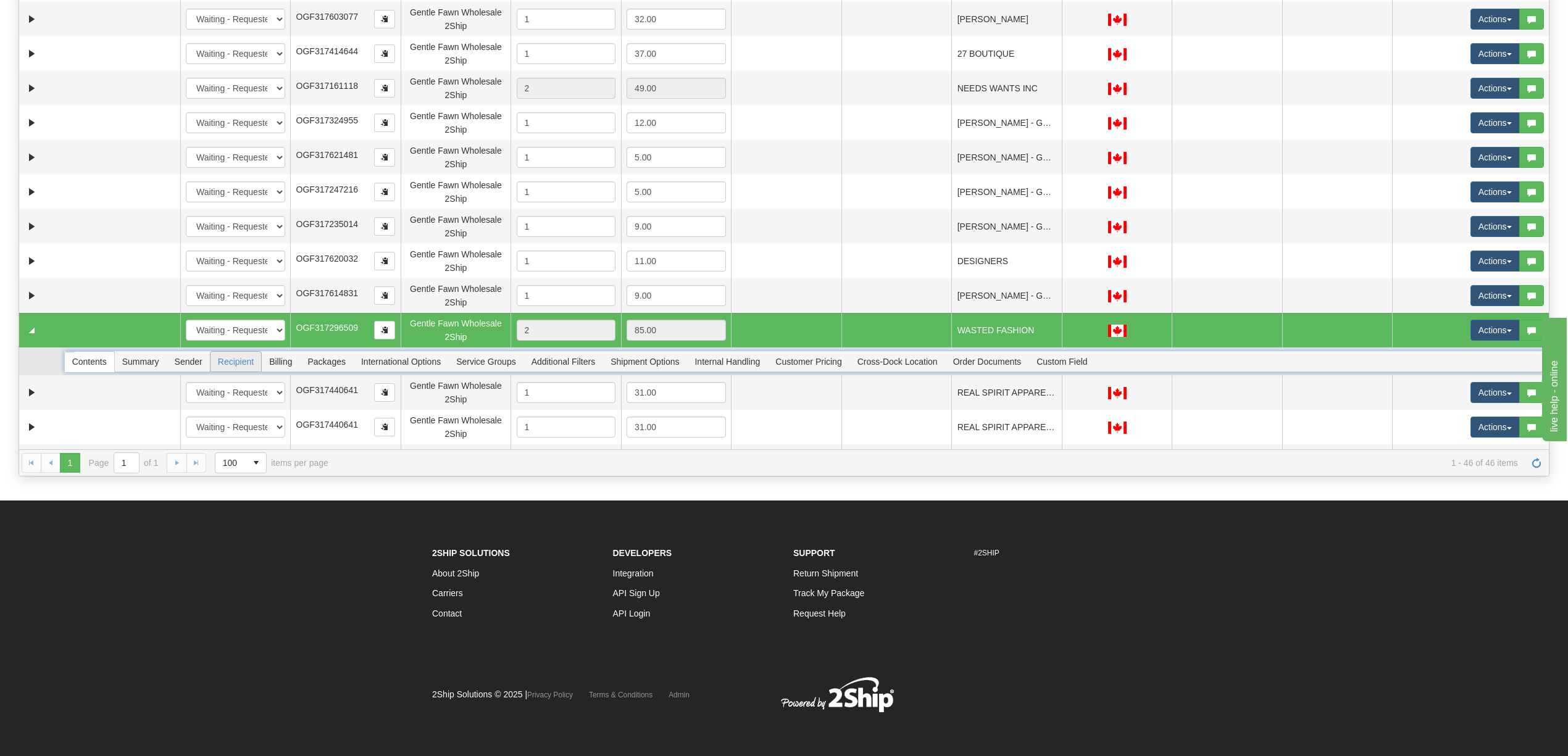
click at [248, 371] on span "Recipient" at bounding box center [236, 361] width 51 height 20
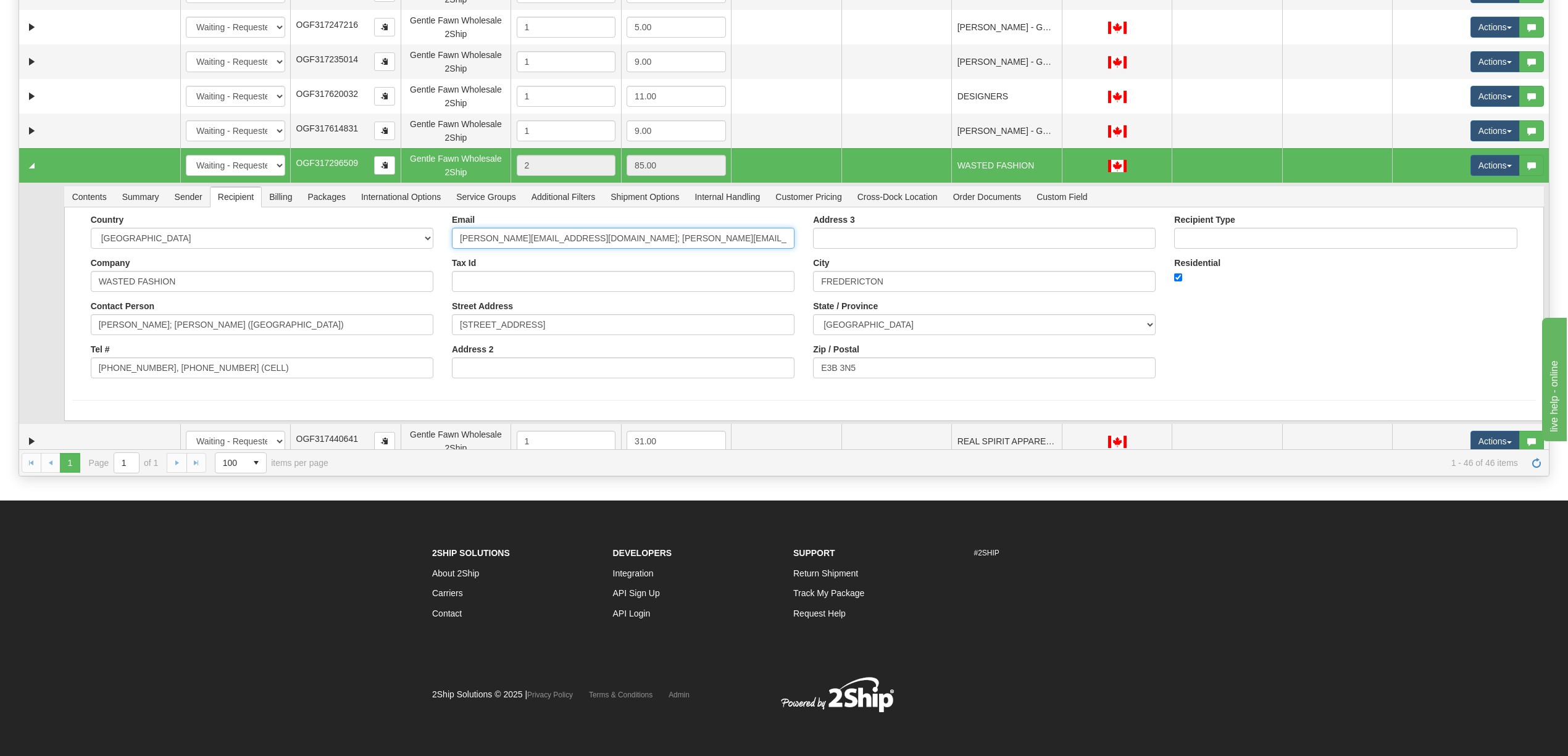
scroll to position [0, 22]
drag, startPoint x: 579, startPoint y: 241, endPoint x: 1274, endPoint y: 247, distance: 695.0
click at [1274, 247] on div "Country [GEOGRAPHIC_DATA] [GEOGRAPHIC_DATA] [GEOGRAPHIC_DATA] [GEOGRAPHIC_DATA]…" at bounding box center [804, 301] width 1463 height 173
type input "[PERSON_NAME][EMAIL_ADDRESS][DOMAIN_NAME]"
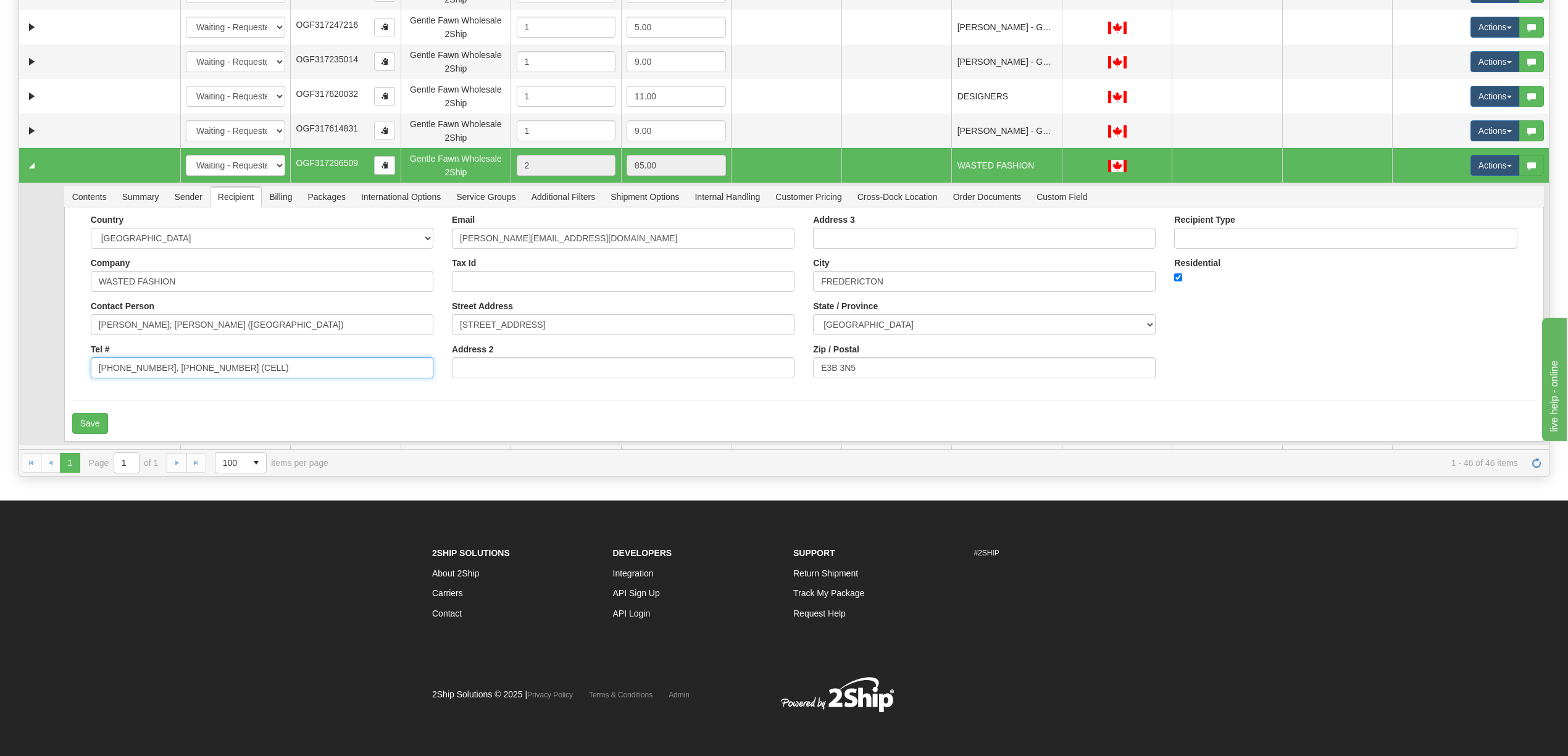
drag, startPoint x: 154, startPoint y: 366, endPoint x: 531, endPoint y: 388, distance: 377.6
click at [521, 390] on form "Country [GEOGRAPHIC_DATA] [GEOGRAPHIC_DATA] [GEOGRAPHIC_DATA] [GEOGRAPHIC_DATA]…" at bounding box center [804, 324] width 1463 height 219
type input "[PHONE_NUMBER]"
click at [1335, 332] on div "Country [GEOGRAPHIC_DATA] [GEOGRAPHIC_DATA] [GEOGRAPHIC_DATA] [GEOGRAPHIC_DATA]…" at bounding box center [804, 301] width 1463 height 173
click at [99, 416] on button "Save" at bounding box center [90, 423] width 36 height 21
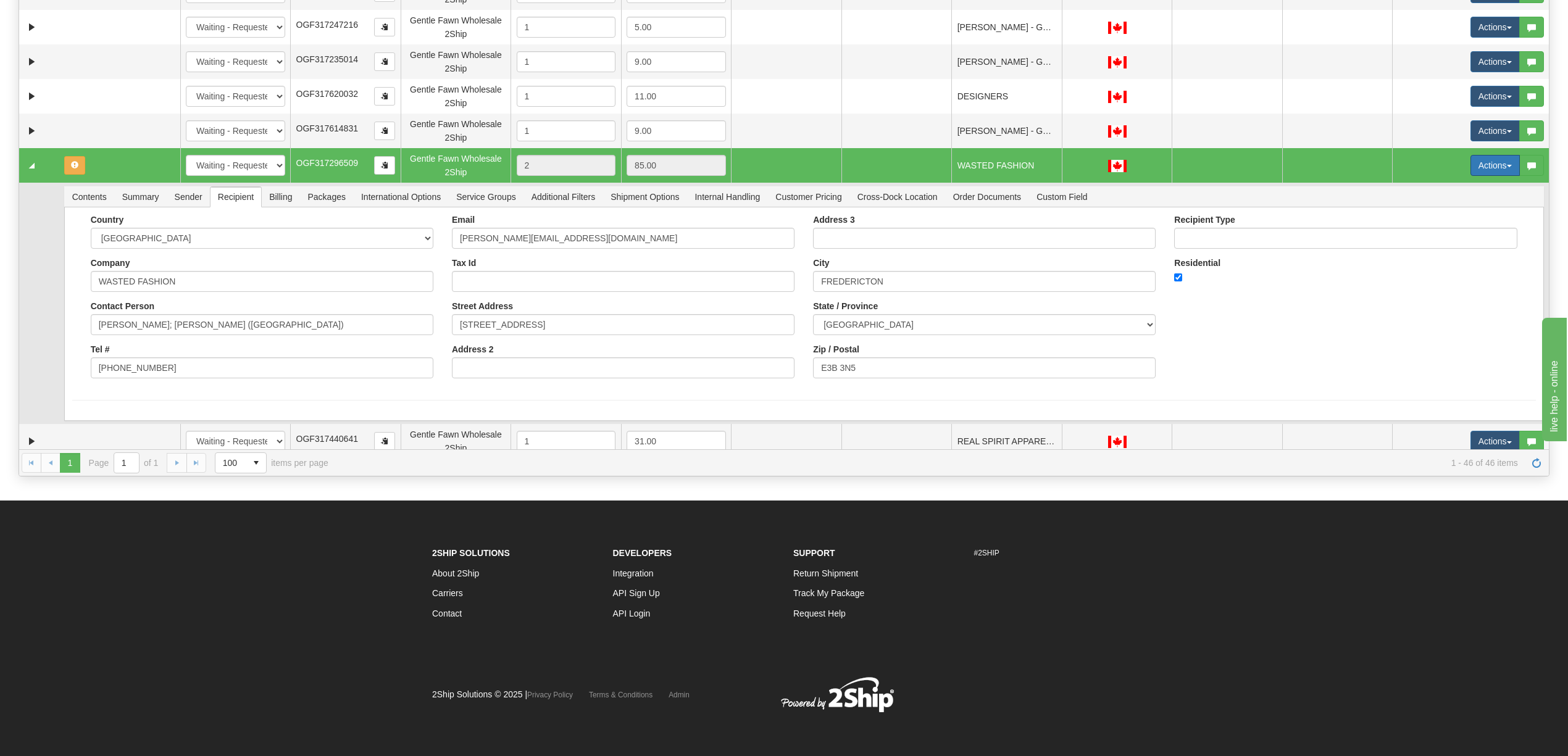
click at [1470, 166] on button "Actions" at bounding box center [1495, 165] width 50 height 21
click at [1457, 213] on link "Rate All Services" at bounding box center [1470, 221] width 99 height 16
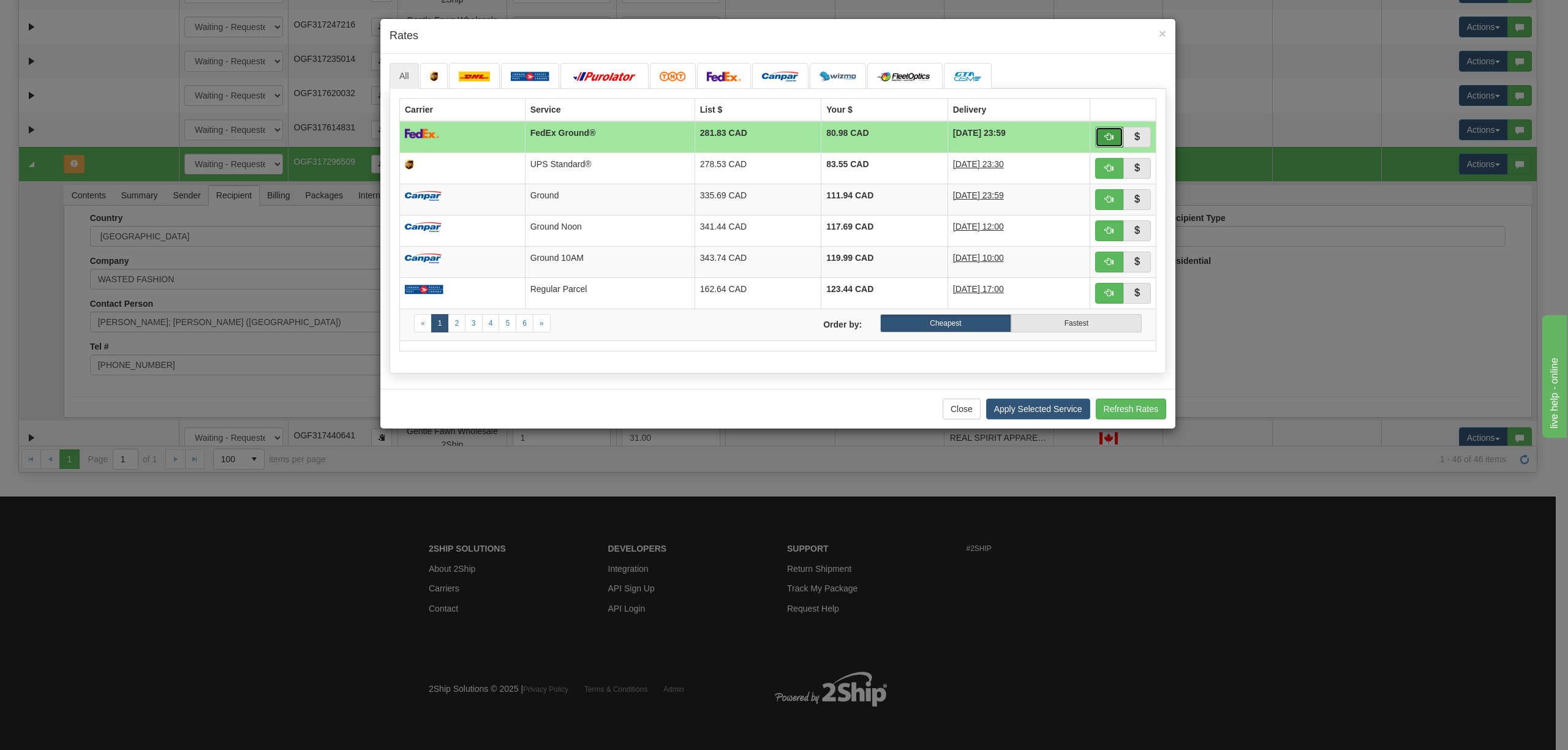
click at [1109, 140] on span "button" at bounding box center [1109, 136] width 9 height 9
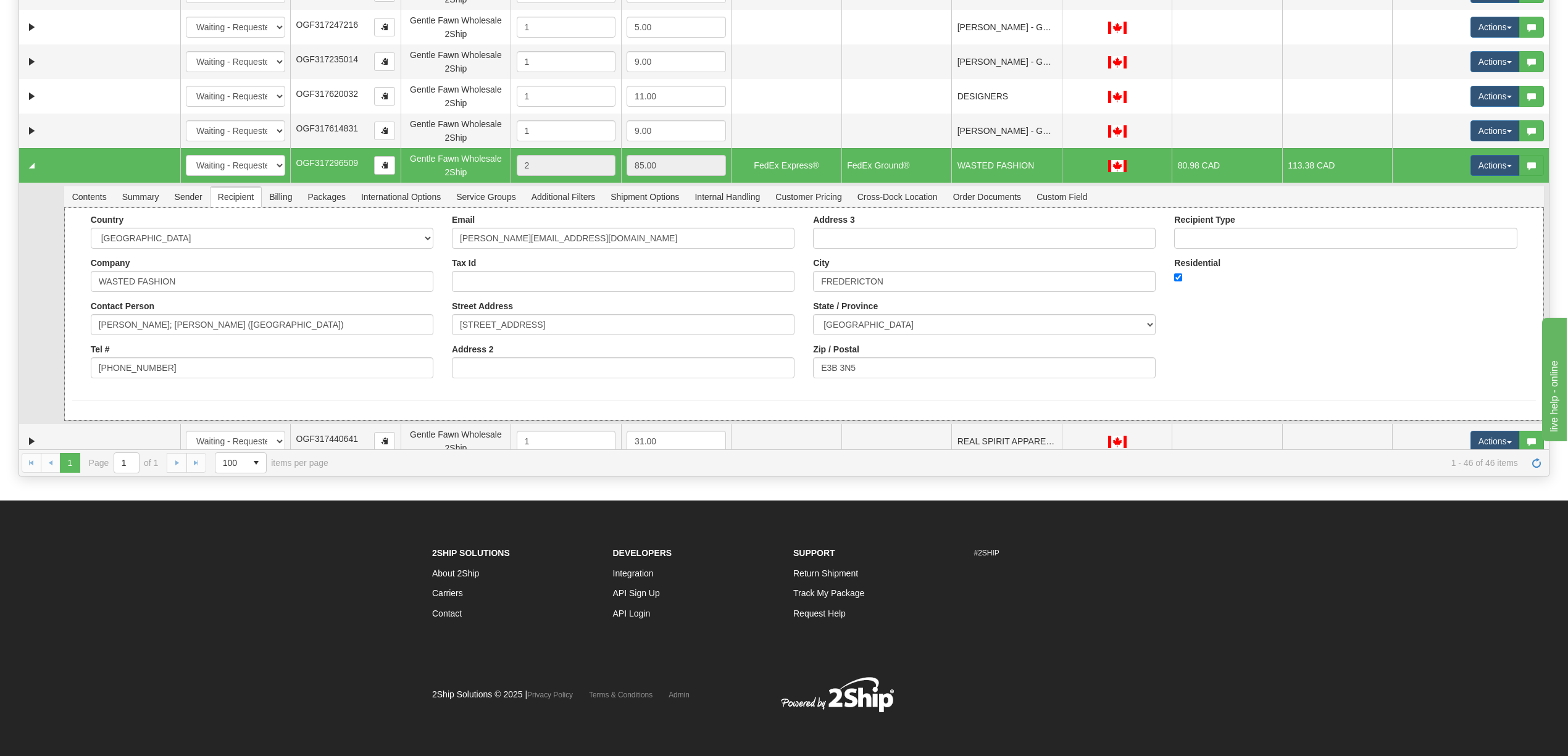
click at [1292, 351] on div "Country [GEOGRAPHIC_DATA] [GEOGRAPHIC_DATA] [GEOGRAPHIC_DATA] [GEOGRAPHIC_DATA]…" at bounding box center [804, 301] width 1463 height 173
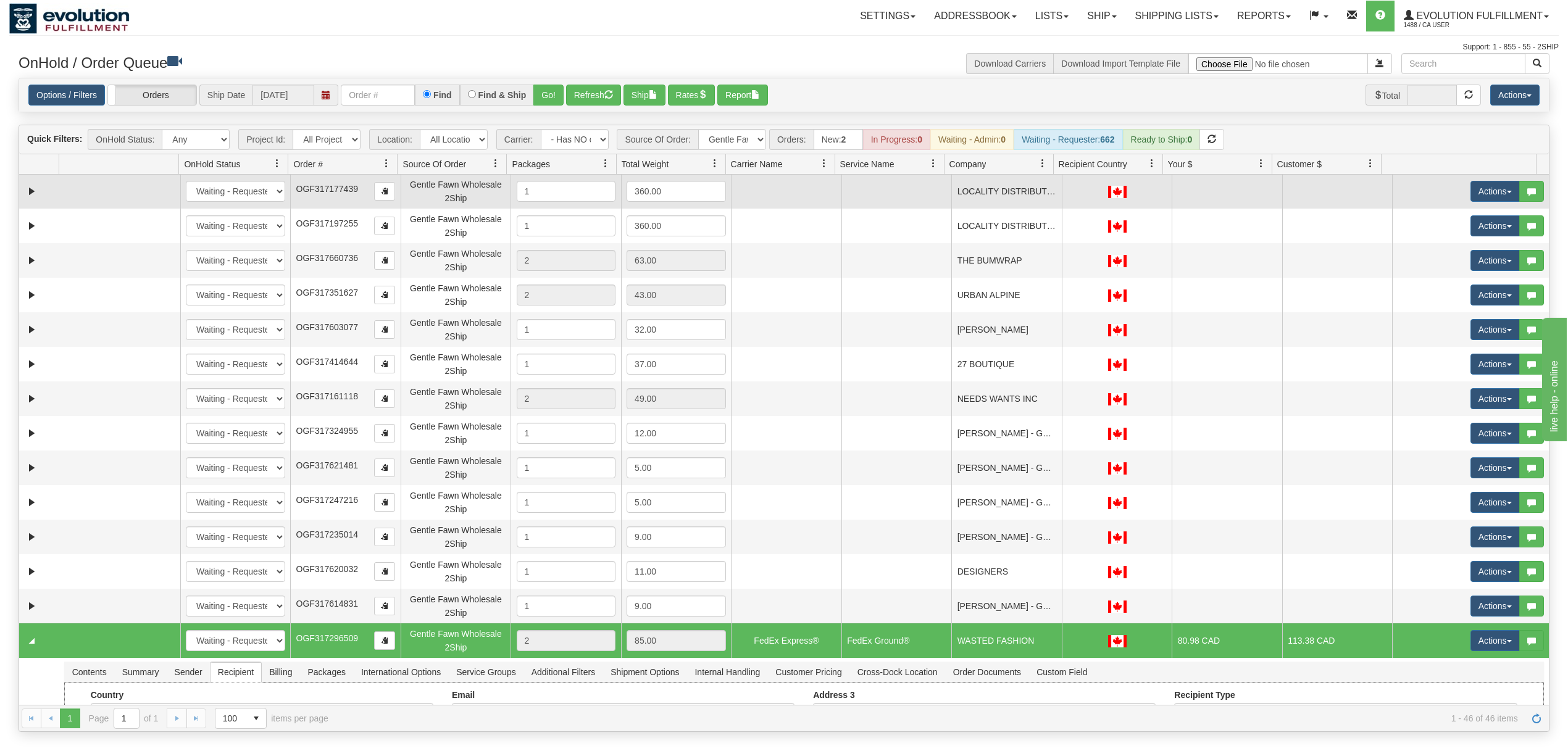
scroll to position [894, 0]
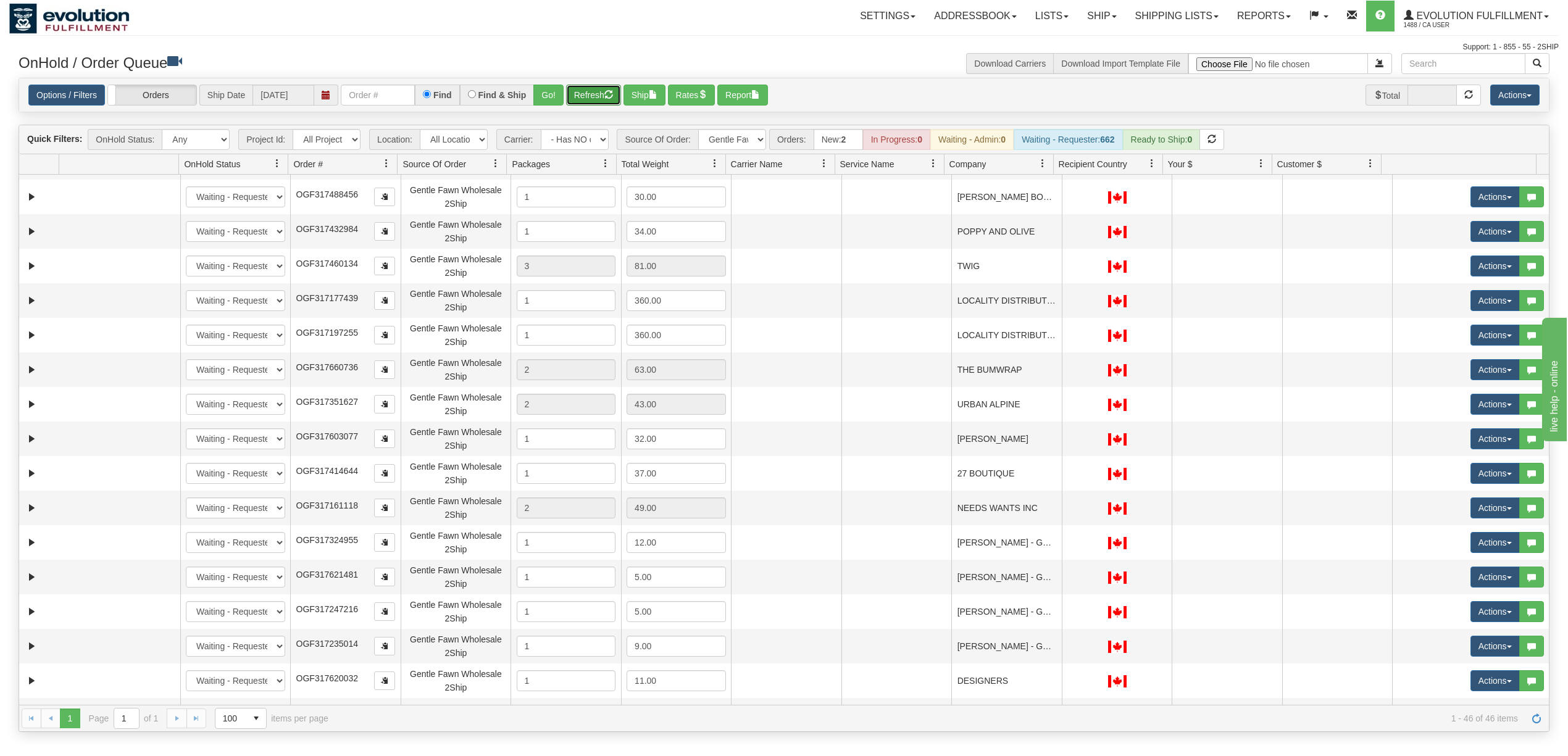
click at [588, 94] on button "Refresh" at bounding box center [594, 95] width 55 height 21
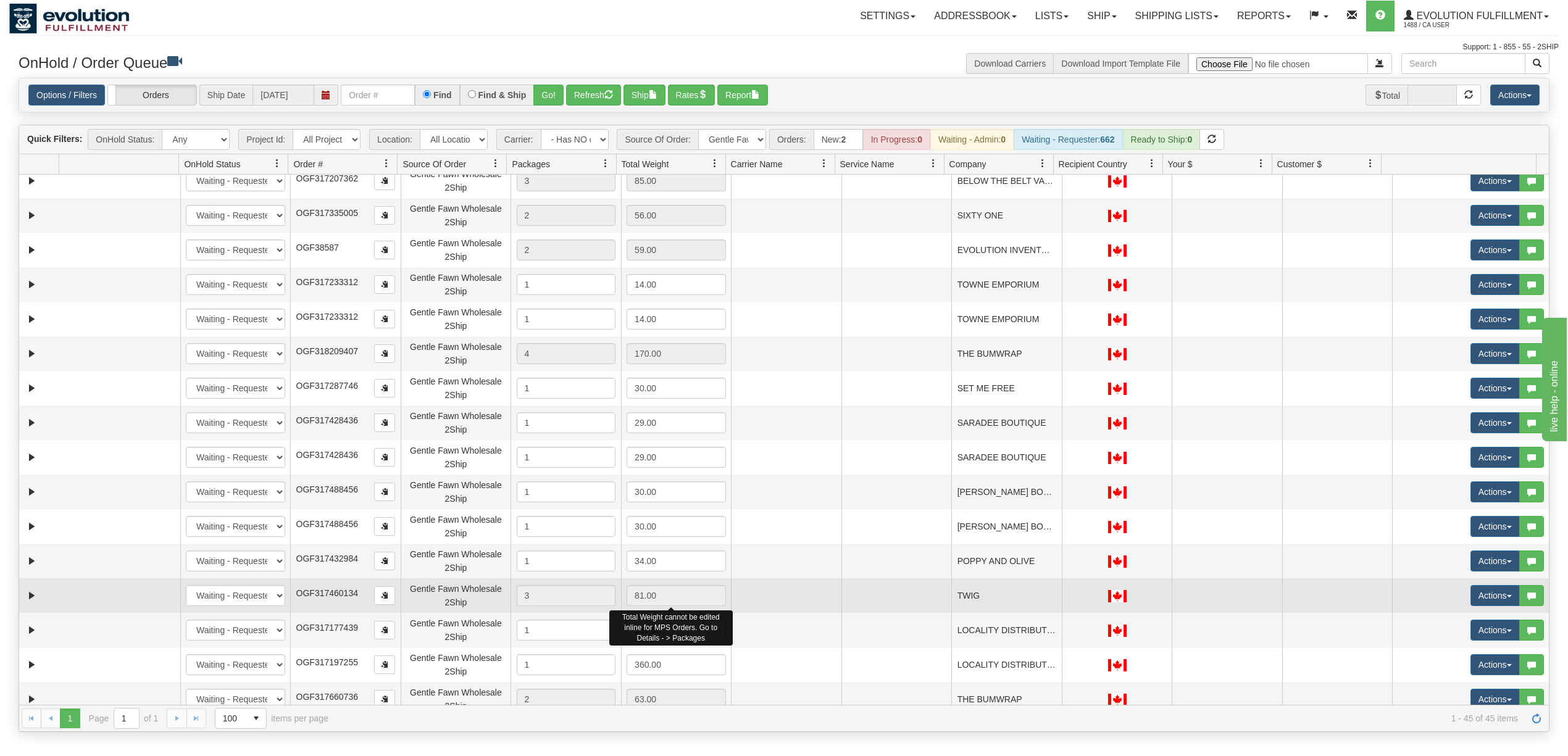
scroll to position [647, 0]
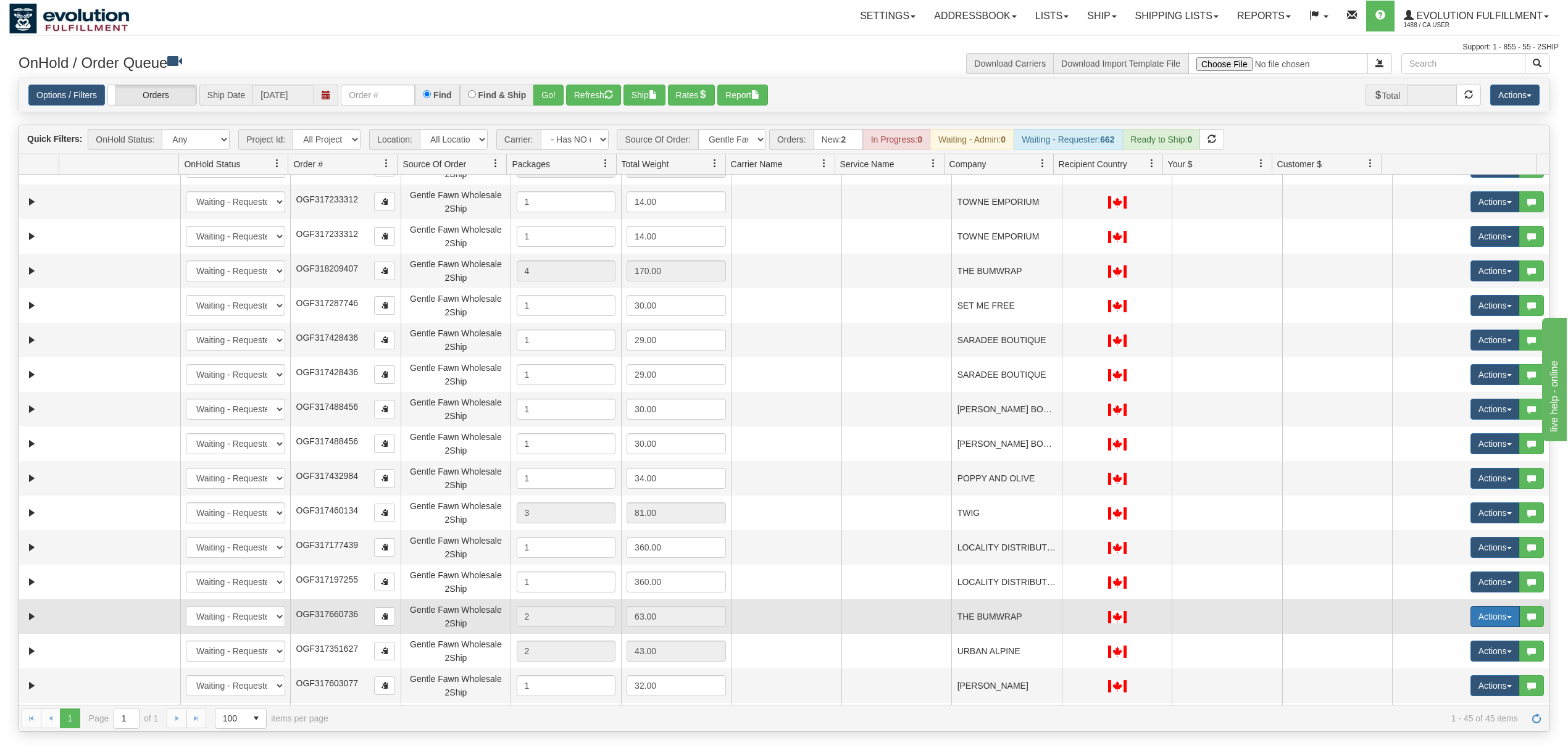
click at [1503, 610] on button "Actions" at bounding box center [1495, 616] width 50 height 21
click at [1458, 669] on span "Rate All Services" at bounding box center [1470, 672] width 74 height 10
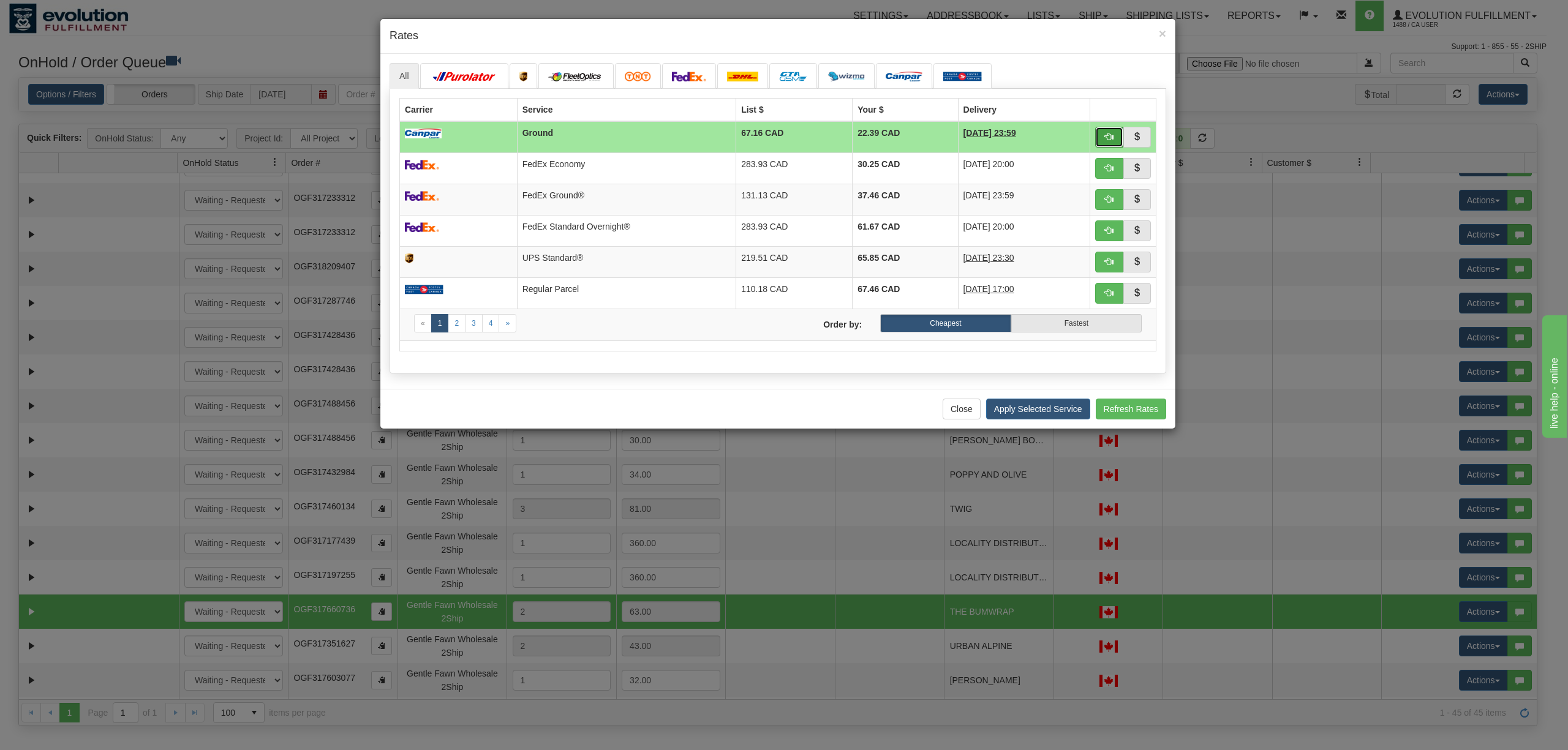
click at [1111, 136] on span "button" at bounding box center [1109, 136] width 9 height 9
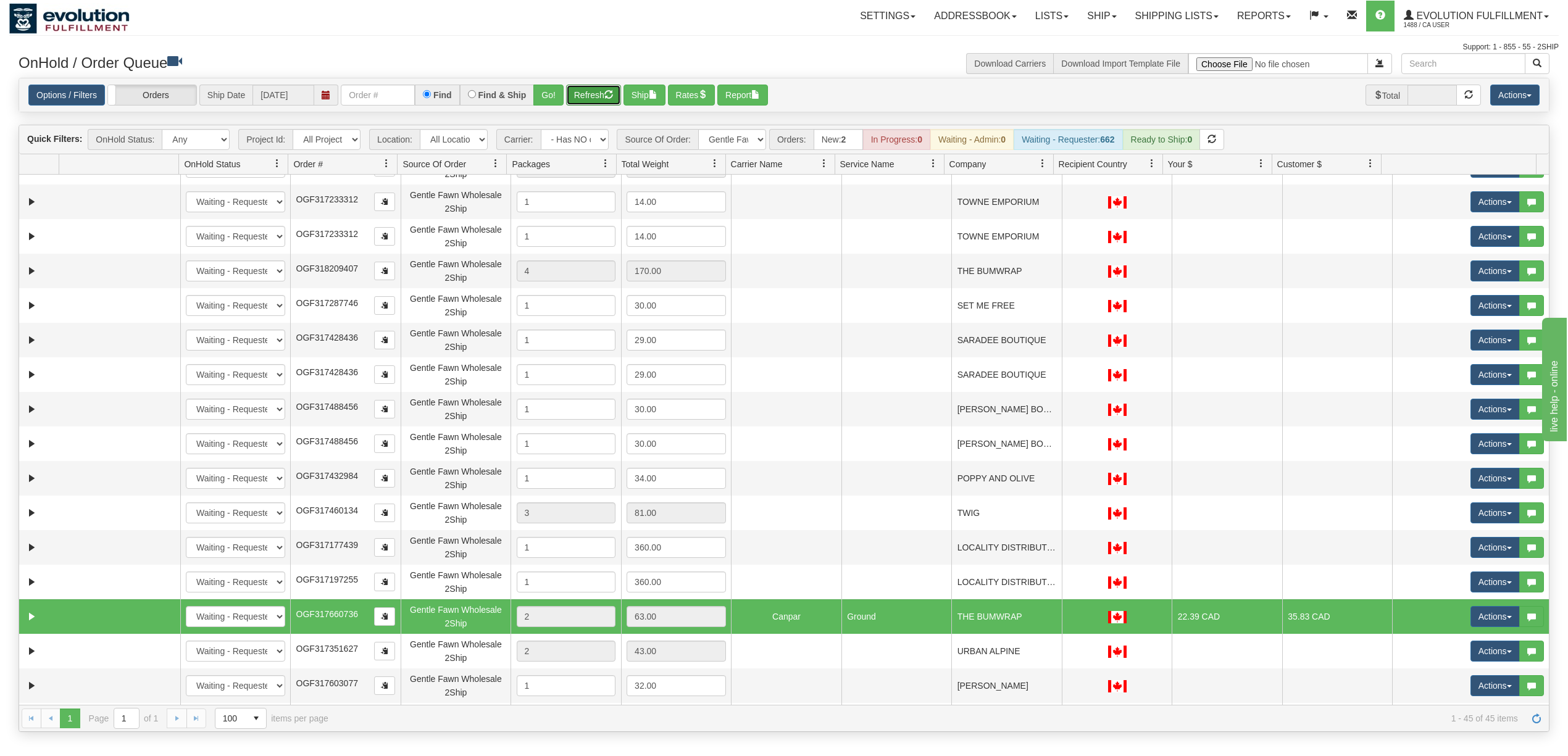
click at [588, 100] on button "Refresh" at bounding box center [594, 95] width 55 height 21
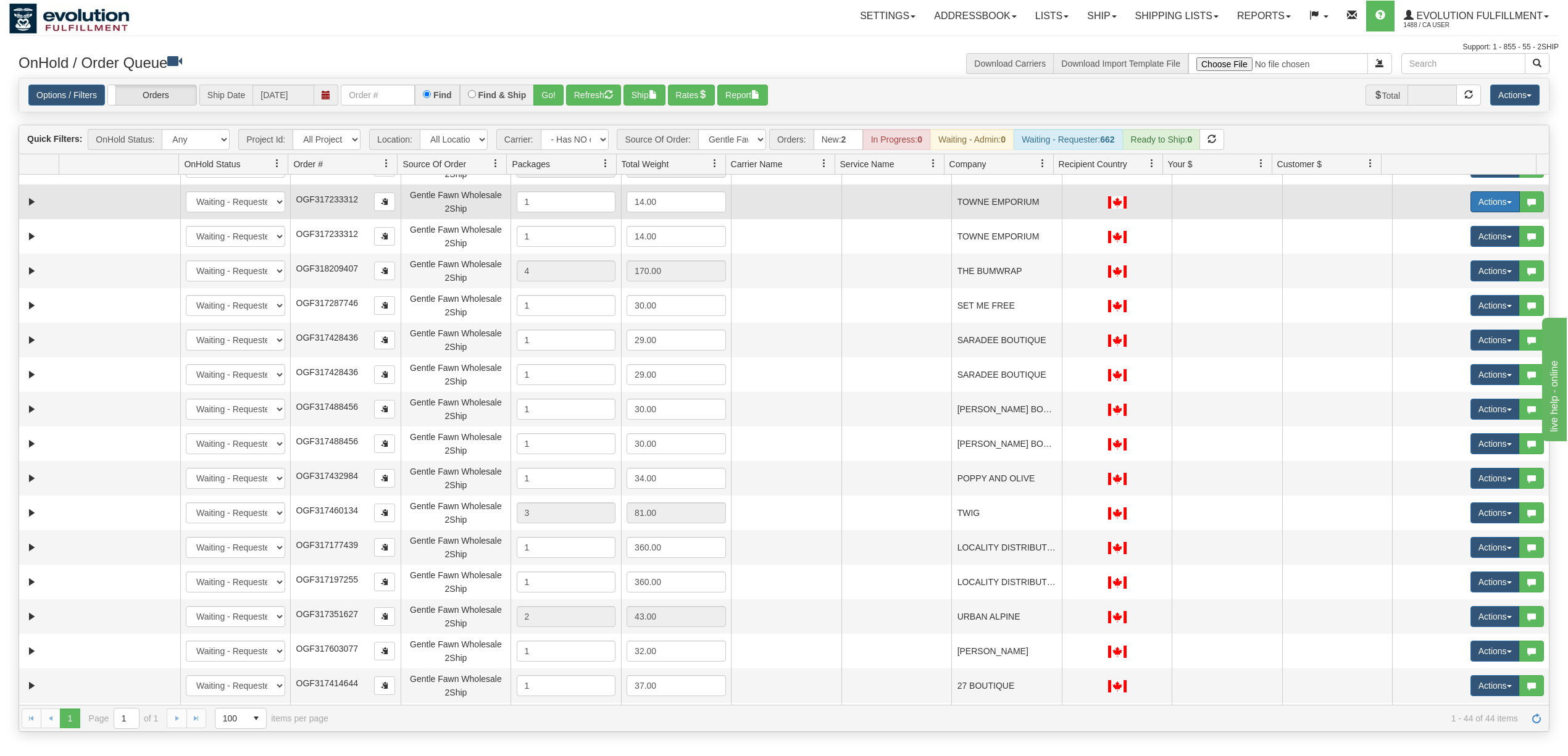
click at [1473, 204] on button "Actions" at bounding box center [1495, 202] width 50 height 21
click at [1444, 294] on span "Delete" at bounding box center [1449, 290] width 33 height 10
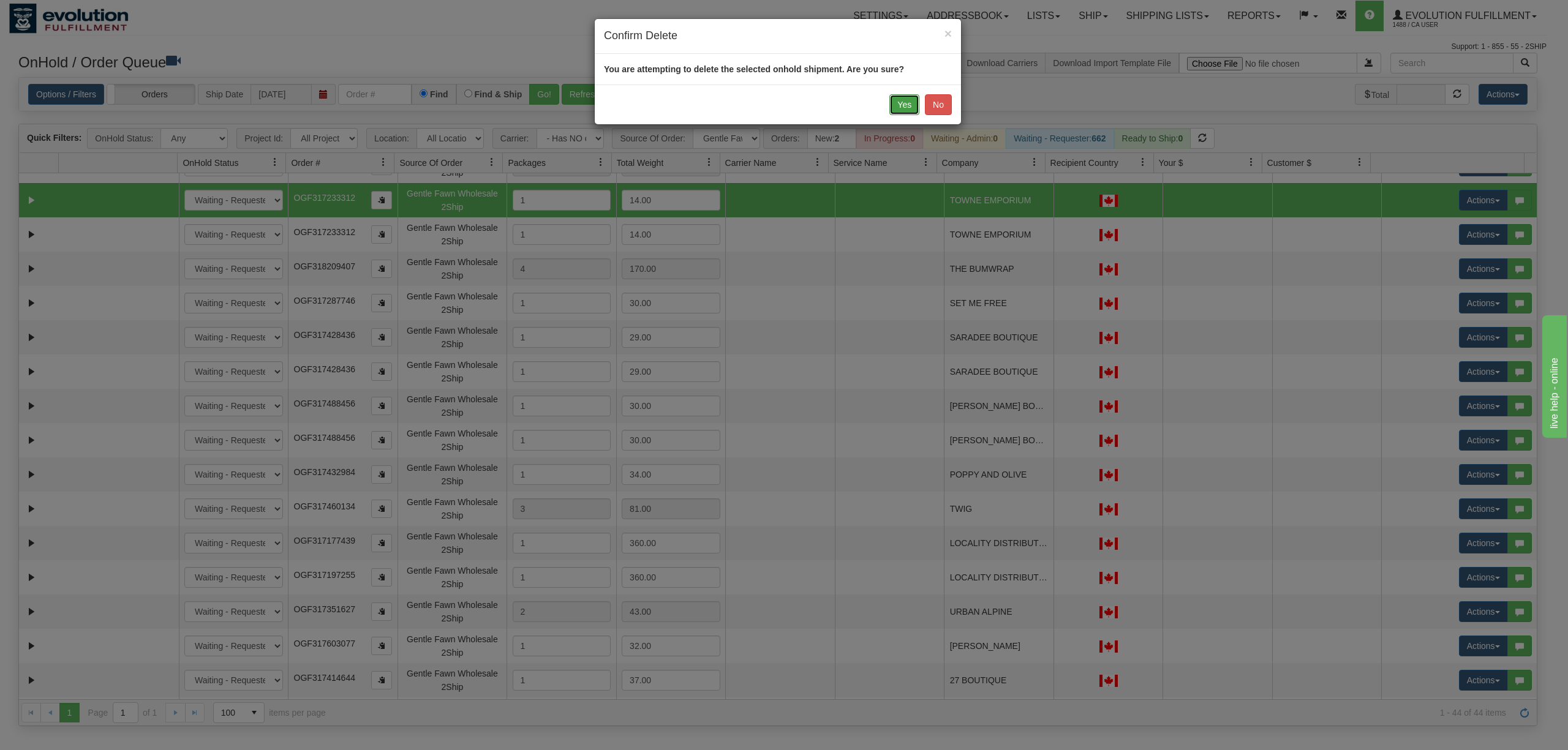
click at [900, 110] on button "Yes" at bounding box center [904, 104] width 30 height 21
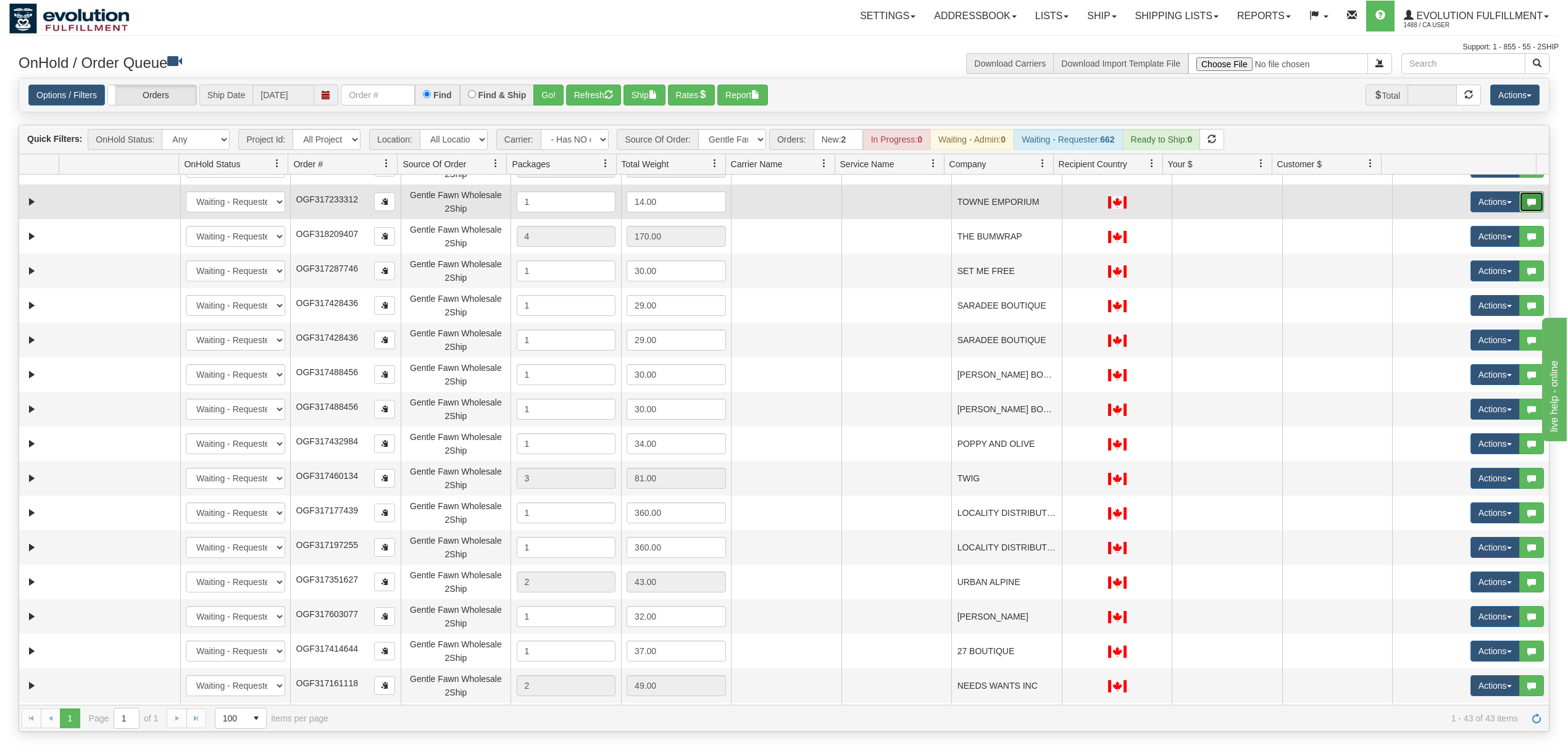
click at [1519, 197] on button "button" at bounding box center [1532, 202] width 25 height 21
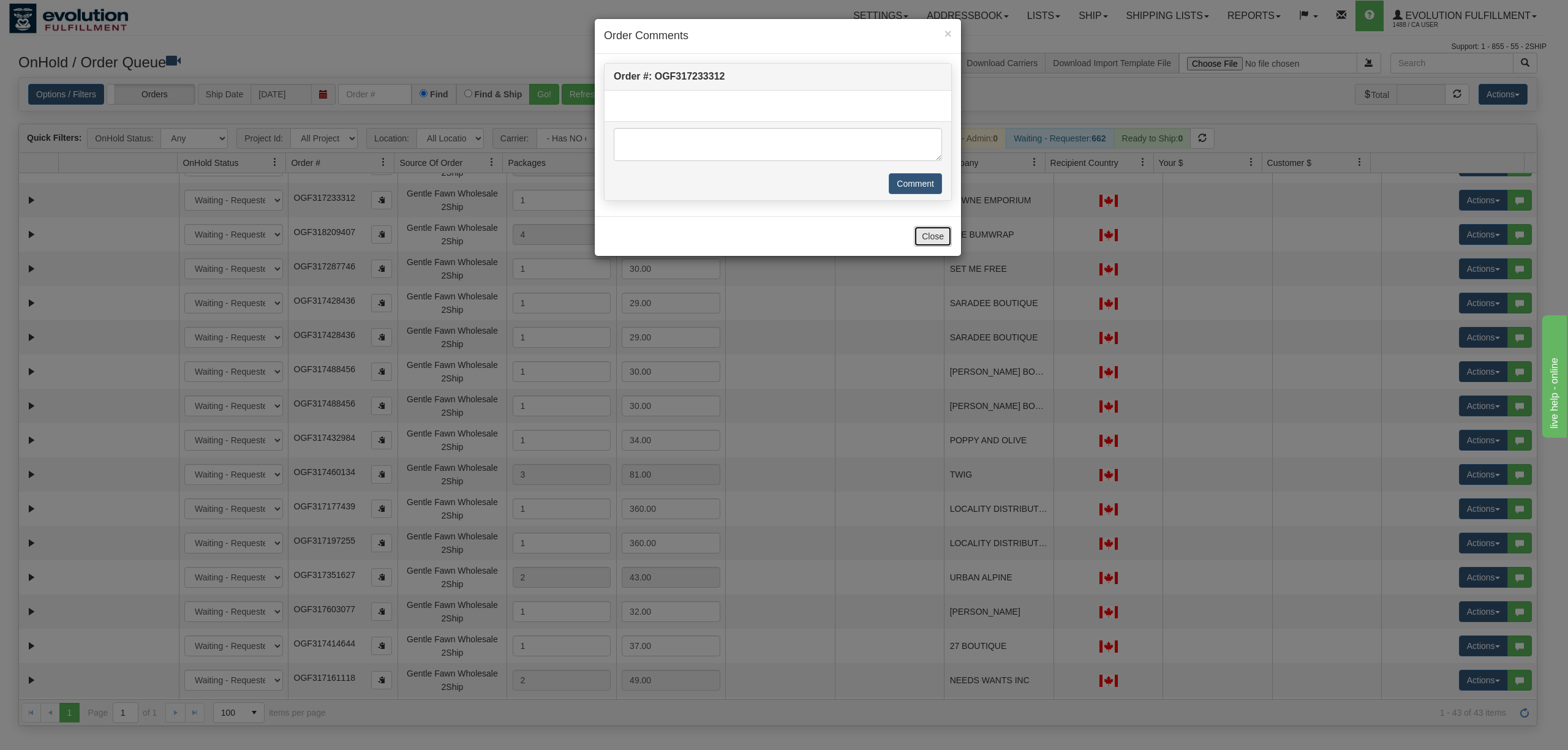
click at [920, 234] on button "Close" at bounding box center [933, 236] width 38 height 21
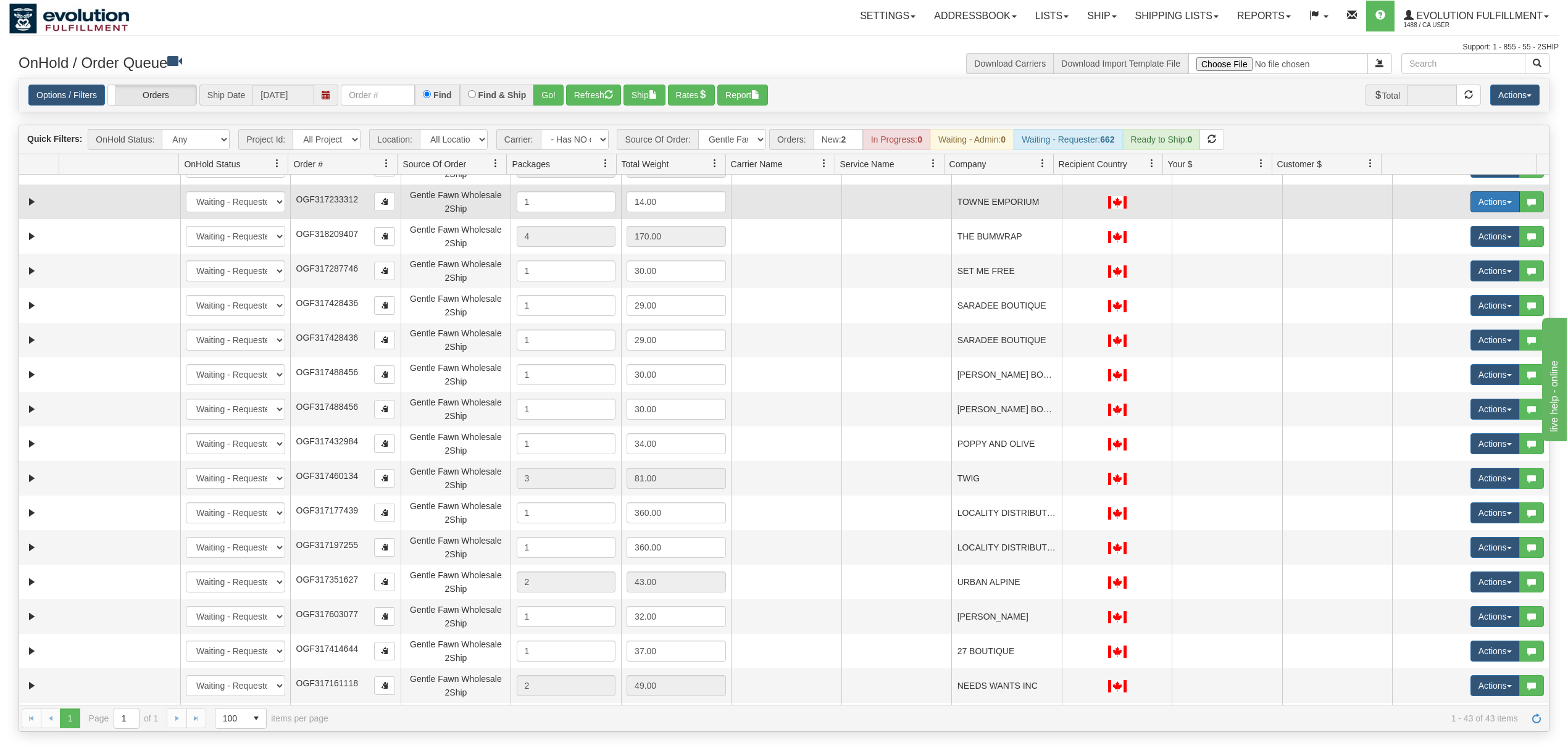
click at [1472, 202] on button "Actions" at bounding box center [1495, 202] width 50 height 21
click at [1463, 255] on span "Rate All Services" at bounding box center [1470, 257] width 74 height 10
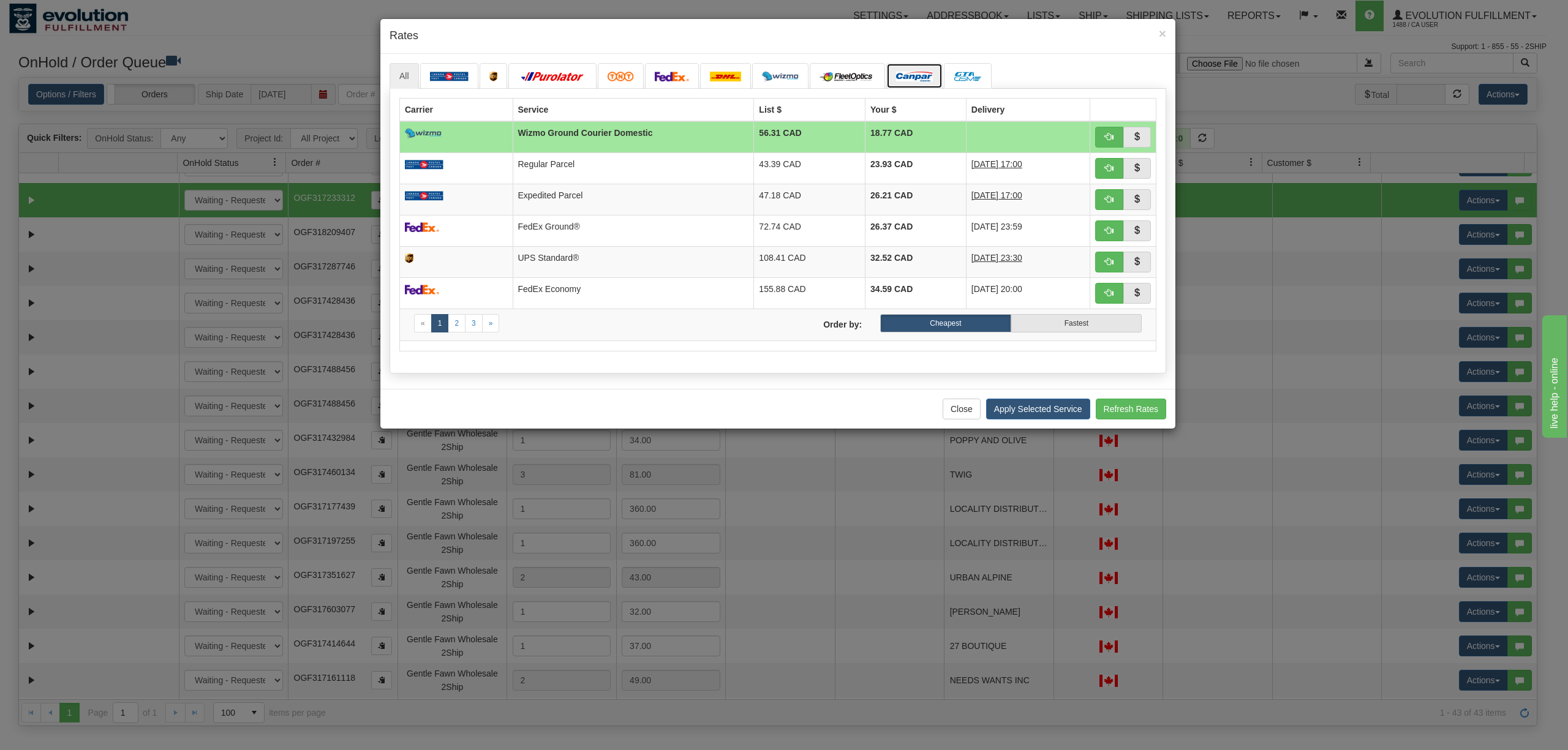
click at [915, 77] on img at bounding box center [915, 76] width 37 height 10
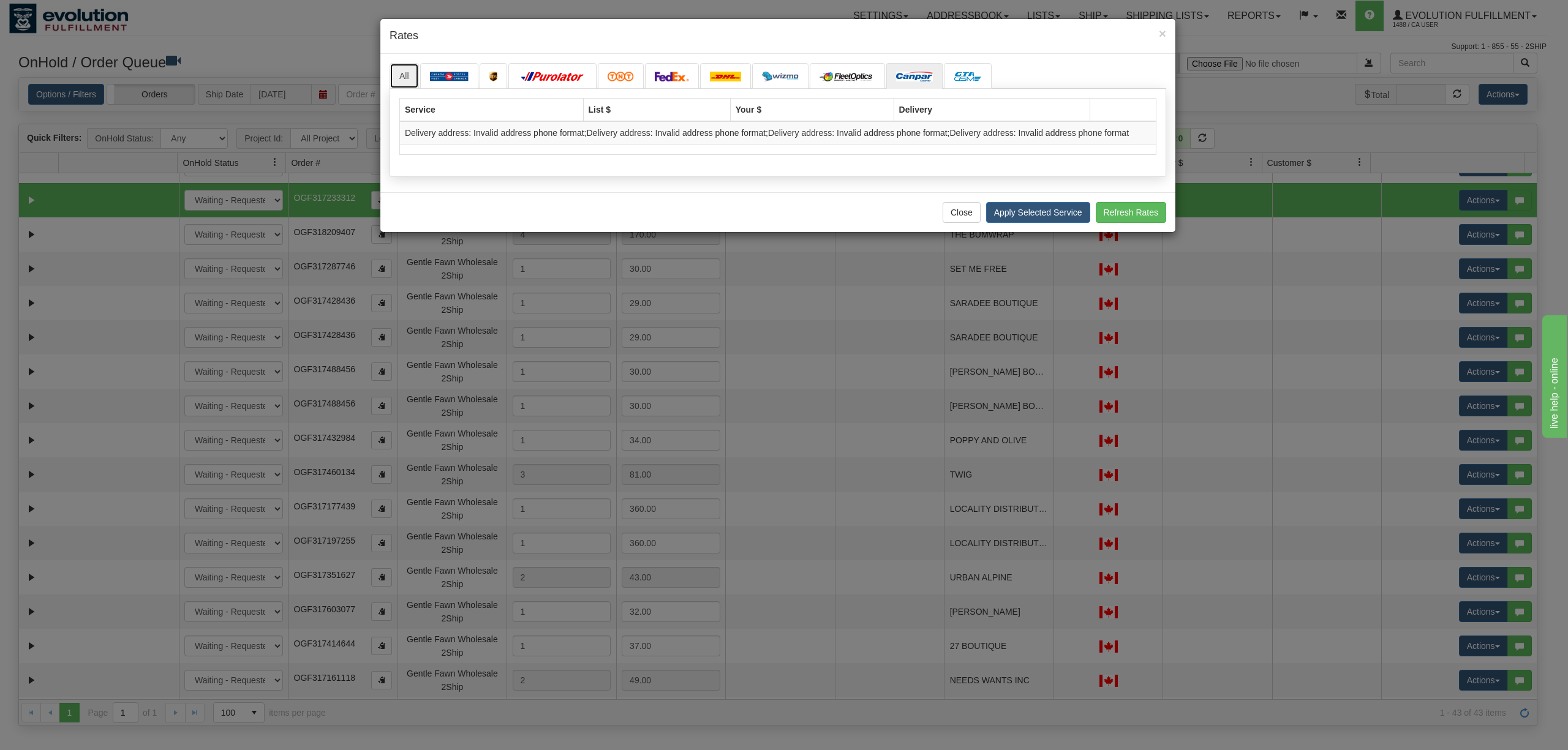
click at [414, 70] on link "All" at bounding box center [404, 76] width 29 height 26
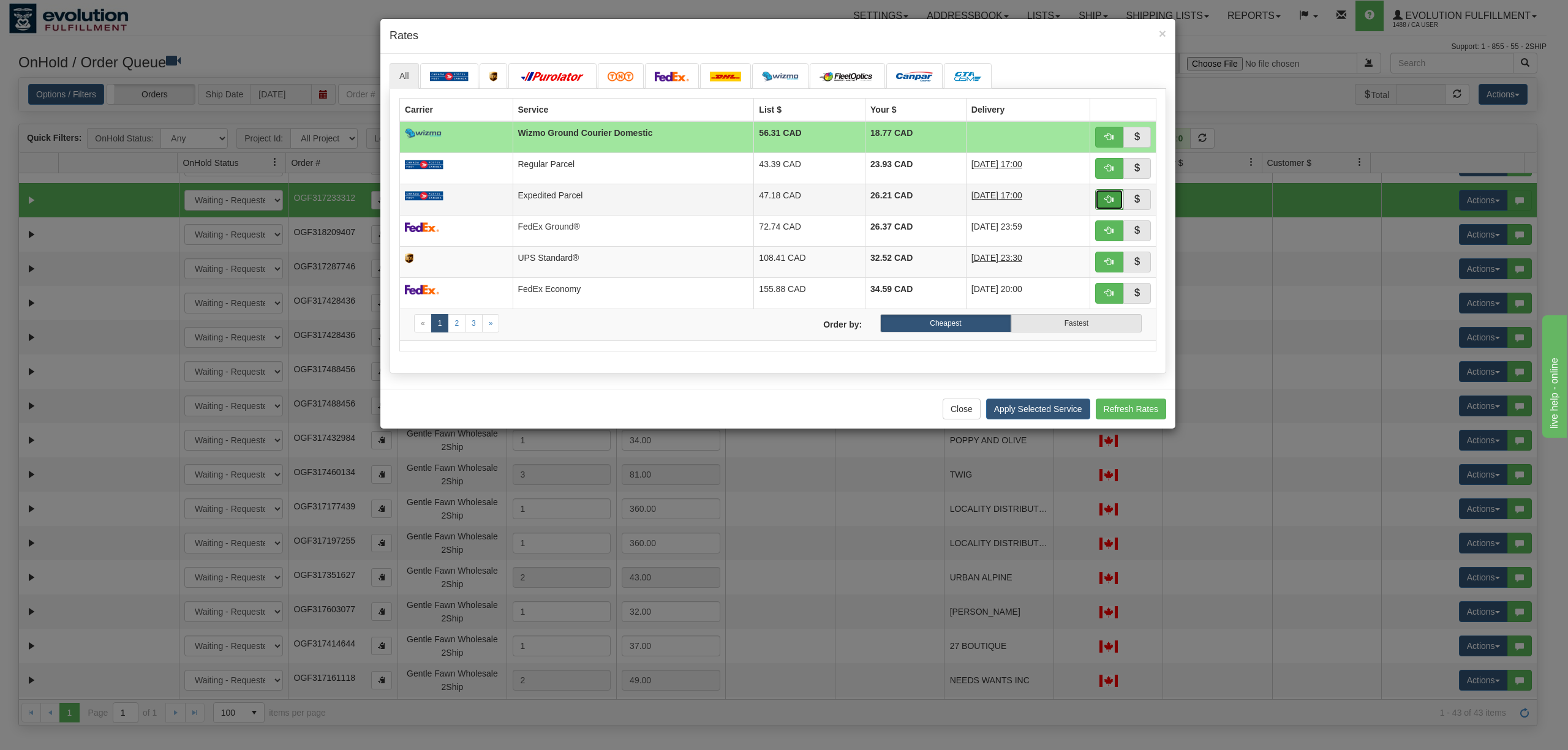
click at [1105, 201] on span "button" at bounding box center [1109, 199] width 9 height 9
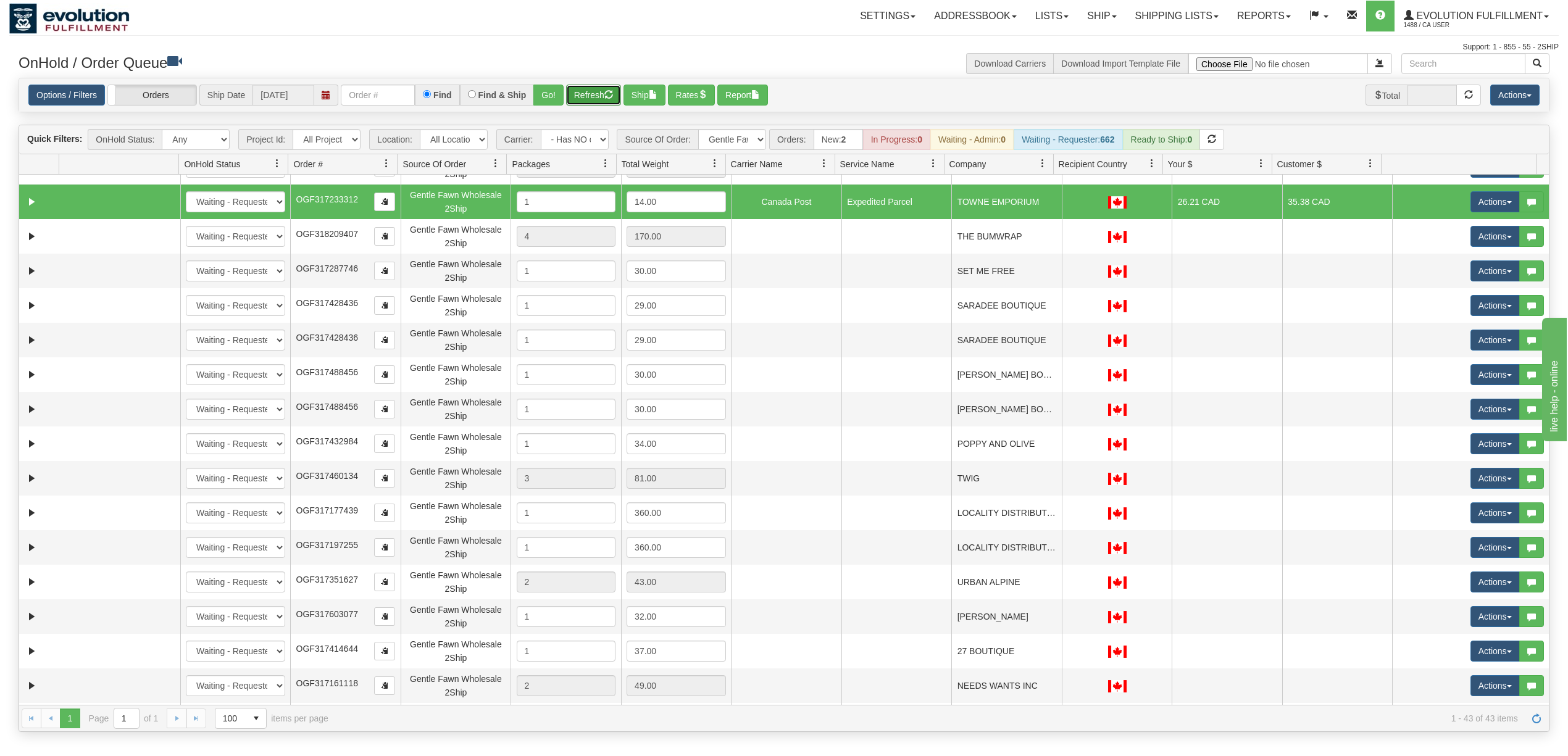
click at [589, 96] on button "Refresh" at bounding box center [594, 95] width 55 height 21
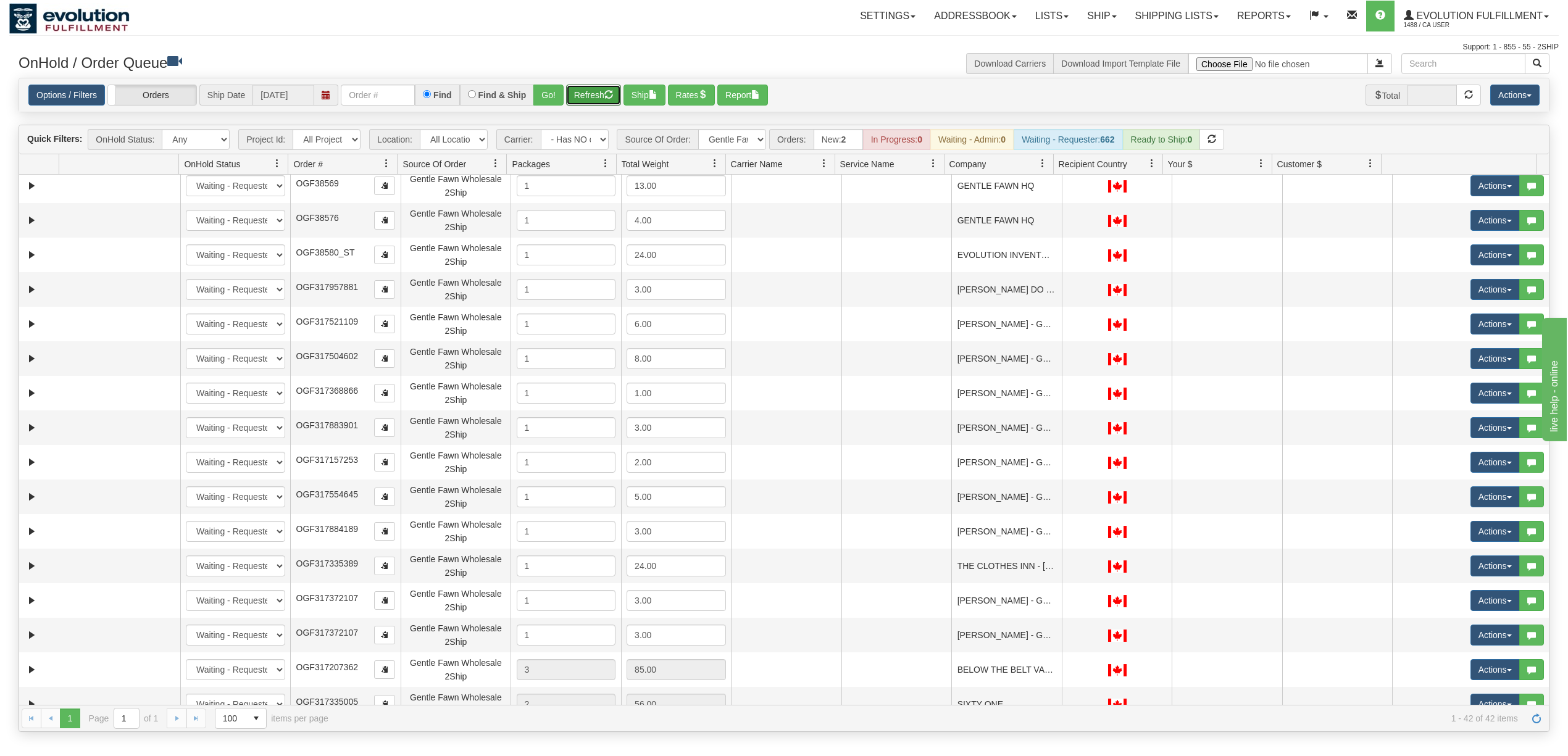
scroll to position [0, 0]
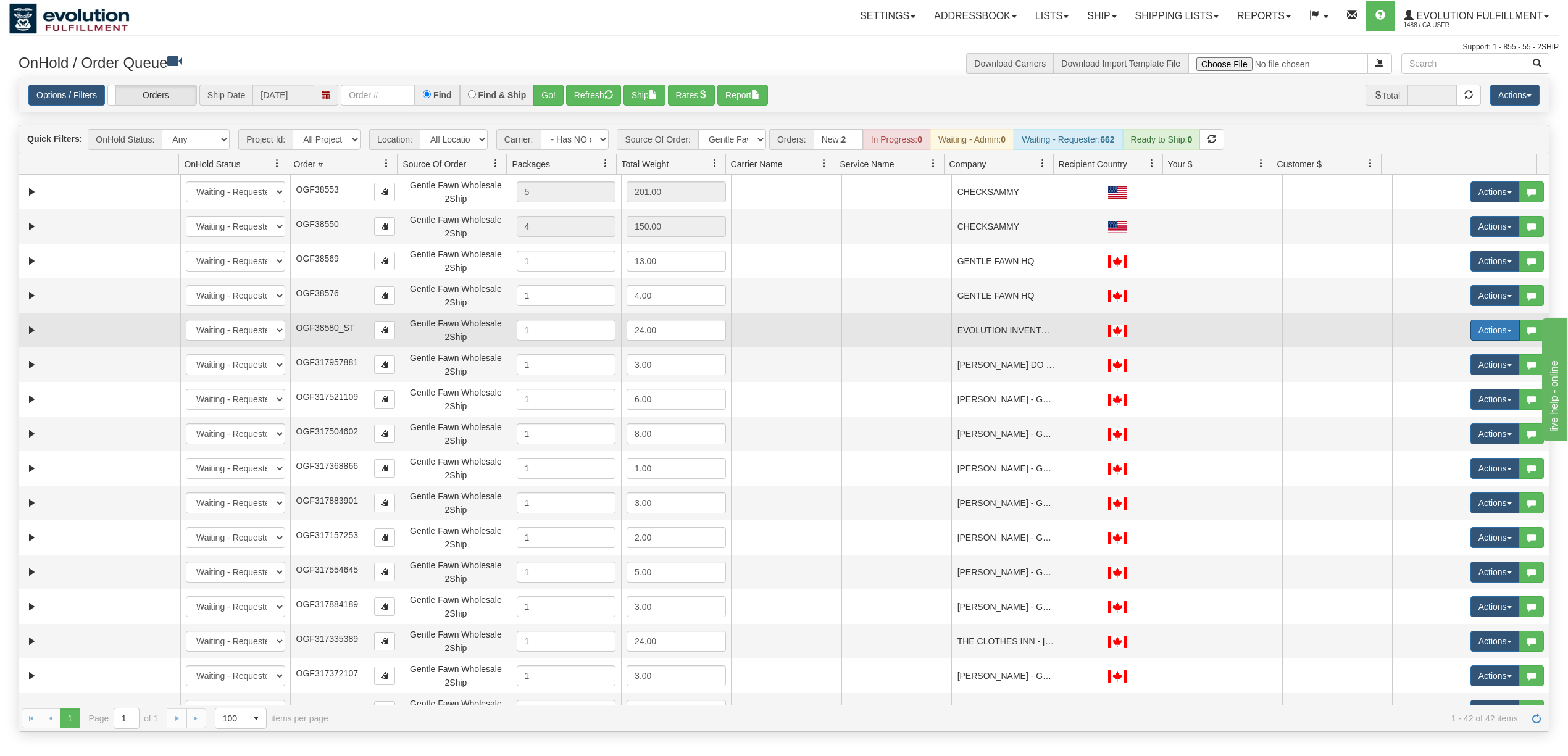
click at [1470, 325] on button "Actions" at bounding box center [1495, 330] width 50 height 21
click at [1435, 420] on span "Delete" at bounding box center [1449, 418] width 33 height 10
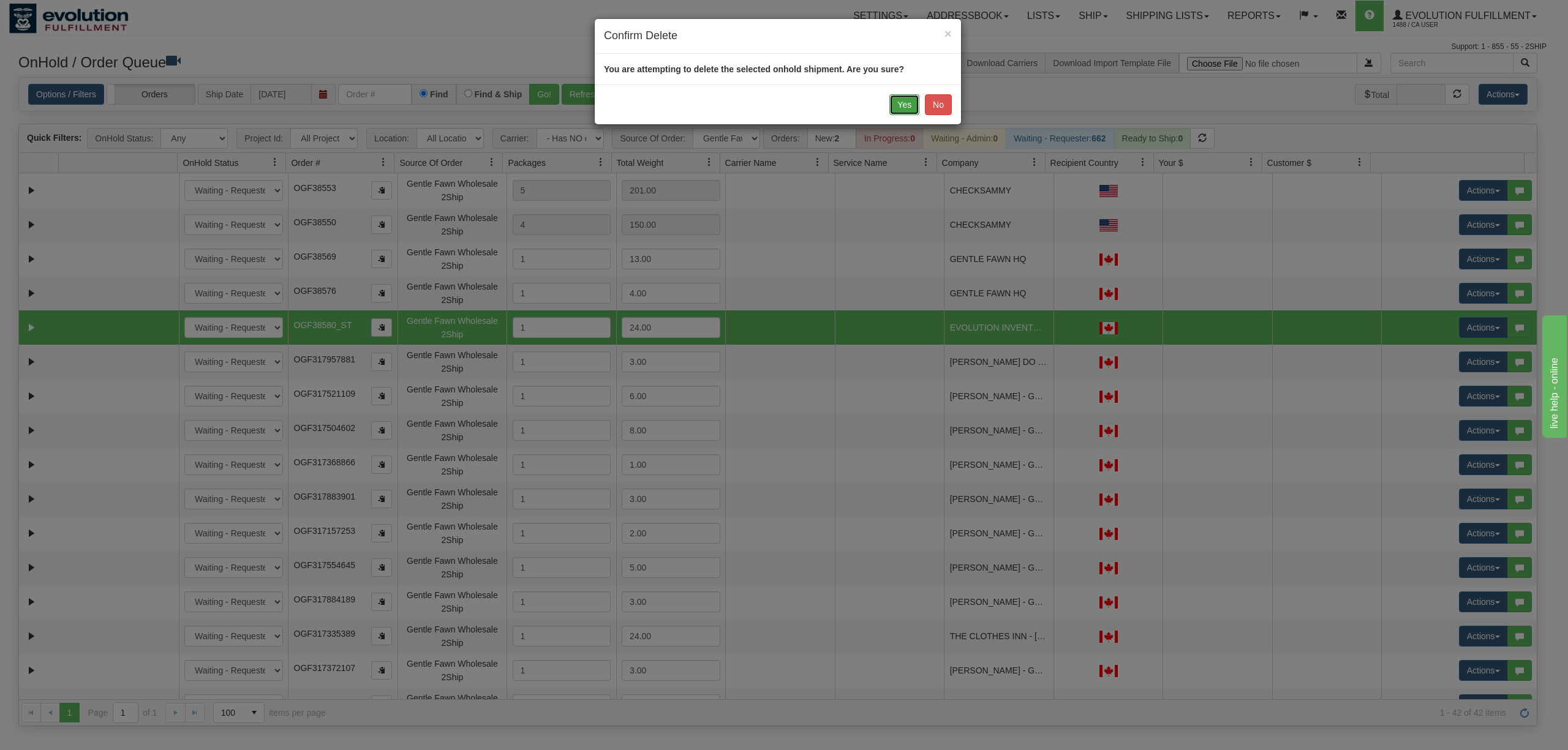
click at [902, 113] on button "Yes" at bounding box center [904, 104] width 30 height 21
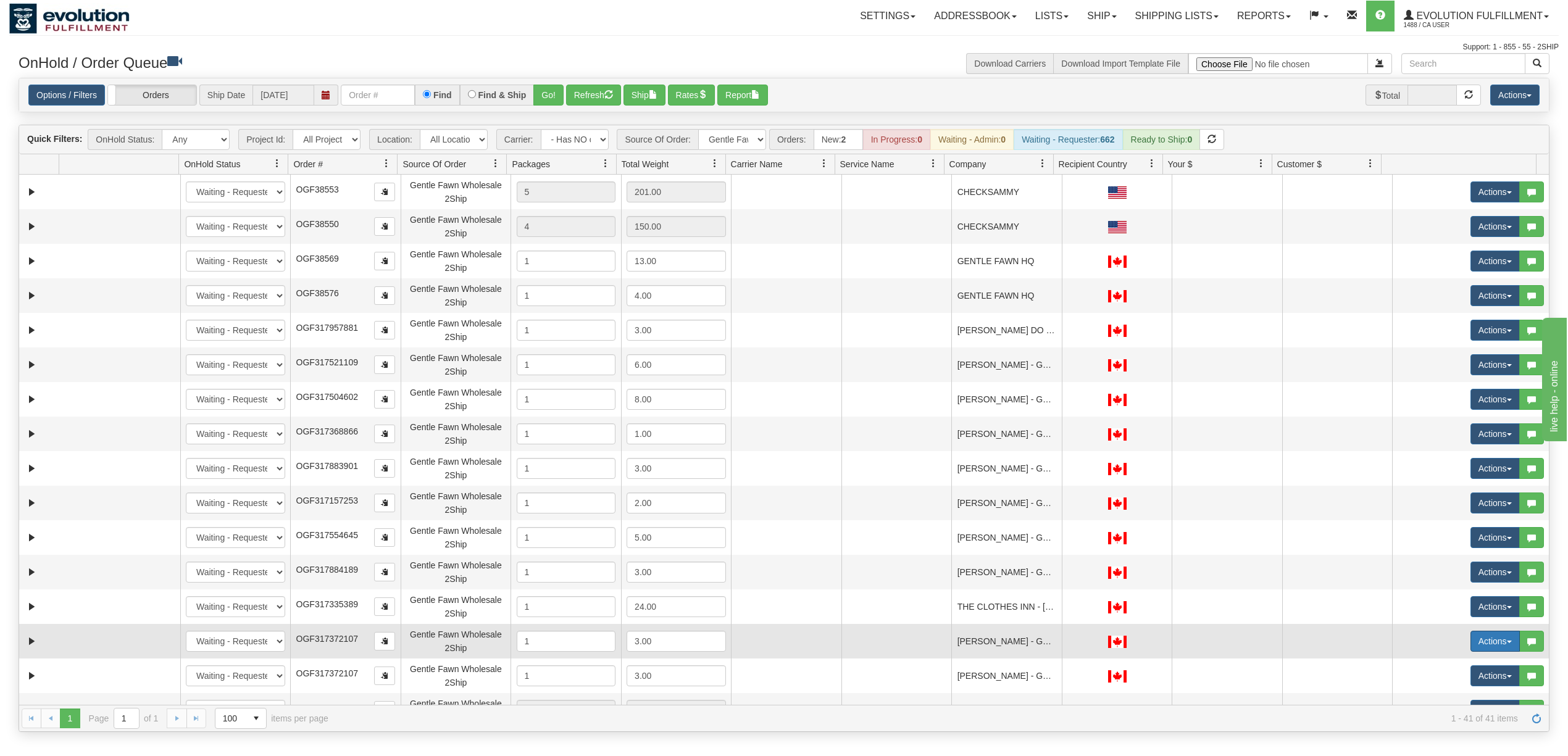
click at [1474, 642] on button "Actions" at bounding box center [1495, 641] width 50 height 21
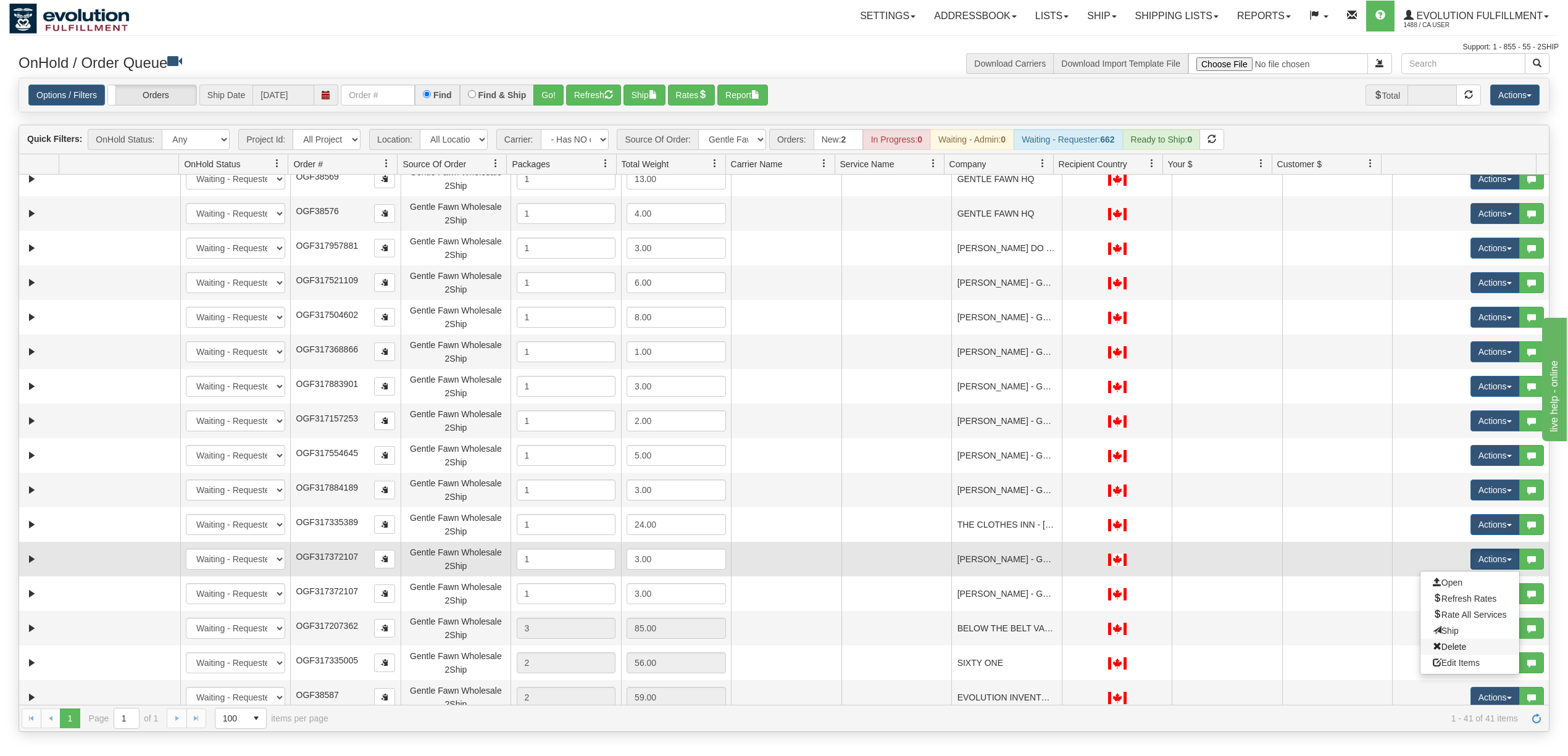
click at [1458, 645] on link "Delete" at bounding box center [1470, 647] width 99 height 16
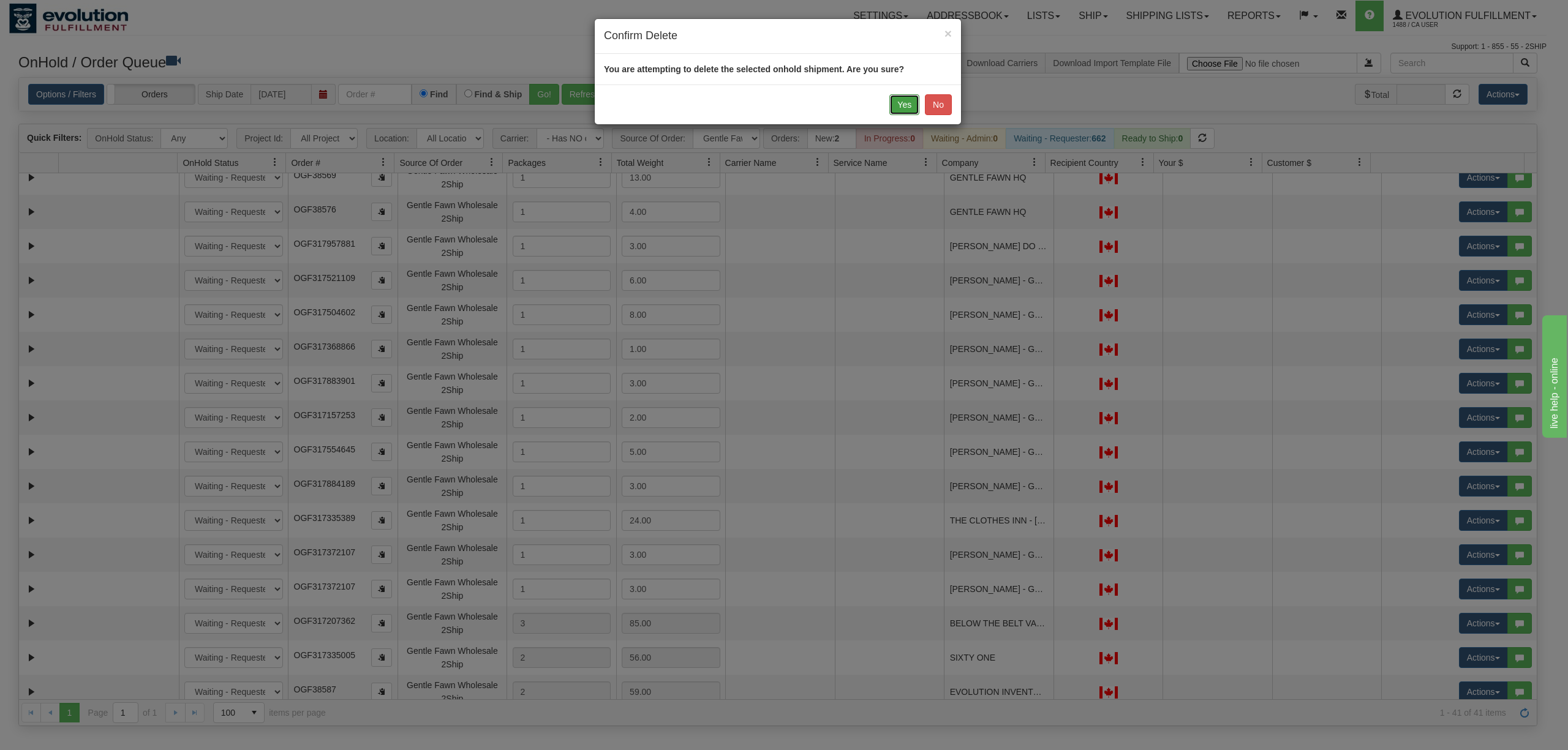
click at [904, 97] on button "Yes" at bounding box center [904, 104] width 30 height 21
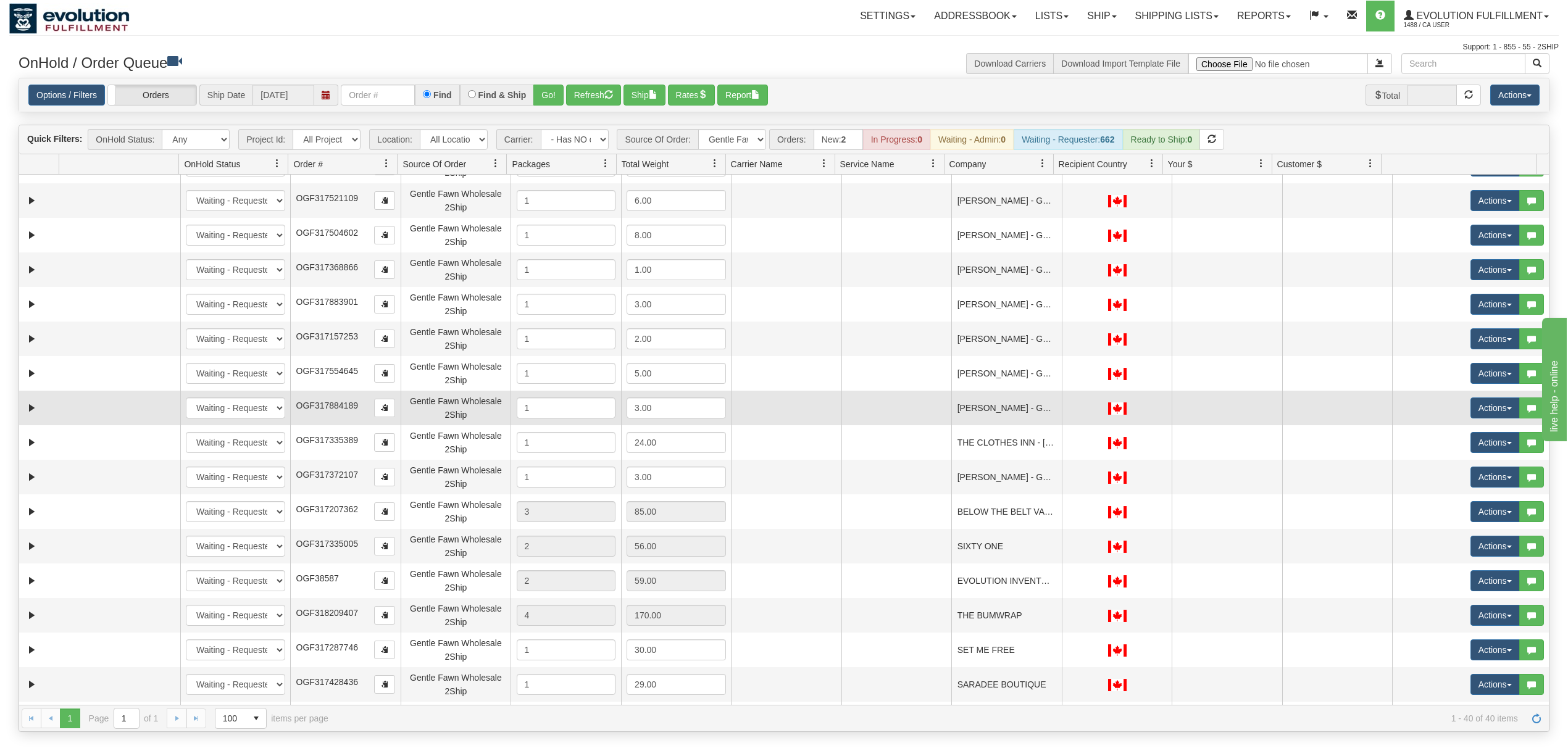
scroll to position [247, 0]
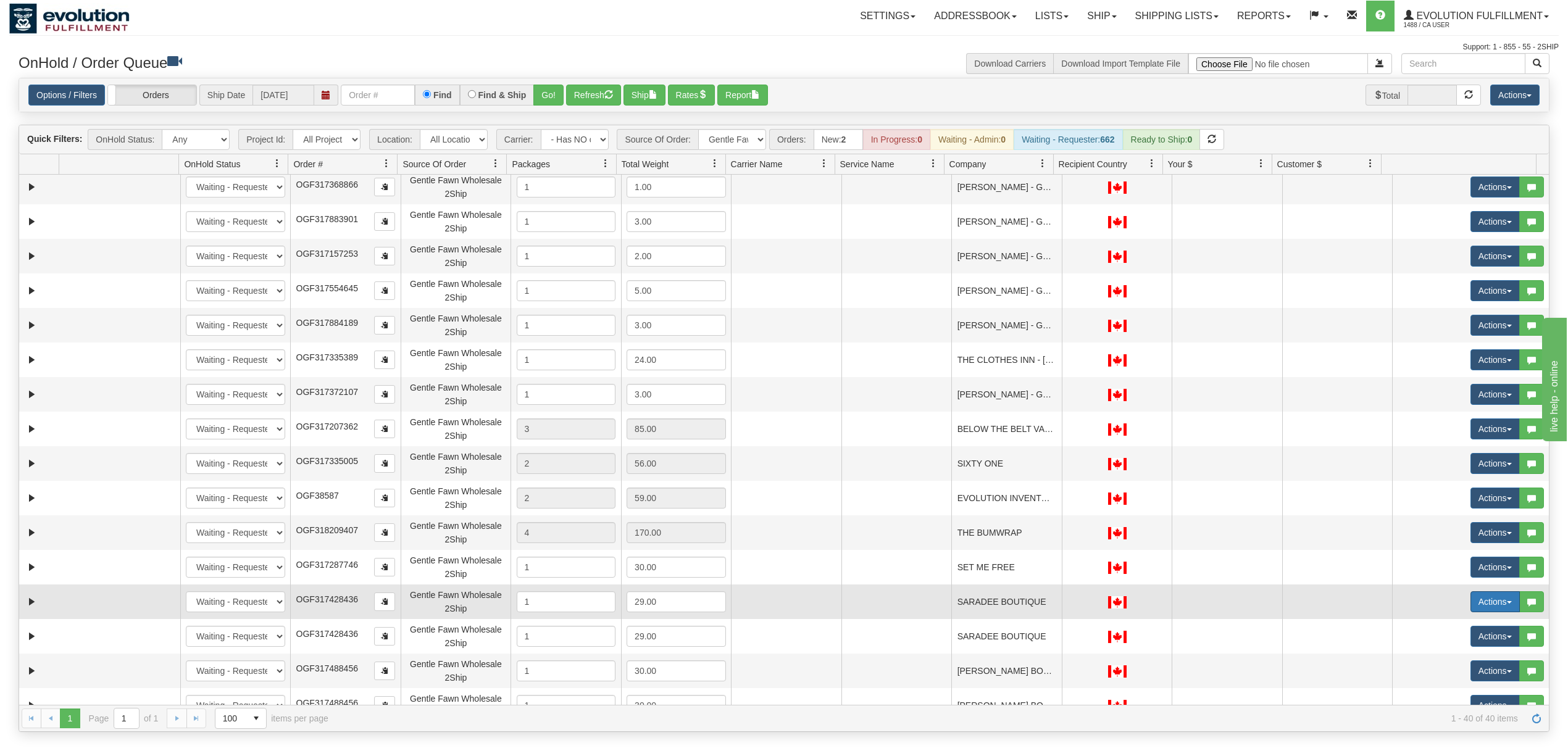
click at [1470, 603] on button "Actions" at bounding box center [1495, 601] width 50 height 21
click at [1448, 690] on span "Delete" at bounding box center [1449, 689] width 33 height 10
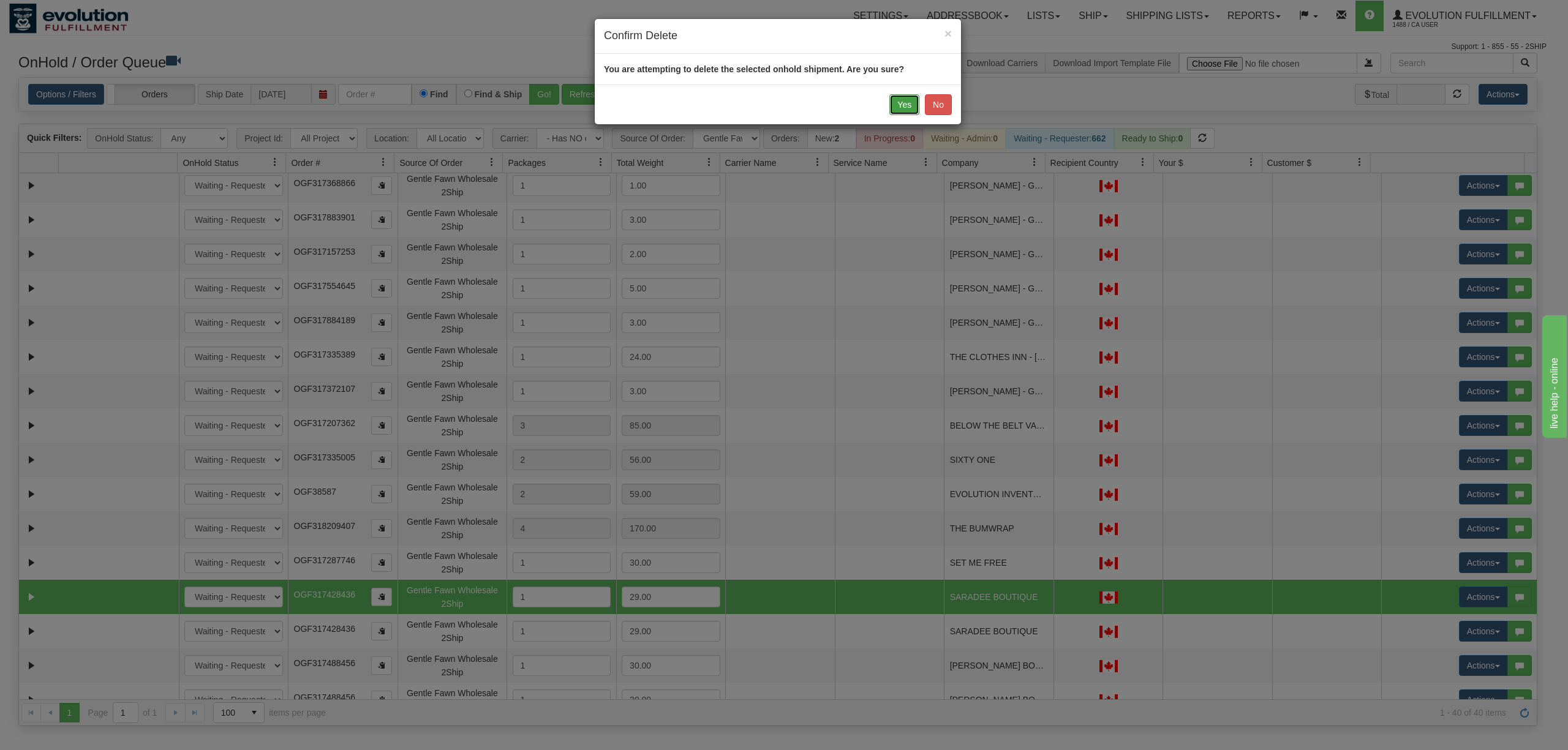
click at [895, 111] on button "Yes" at bounding box center [904, 104] width 30 height 21
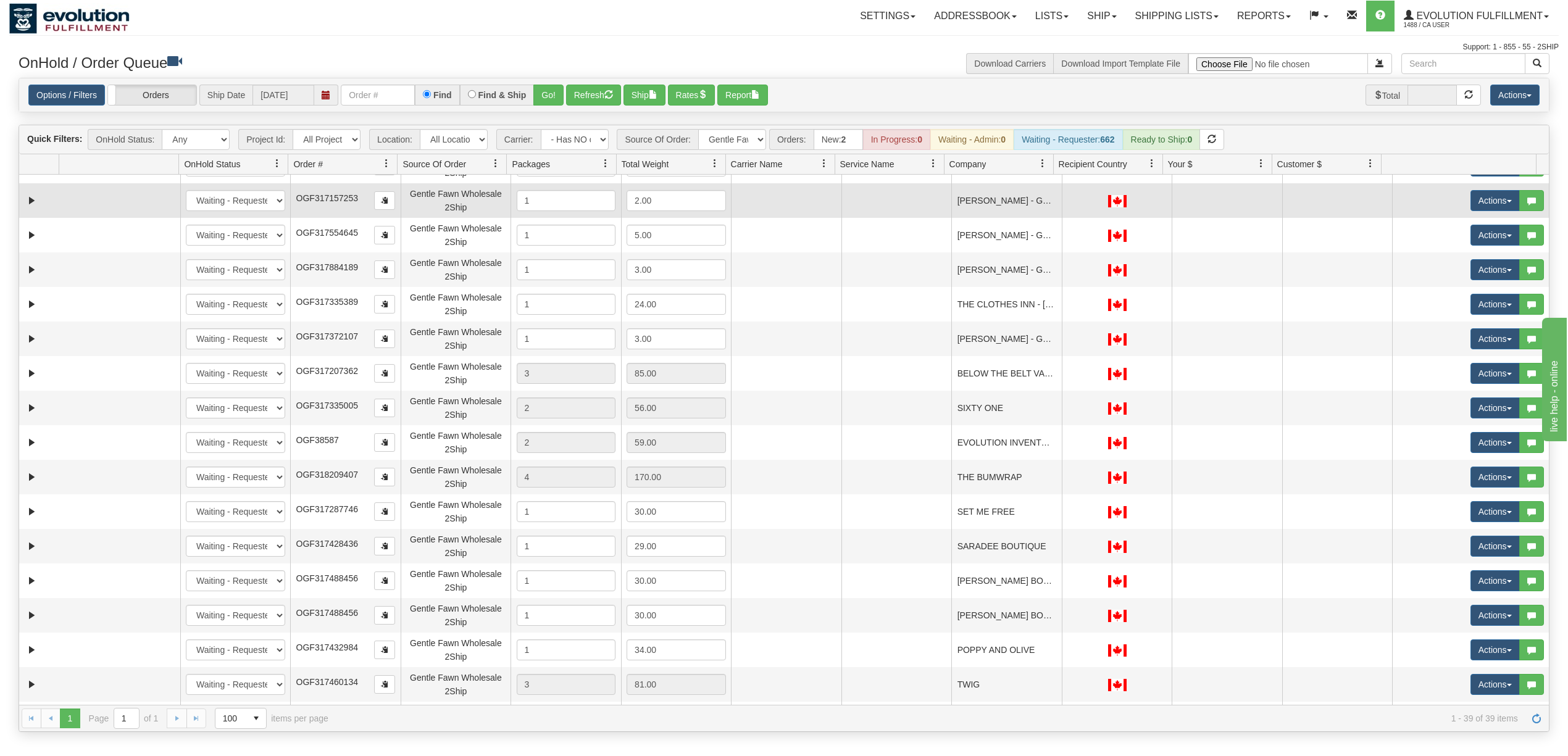
scroll to position [329, 0]
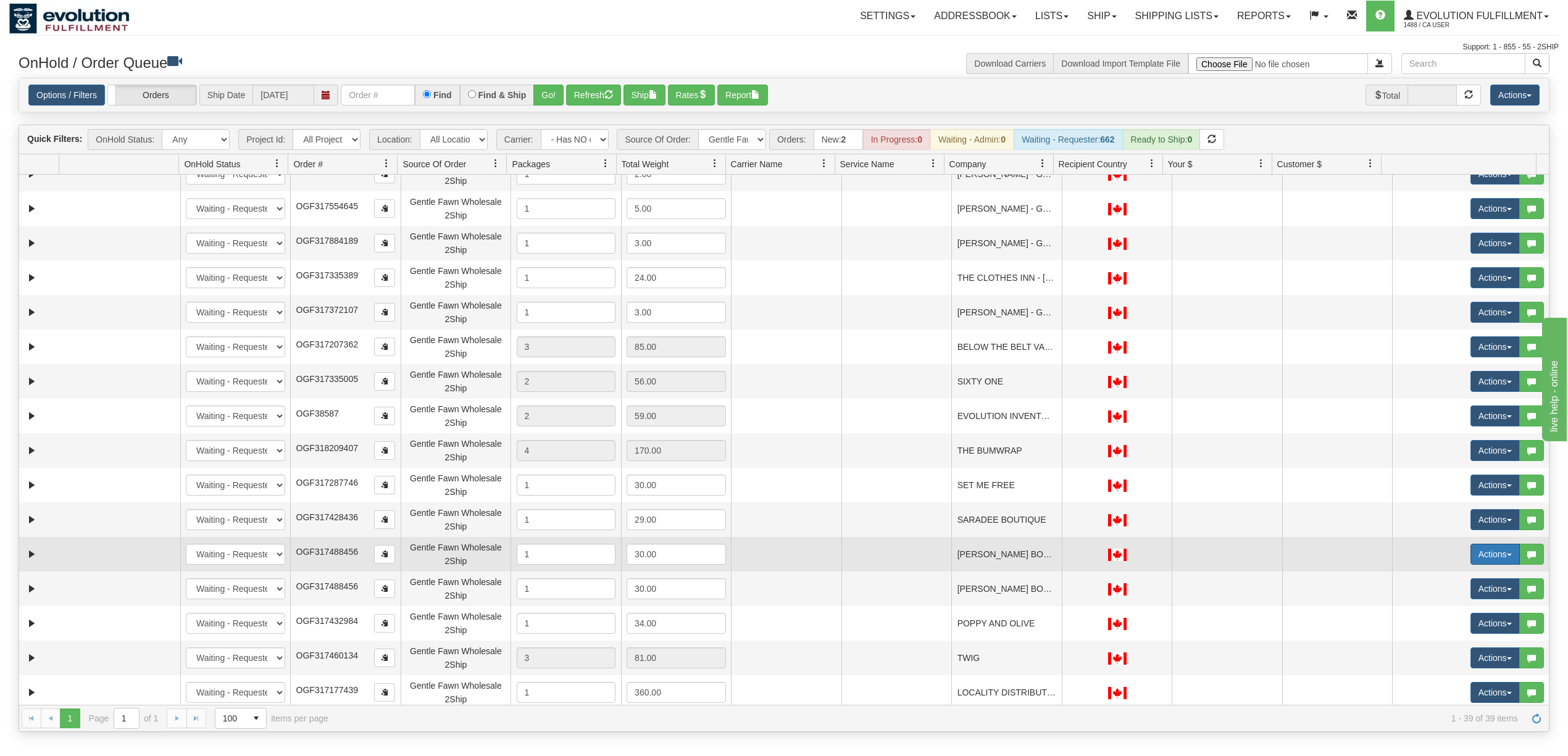
click at [1479, 558] on button "Actions" at bounding box center [1495, 554] width 50 height 21
click at [1443, 642] on span "Delete" at bounding box center [1449, 642] width 33 height 10
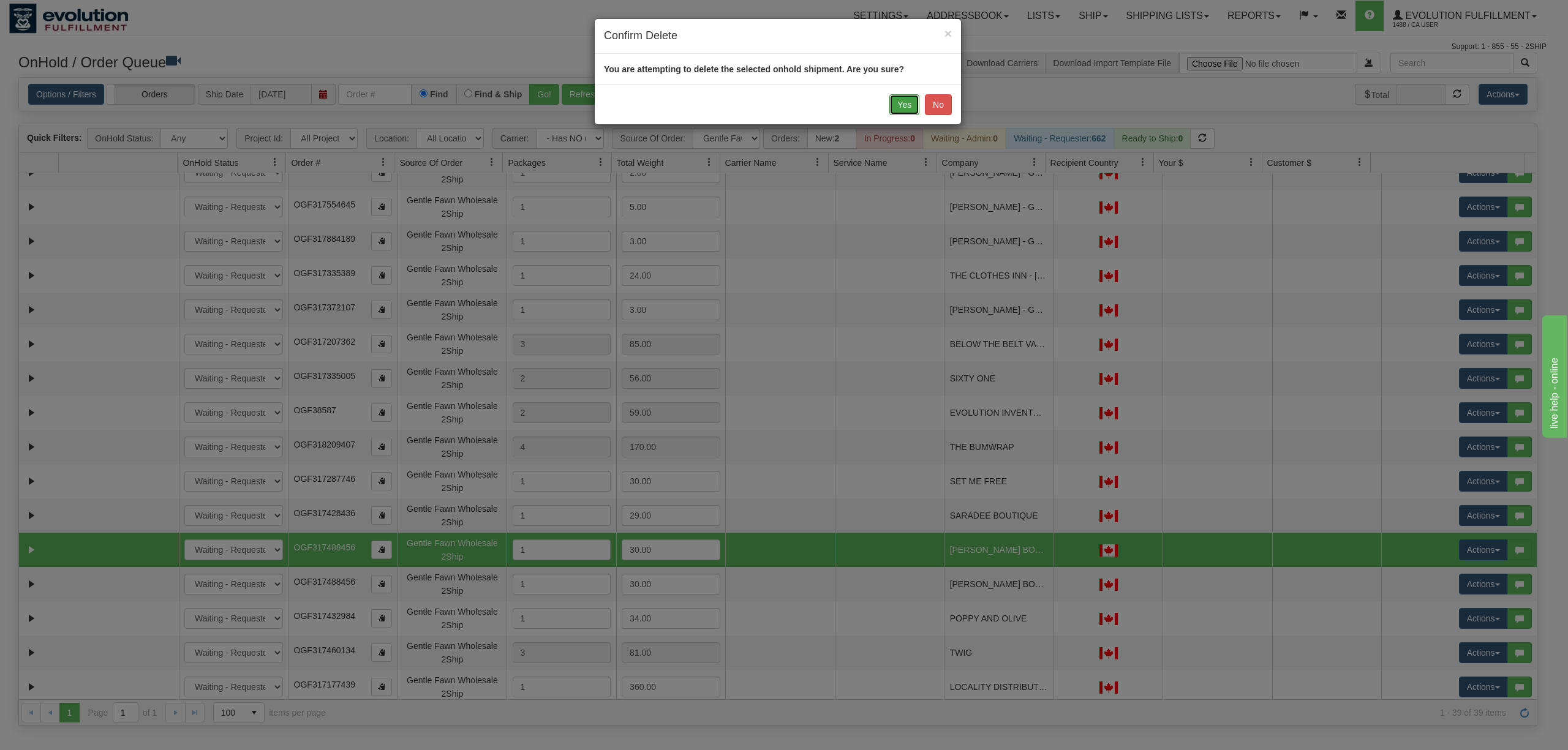
click at [896, 113] on button "Yes" at bounding box center [904, 104] width 30 height 21
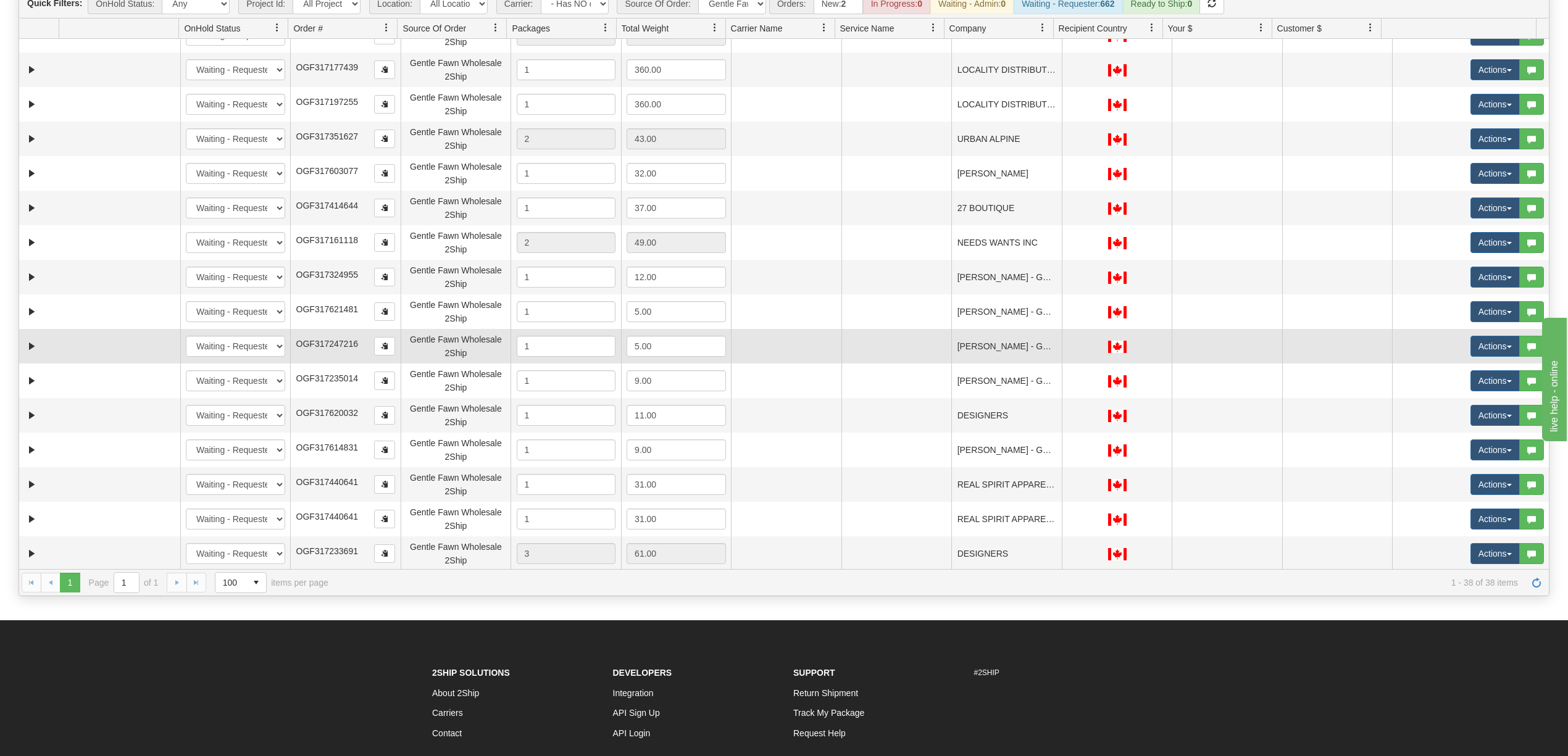
scroll to position [164, 0]
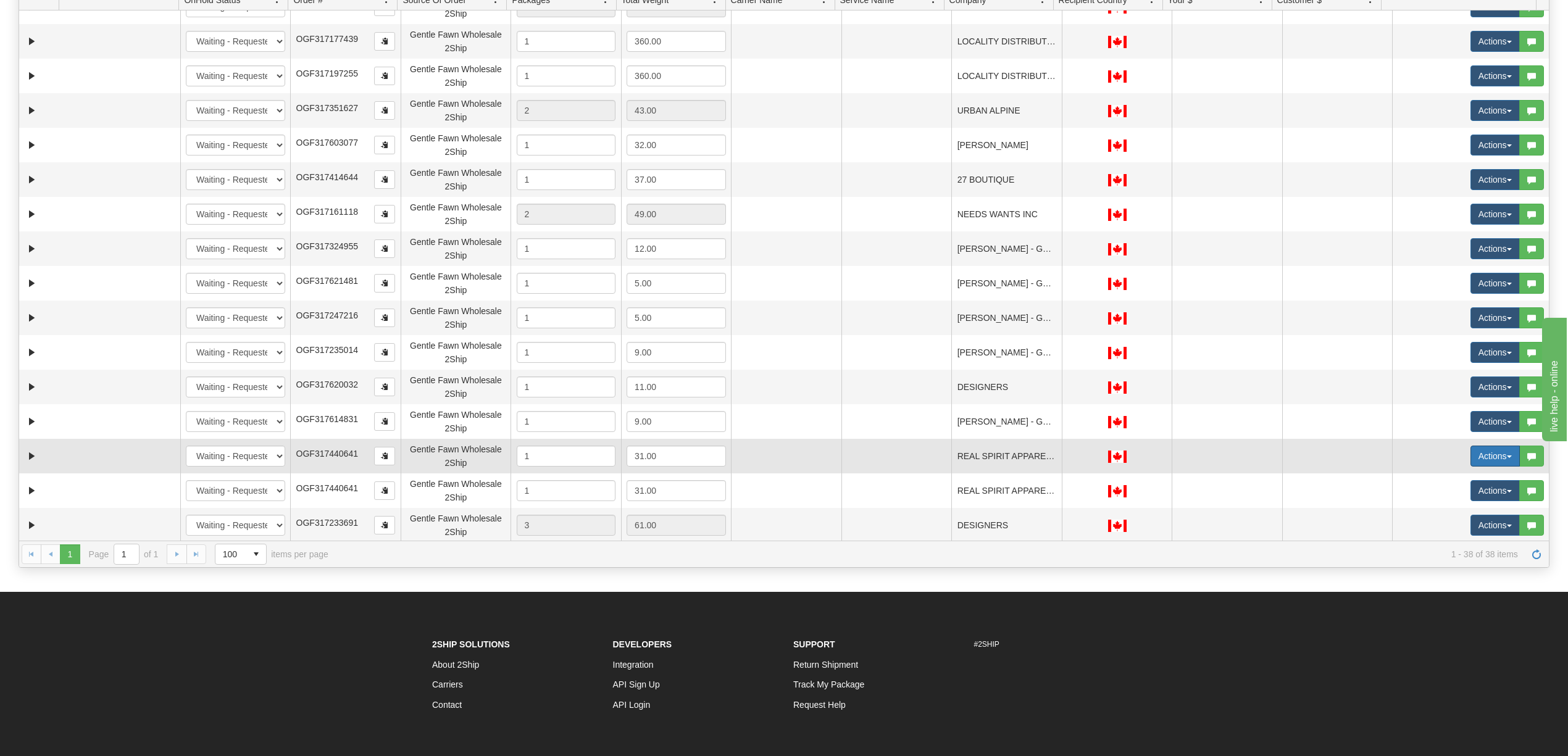
click at [1477, 460] on button "Actions" at bounding box center [1495, 456] width 50 height 21
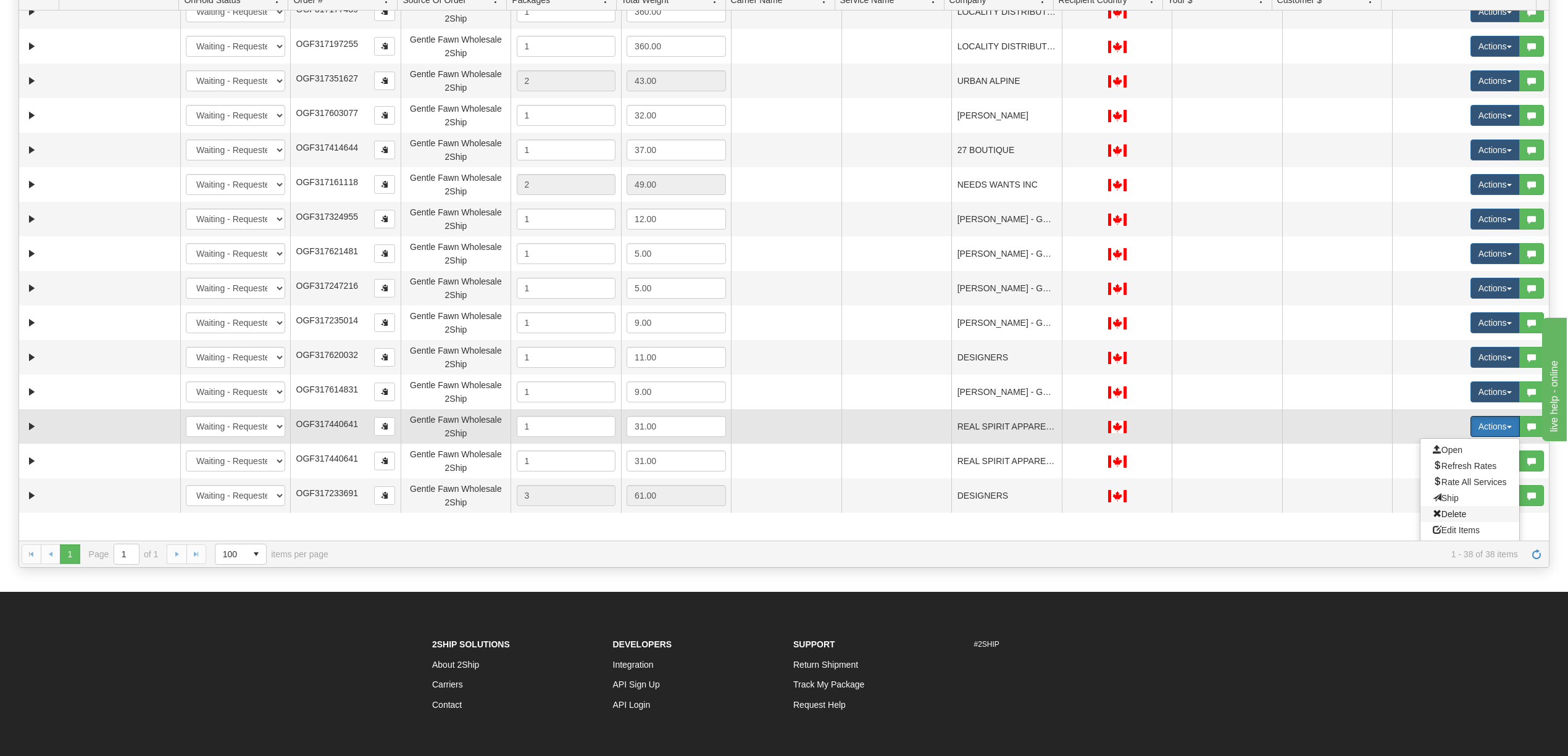
click at [1448, 515] on span "Delete" at bounding box center [1449, 514] width 33 height 10
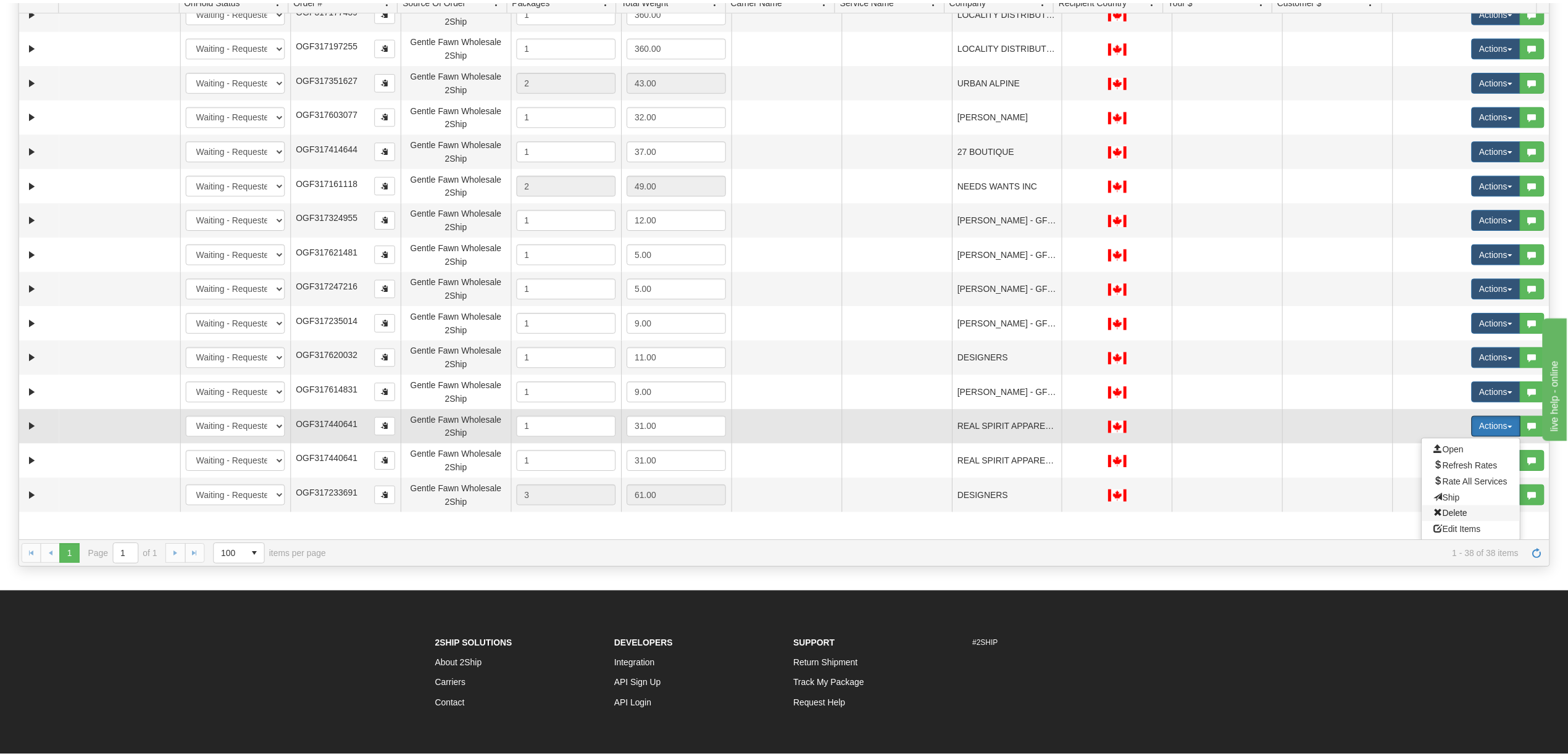
scroll to position [783, 0]
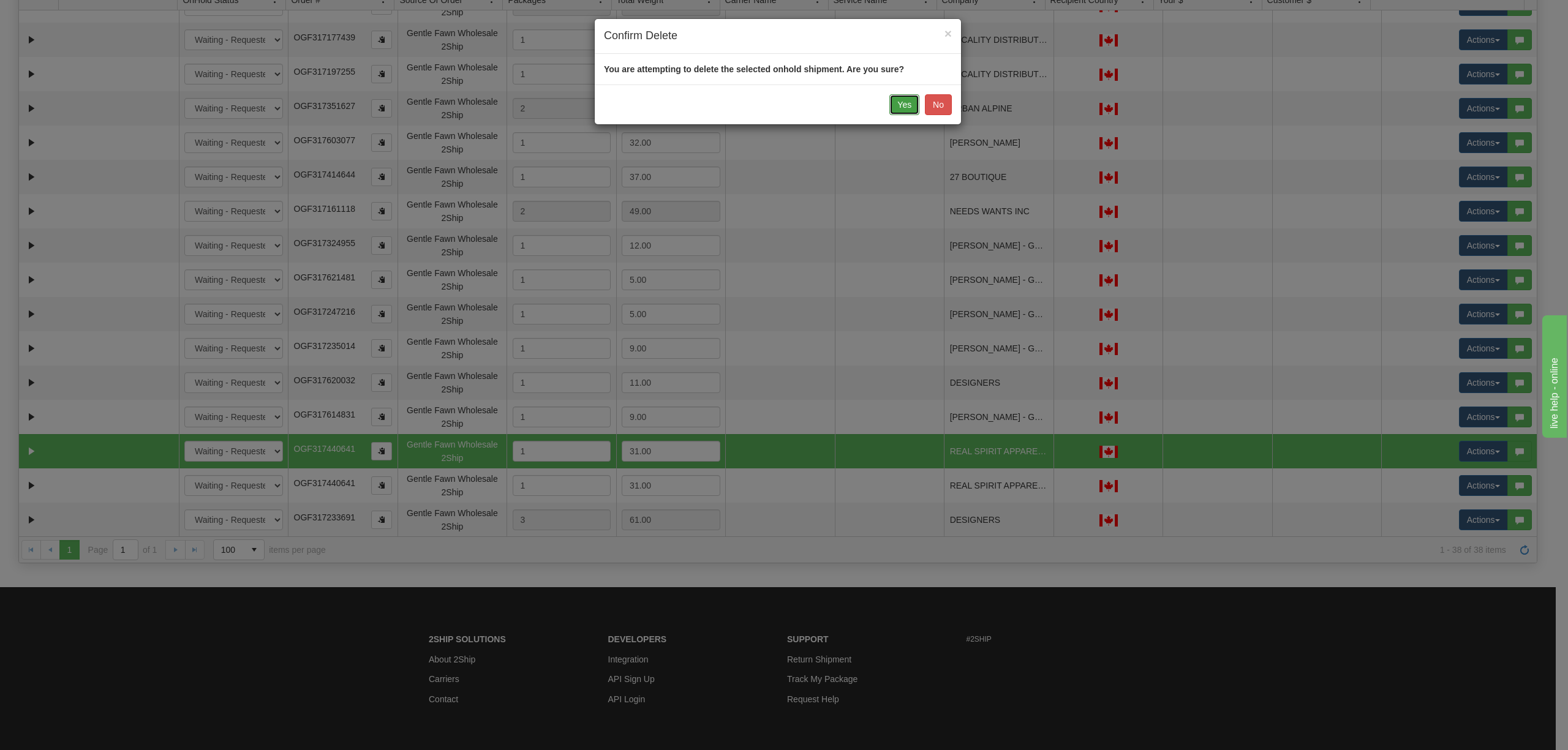
click at [900, 104] on button "Yes" at bounding box center [904, 104] width 30 height 21
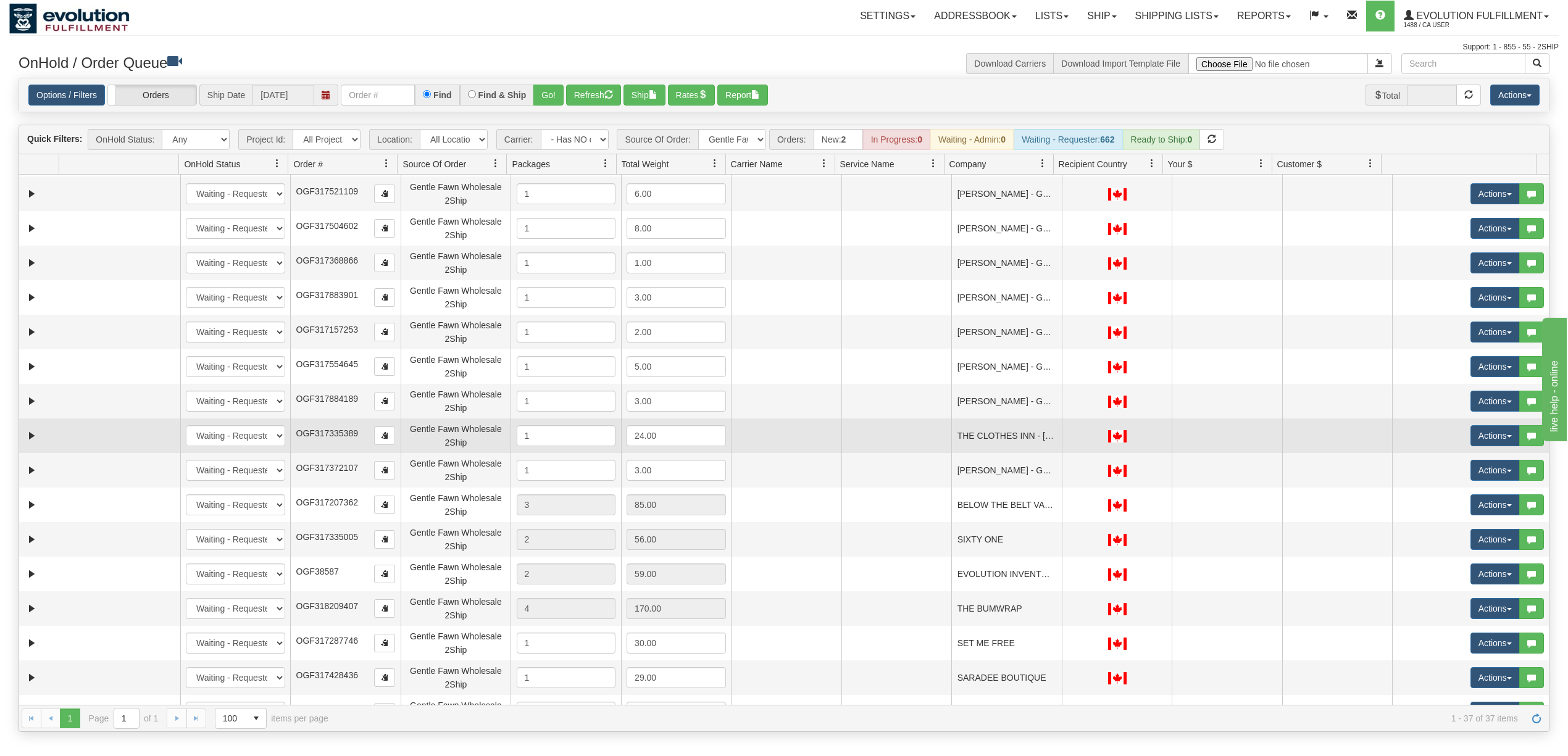
scroll to position [0, 0]
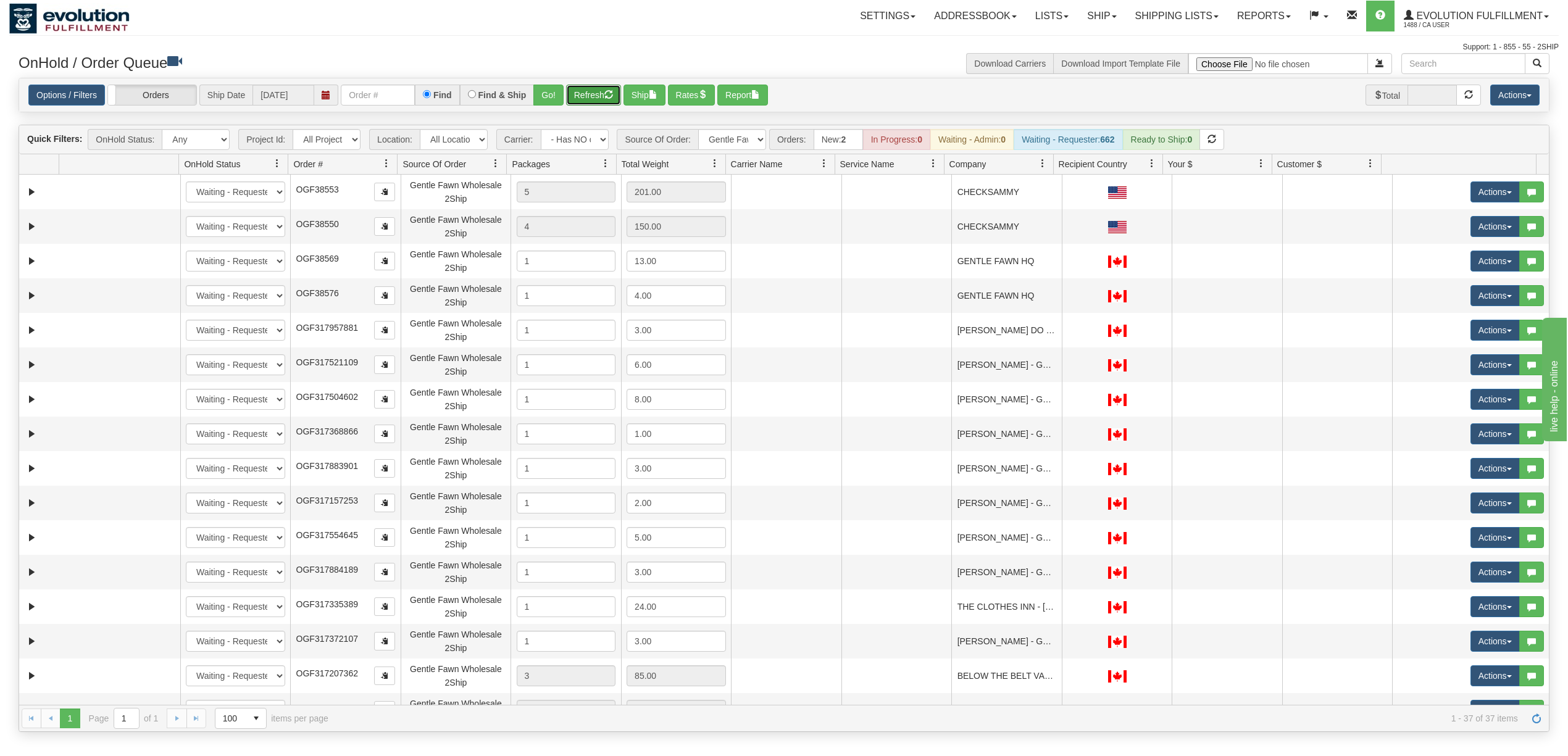
click at [588, 105] on button "Refresh" at bounding box center [594, 95] width 55 height 21
click at [601, 87] on button "Refresh" at bounding box center [594, 95] width 55 height 21
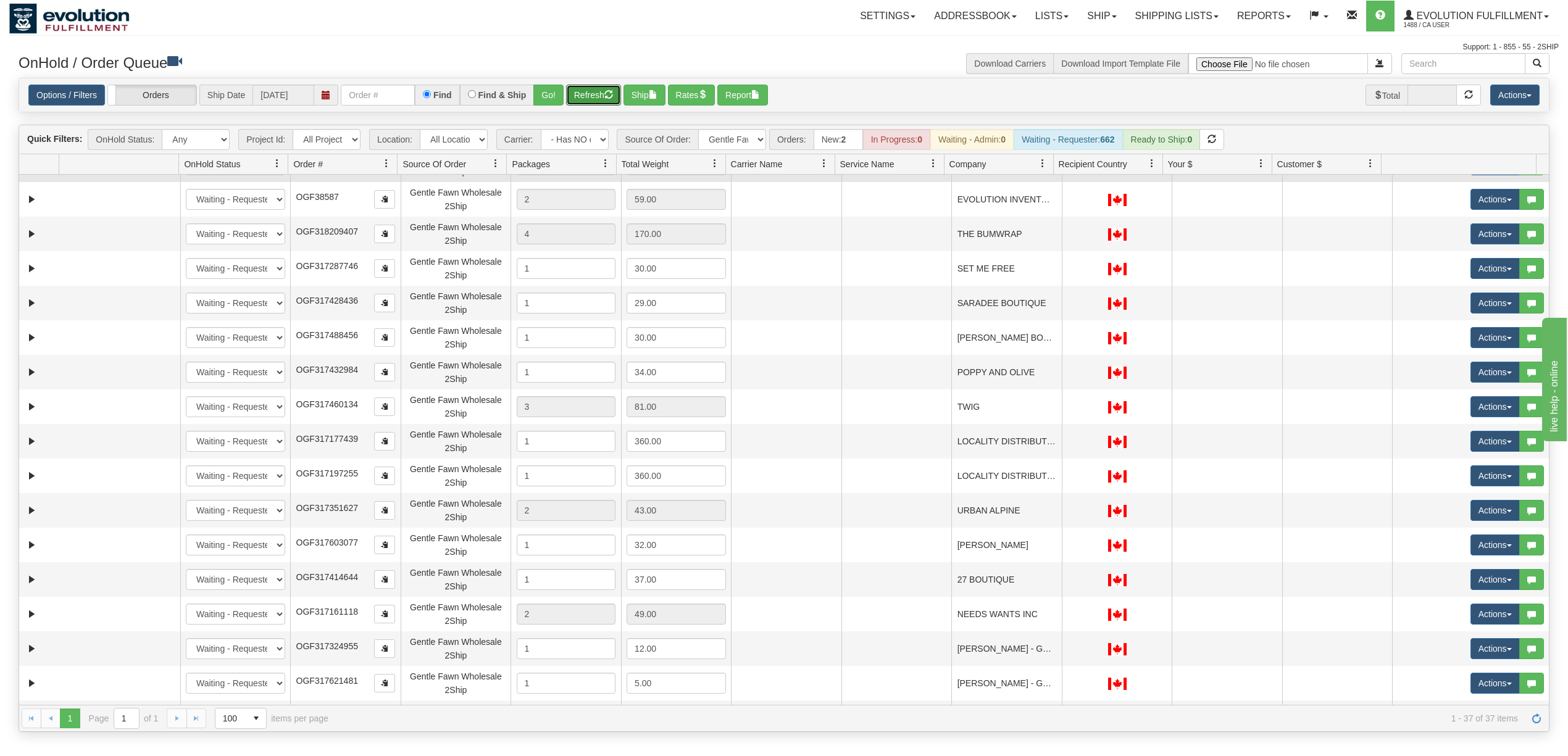
scroll to position [747, 0]
